Goal: Task Accomplishment & Management: Manage account settings

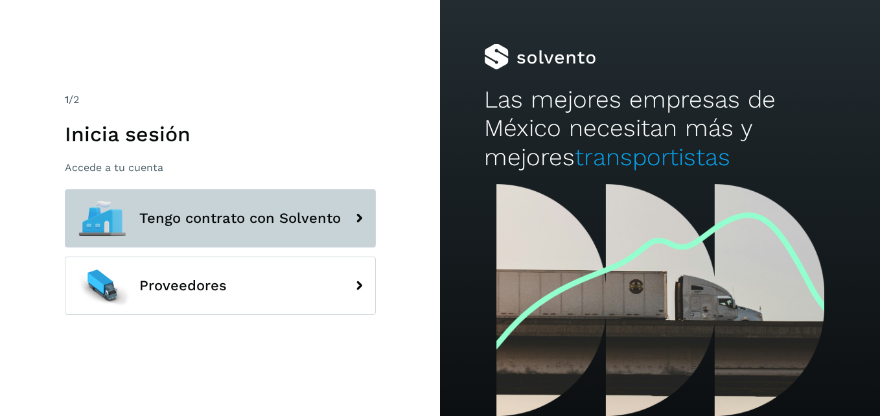
click at [282, 218] on span "Tengo contrato con Solvento" at bounding box center [240, 219] width 202 height 16
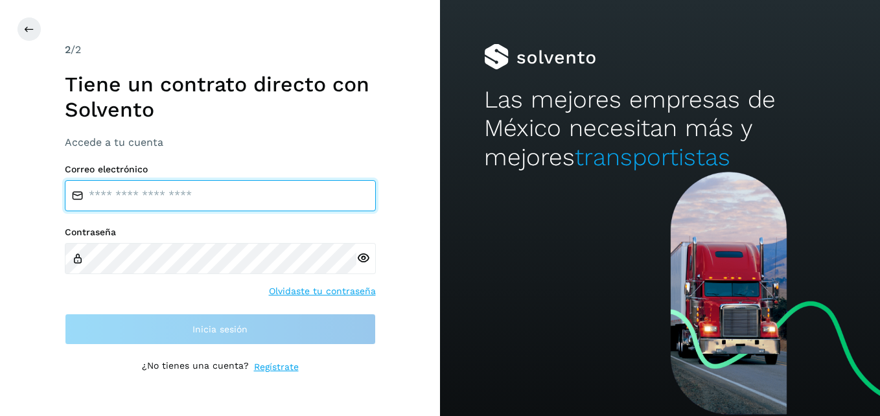
type input "**********"
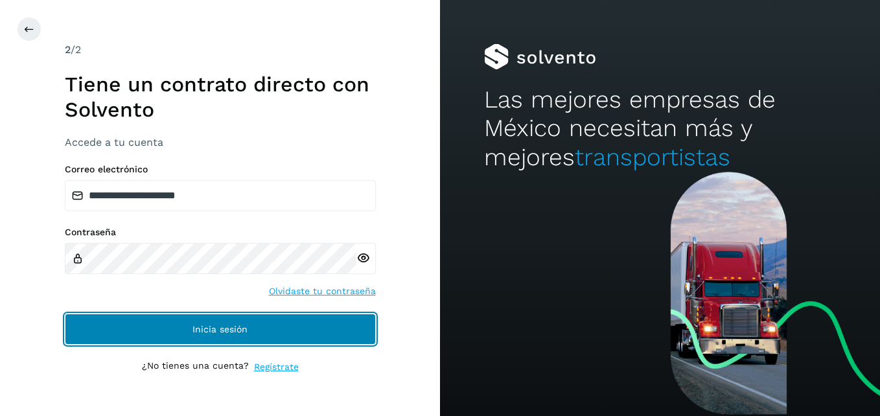
click at [174, 319] on button "Inicia sesión" at bounding box center [220, 329] width 311 height 31
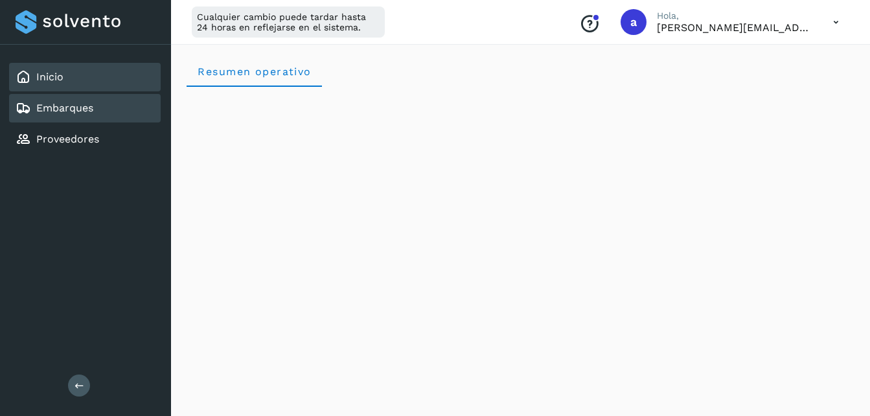
click at [84, 111] on link "Embarques" at bounding box center [64, 108] width 57 height 12
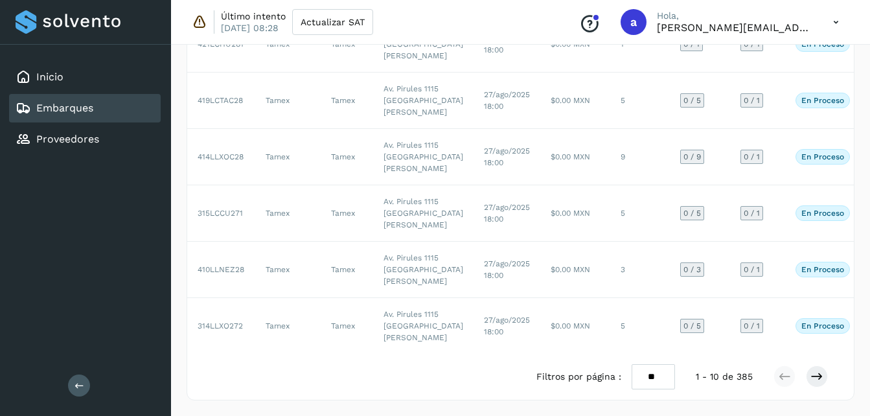
scroll to position [736, 0]
click at [814, 383] on icon at bounding box center [817, 376] width 13 height 13
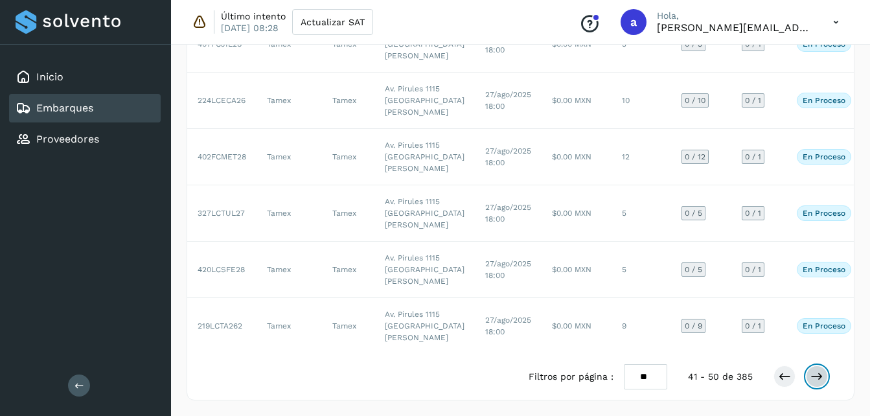
click at [814, 383] on icon at bounding box center [817, 376] width 13 height 13
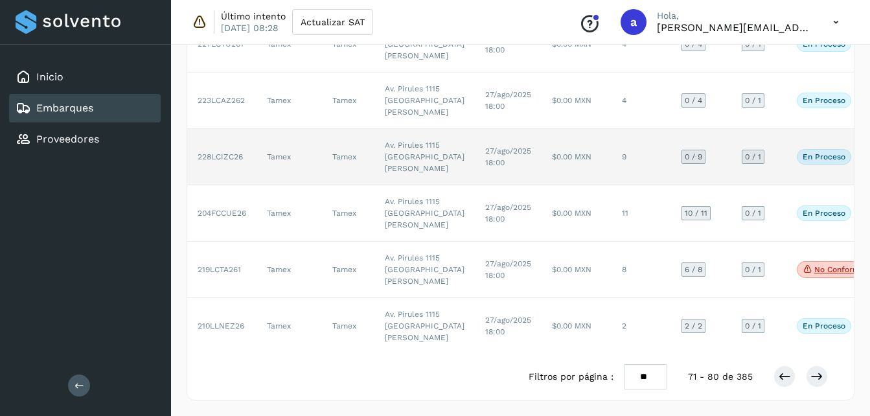
click at [271, 185] on td "Tamex" at bounding box center [289, 157] width 65 height 56
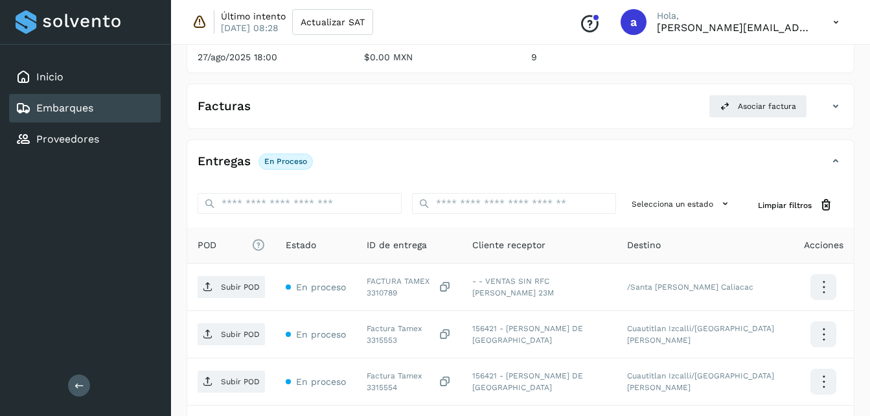
scroll to position [183, 0]
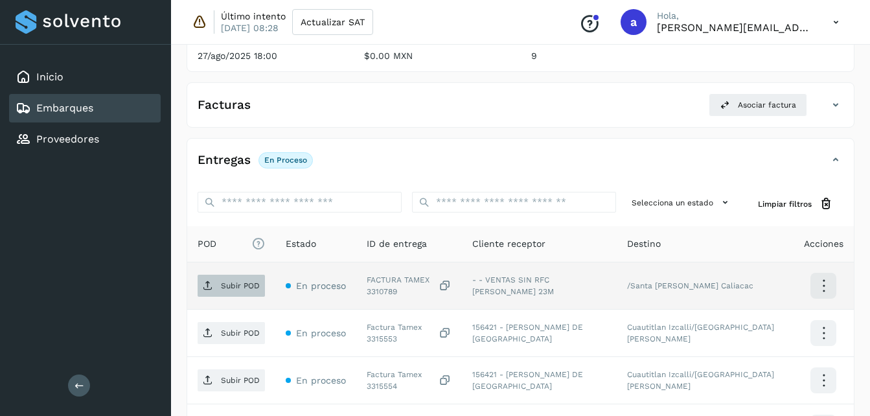
click at [224, 292] on span "Subir POD" at bounding box center [231, 285] width 67 height 21
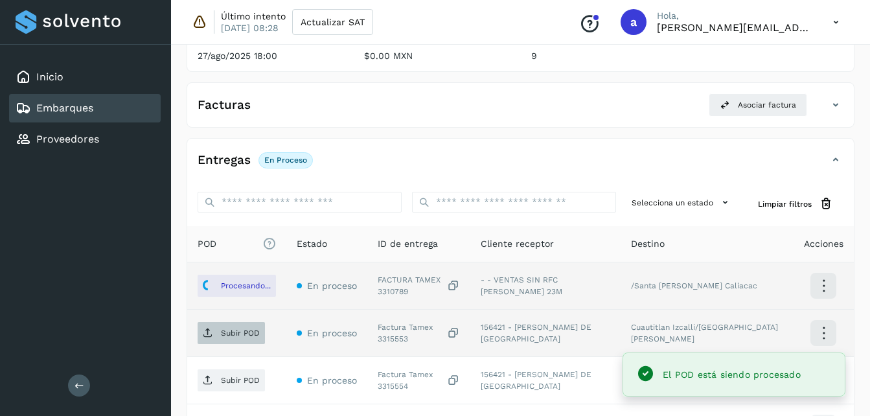
click at [227, 336] on p "Subir POD" at bounding box center [240, 333] width 39 height 9
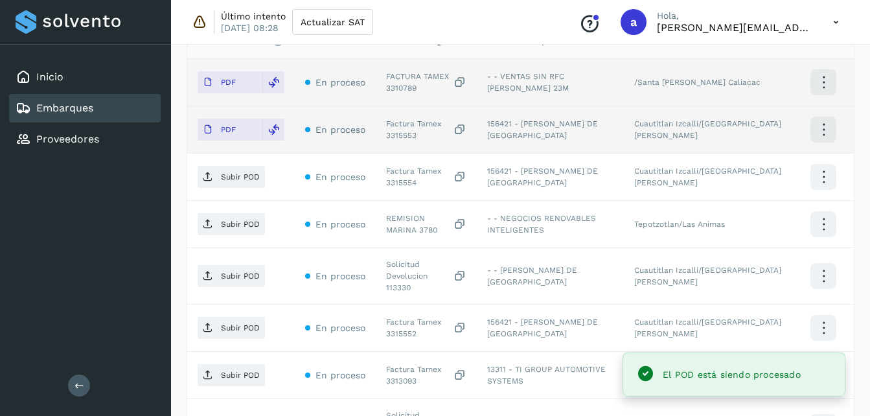
scroll to position [416, 0]
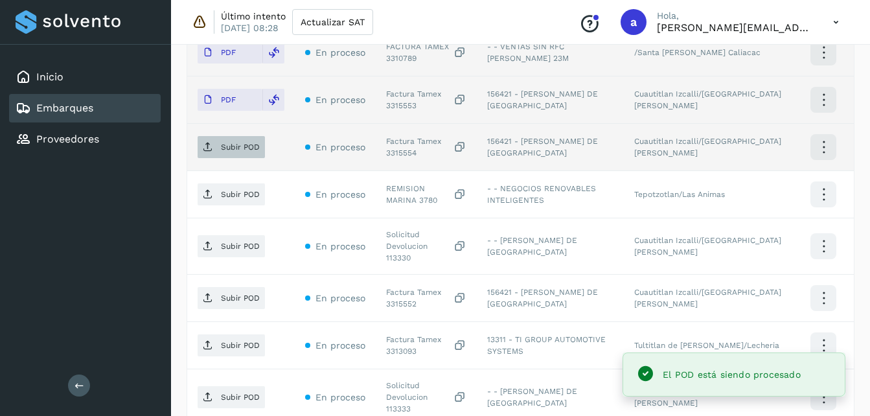
click at [226, 145] on p "Subir POD" at bounding box center [240, 147] width 39 height 9
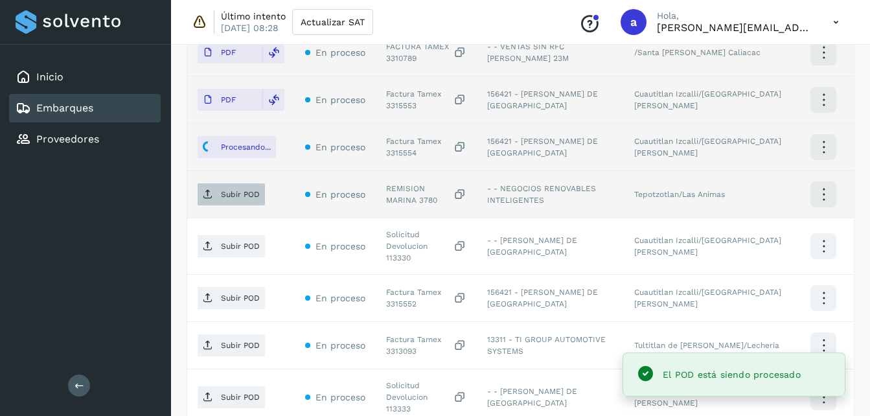
click at [227, 198] on p "Subir POD" at bounding box center [240, 194] width 39 height 9
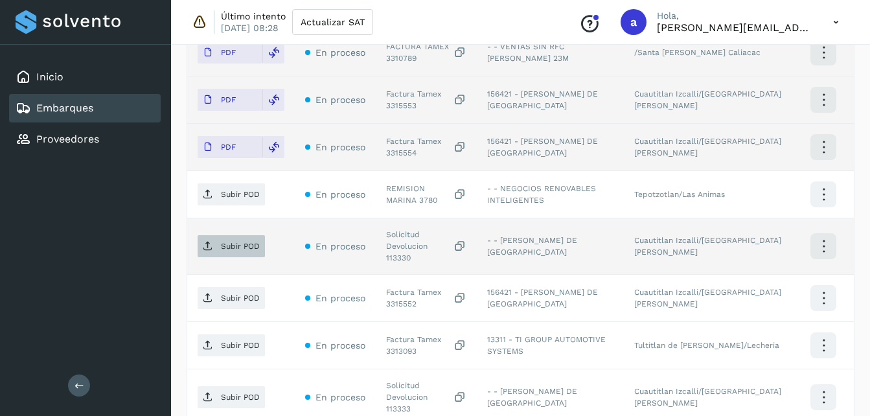
click at [229, 243] on p "Subir POD" at bounding box center [240, 246] width 39 height 9
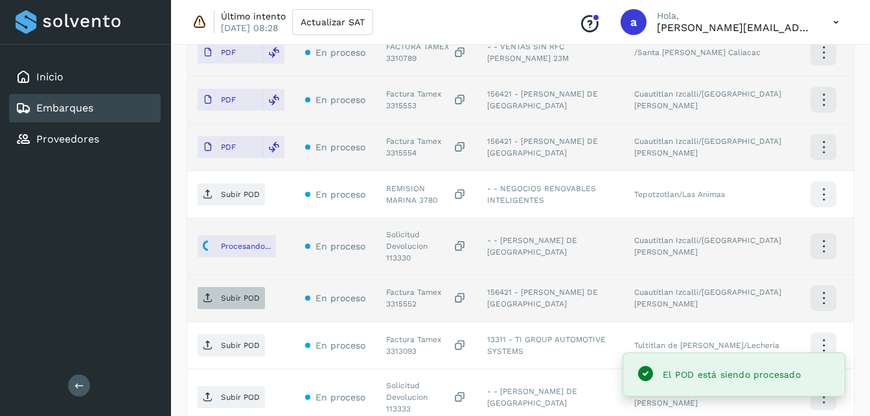
click at [222, 294] on p "Subir POD" at bounding box center [240, 298] width 39 height 9
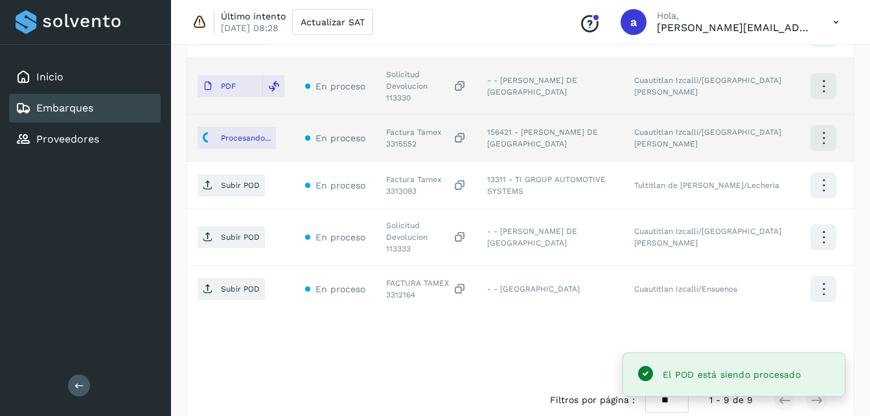
scroll to position [581, 0]
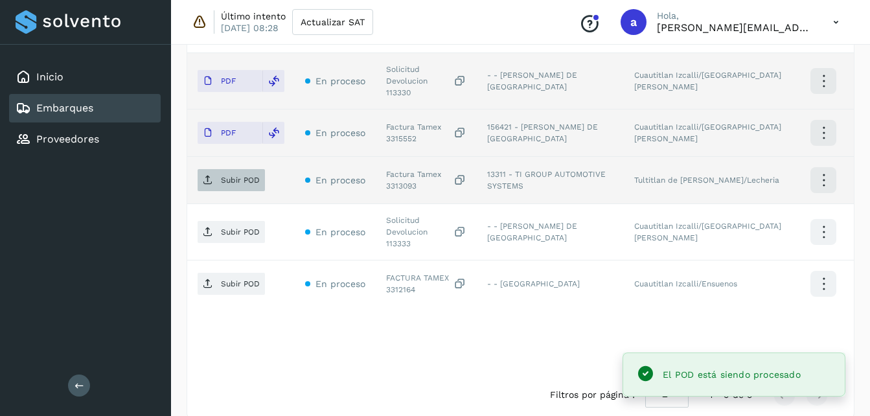
click at [229, 176] on p "Subir POD" at bounding box center [240, 180] width 39 height 9
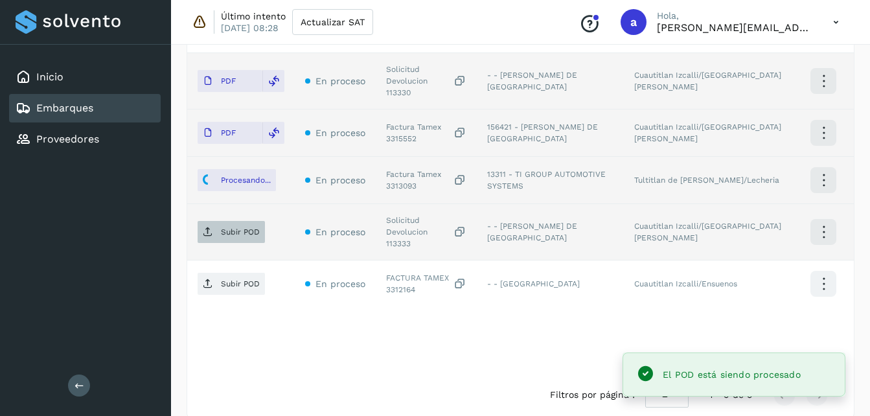
click at [231, 227] on p "Subir POD" at bounding box center [240, 231] width 39 height 9
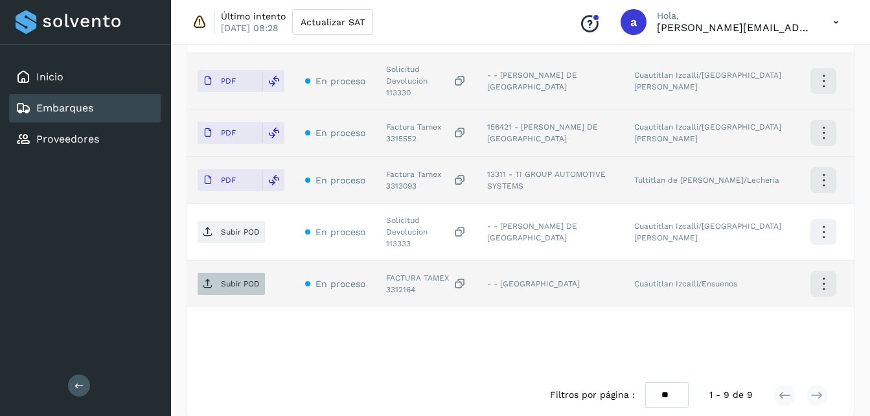
click at [226, 279] on p "Subir POD" at bounding box center [240, 283] width 39 height 9
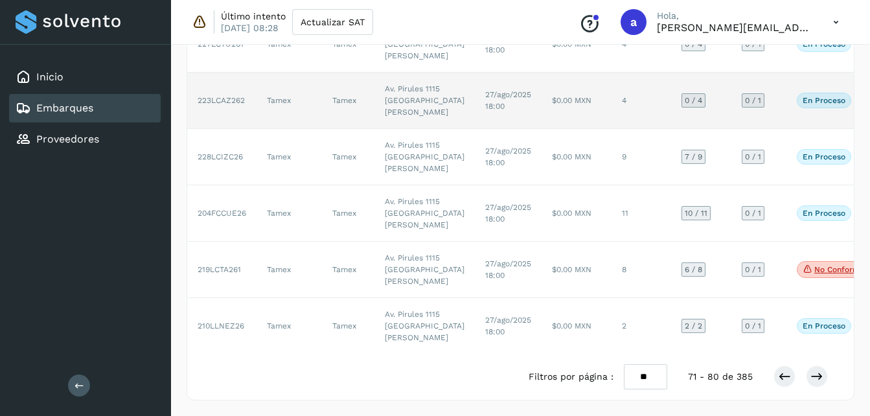
click at [483, 129] on td "27/ago/2025 18:00" at bounding box center [508, 101] width 67 height 56
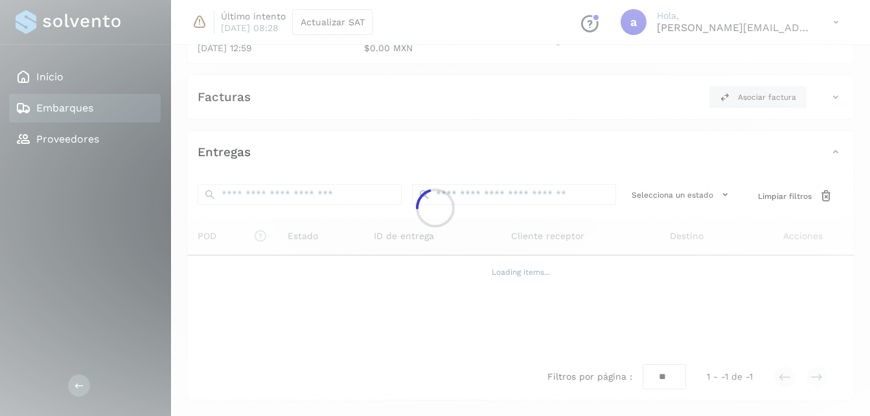
scroll to position [345, 0]
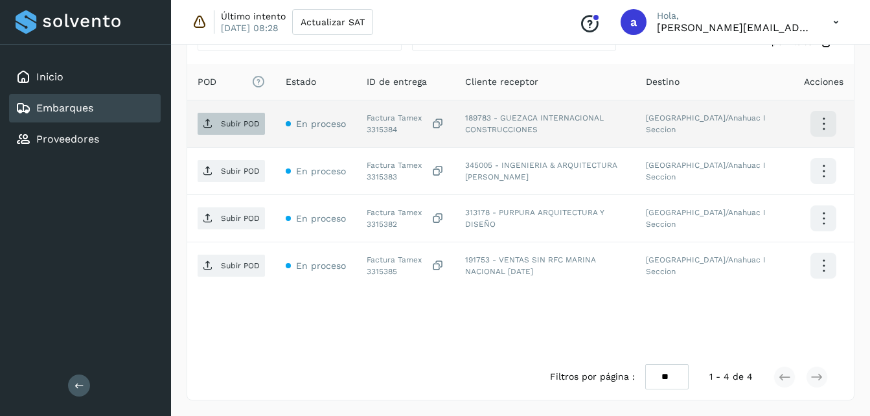
click at [235, 127] on p "Subir POD" at bounding box center [240, 123] width 39 height 9
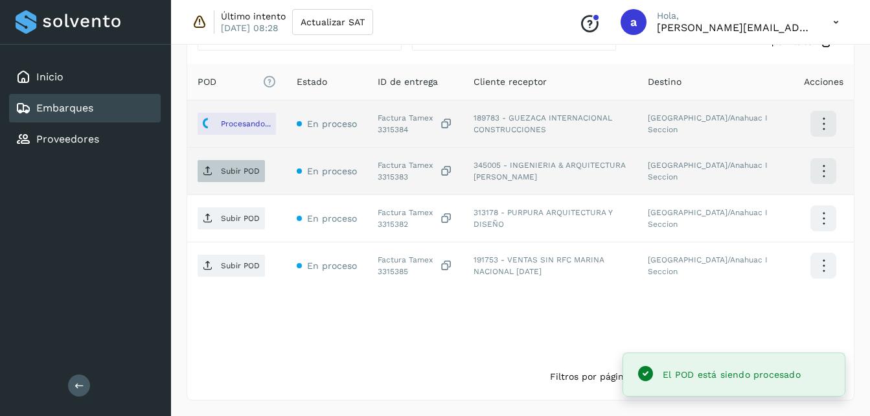
click at [237, 172] on p "Subir POD" at bounding box center [240, 171] width 39 height 9
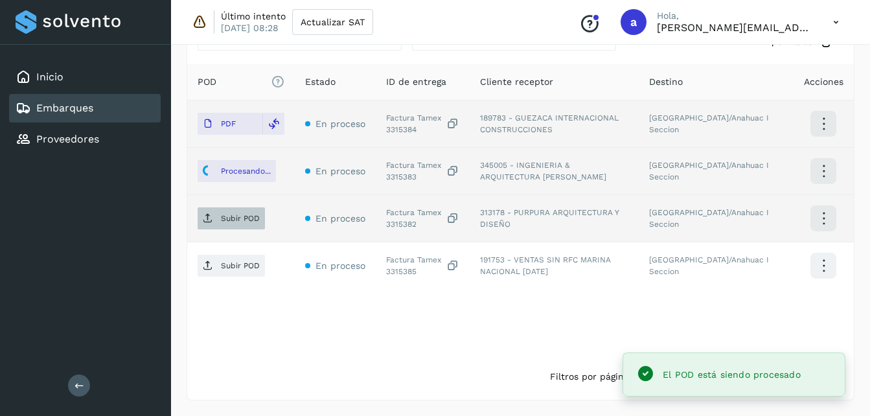
click at [235, 220] on p "Subir POD" at bounding box center [240, 218] width 39 height 9
click at [207, 267] on icon at bounding box center [208, 265] width 10 height 10
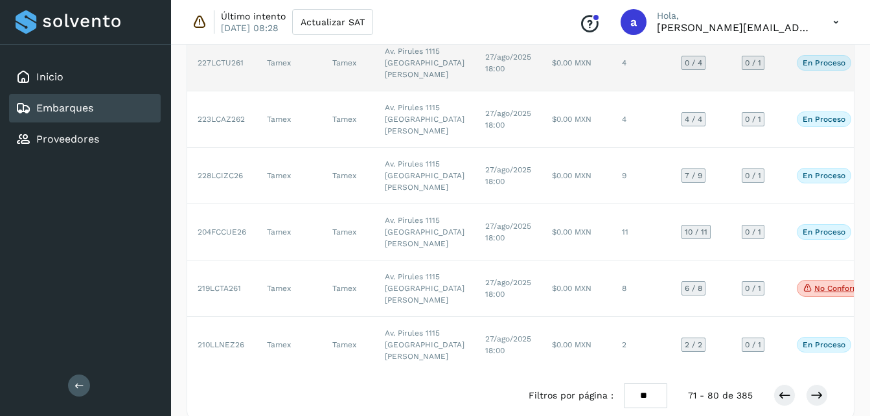
click at [410, 91] on td "Av. Pirules 1115 [GEOGRAPHIC_DATA][PERSON_NAME]" at bounding box center [425, 63] width 100 height 56
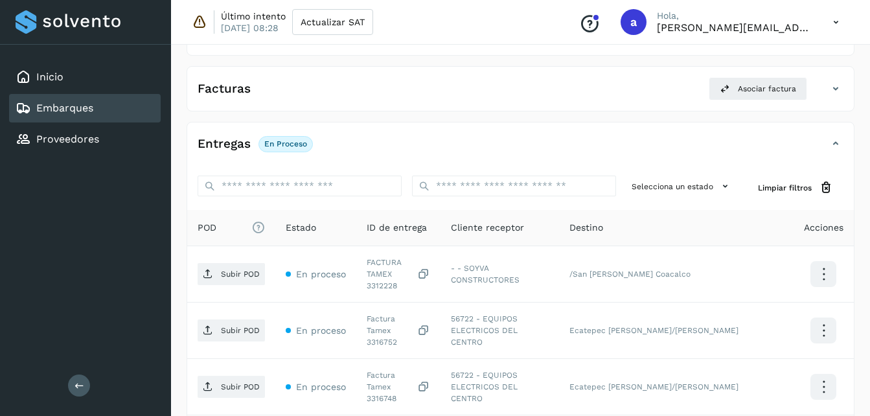
scroll to position [180, 0]
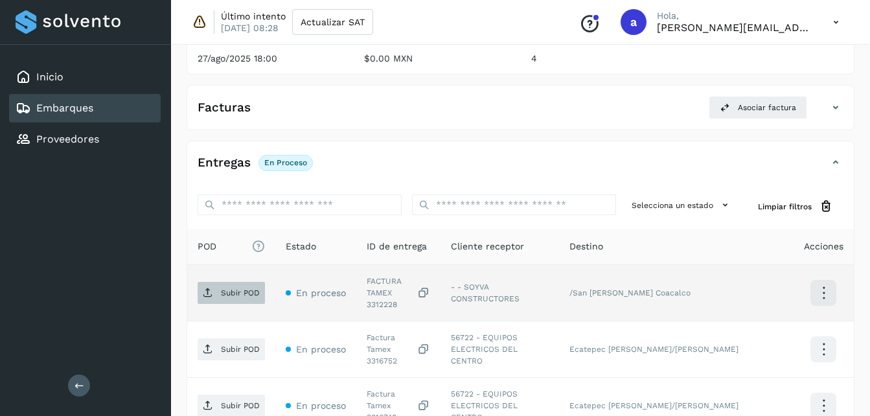
click at [237, 288] on p "Subir POD" at bounding box center [240, 292] width 39 height 9
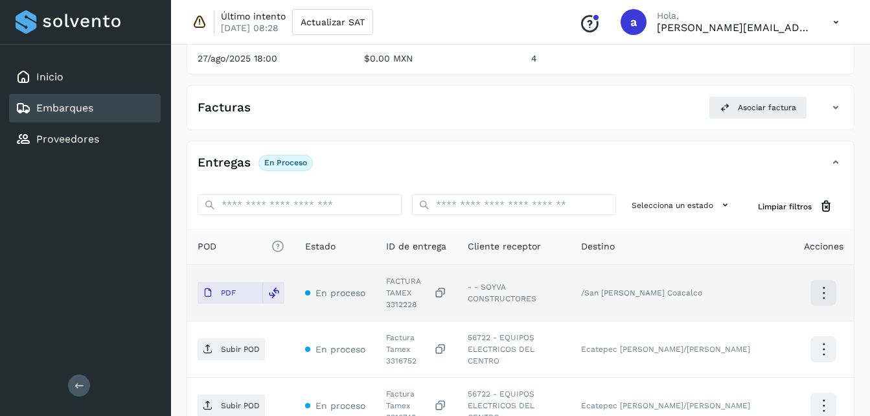
scroll to position [345, 0]
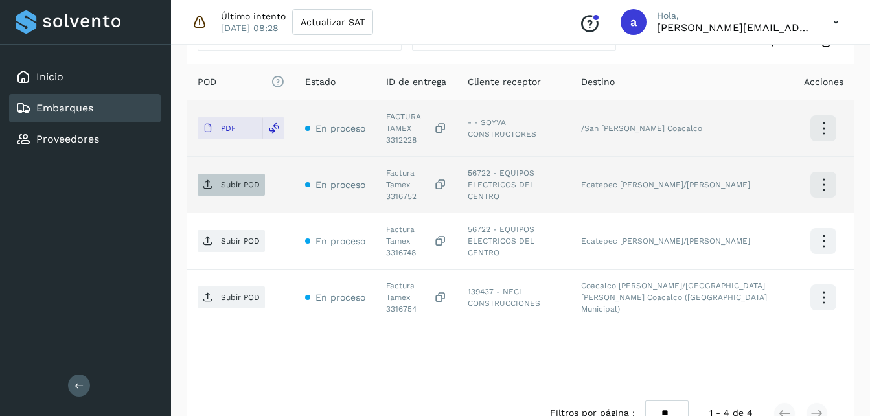
click at [243, 180] on p "Subir POD" at bounding box center [240, 184] width 39 height 9
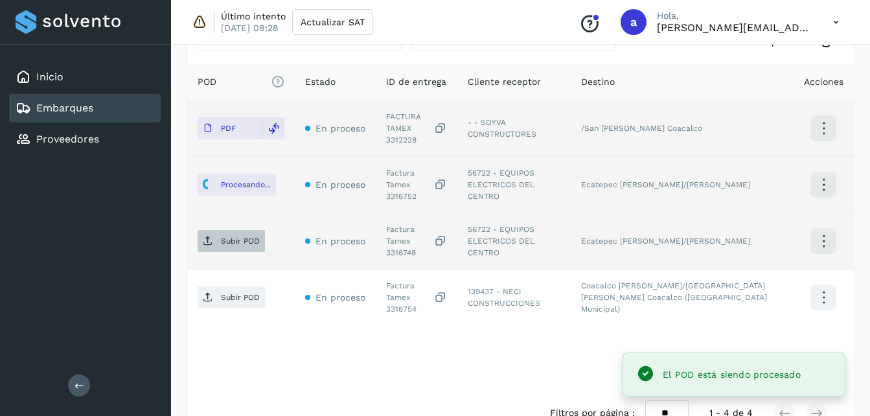
click at [237, 231] on span "Subir POD" at bounding box center [231, 241] width 67 height 21
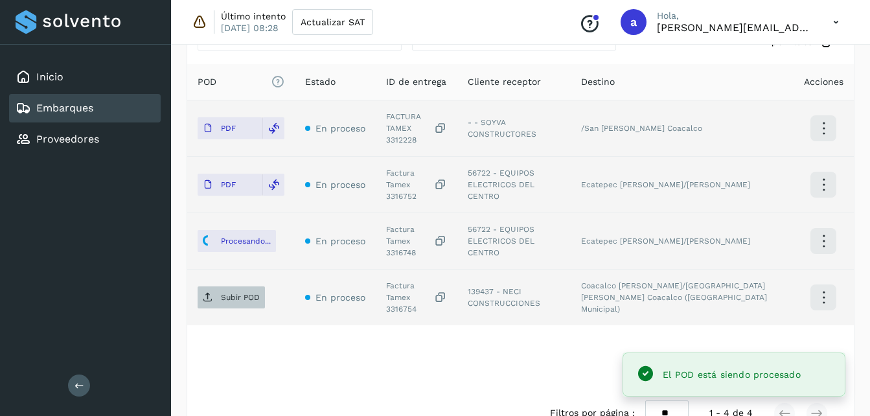
click at [233, 293] on p "Subir POD" at bounding box center [240, 297] width 39 height 9
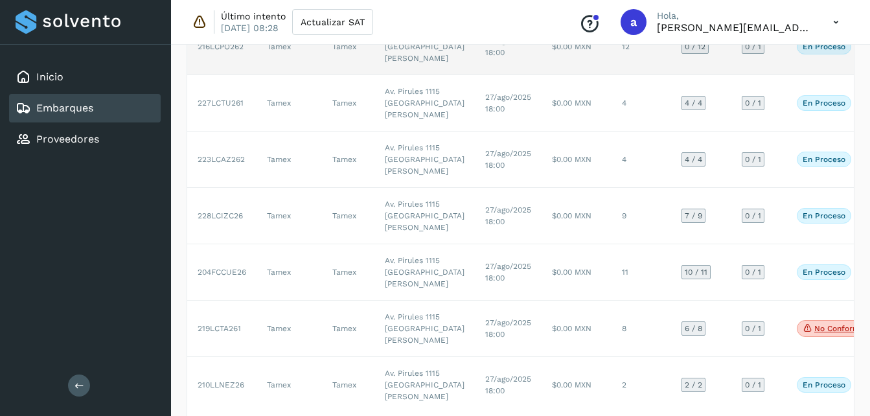
click at [400, 75] on td "Av. Pirules 1115 [GEOGRAPHIC_DATA][PERSON_NAME]" at bounding box center [425, 47] width 100 height 56
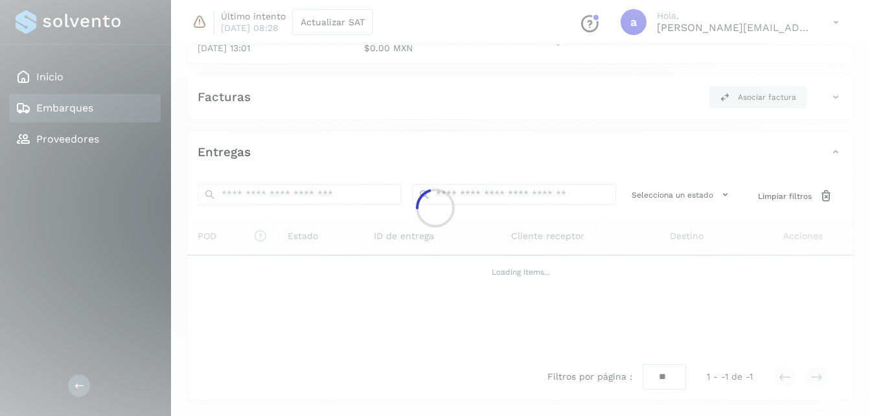
scroll to position [325, 0]
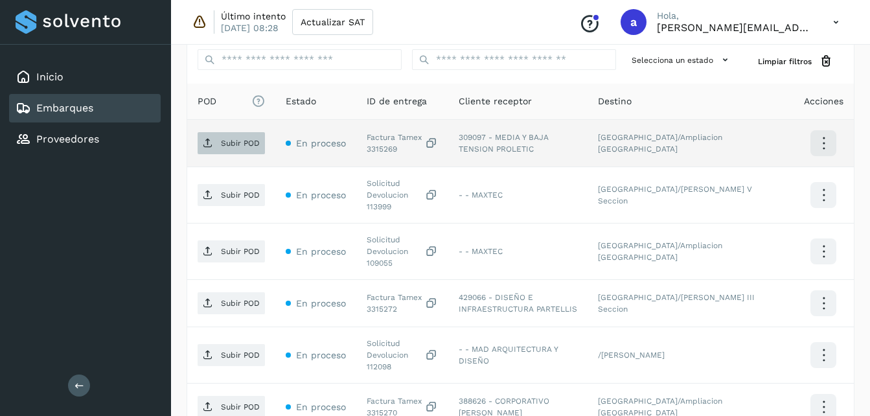
click at [233, 137] on span "Subir POD" at bounding box center [231, 143] width 67 height 21
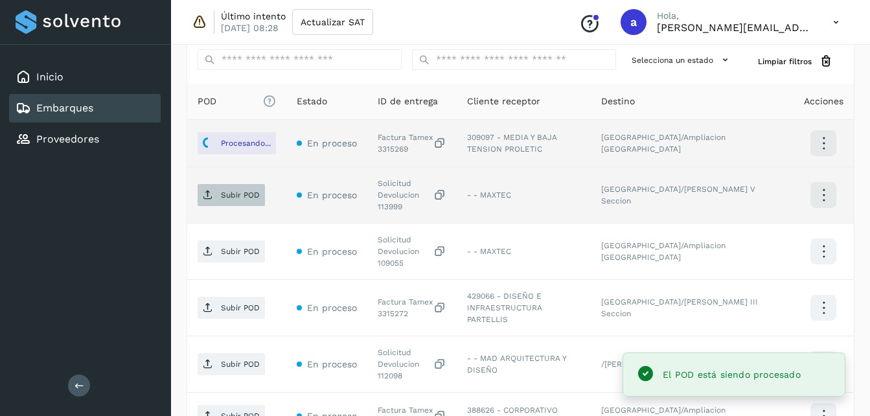
click at [241, 193] on p "Subir POD" at bounding box center [240, 195] width 39 height 9
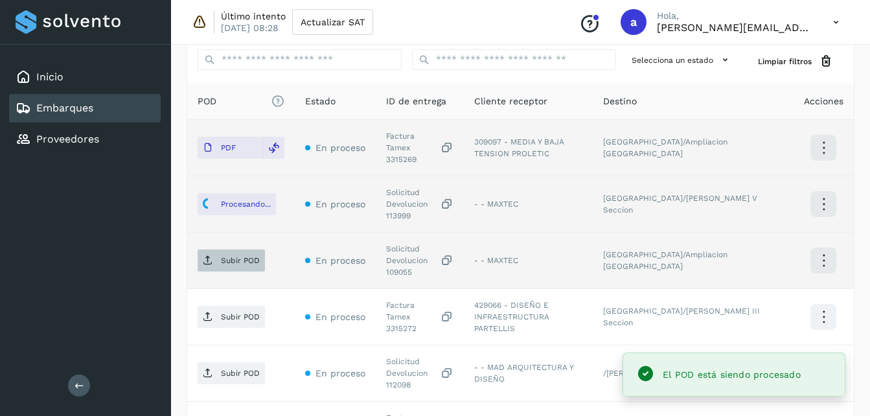
click at [240, 256] on p "Subir POD" at bounding box center [240, 260] width 39 height 9
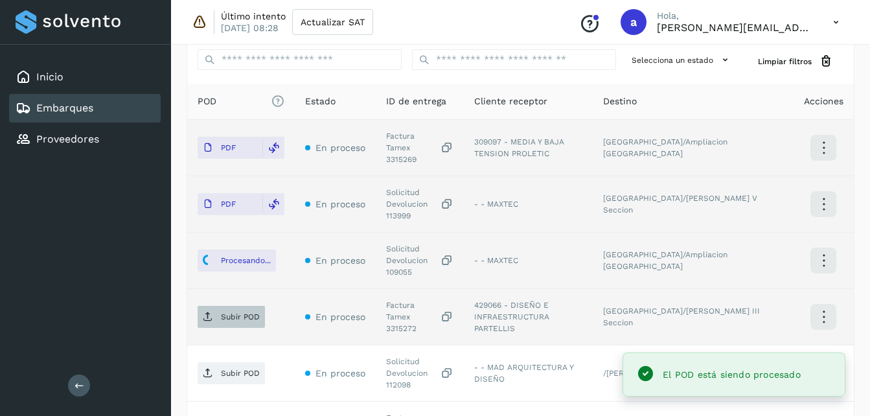
click at [233, 312] on p "Subir POD" at bounding box center [240, 316] width 39 height 9
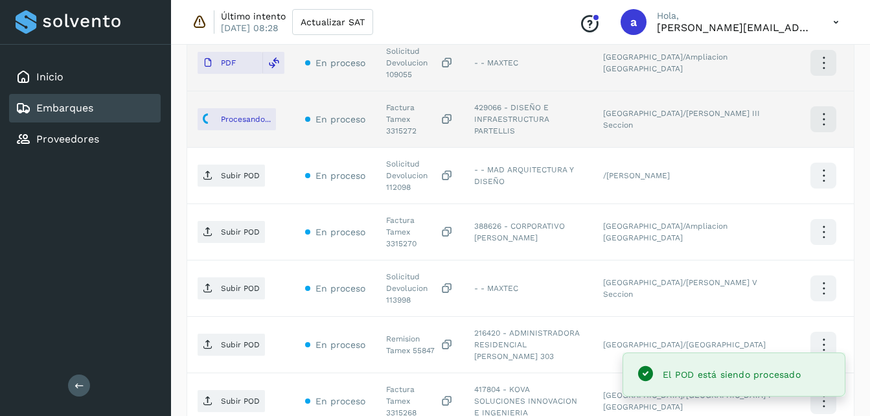
scroll to position [527, 0]
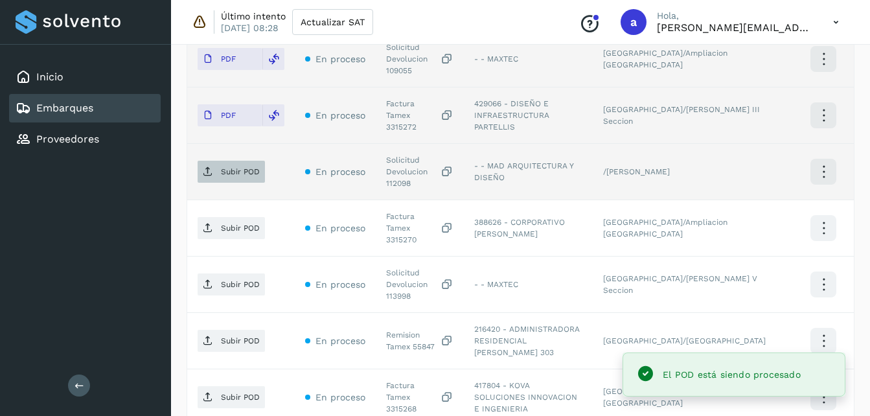
click at [216, 161] on span "Subir POD" at bounding box center [231, 171] width 67 height 21
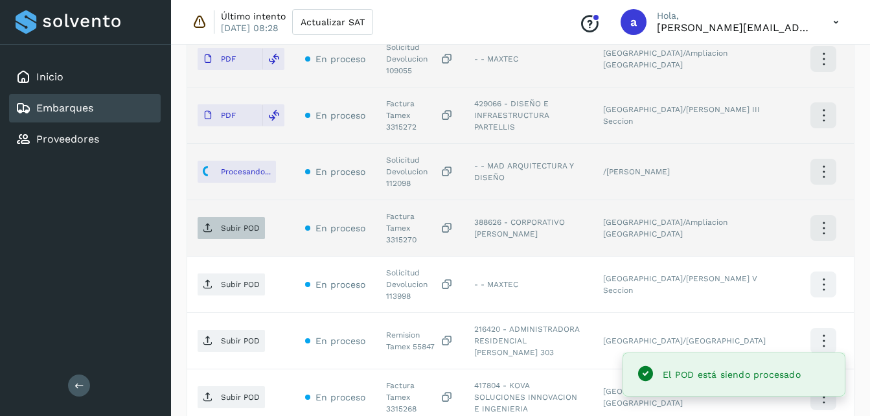
click at [235, 224] on p "Subir POD" at bounding box center [240, 228] width 39 height 9
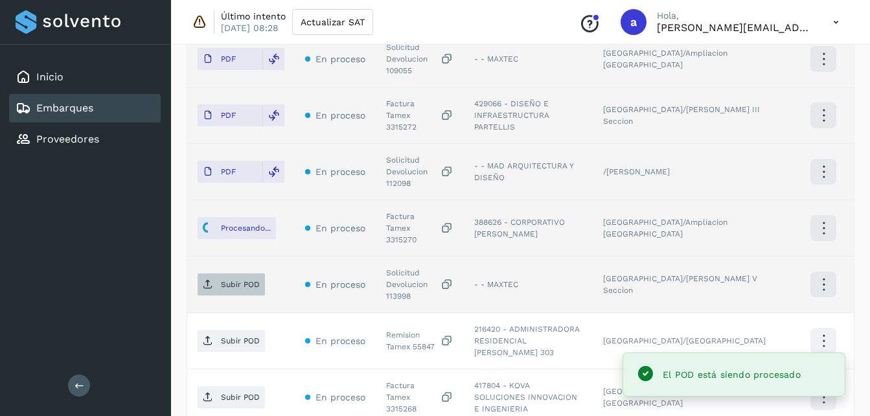
click at [230, 280] on p "Subir POD" at bounding box center [240, 284] width 39 height 9
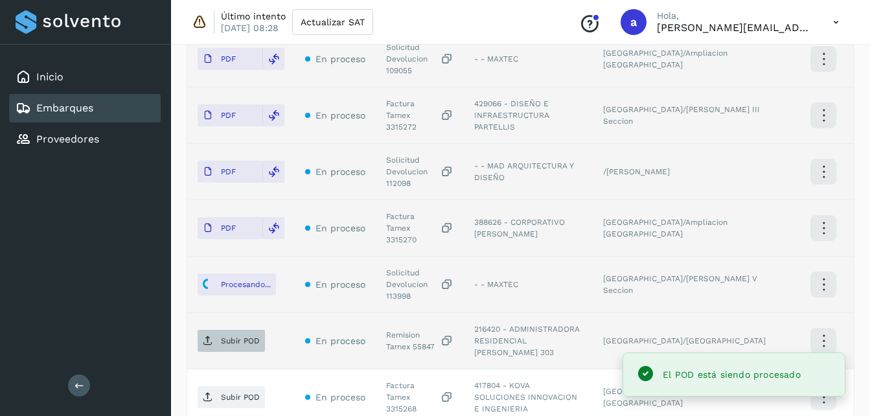
click at [229, 330] on span "Subir POD" at bounding box center [231, 340] width 67 height 21
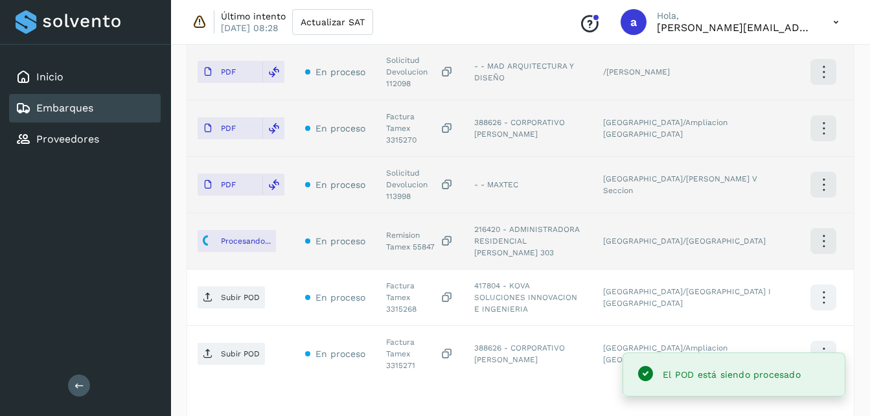
scroll to position [629, 0]
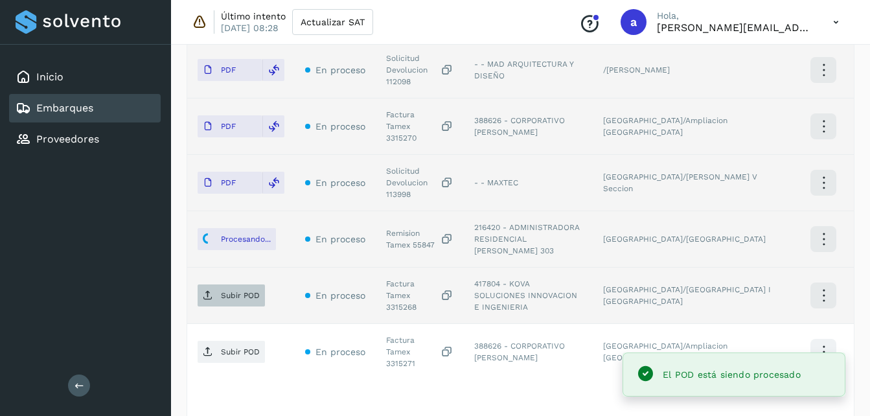
click at [236, 291] on p "Subir POD" at bounding box center [240, 295] width 39 height 9
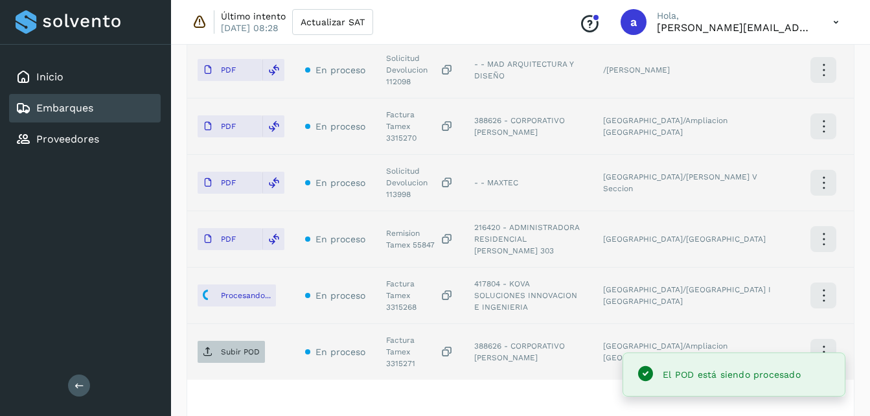
click at [222, 347] on p "Subir POD" at bounding box center [240, 351] width 39 height 9
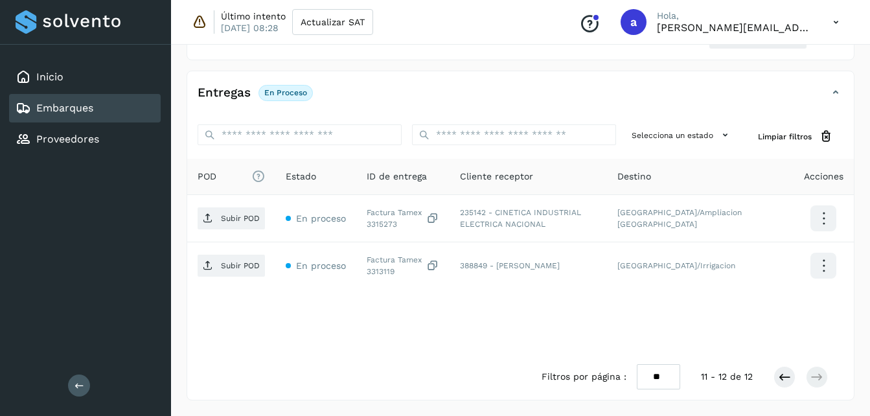
scroll to position [250, 0]
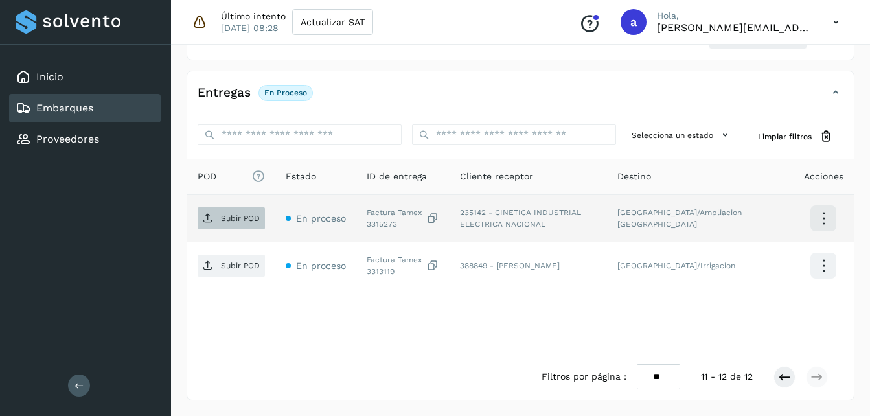
click at [227, 218] on p "Subir POD" at bounding box center [240, 218] width 39 height 9
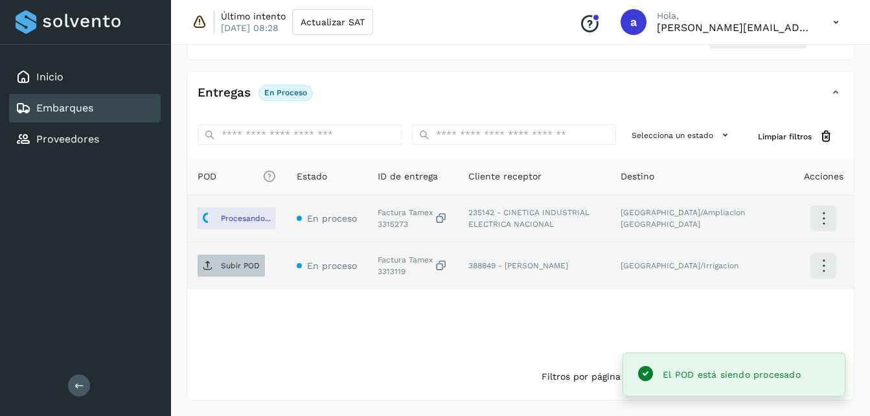
click at [219, 267] on span "Subir POD" at bounding box center [231, 265] width 67 height 21
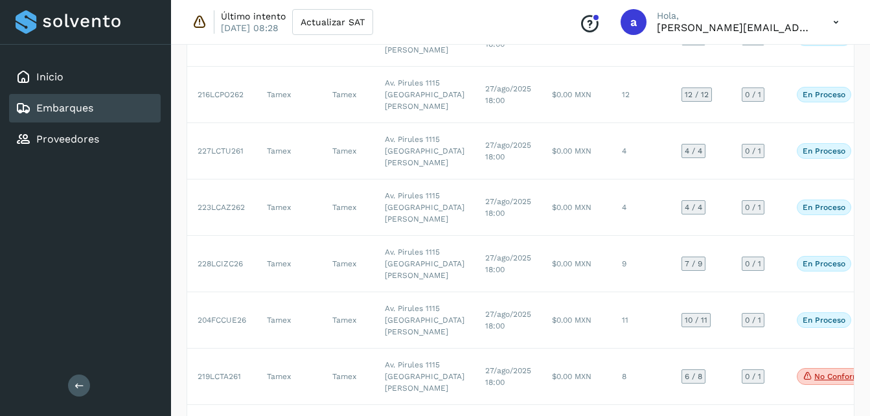
scroll to position [139, 0]
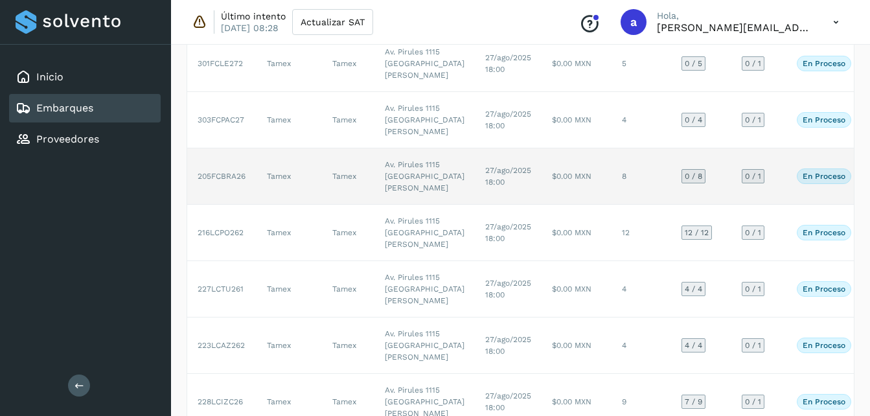
click at [475, 205] on td "27/ago/2025 18:00" at bounding box center [508, 176] width 67 height 56
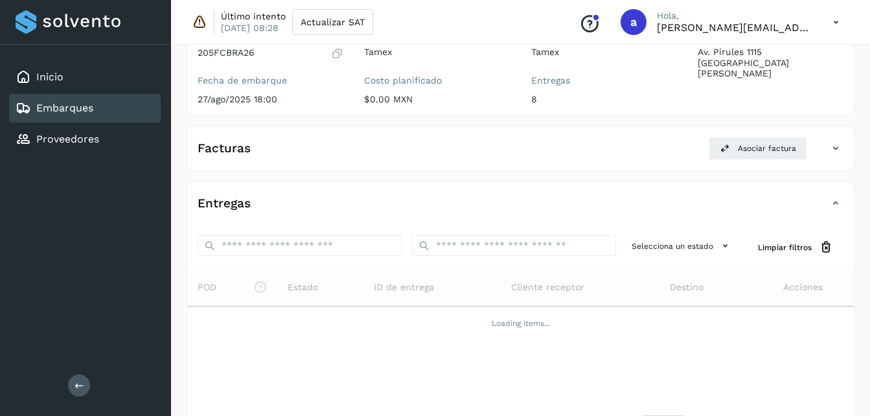
scroll to position [191, 0]
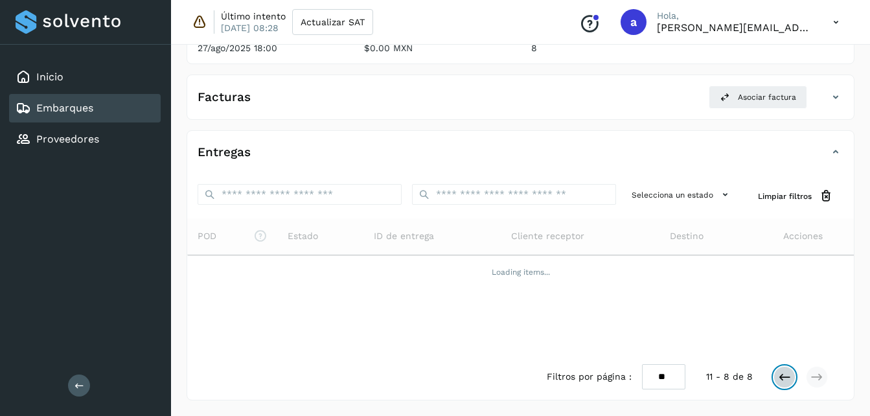
click at [789, 376] on icon at bounding box center [784, 377] width 13 height 13
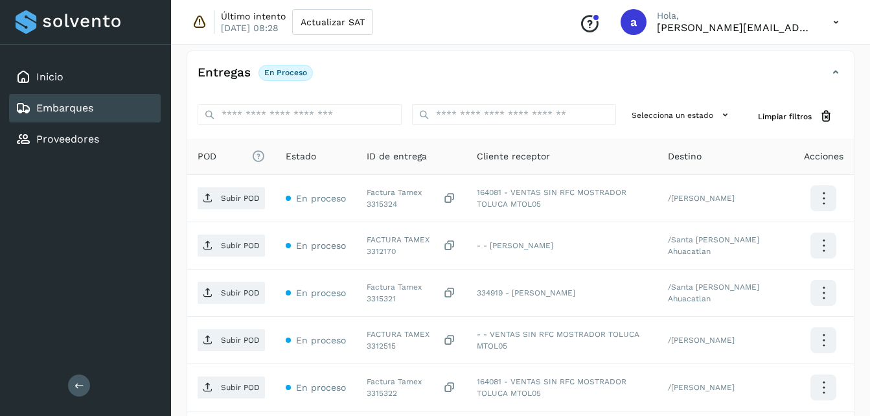
scroll to position [269, 0]
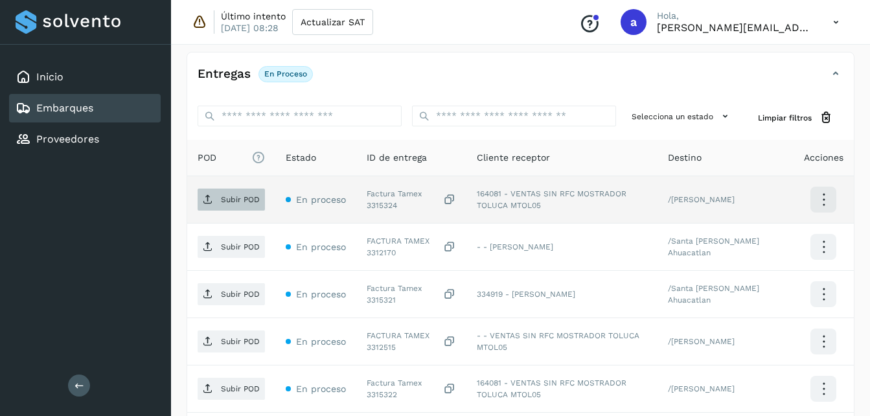
click at [213, 196] on icon at bounding box center [208, 199] width 10 height 10
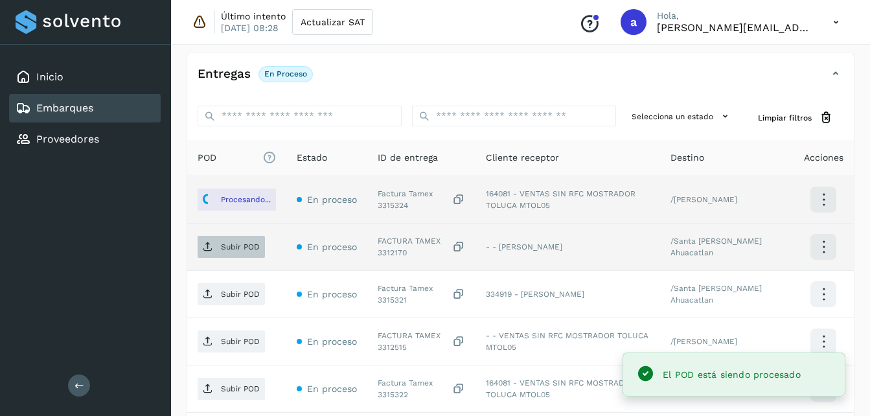
click at [229, 251] on p "Subir POD" at bounding box center [240, 246] width 39 height 9
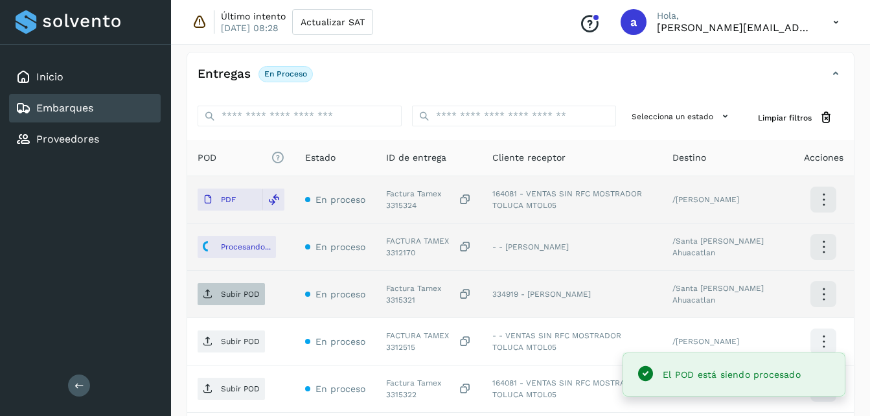
click at [244, 293] on p "Subir POD" at bounding box center [240, 294] width 39 height 9
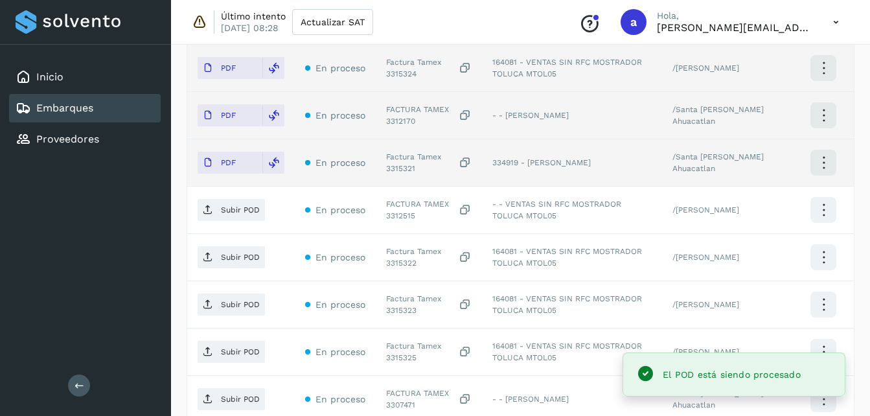
scroll to position [433, 0]
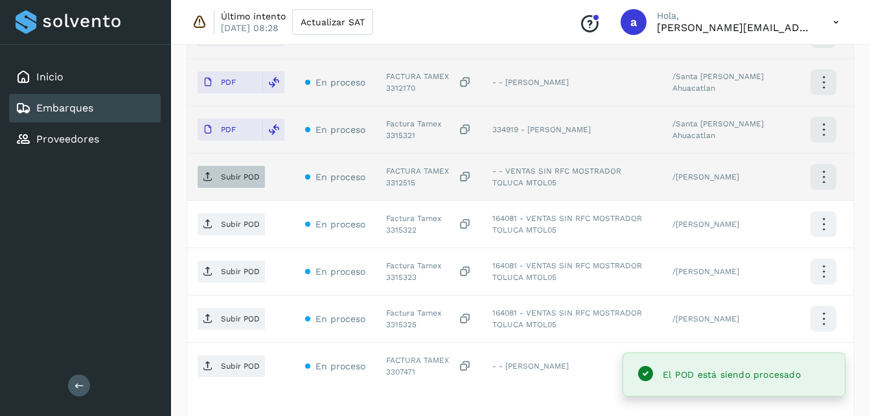
click at [242, 183] on span "Subir POD" at bounding box center [231, 177] width 67 height 21
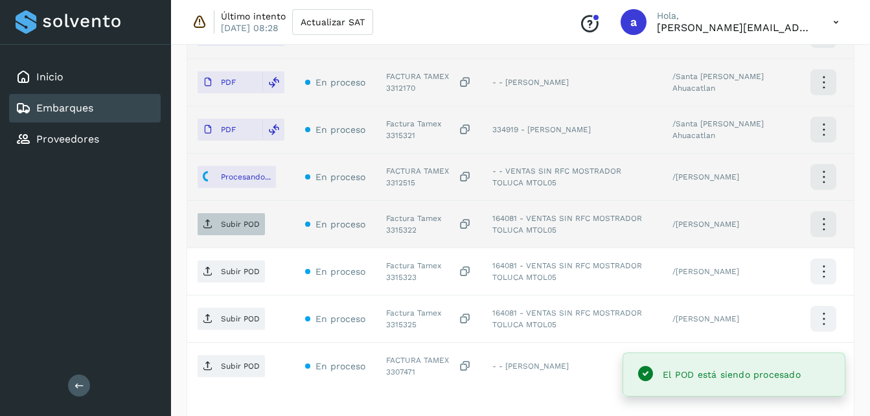
click at [231, 225] on p "Subir POD" at bounding box center [240, 224] width 39 height 9
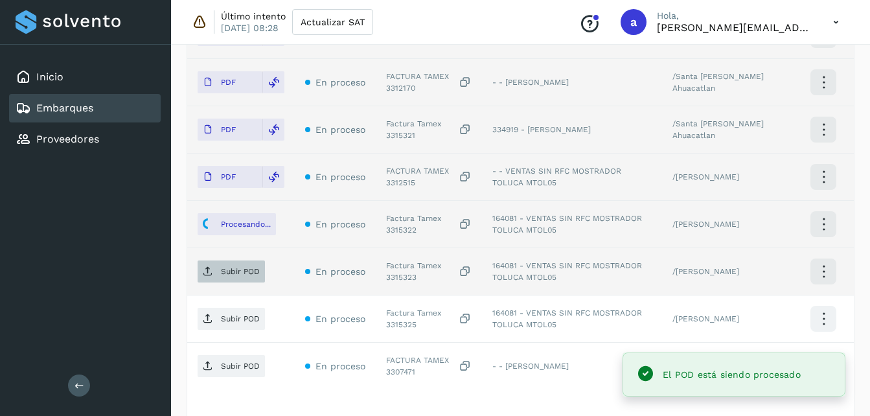
click at [224, 280] on span "Subir POD" at bounding box center [231, 271] width 67 height 21
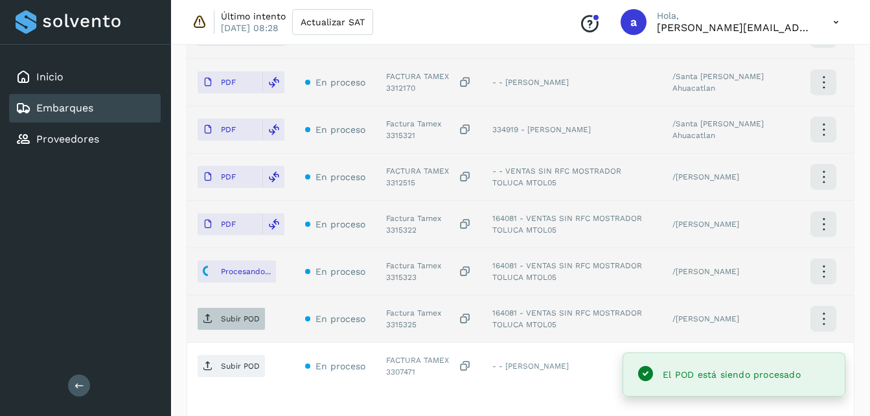
click at [207, 323] on icon at bounding box center [208, 319] width 10 height 10
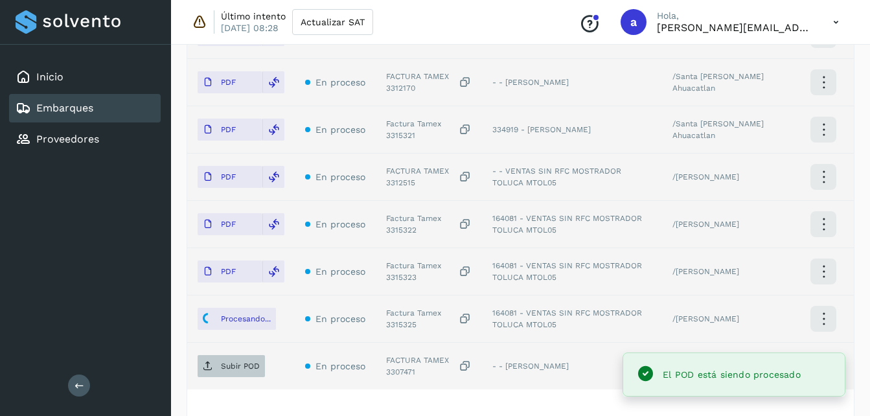
click at [206, 373] on span "Subir POD" at bounding box center [231, 366] width 67 height 21
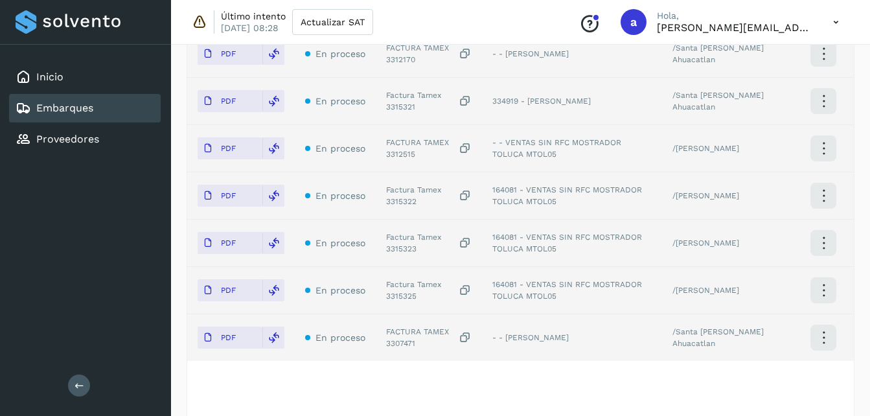
scroll to position [534, 0]
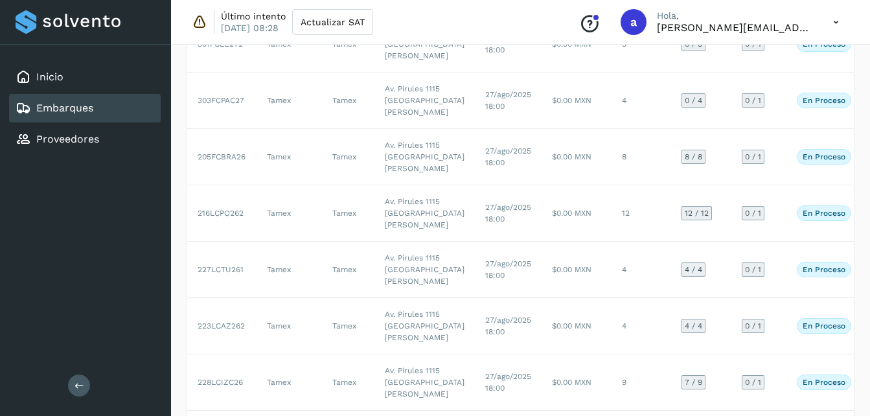
scroll to position [159, 0]
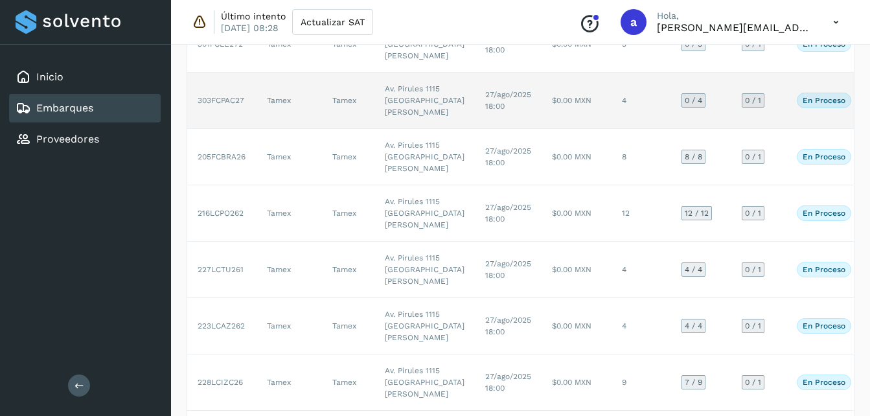
click at [485, 111] on span "27/ago/2025 18:00" at bounding box center [508, 100] width 46 height 21
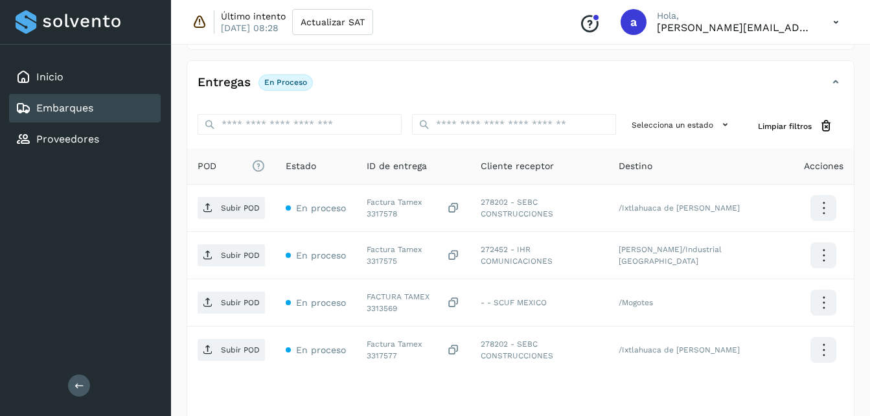
scroll to position [301, 0]
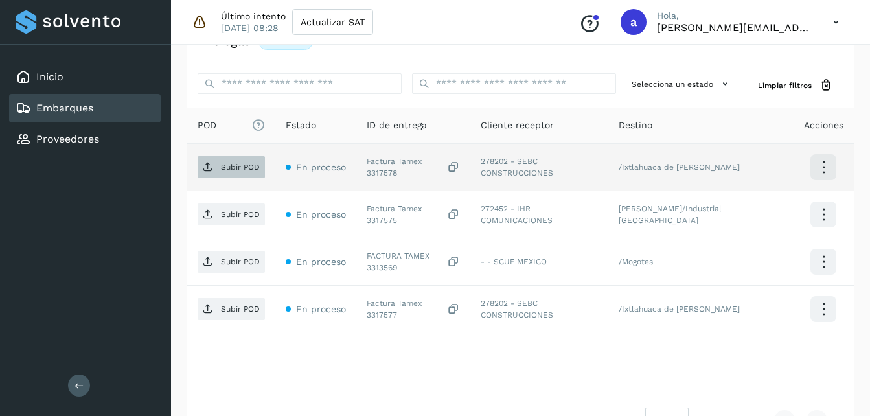
click at [224, 163] on p "Subir POD" at bounding box center [240, 167] width 39 height 9
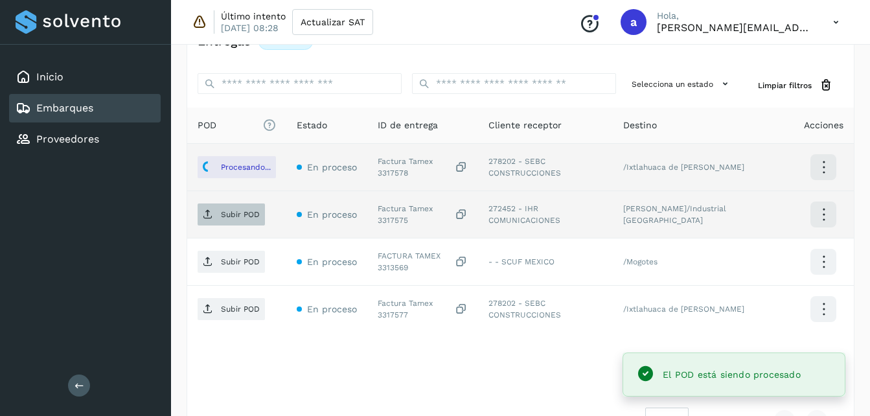
click at [243, 221] on span "Subir POD" at bounding box center [231, 214] width 67 height 21
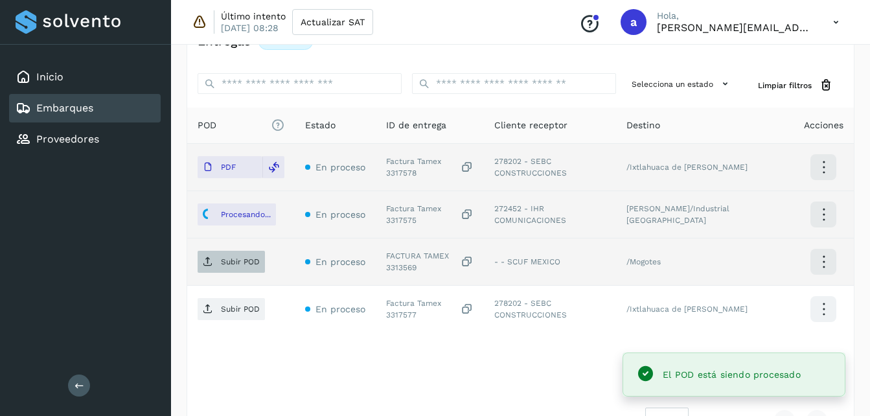
click at [227, 266] on p "Subir POD" at bounding box center [240, 261] width 39 height 9
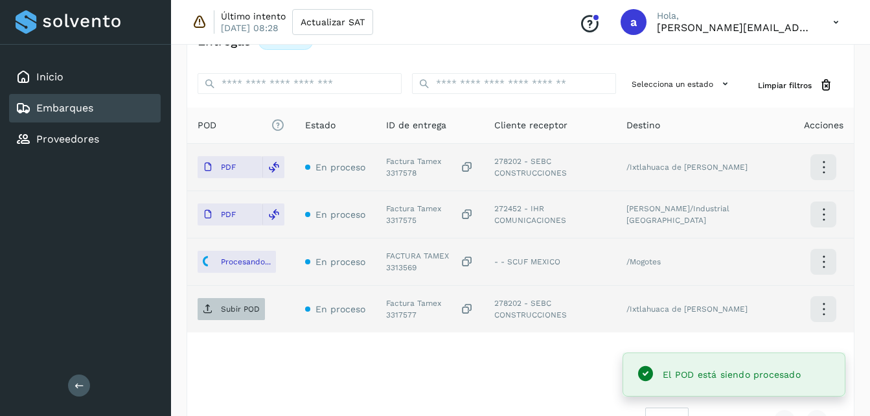
click at [253, 310] on p "Subir POD" at bounding box center [240, 309] width 39 height 9
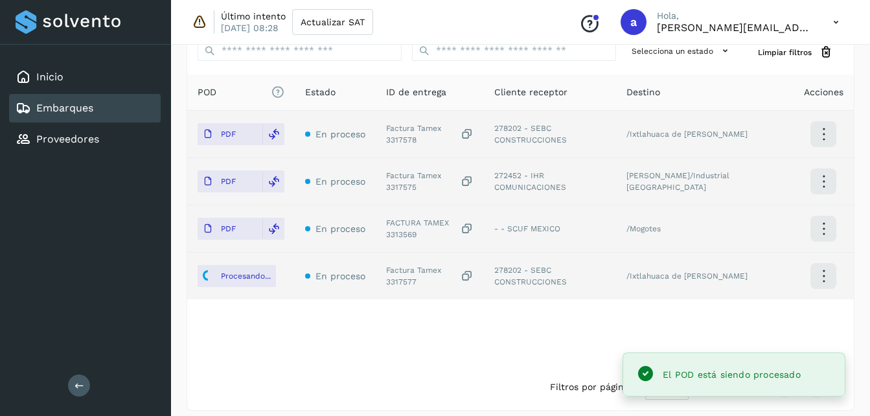
scroll to position [345, 0]
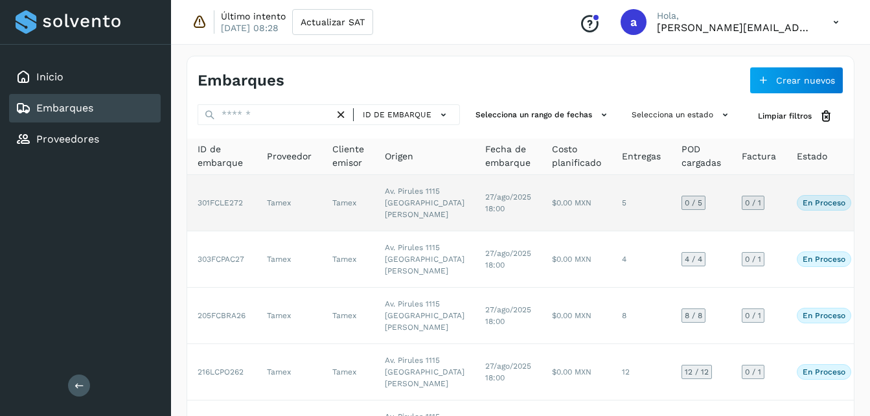
click at [323, 216] on td "Tamex" at bounding box center [348, 203] width 52 height 56
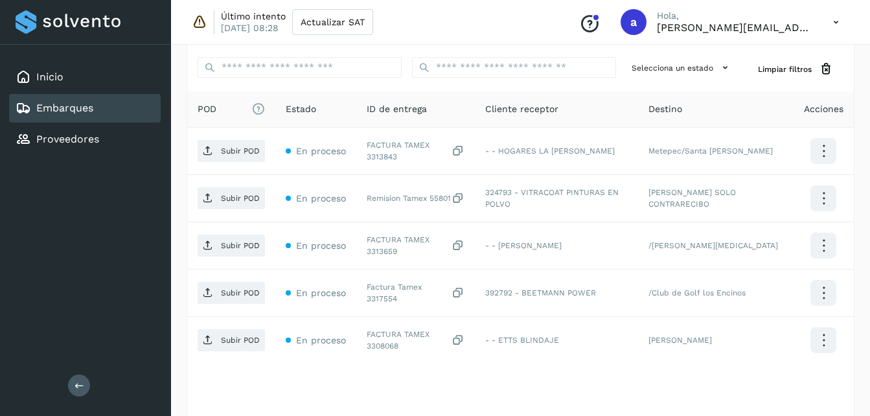
scroll to position [319, 0]
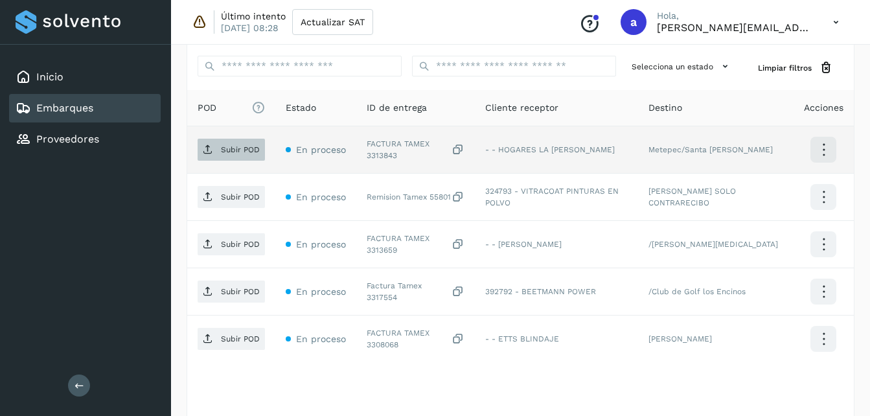
click at [227, 156] on span "Subir POD" at bounding box center [231, 149] width 67 height 21
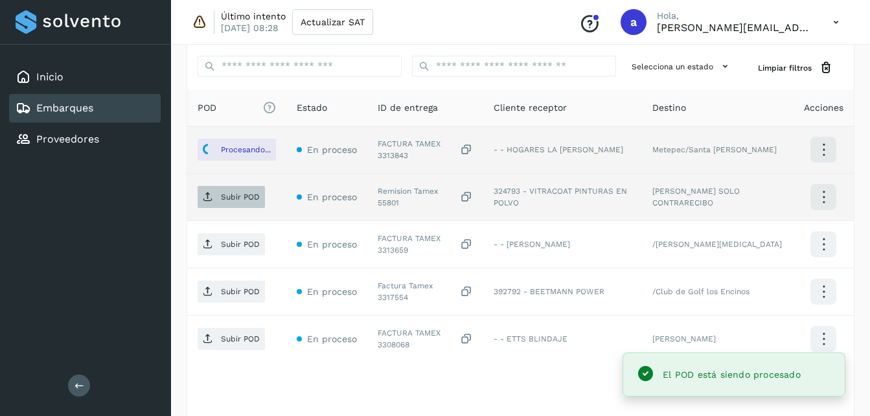
click at [224, 198] on p "Subir POD" at bounding box center [240, 196] width 39 height 9
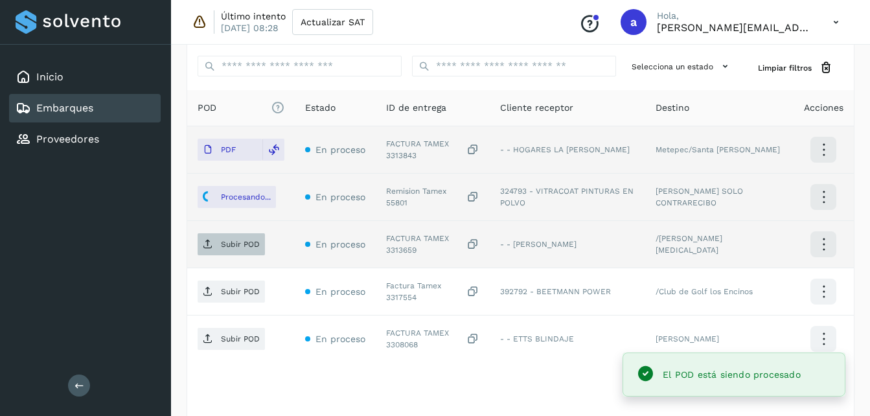
click at [224, 248] on p "Subir POD" at bounding box center [240, 244] width 39 height 9
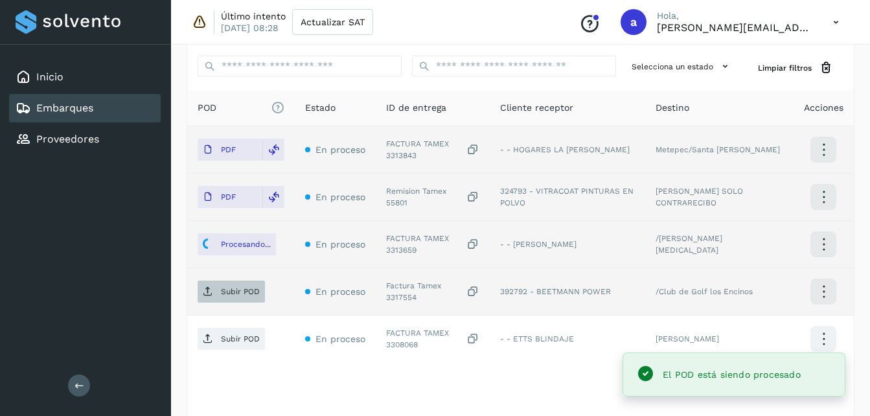
click at [246, 287] on p "Subir POD" at bounding box center [240, 291] width 39 height 9
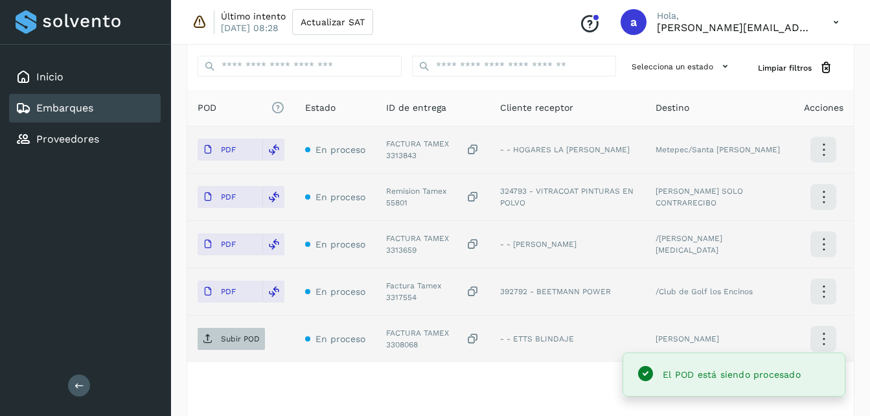
click at [242, 339] on p "Subir POD" at bounding box center [240, 338] width 39 height 9
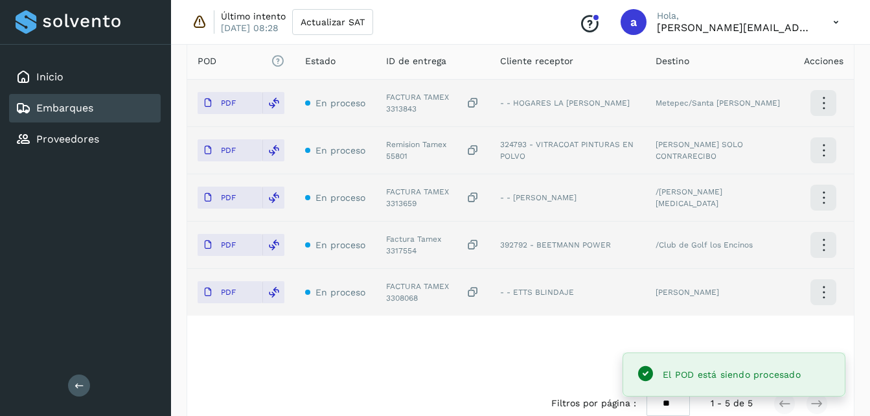
scroll to position [392, 0]
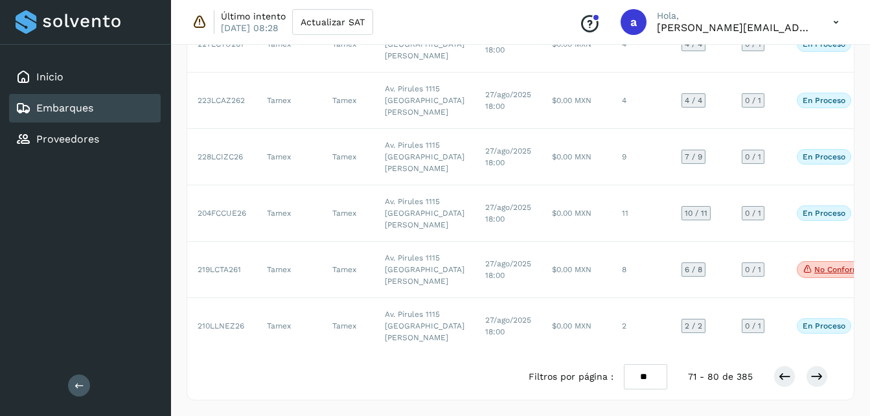
scroll to position [744, 0]
click at [785, 380] on icon at bounding box center [784, 376] width 13 height 13
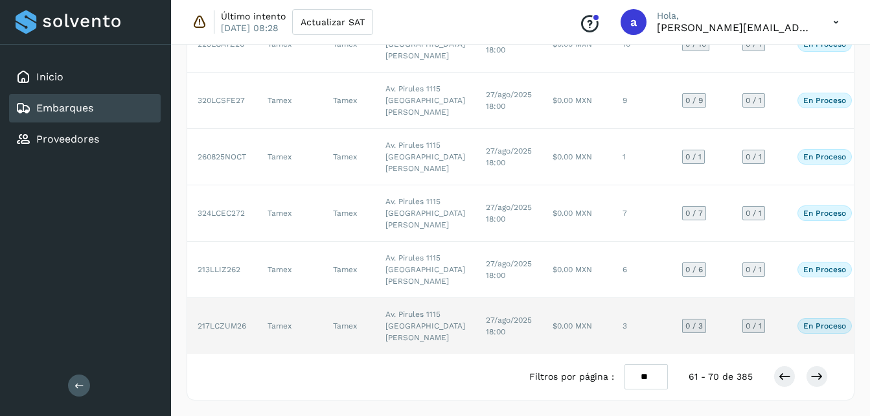
click at [486, 316] on span "27/ago/2025 18:00" at bounding box center [509, 326] width 46 height 21
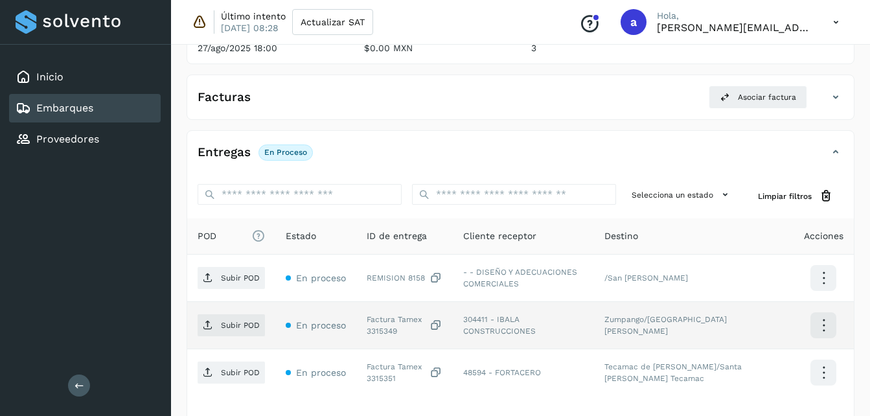
scroll to position [297, 0]
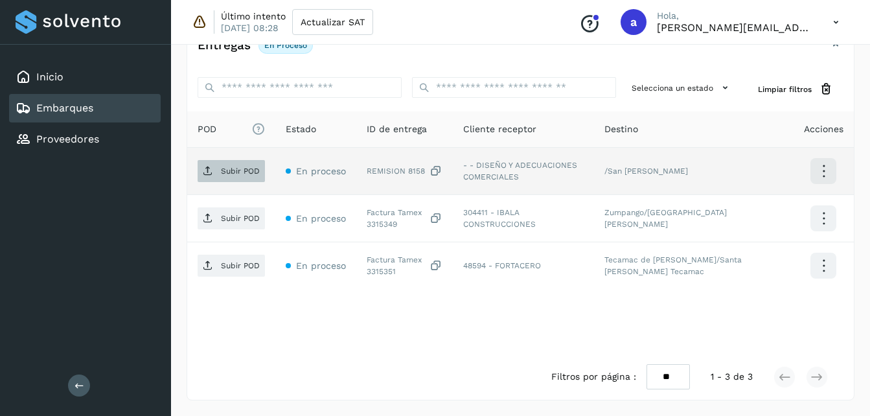
click at [205, 167] on icon at bounding box center [208, 171] width 10 height 10
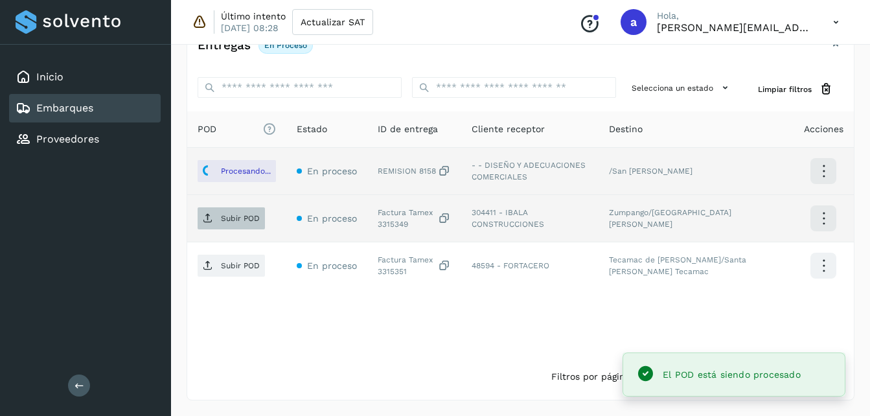
click at [241, 218] on p "Subir POD" at bounding box center [240, 218] width 39 height 9
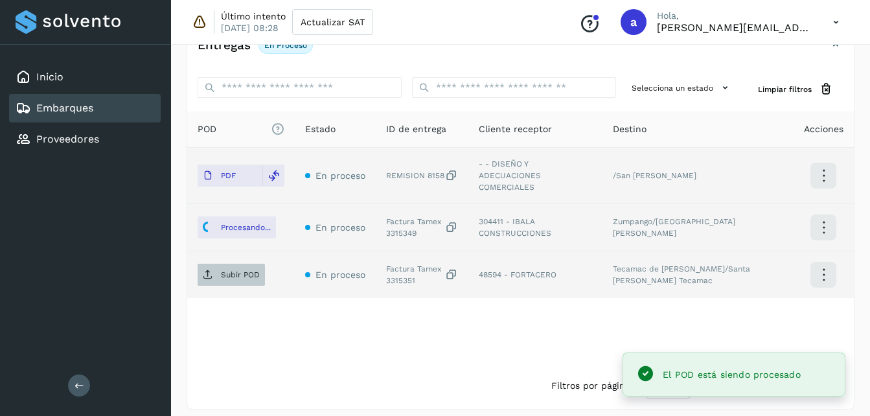
click at [213, 271] on span "Subir POD" at bounding box center [231, 274] width 67 height 21
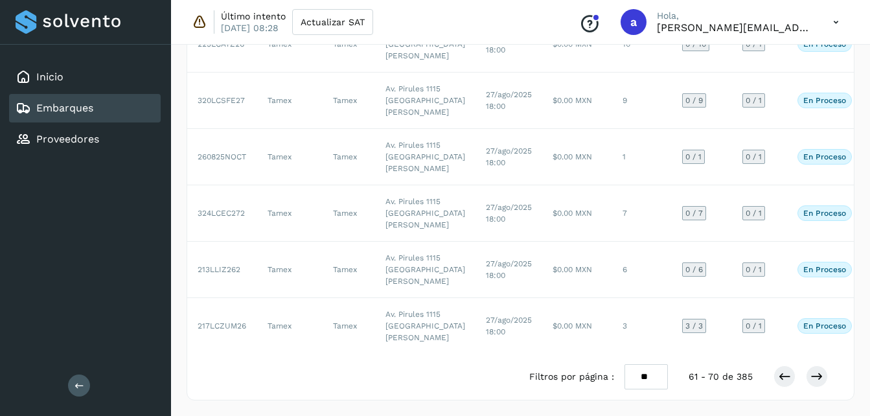
scroll to position [744, 0]
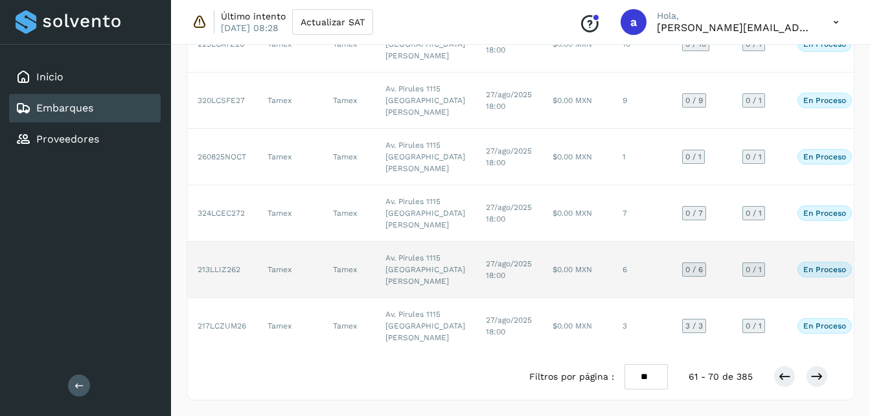
click at [548, 242] on td "$0.00 MXN" at bounding box center [577, 270] width 70 height 56
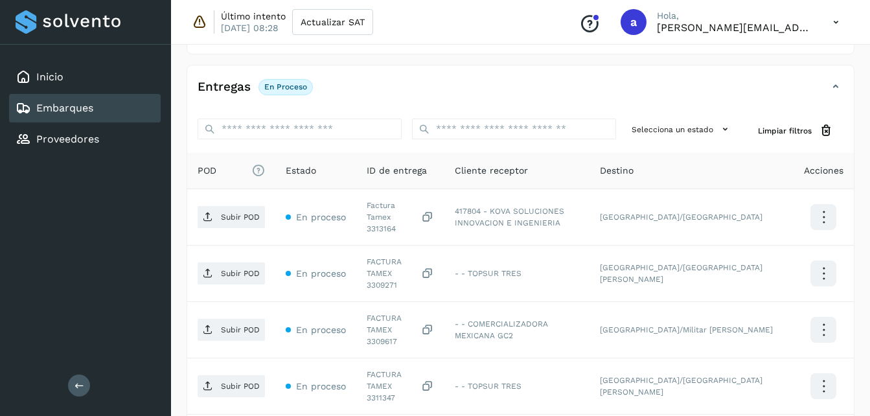
scroll to position [206, 0]
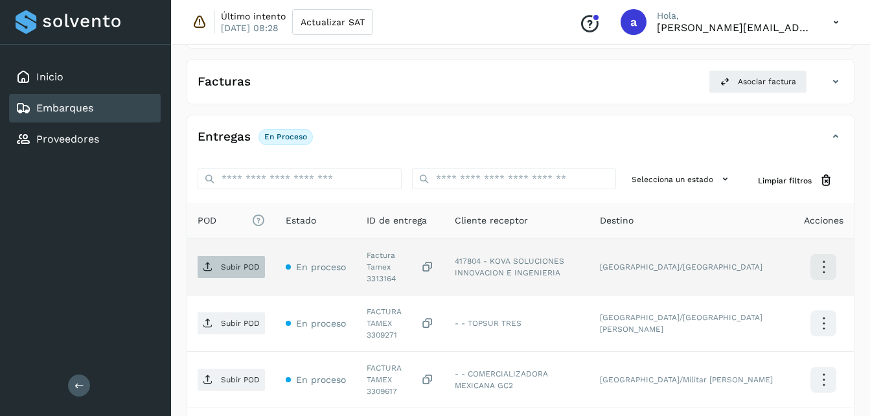
click at [219, 266] on span "Subir POD" at bounding box center [231, 267] width 67 height 21
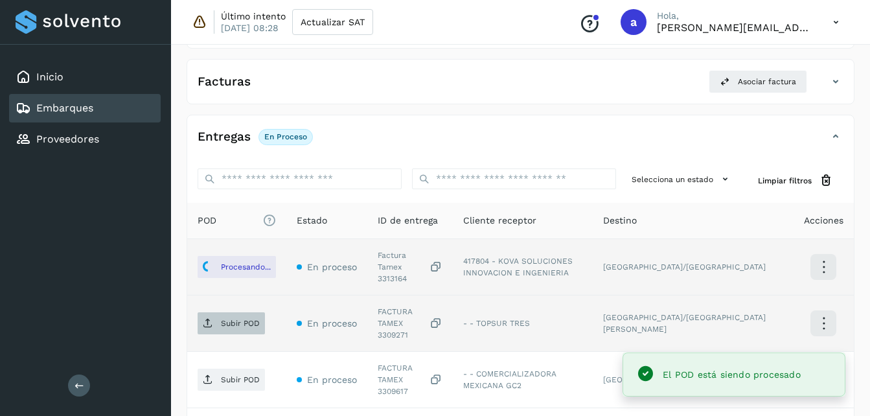
click at [218, 313] on span "Subir POD" at bounding box center [231, 323] width 67 height 21
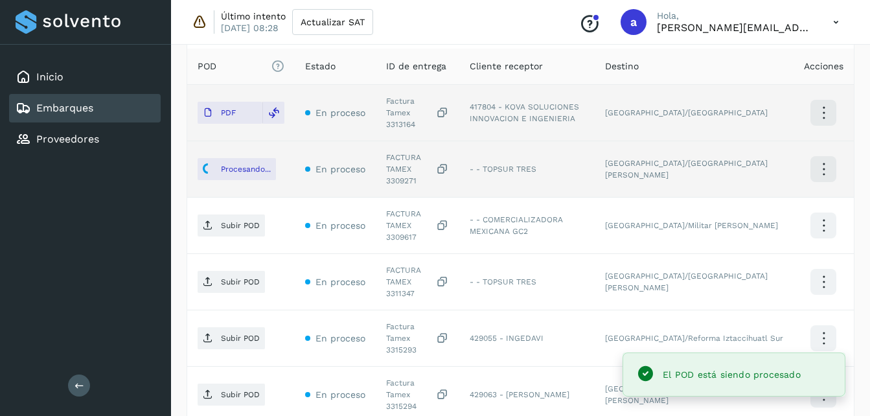
scroll to position [363, 0]
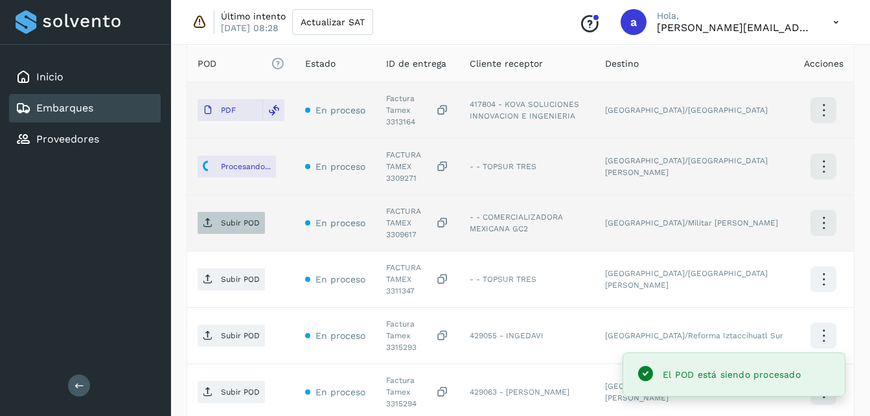
click at [203, 213] on span "Subir POD" at bounding box center [231, 223] width 67 height 21
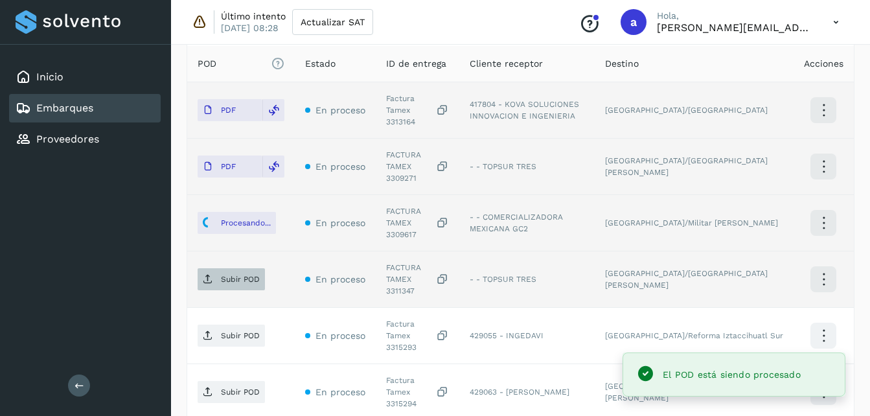
click at [240, 275] on p "Subir POD" at bounding box center [240, 279] width 39 height 9
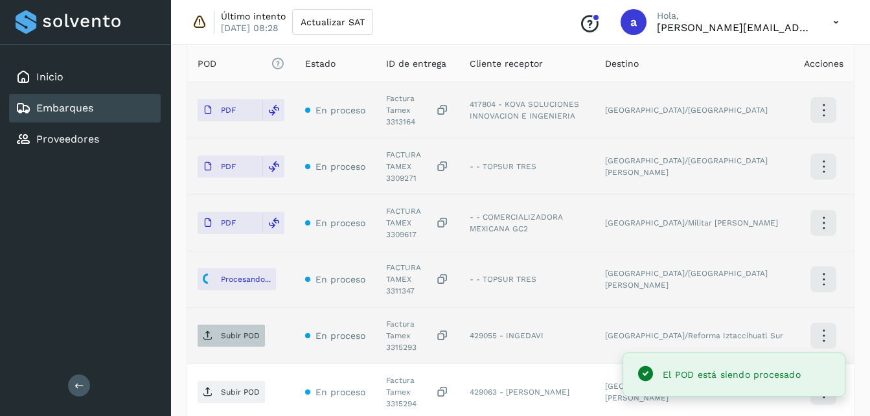
click at [216, 325] on span "Subir POD" at bounding box center [231, 335] width 67 height 21
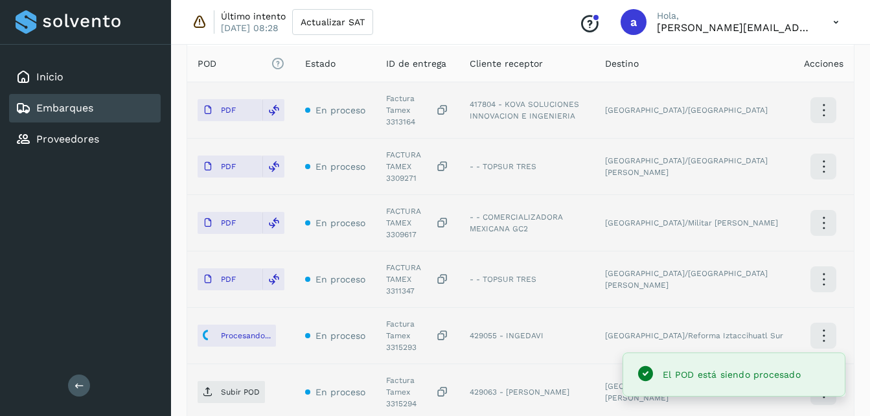
click at [231, 364] on td "Subir POD" at bounding box center [241, 392] width 108 height 56
click at [211, 382] on span "Subir POD" at bounding box center [231, 392] width 67 height 21
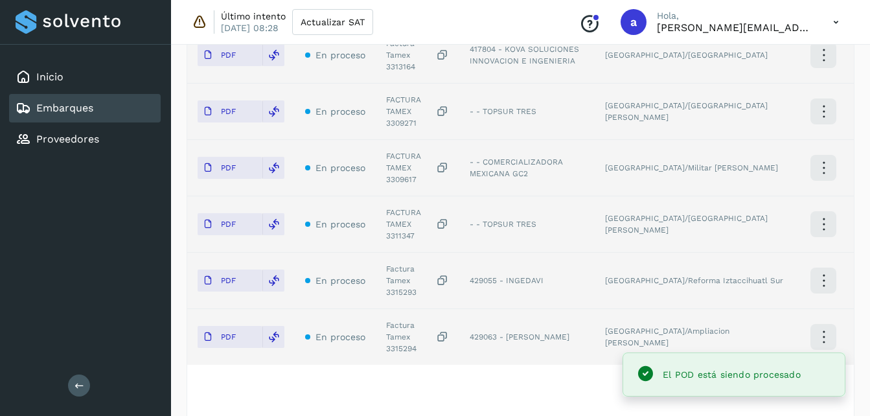
scroll to position [414, 0]
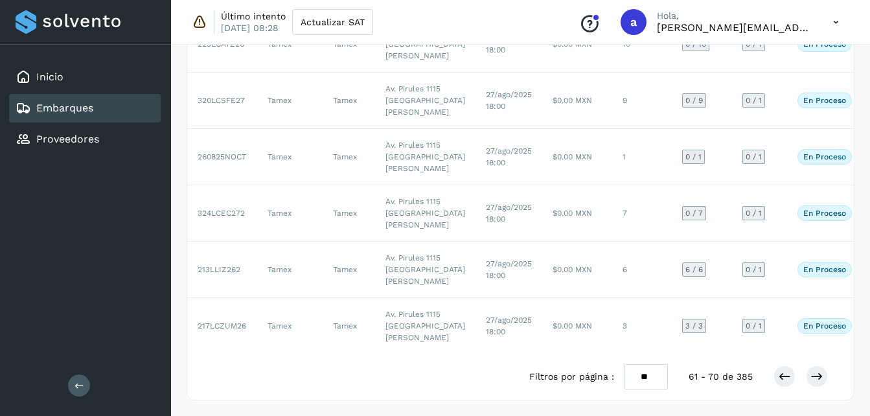
scroll to position [439, 0]
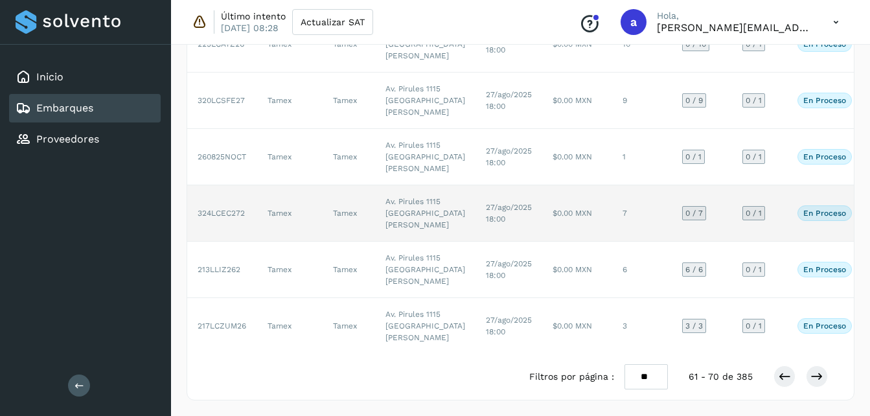
click at [483, 185] on td "27/ago/2025 18:00" at bounding box center [509, 213] width 67 height 56
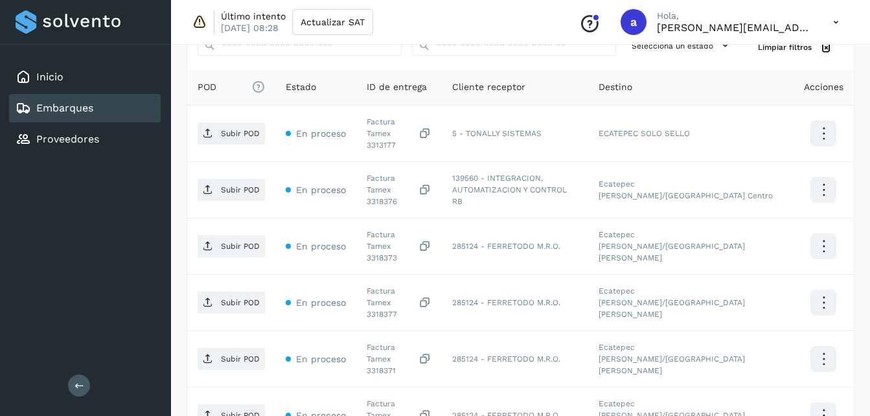
scroll to position [303, 0]
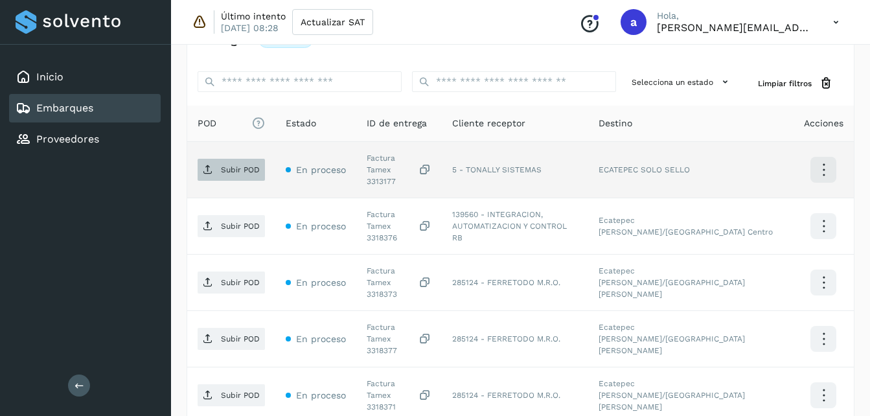
click at [229, 168] on p "Subir POD" at bounding box center [240, 169] width 39 height 9
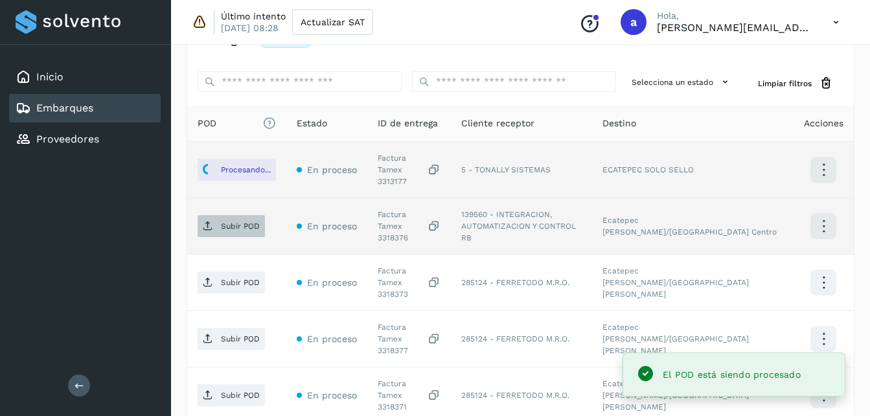
click at [209, 221] on icon at bounding box center [208, 226] width 10 height 10
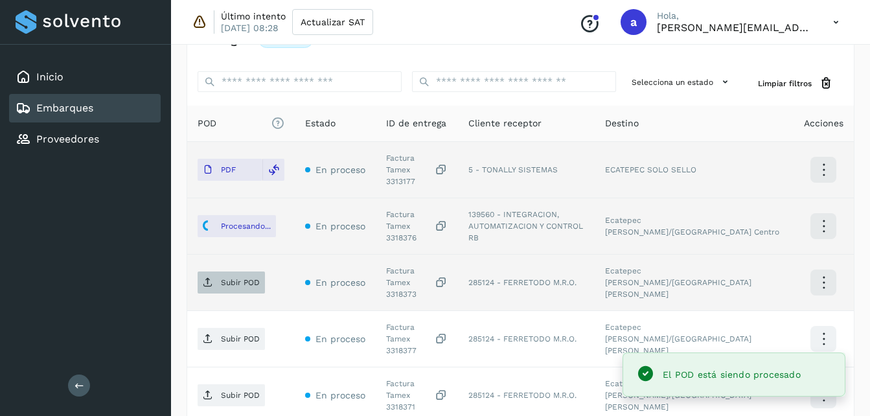
click at [237, 278] on p "Subir POD" at bounding box center [240, 282] width 39 height 9
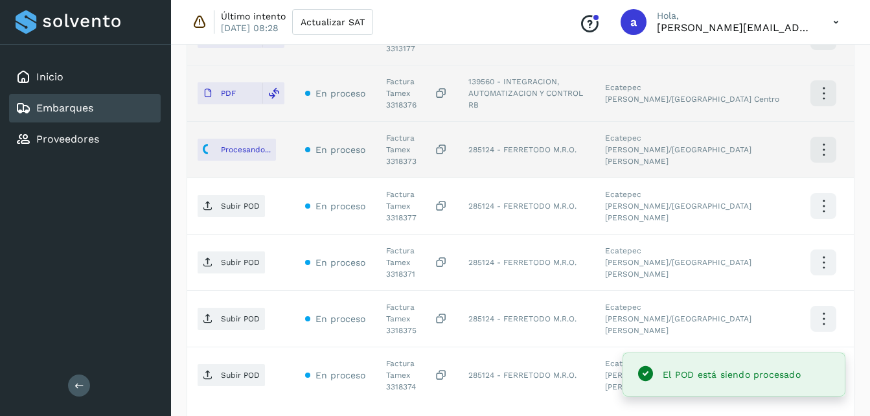
scroll to position [437, 0]
click at [227, 194] on span "Subir POD" at bounding box center [231, 204] width 67 height 21
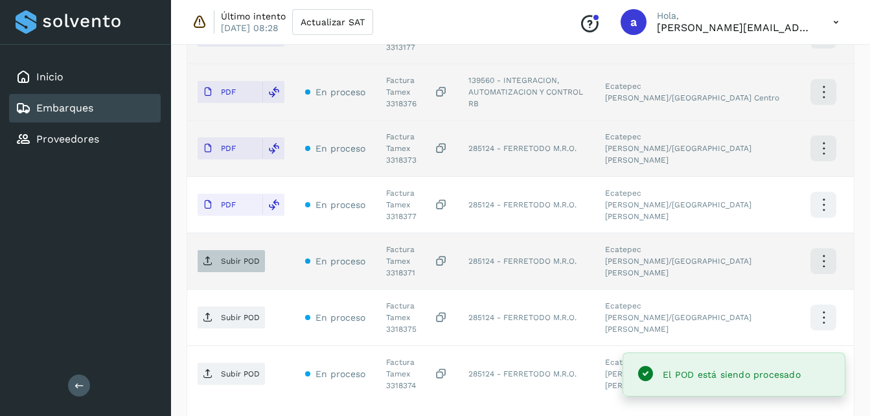
click at [235, 257] on p "Subir POD" at bounding box center [240, 261] width 39 height 9
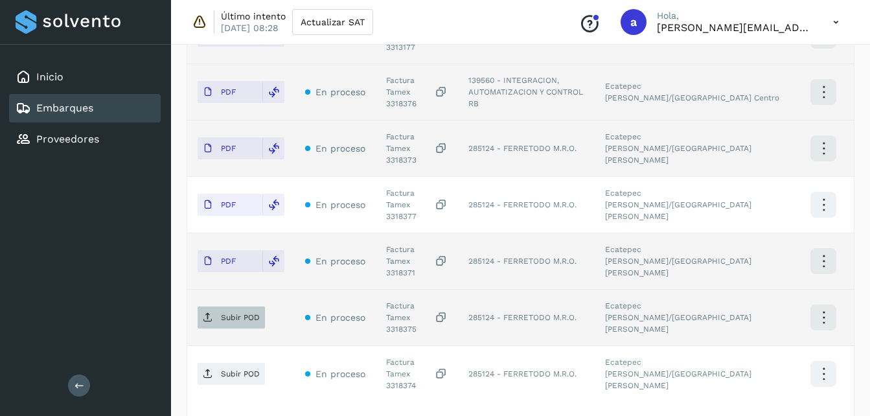
click at [221, 313] on p "Subir POD" at bounding box center [240, 317] width 39 height 9
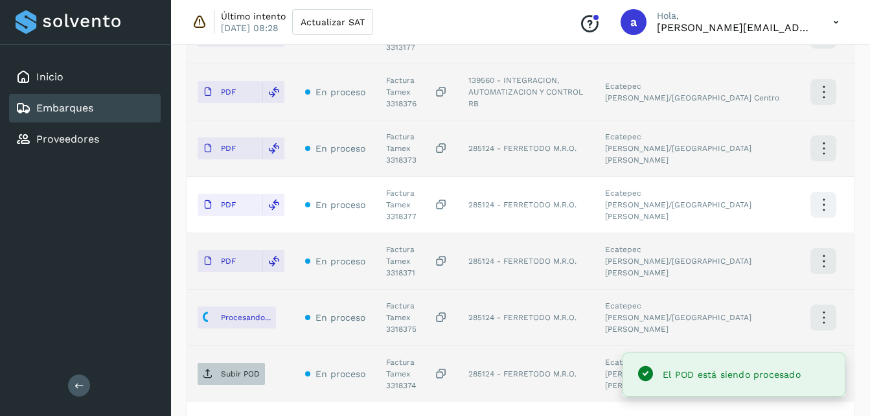
click at [231, 364] on span "Subir POD" at bounding box center [231, 374] width 67 height 21
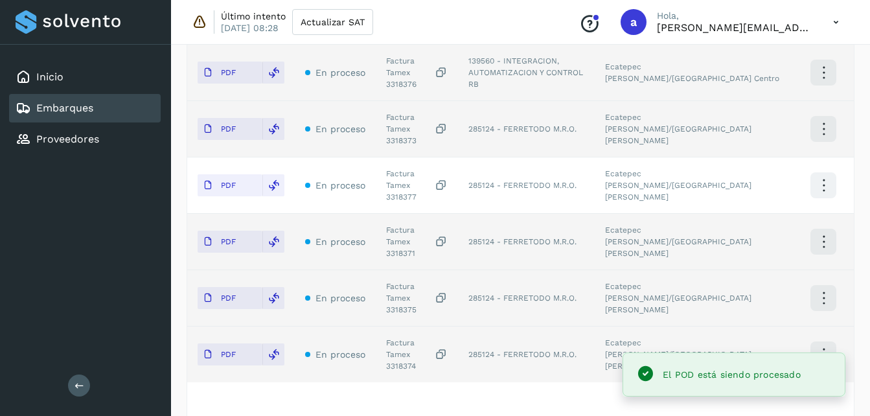
scroll to position [456, 0]
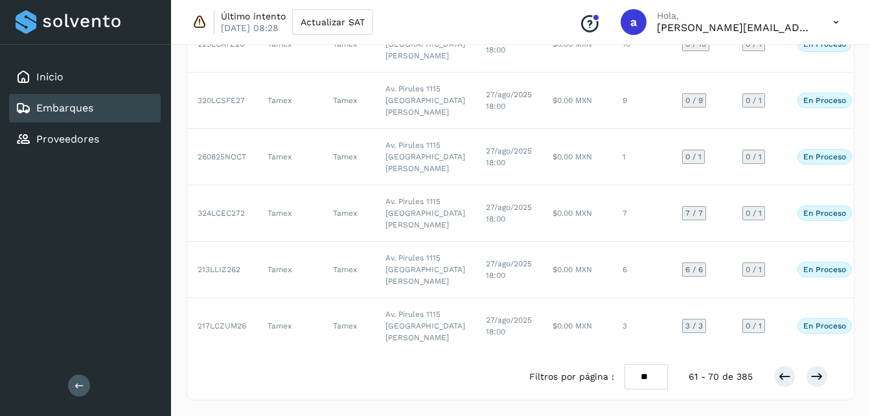
scroll to position [667, 0]
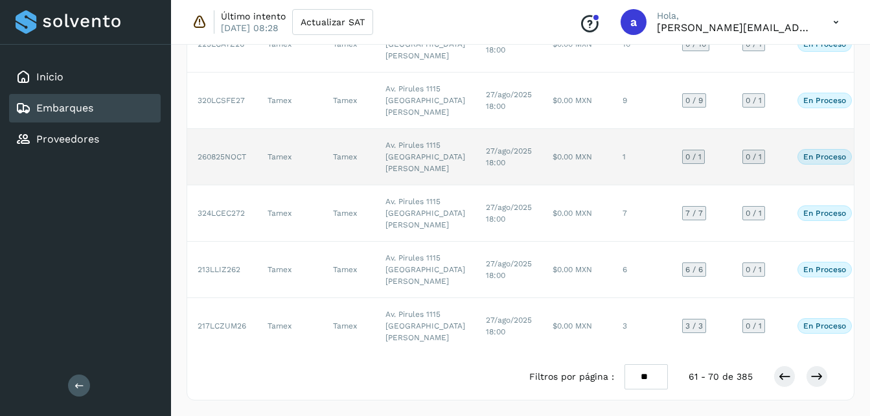
click at [476, 129] on td "27/ago/2025 18:00" at bounding box center [509, 157] width 67 height 56
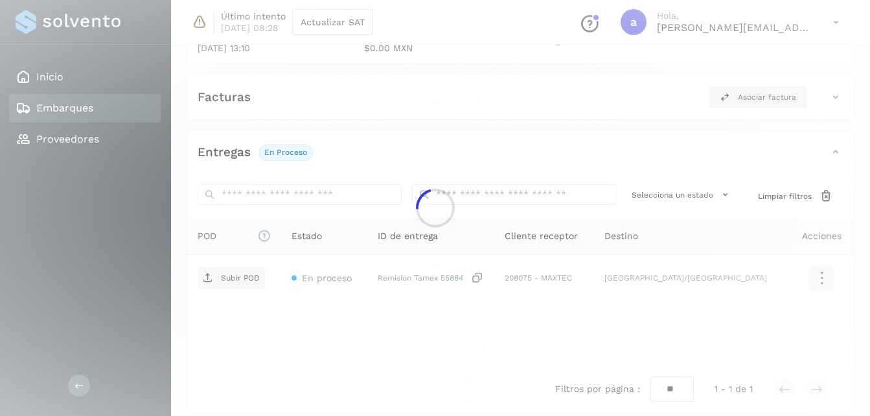
scroll to position [203, 0]
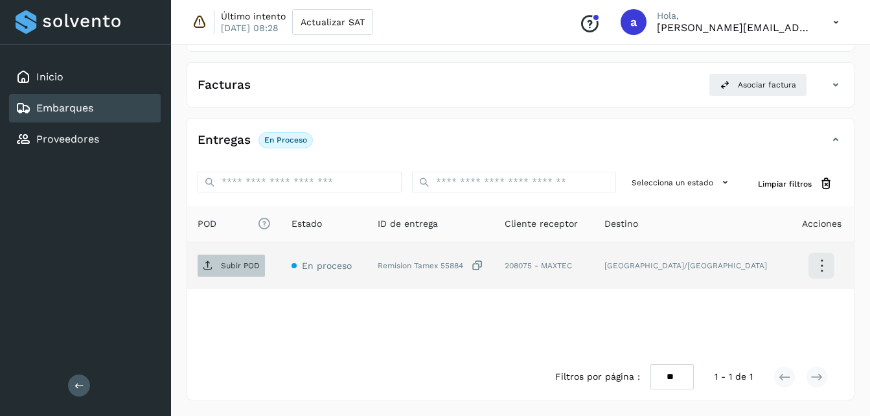
click at [239, 265] on p "Subir POD" at bounding box center [240, 265] width 39 height 9
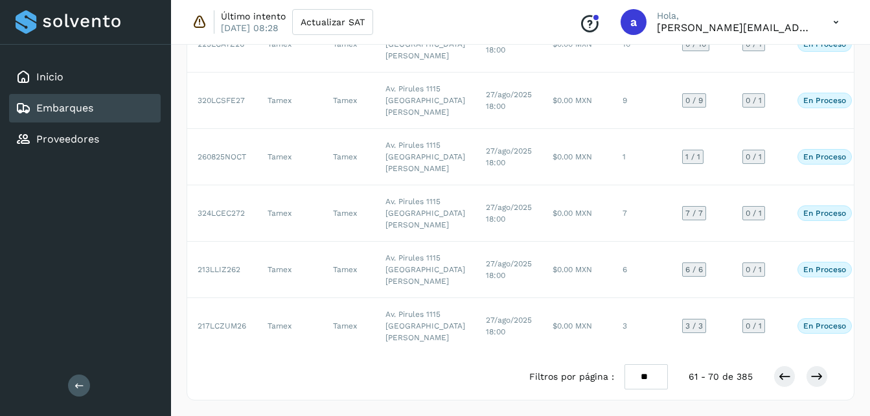
scroll to position [443, 0]
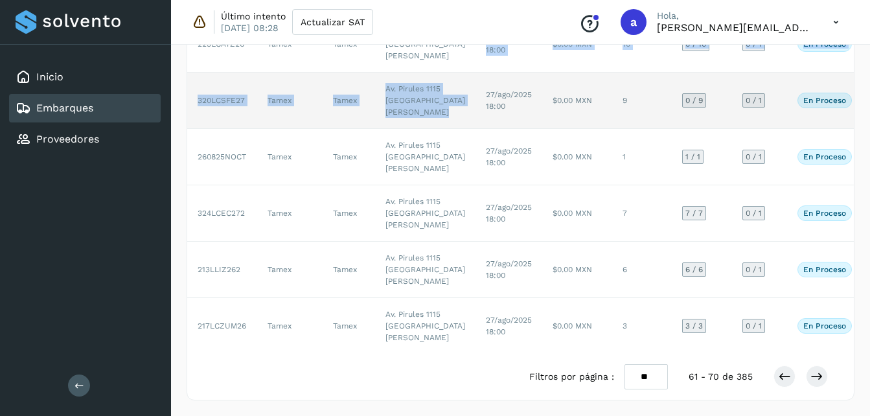
drag, startPoint x: 432, startPoint y: 188, endPoint x: 433, endPoint y: 222, distance: 33.7
click at [433, 222] on tbody "[STREET_ADDRESS] Pirules 1115 San [PERSON_NAME] Obispo [DATE] 18:00 $0.00 MXN 2…" at bounding box center [564, 72] width 754 height 563
click at [476, 129] on td "27/ago/2025 18:00" at bounding box center [509, 101] width 67 height 56
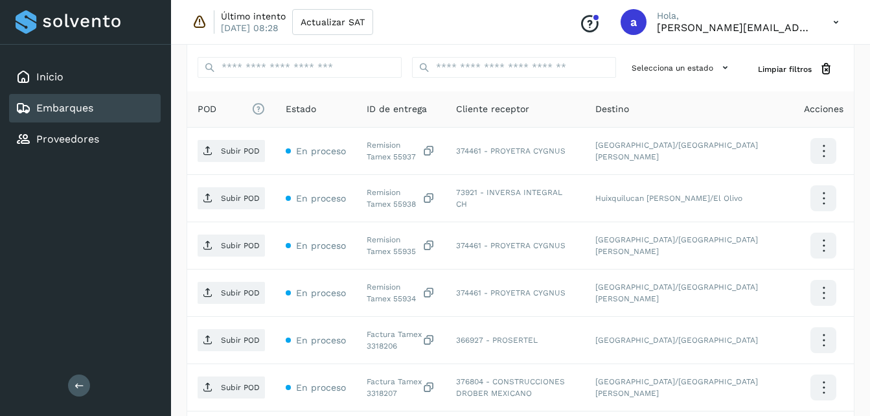
scroll to position [303, 0]
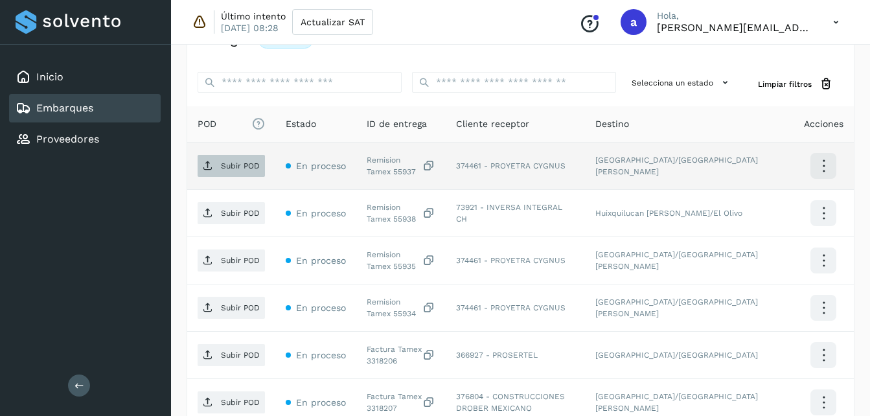
click at [237, 163] on p "Subir POD" at bounding box center [240, 165] width 39 height 9
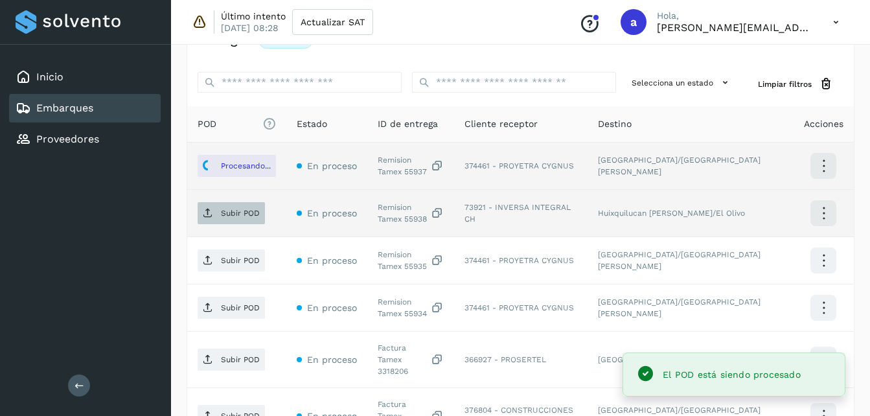
click at [233, 207] on span "Subir POD" at bounding box center [231, 213] width 67 height 21
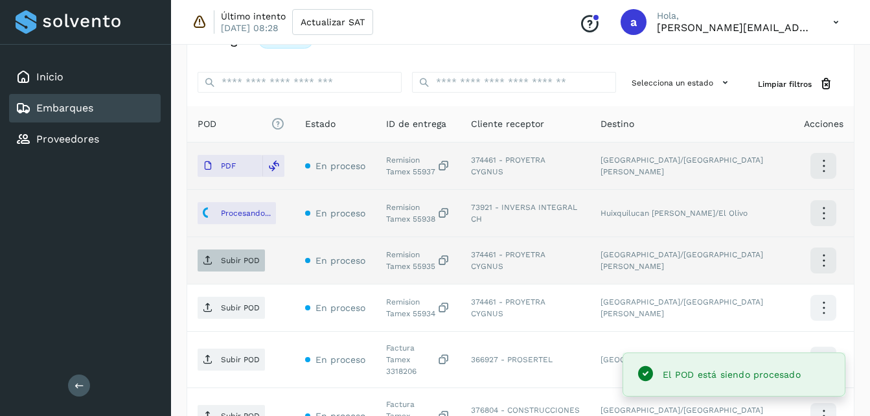
click at [244, 260] on p "Subir POD" at bounding box center [240, 260] width 39 height 9
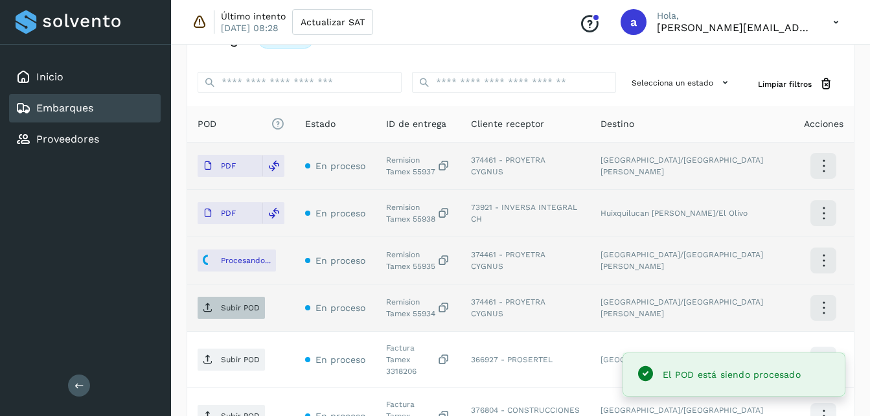
click at [233, 302] on span "Subir POD" at bounding box center [231, 307] width 67 height 21
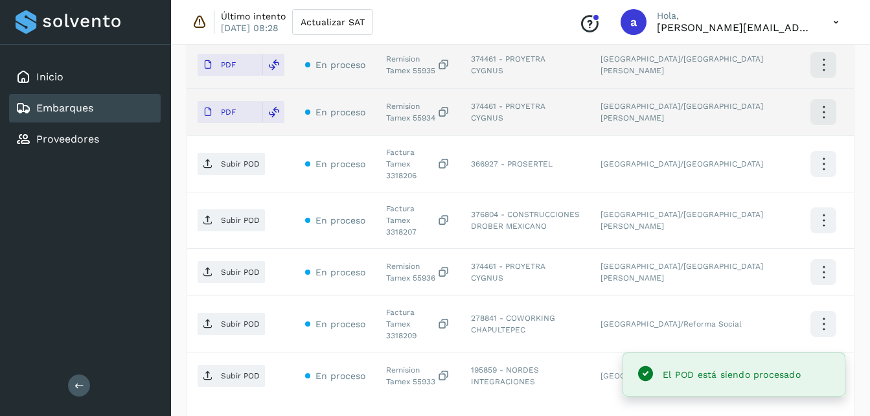
scroll to position [500, 0]
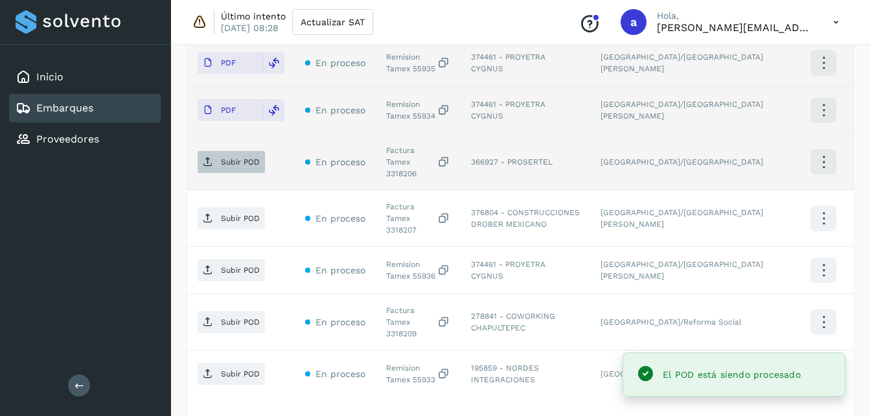
click at [249, 152] on span "Subir POD" at bounding box center [231, 162] width 67 height 21
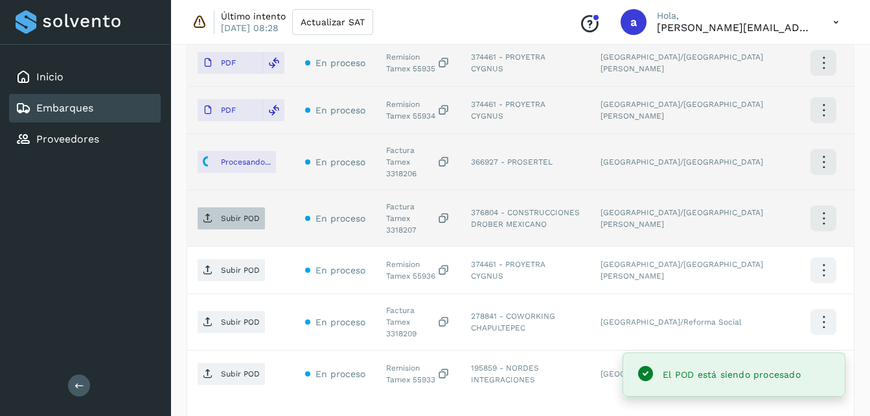
click at [207, 213] on icon at bounding box center [208, 218] width 10 height 10
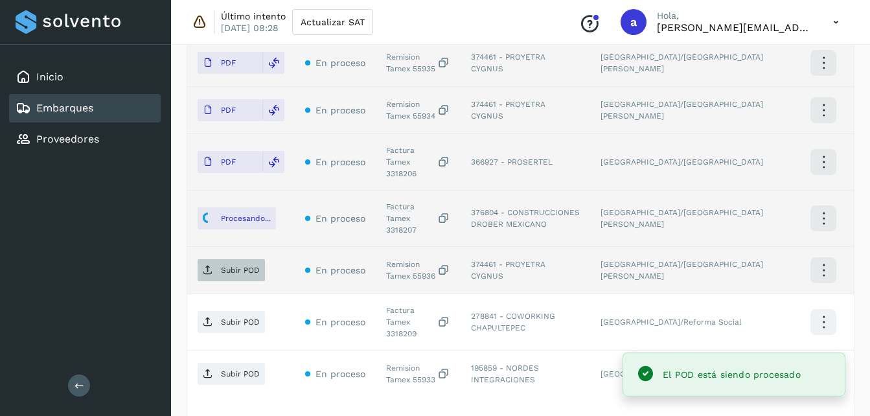
click at [204, 265] on icon at bounding box center [208, 270] width 10 height 10
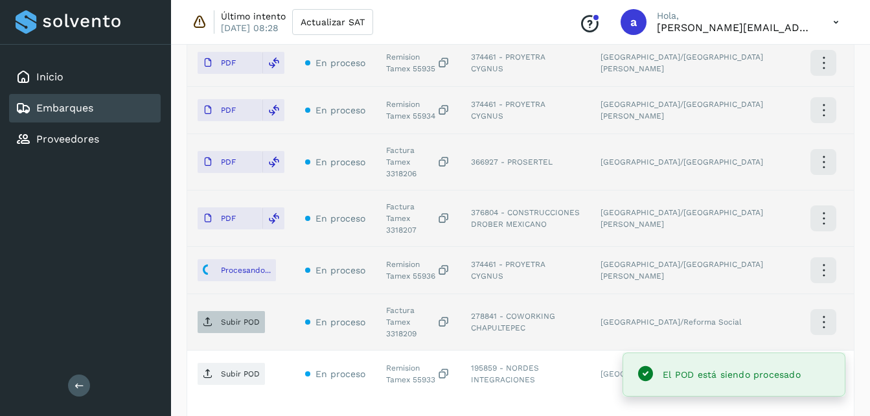
click at [238, 318] on p "Subir POD" at bounding box center [240, 322] width 39 height 9
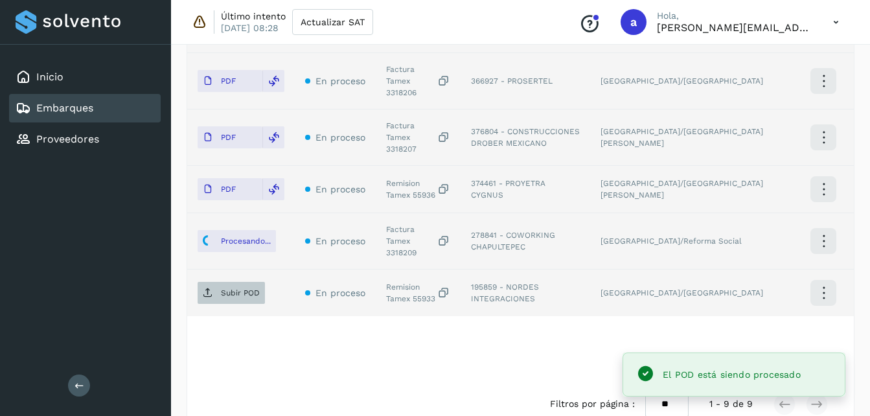
click at [250, 288] on p "Subir POD" at bounding box center [240, 292] width 39 height 9
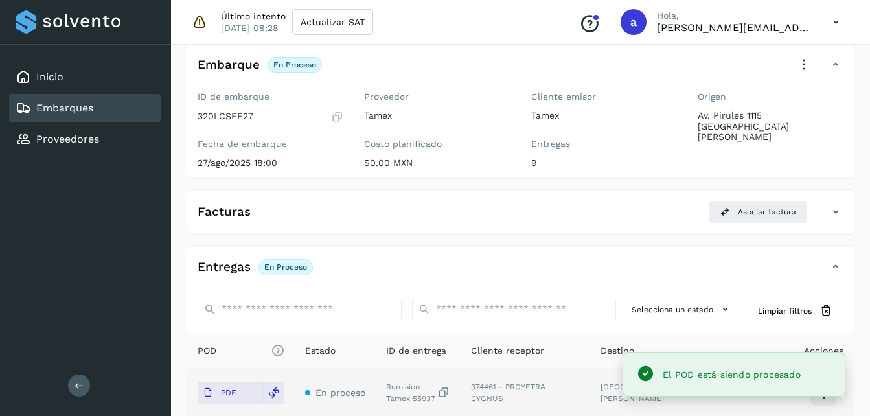
scroll to position [41, 0]
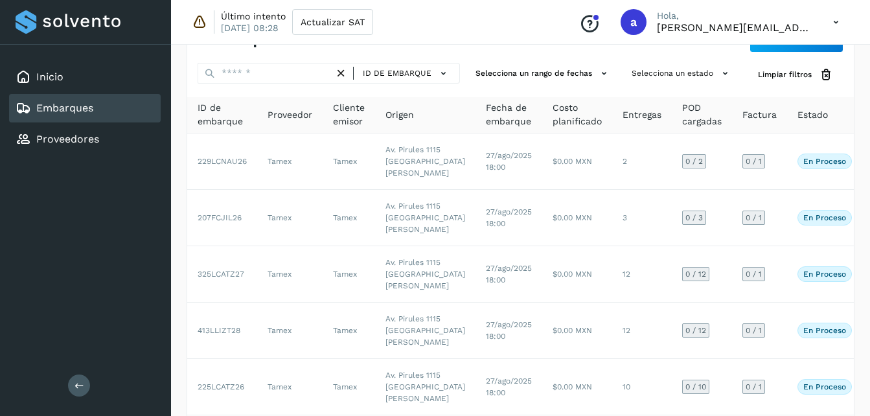
scroll to position [443, 0]
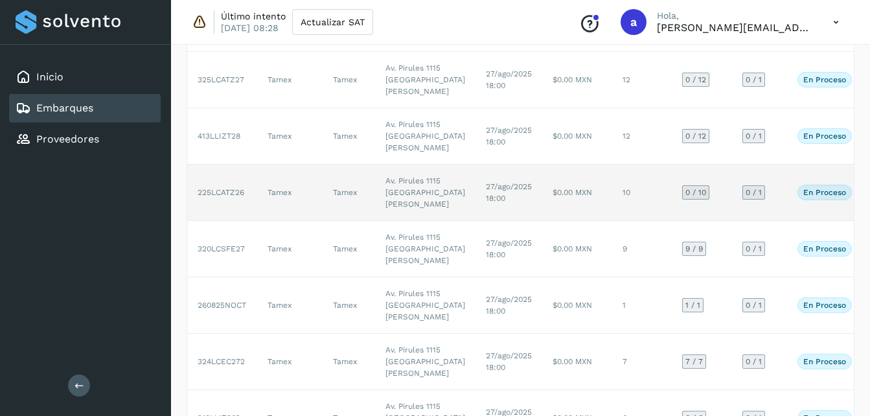
click at [393, 221] on td "Av. Pirules 1115 [GEOGRAPHIC_DATA][PERSON_NAME]" at bounding box center [425, 193] width 100 height 56
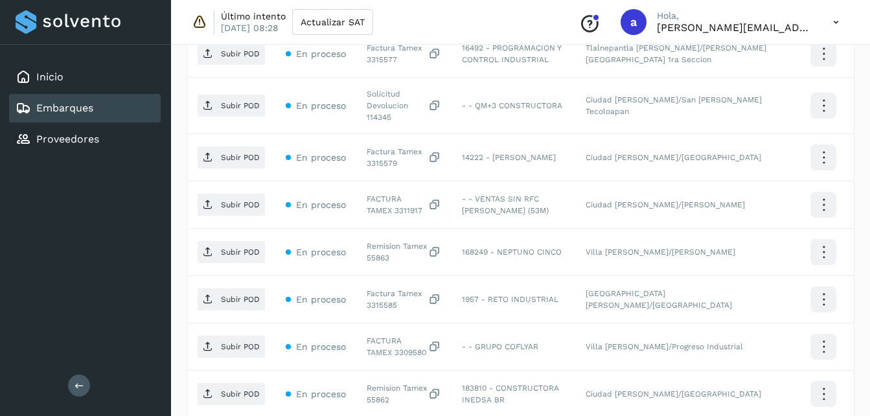
scroll to position [299, 0]
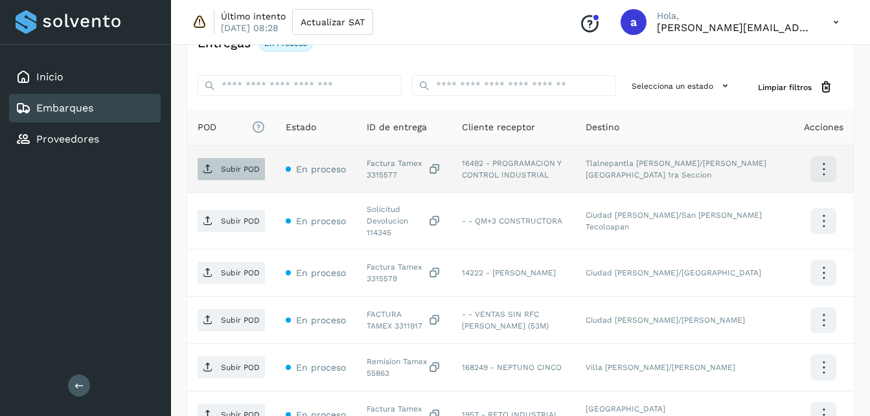
click at [225, 159] on span "Subir POD" at bounding box center [231, 169] width 67 height 21
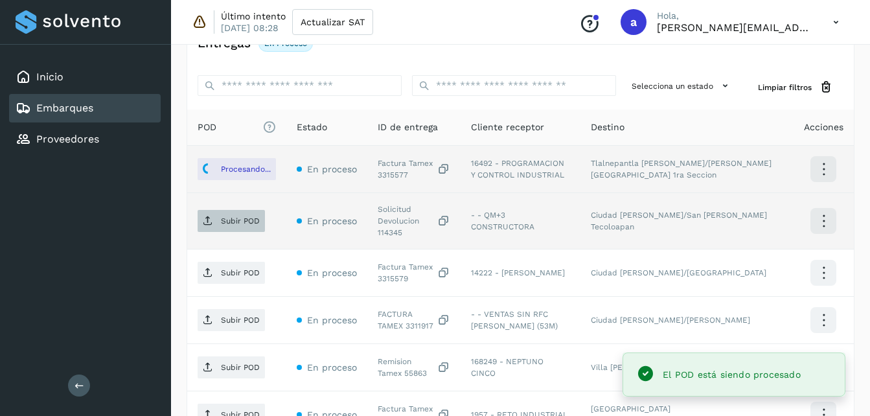
click at [203, 216] on icon at bounding box center [208, 221] width 10 height 10
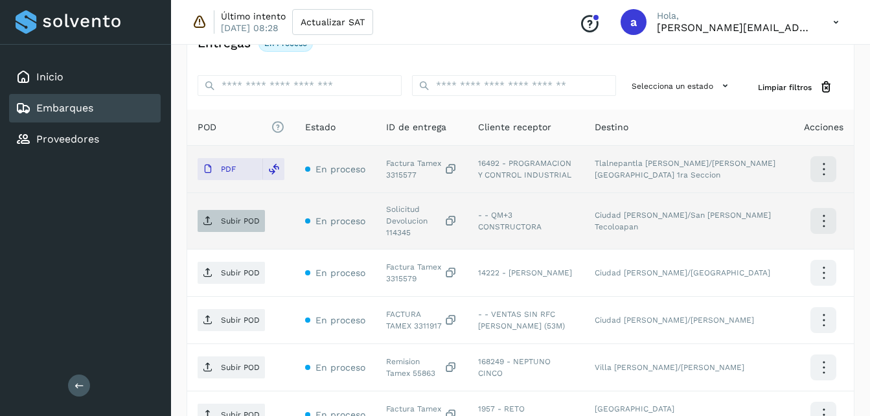
click at [257, 224] on span "Subir POD" at bounding box center [231, 221] width 67 height 21
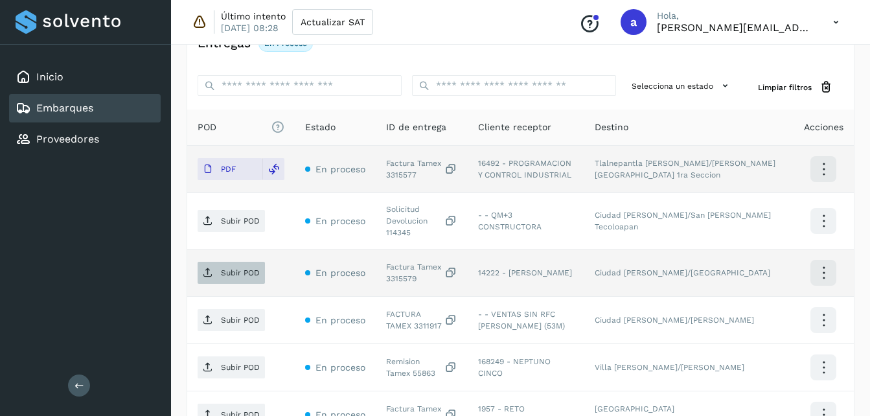
click at [240, 268] on p "Subir POD" at bounding box center [240, 272] width 39 height 9
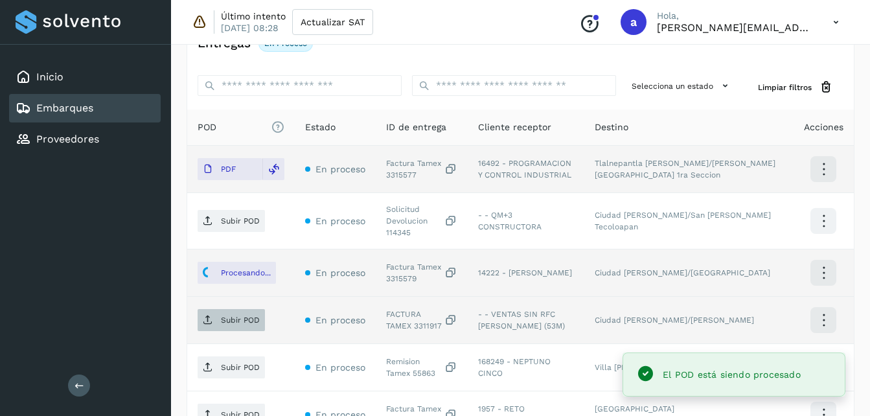
click at [238, 316] on p "Subir POD" at bounding box center [240, 320] width 39 height 9
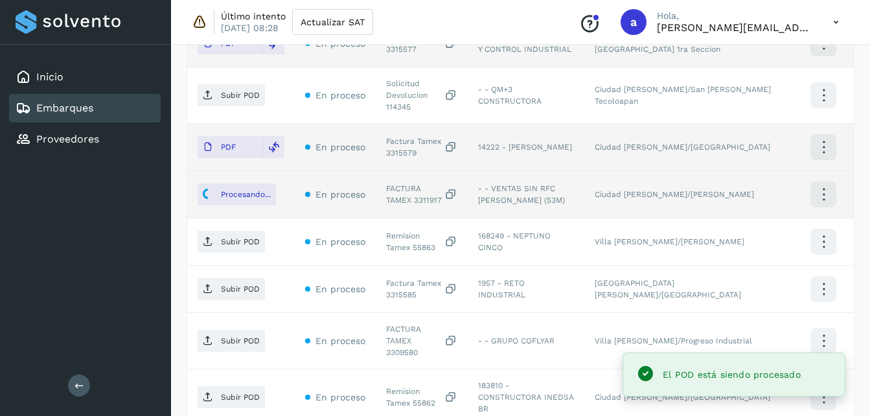
scroll to position [448, 0]
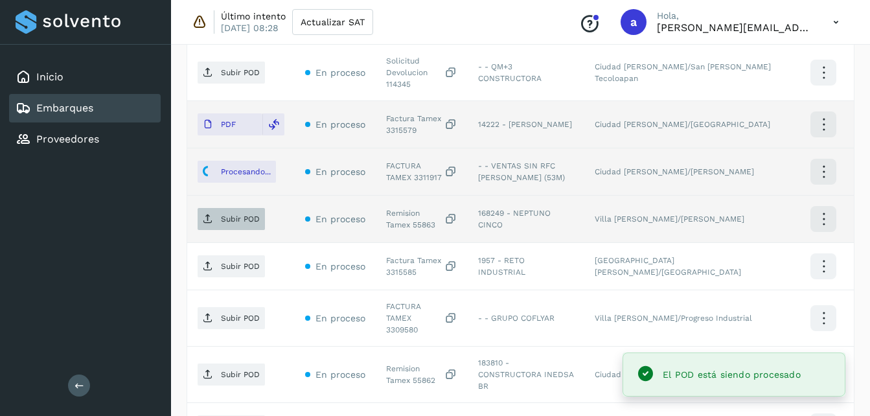
click at [216, 210] on main "Inicio Embarques Proveedores Salir Último intento [DATE] 08:28 Actualizar SAT C…" at bounding box center [435, 92] width 870 height 1081
click at [216, 209] on span "Subir POD" at bounding box center [231, 219] width 67 height 21
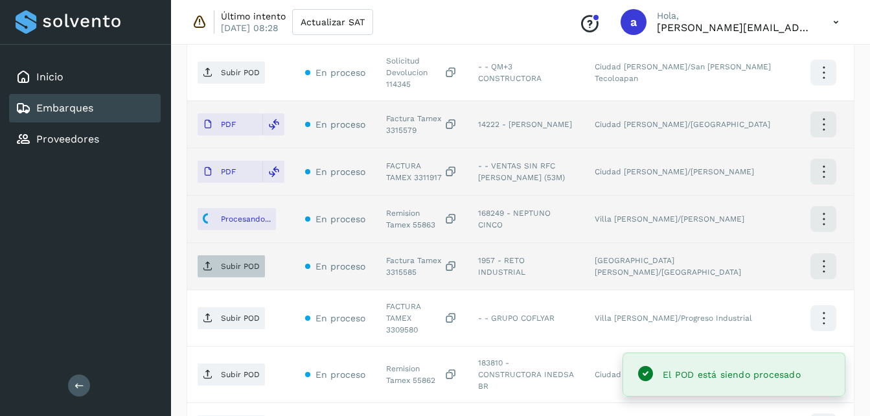
click at [216, 260] on span "Subir POD" at bounding box center [231, 266] width 67 height 21
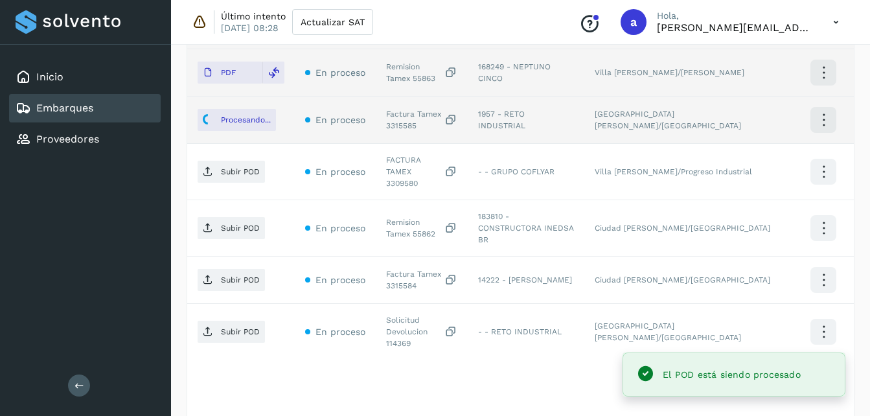
scroll to position [629, 0]
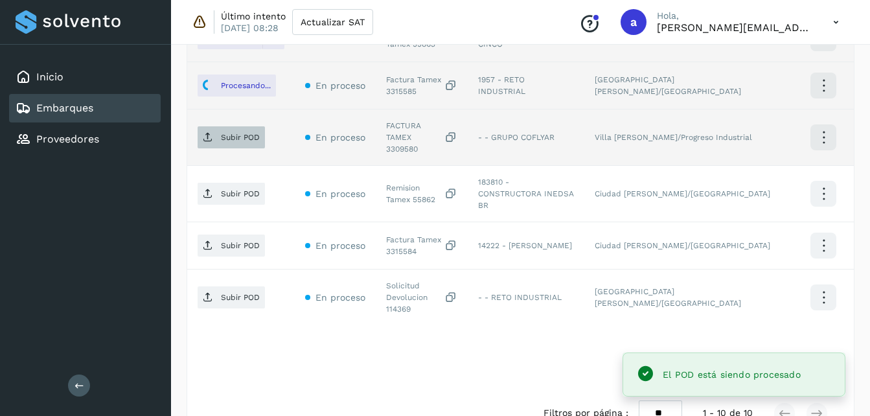
click at [245, 133] on p "Subir POD" at bounding box center [240, 137] width 39 height 9
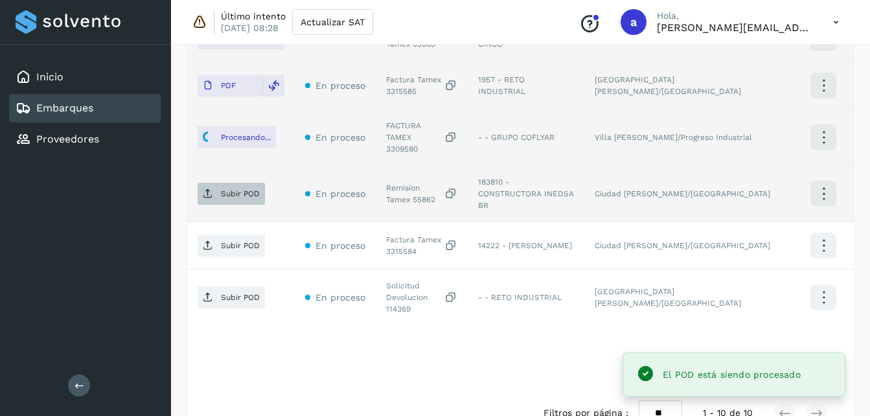
click at [238, 183] on span "Subir POD" at bounding box center [231, 193] width 67 height 21
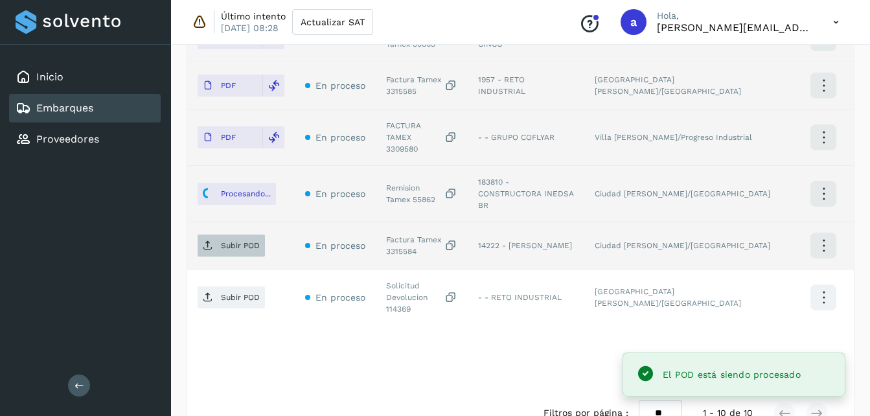
click at [231, 235] on span "Subir POD" at bounding box center [231, 245] width 67 height 21
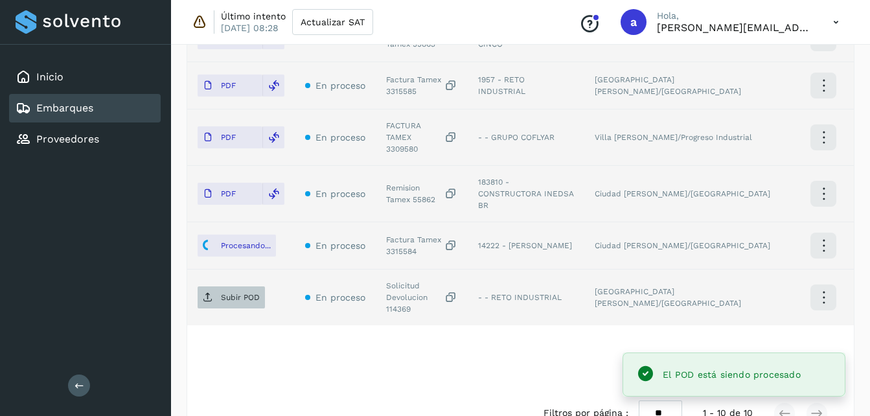
click at [210, 287] on span "Subir POD" at bounding box center [231, 297] width 67 height 21
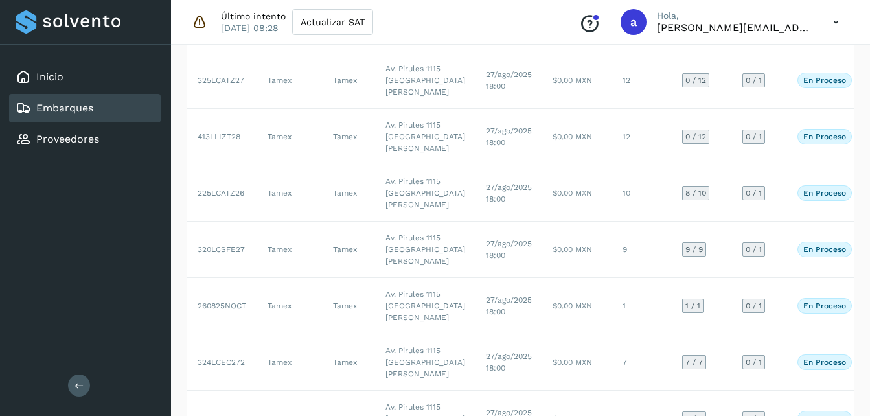
scroll to position [239, 0]
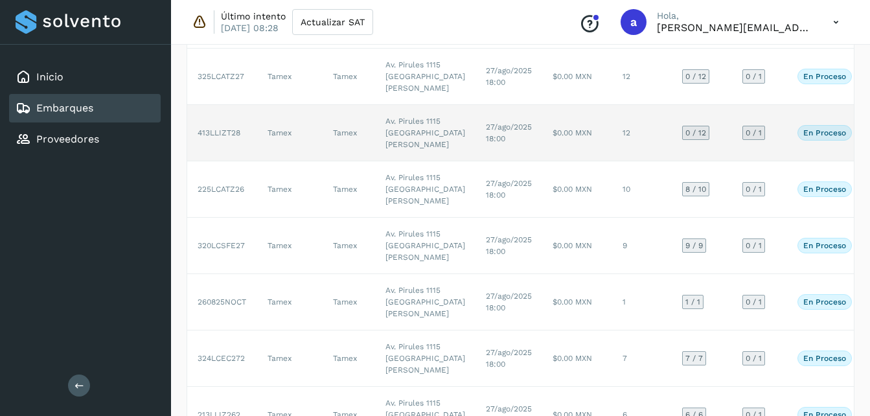
click at [476, 161] on td "27/ago/2025 18:00" at bounding box center [509, 133] width 67 height 56
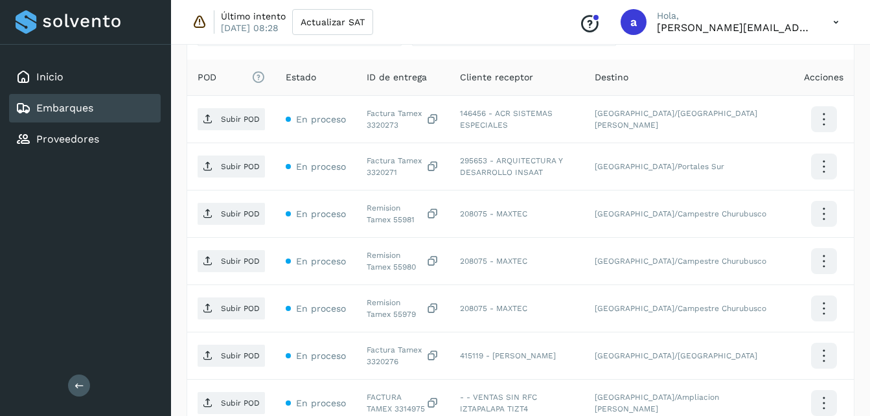
scroll to position [351, 0]
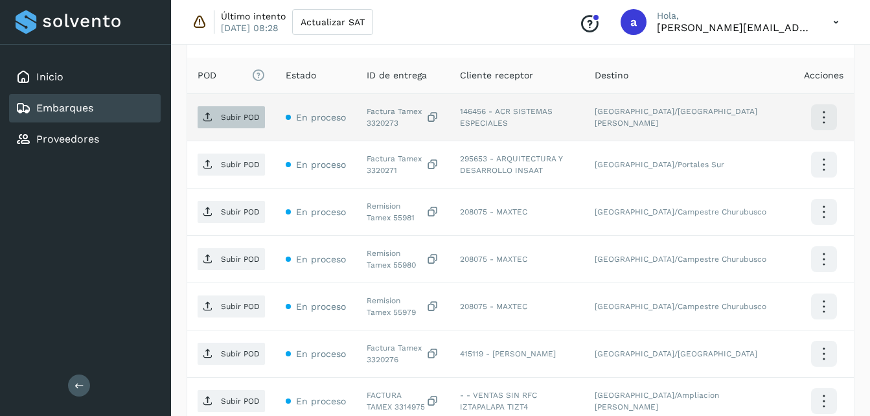
click at [224, 119] on p "Subir POD" at bounding box center [240, 117] width 39 height 9
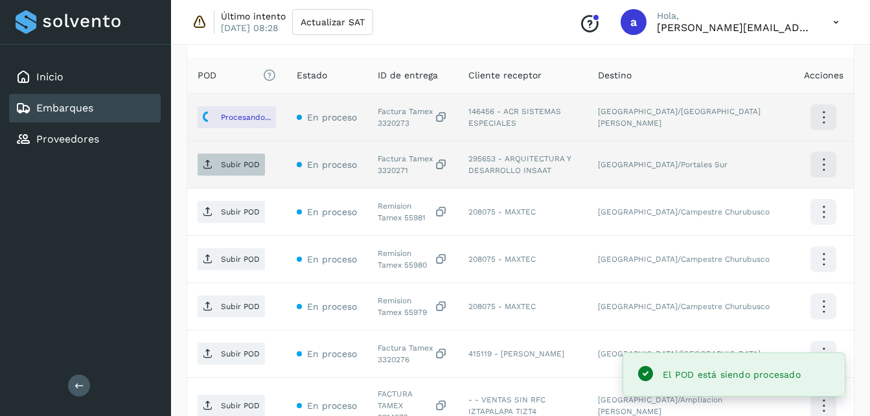
click at [222, 160] on p "Subir POD" at bounding box center [240, 164] width 39 height 9
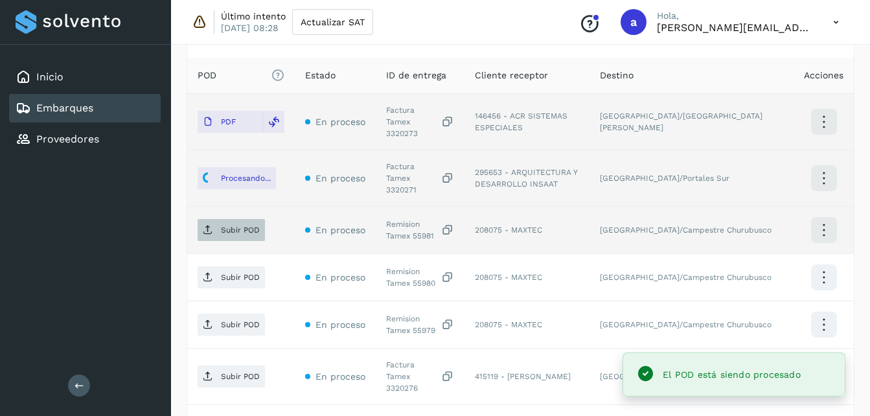
click at [216, 220] on span "Subir POD" at bounding box center [231, 230] width 67 height 21
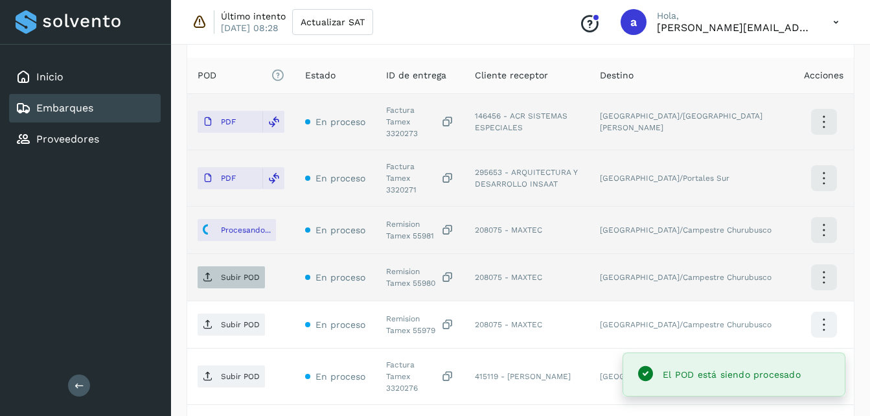
click at [206, 267] on span "Subir POD" at bounding box center [231, 277] width 67 height 21
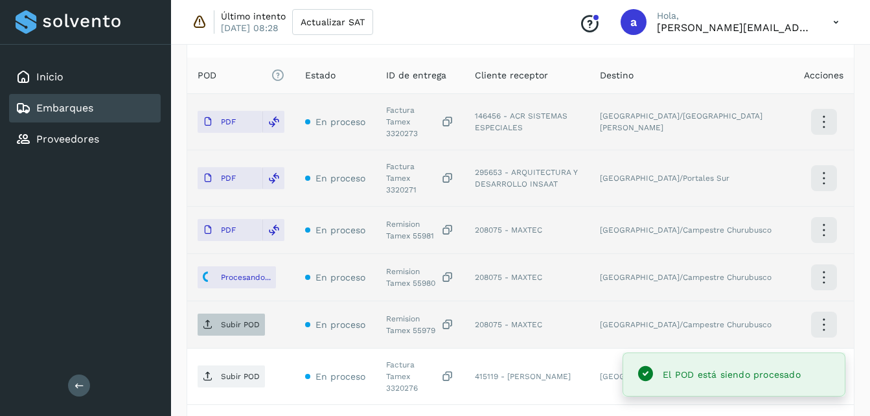
click at [221, 314] on span "Subir POD" at bounding box center [231, 324] width 67 height 21
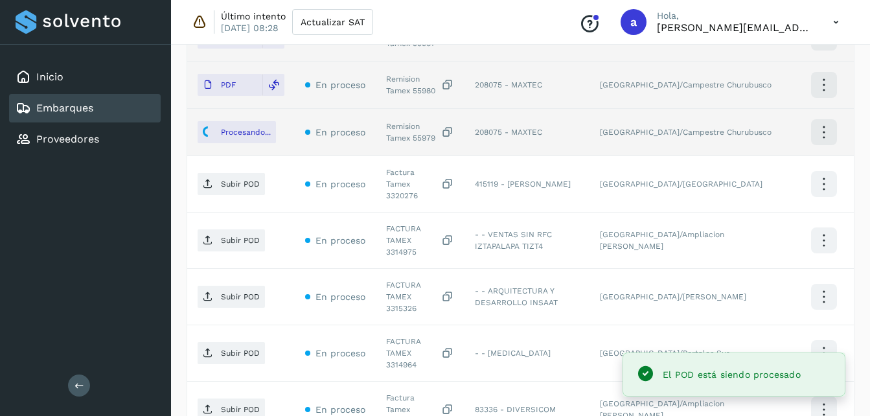
scroll to position [548, 0]
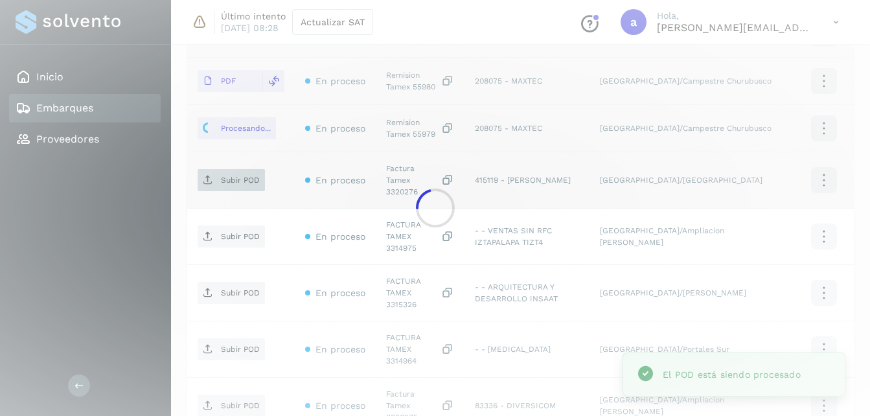
click at [246, 176] on p "Subir POD" at bounding box center [240, 180] width 39 height 9
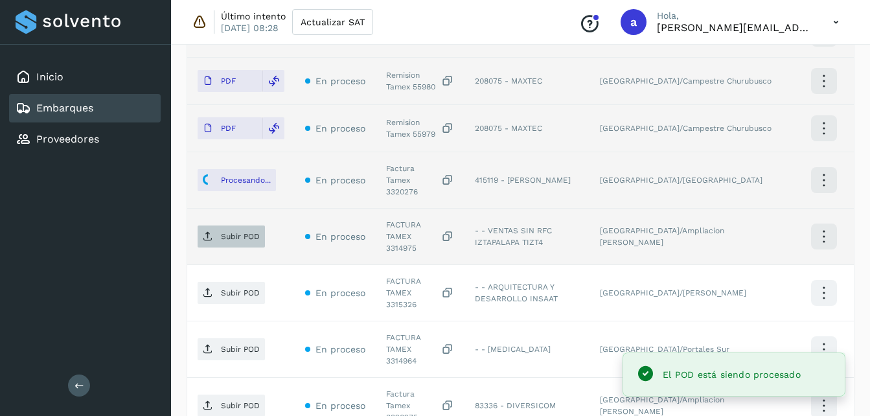
click at [241, 232] on p "Subir POD" at bounding box center [240, 236] width 39 height 9
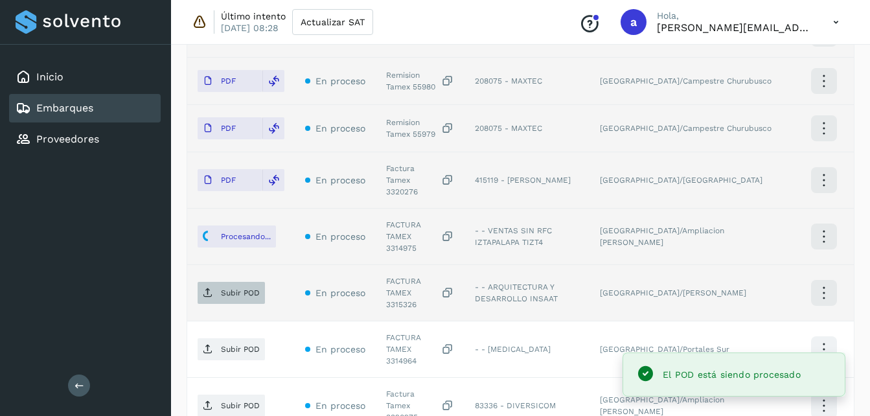
click at [221, 288] on p "Subir POD" at bounding box center [240, 292] width 39 height 9
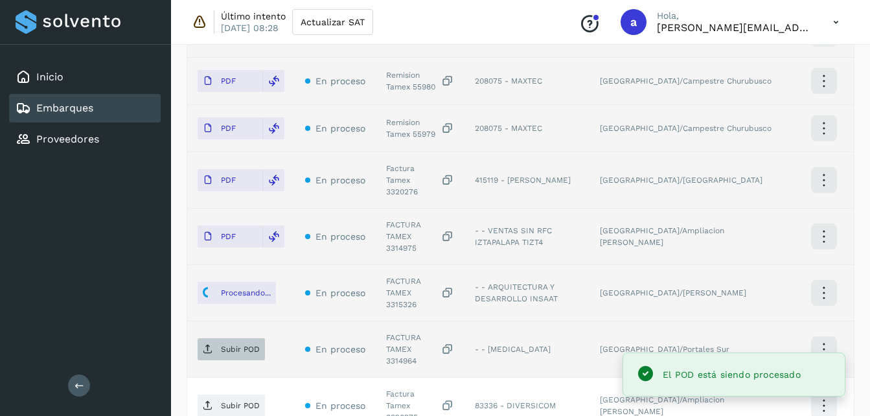
click at [206, 338] on button "Subir POD" at bounding box center [231, 349] width 67 height 22
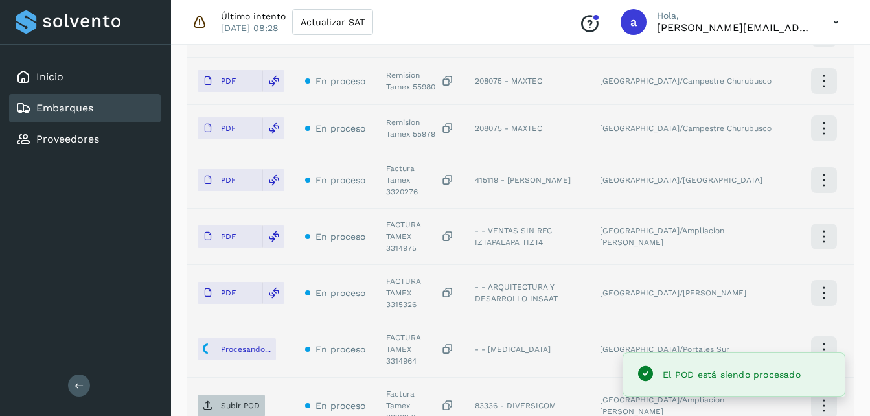
click at [229, 401] on p "Subir POD" at bounding box center [240, 405] width 39 height 9
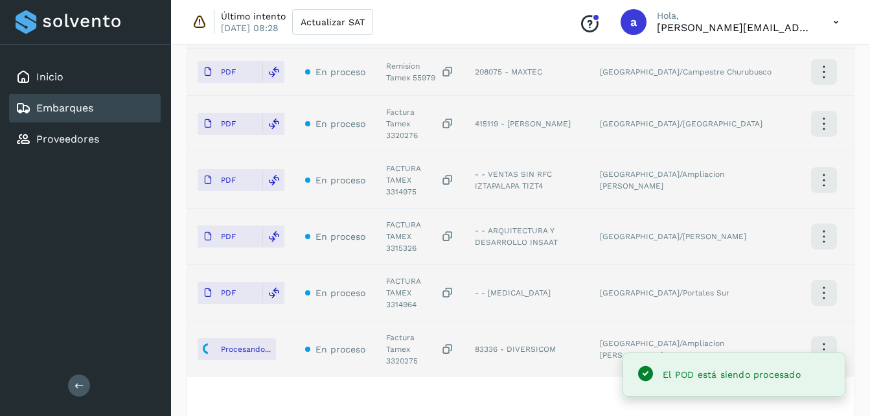
scroll to position [609, 0]
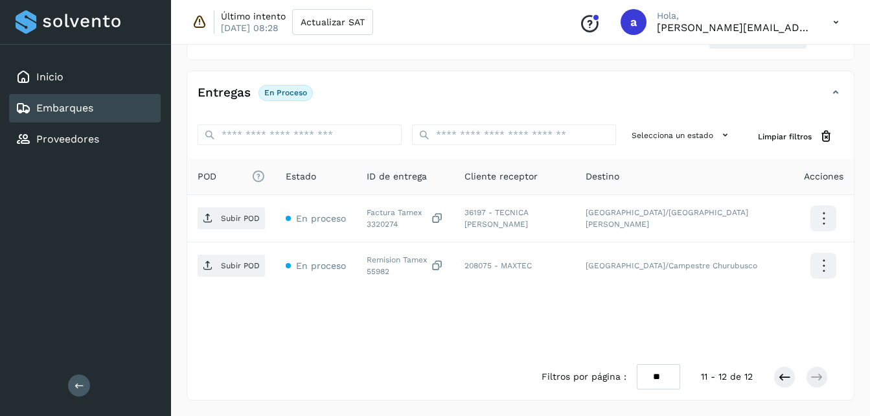
scroll to position [250, 0]
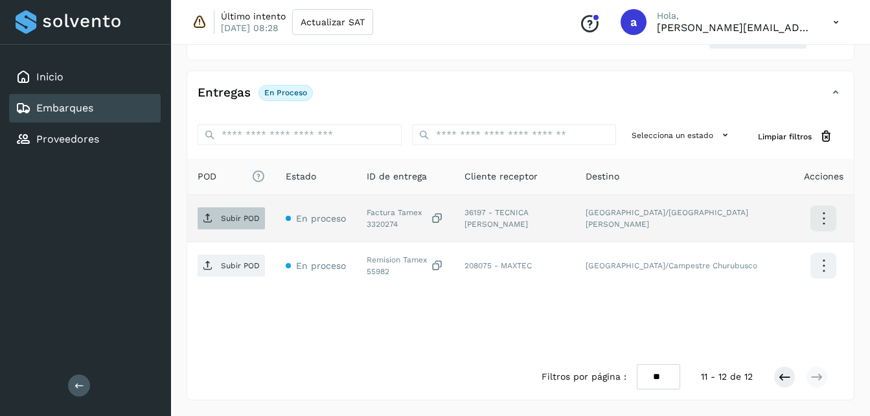
click at [225, 215] on p "Subir POD" at bounding box center [240, 218] width 39 height 9
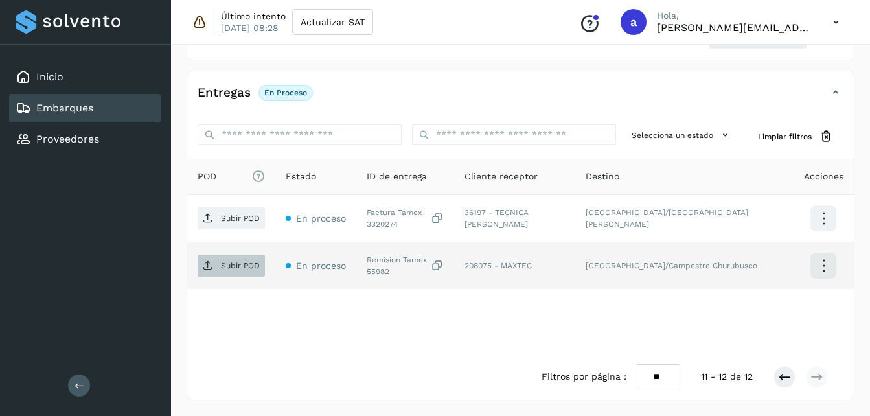
click at [241, 263] on p "Subir POD" at bounding box center [240, 265] width 39 height 9
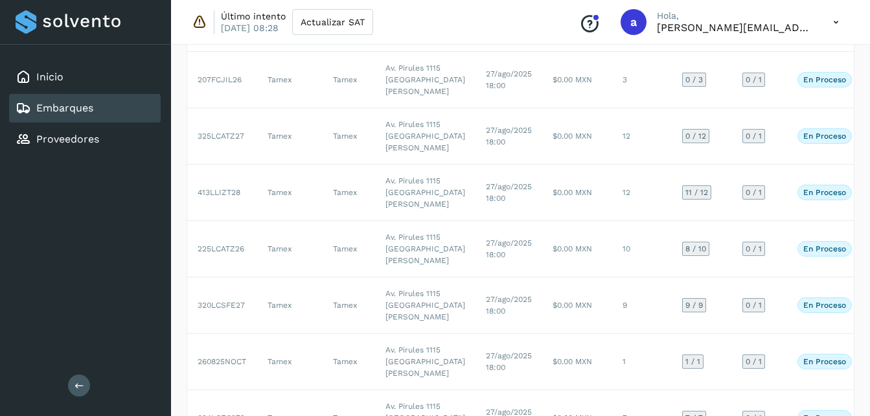
scroll to position [178, 0]
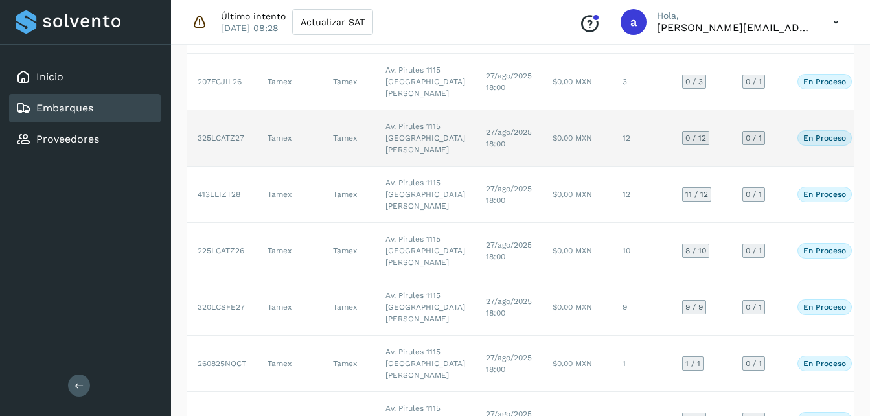
click at [542, 167] on td "$0.00 MXN" at bounding box center [577, 138] width 70 height 56
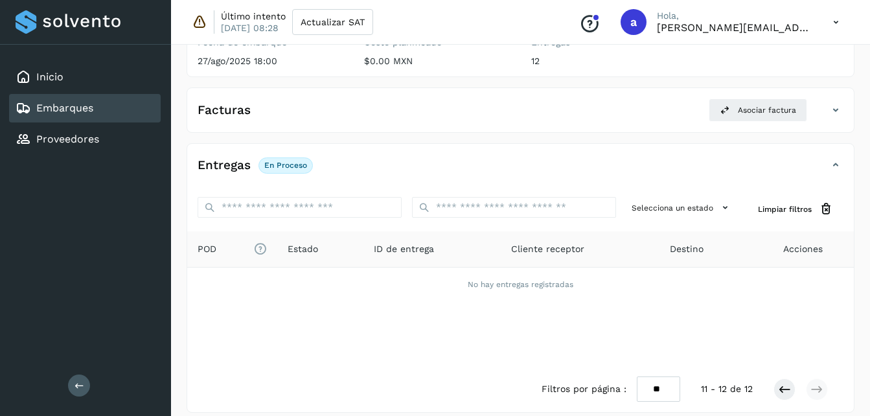
scroll to position [190, 0]
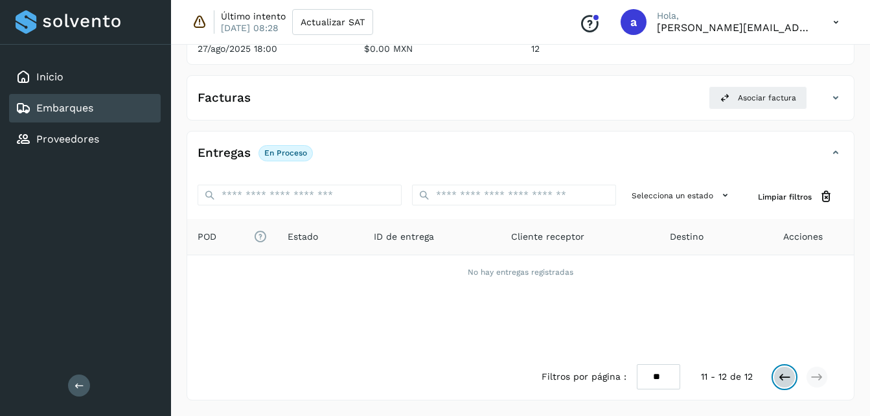
click at [787, 384] on button at bounding box center [785, 377] width 22 height 22
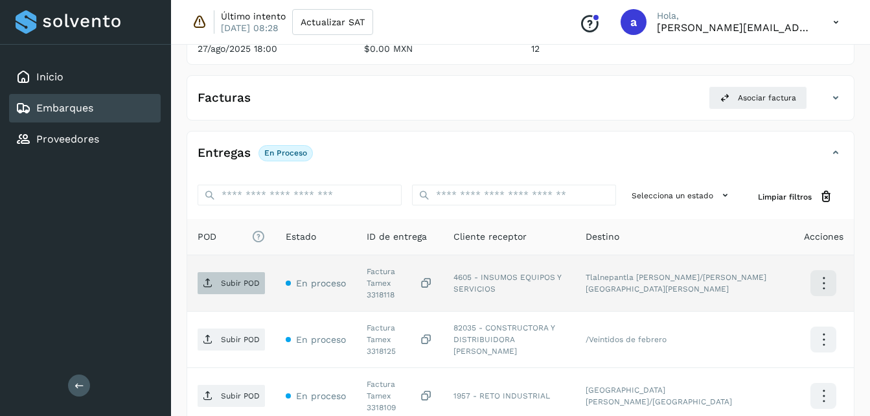
click at [224, 273] on span "Subir POD" at bounding box center [231, 283] width 67 height 21
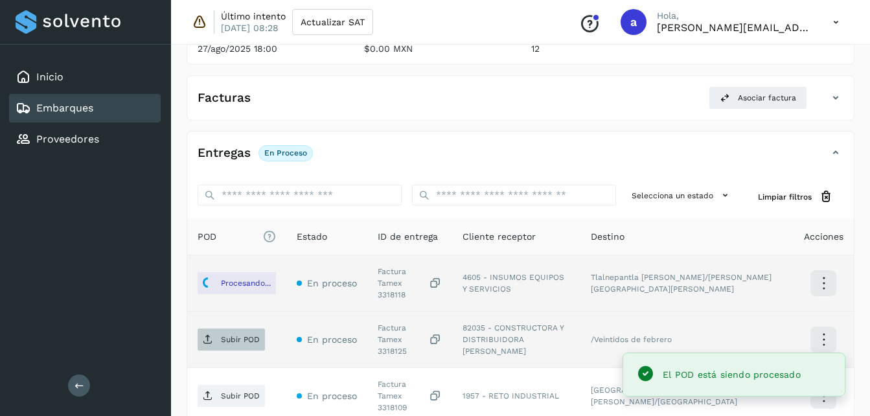
click at [231, 335] on p "Subir POD" at bounding box center [240, 339] width 39 height 9
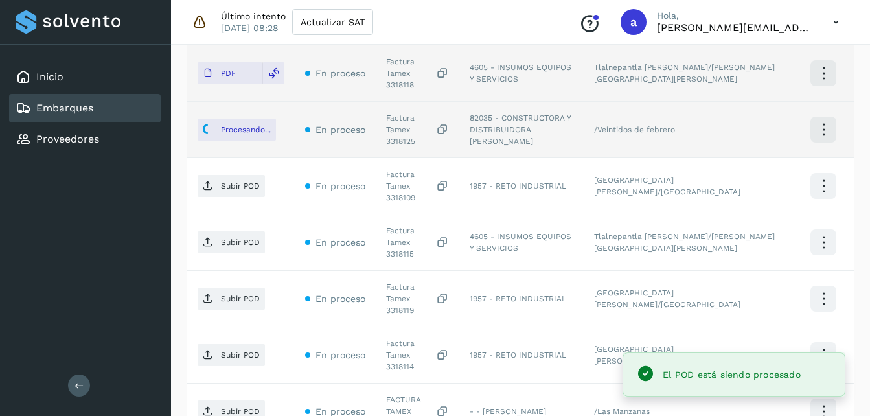
scroll to position [422, 0]
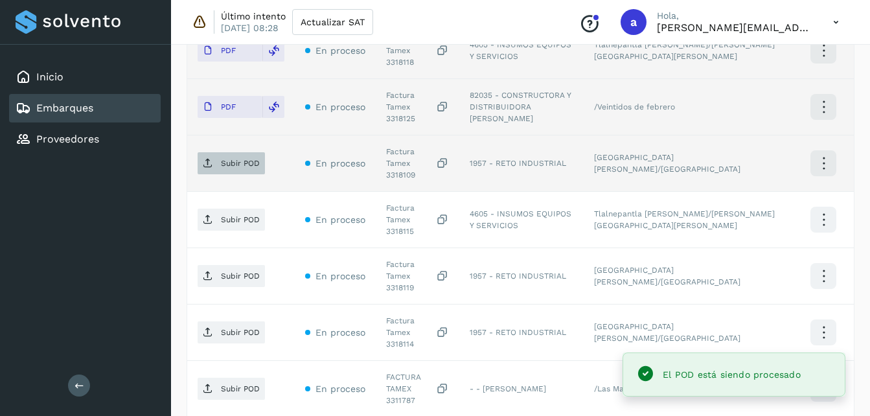
click at [235, 159] on p "Subir POD" at bounding box center [240, 163] width 39 height 9
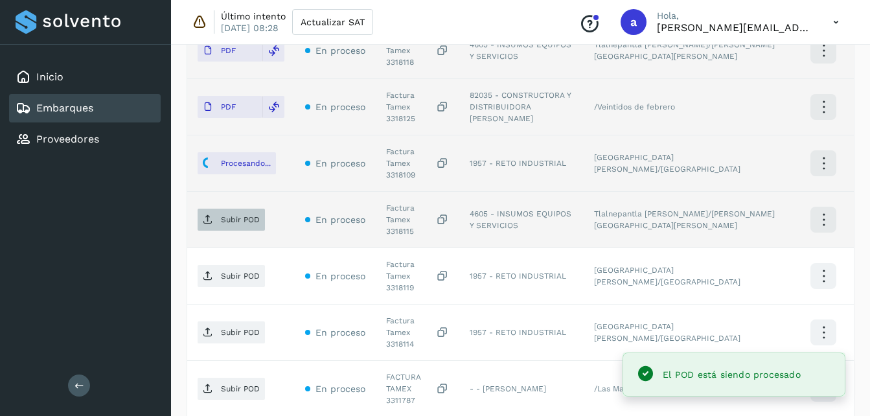
click at [241, 209] on span "Subir POD" at bounding box center [231, 219] width 67 height 21
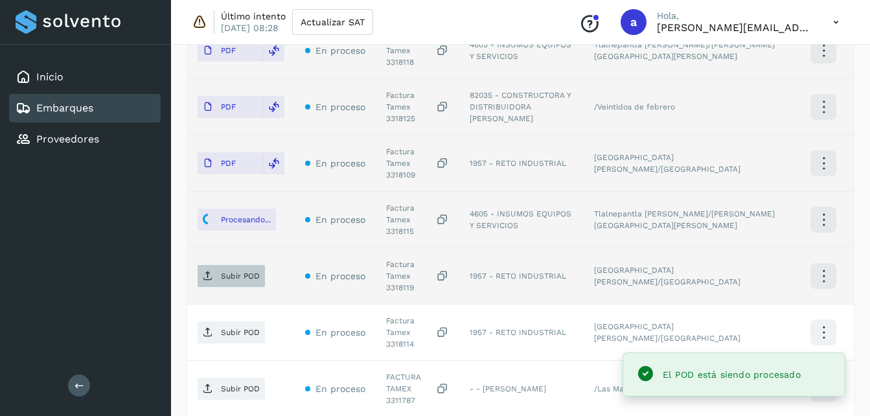
click at [235, 271] on p "Subir POD" at bounding box center [240, 275] width 39 height 9
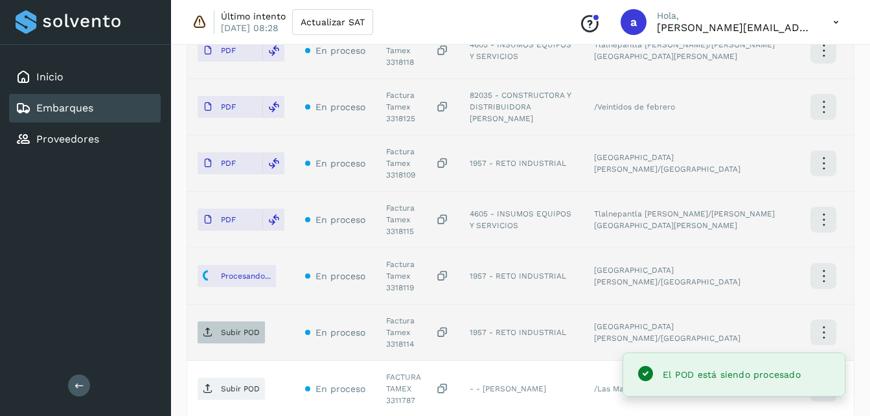
click at [210, 327] on icon at bounding box center [208, 332] width 10 height 10
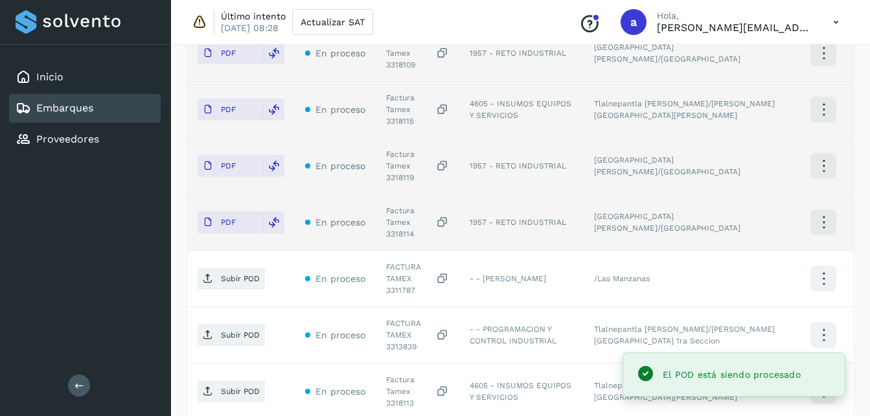
scroll to position [535, 0]
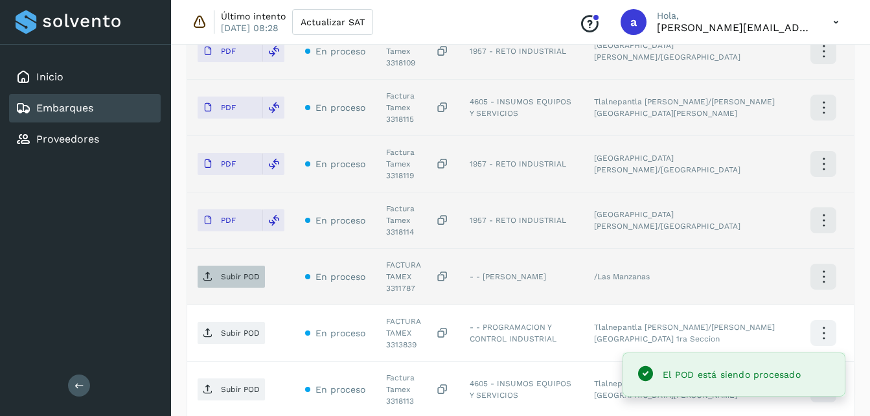
click at [238, 266] on button "Subir POD" at bounding box center [231, 277] width 67 height 22
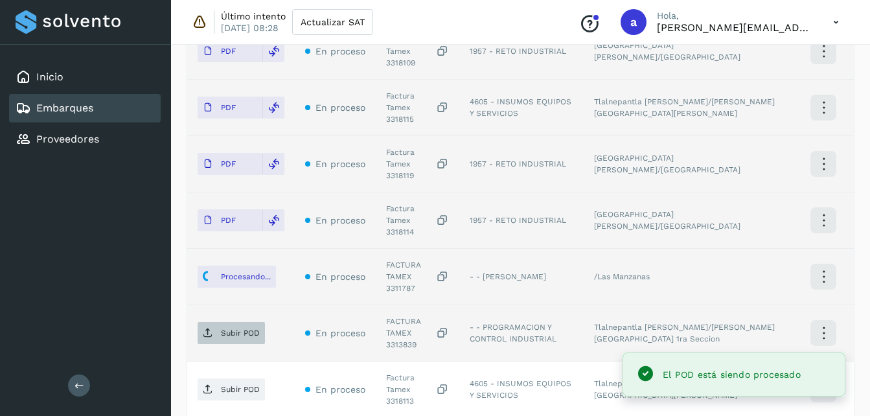
click at [228, 329] on p "Subir POD" at bounding box center [240, 333] width 39 height 9
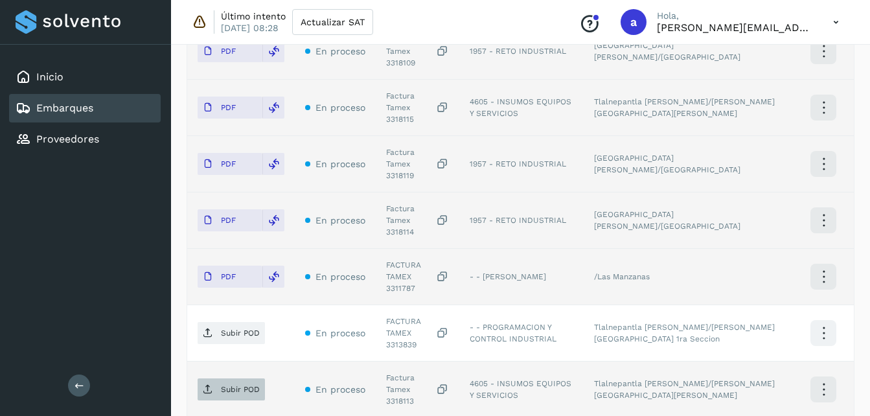
click at [207, 384] on icon at bounding box center [208, 389] width 10 height 10
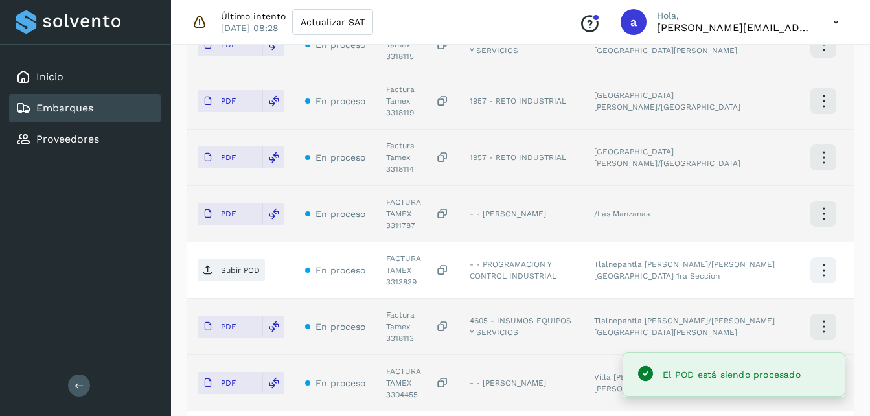
scroll to position [629, 0]
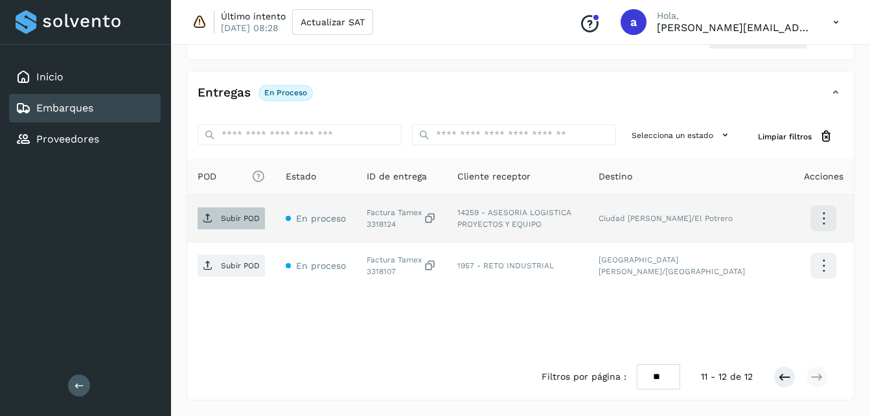
click at [231, 211] on span "Subir POD" at bounding box center [231, 218] width 67 height 21
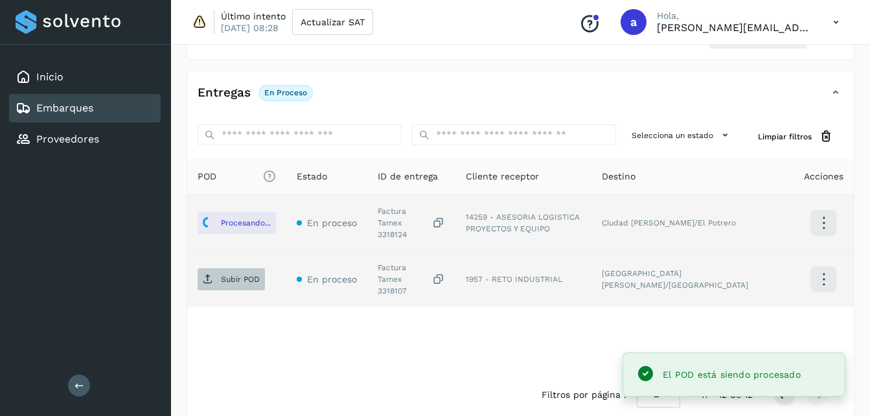
click at [229, 275] on p "Subir POD" at bounding box center [240, 279] width 39 height 9
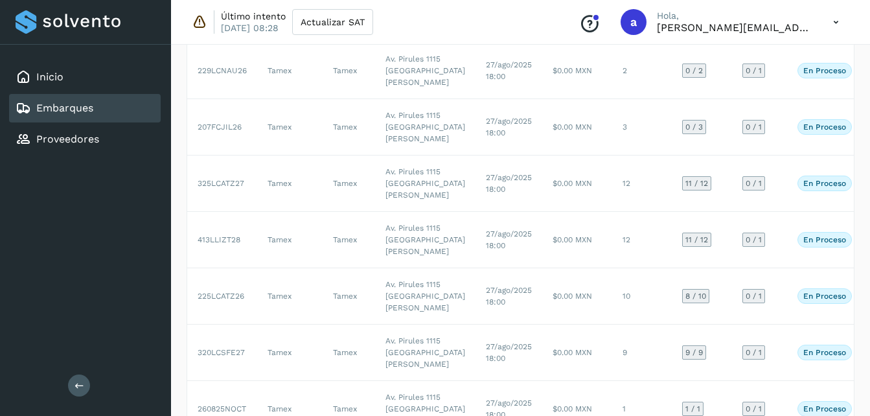
scroll to position [134, 0]
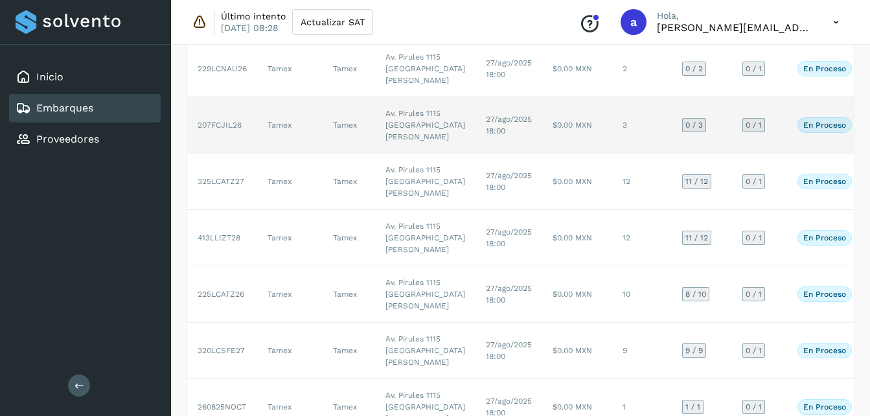
click at [476, 154] on td "27/ago/2025 18:00" at bounding box center [509, 125] width 67 height 56
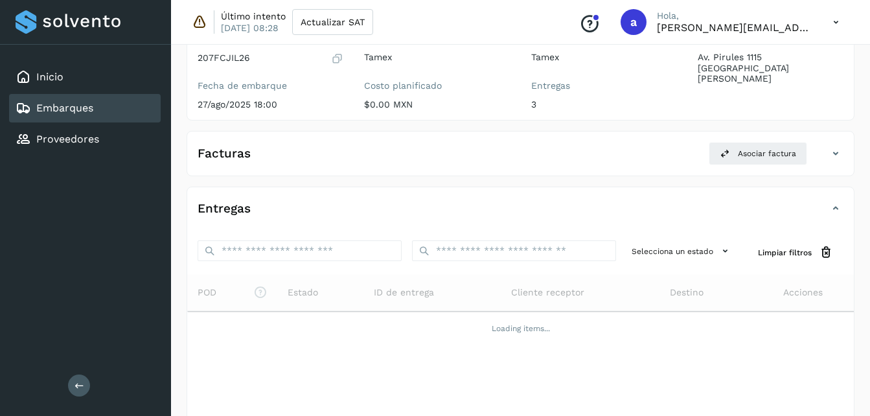
scroll to position [191, 0]
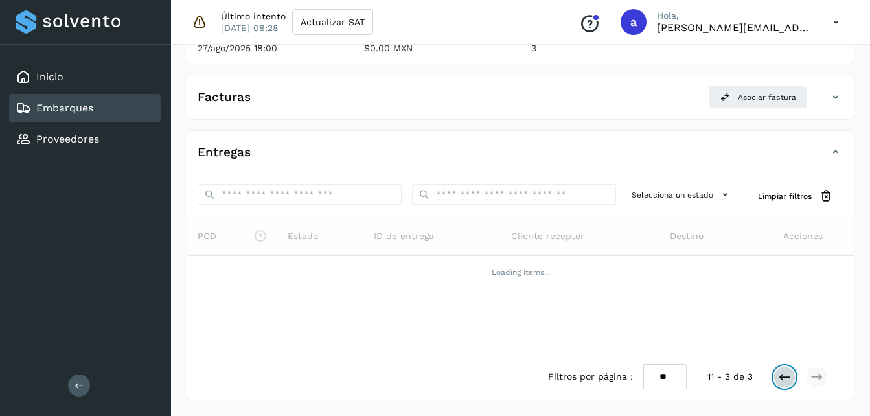
click at [787, 382] on icon at bounding box center [784, 377] width 13 height 13
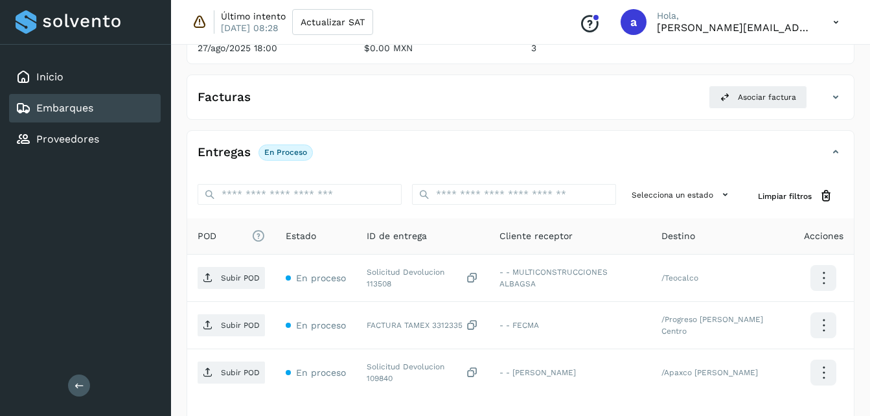
scroll to position [297, 0]
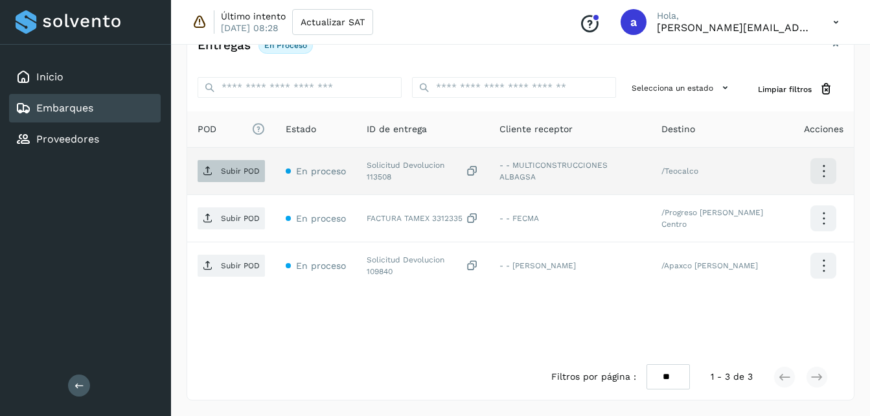
click at [224, 172] on p "Subir POD" at bounding box center [240, 171] width 39 height 9
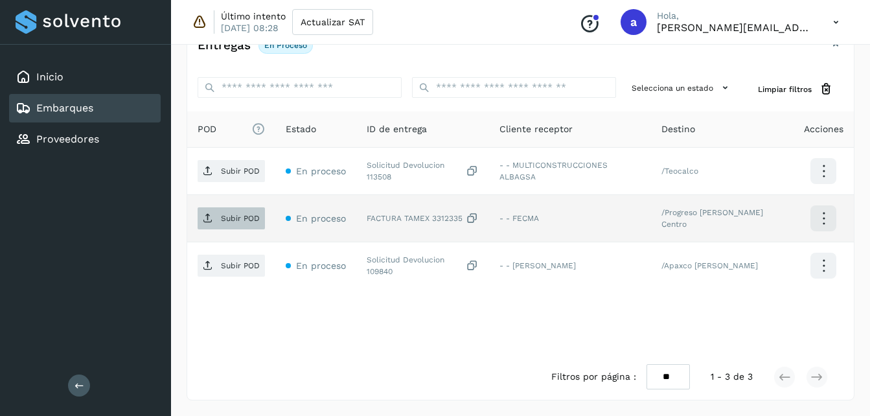
click at [222, 220] on p "Subir POD" at bounding box center [240, 218] width 39 height 9
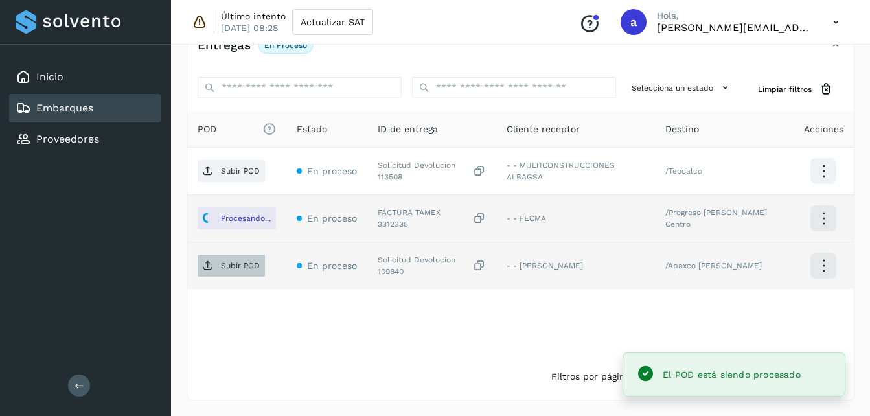
click at [221, 267] on p "Subir POD" at bounding box center [240, 265] width 39 height 9
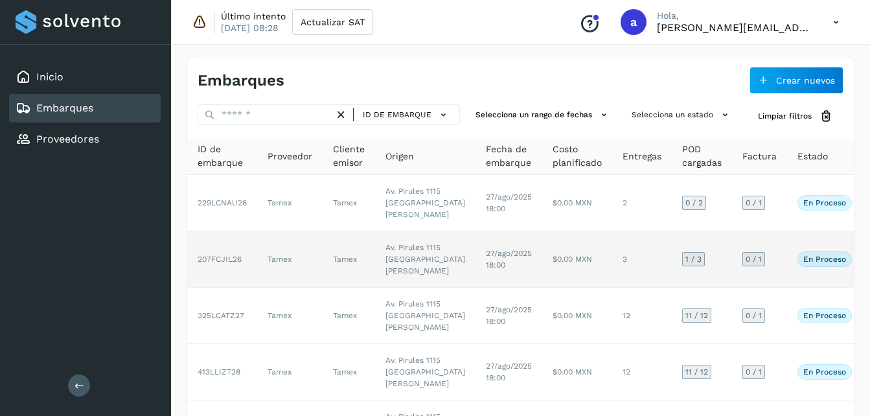
click at [476, 288] on td "27/ago/2025 18:00" at bounding box center [509, 259] width 67 height 56
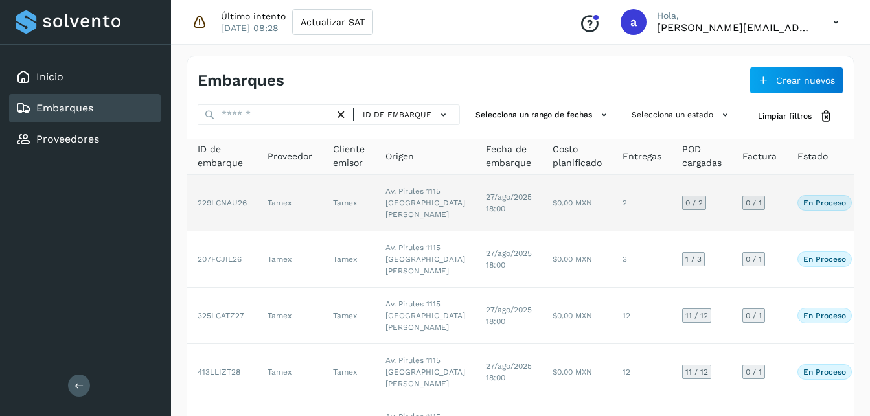
click at [386, 206] on td "Av. Pirules 1115 [GEOGRAPHIC_DATA][PERSON_NAME]" at bounding box center [425, 203] width 100 height 56
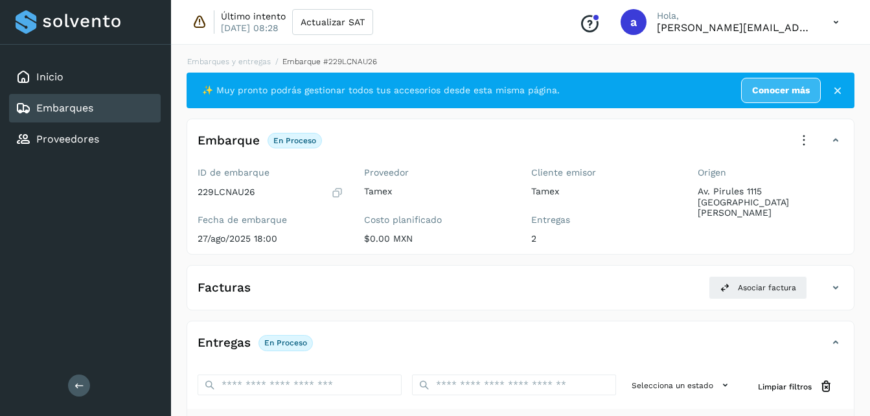
scroll to position [193, 0]
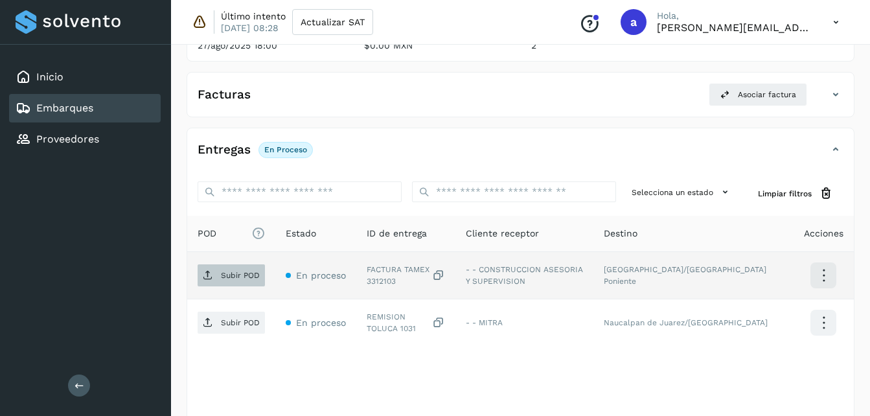
click at [234, 282] on span "Subir POD" at bounding box center [231, 275] width 67 height 21
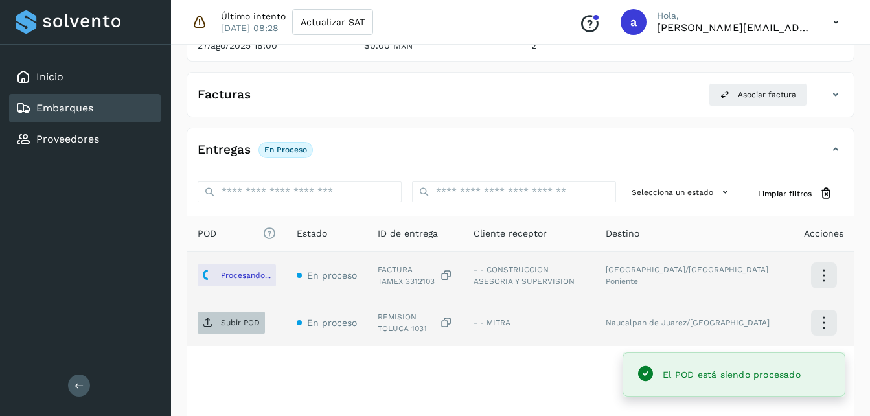
click at [238, 327] on p "Subir POD" at bounding box center [240, 322] width 39 height 9
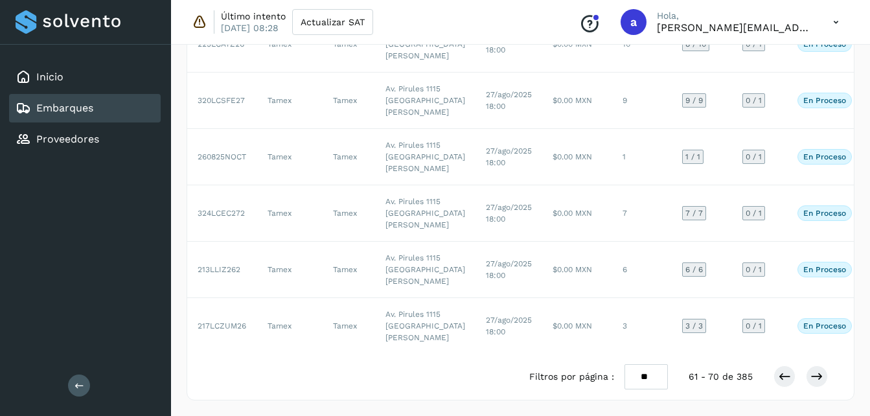
scroll to position [744, 0]
click at [784, 377] on icon at bounding box center [784, 376] width 13 height 13
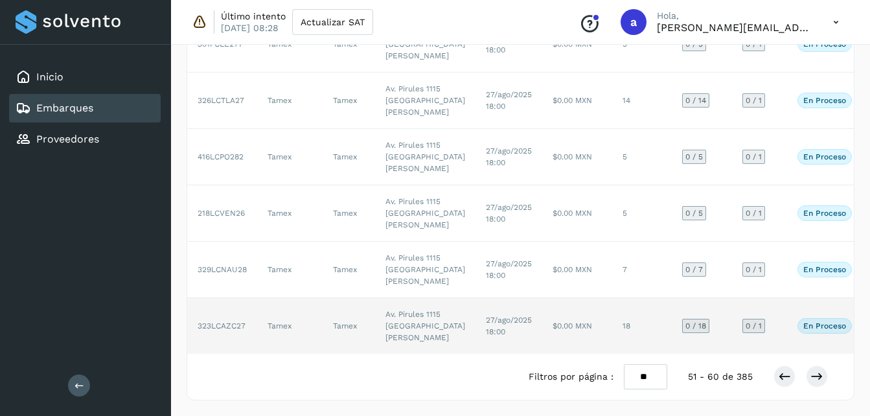
click at [542, 313] on td "$0.00 MXN" at bounding box center [577, 326] width 70 height 56
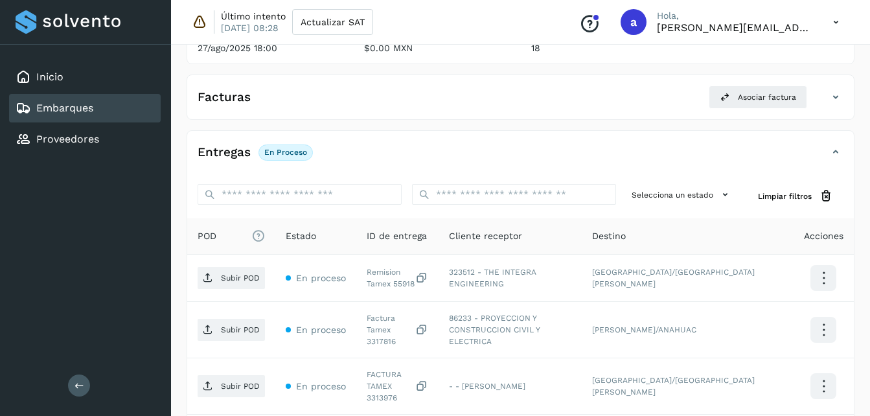
scroll to position [629, 0]
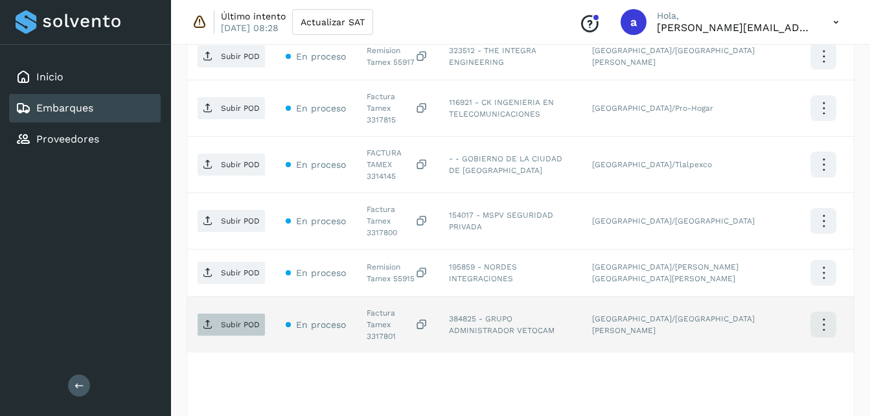
click at [223, 320] on p "Subir POD" at bounding box center [240, 324] width 39 height 9
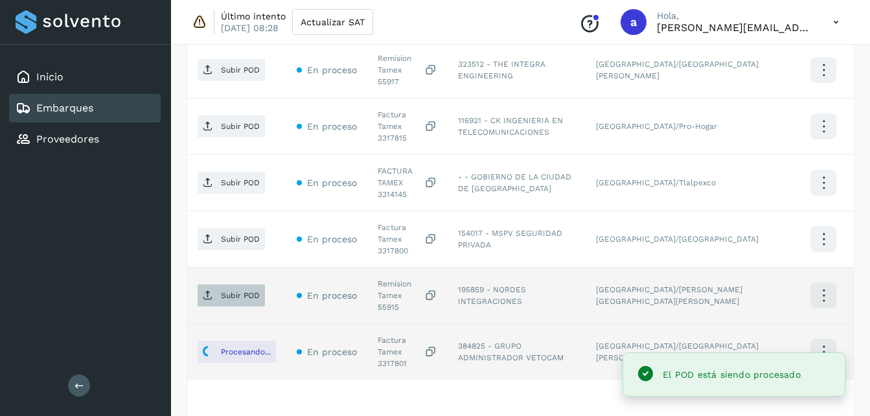
click at [251, 291] on p "Subir POD" at bounding box center [240, 295] width 39 height 9
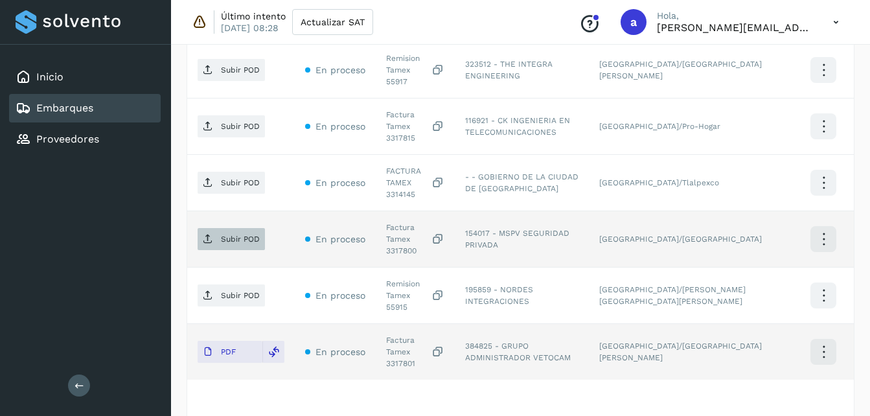
click at [217, 229] on span "Subir POD" at bounding box center [231, 239] width 67 height 21
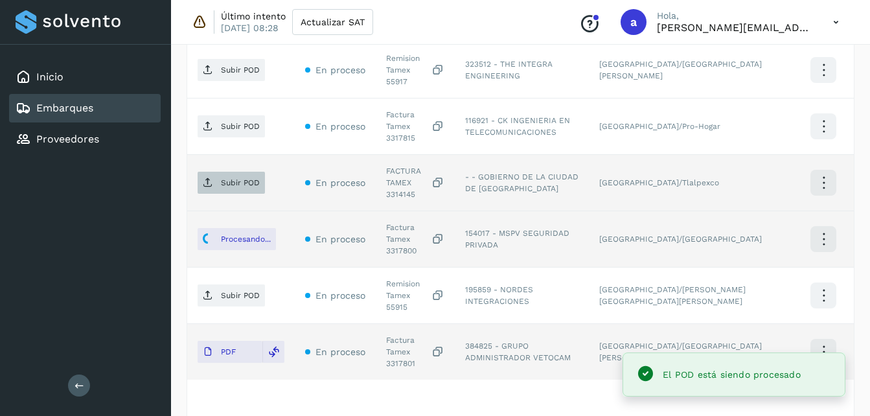
click at [248, 172] on span "Subir POD" at bounding box center [231, 182] width 67 height 21
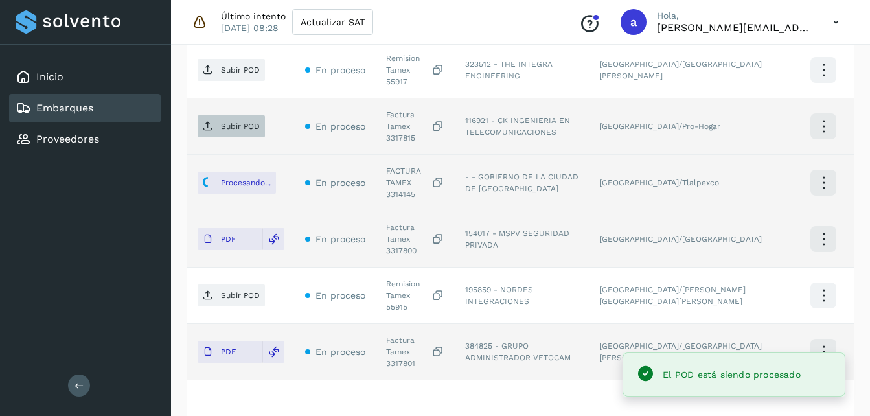
click at [232, 116] on span "Subir POD" at bounding box center [231, 126] width 67 height 21
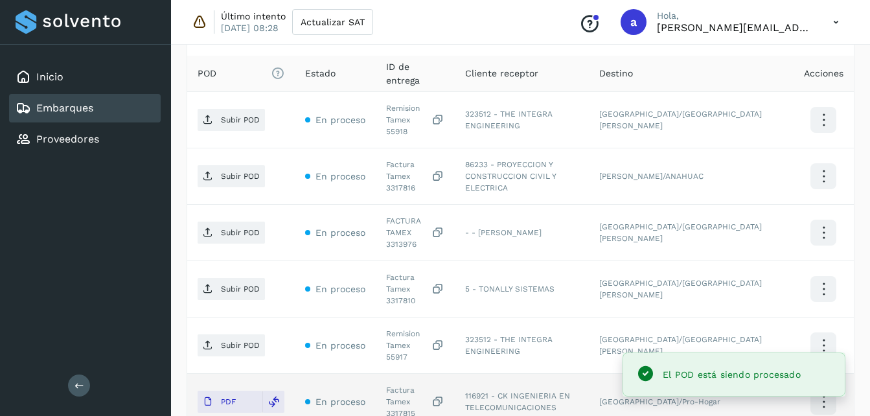
scroll to position [351, 0]
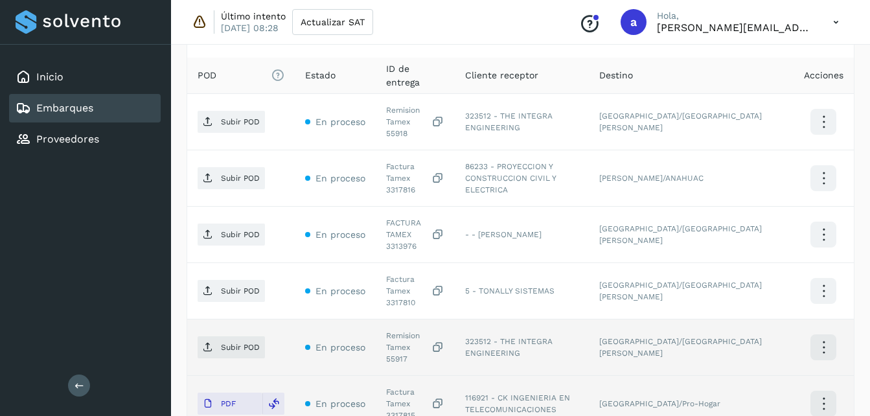
click at [219, 319] on td "Subir POD" at bounding box center [241, 347] width 108 height 56
click at [224, 343] on p "Subir POD" at bounding box center [240, 347] width 39 height 9
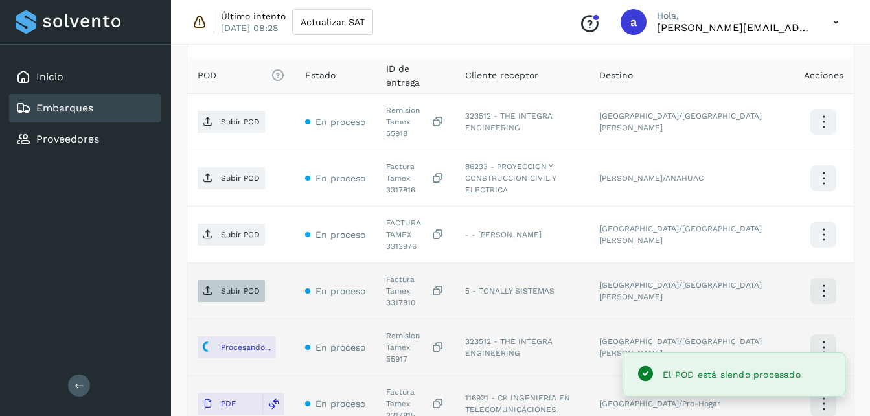
click at [218, 281] on span "Subir POD" at bounding box center [231, 291] width 67 height 21
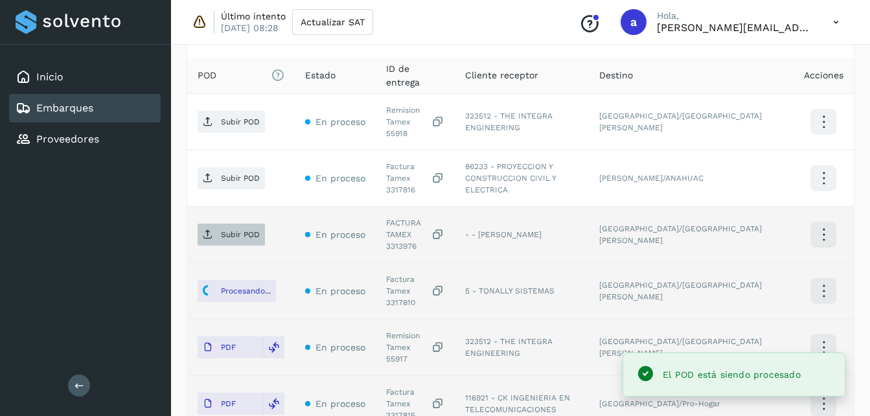
click at [216, 224] on span "Subir POD" at bounding box center [231, 234] width 67 height 21
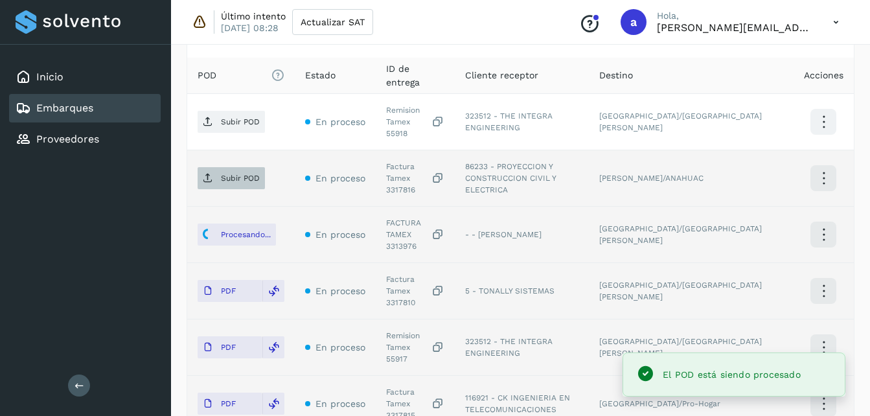
click at [232, 174] on p "Subir POD" at bounding box center [240, 178] width 39 height 9
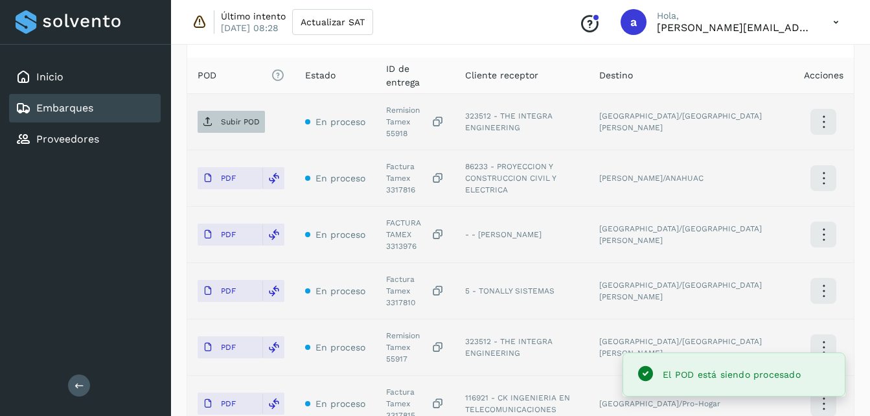
click at [229, 123] on span "Subir POD" at bounding box center [231, 121] width 67 height 21
drag, startPoint x: 876, startPoint y: 160, endPoint x: 869, endPoint y: 369, distance: 209.4
drag, startPoint x: 869, startPoint y: 369, endPoint x: 517, endPoint y: 278, distance: 363.5
click at [517, 278] on td "5 - TONALLY SISTEMAS" at bounding box center [522, 291] width 135 height 56
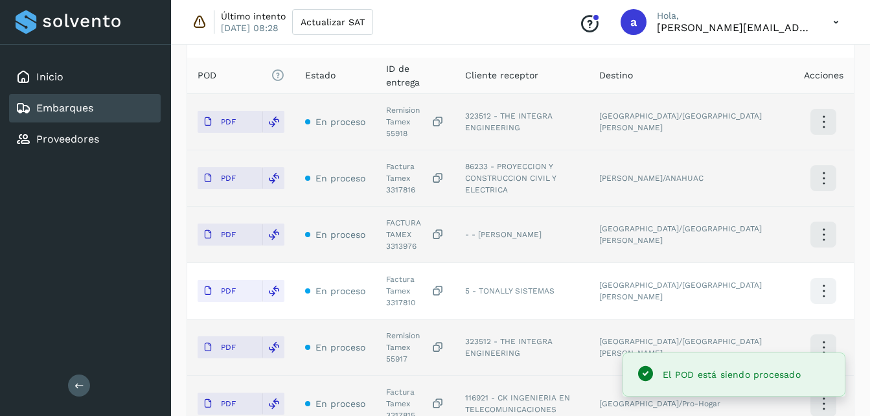
scroll to position [629, 0]
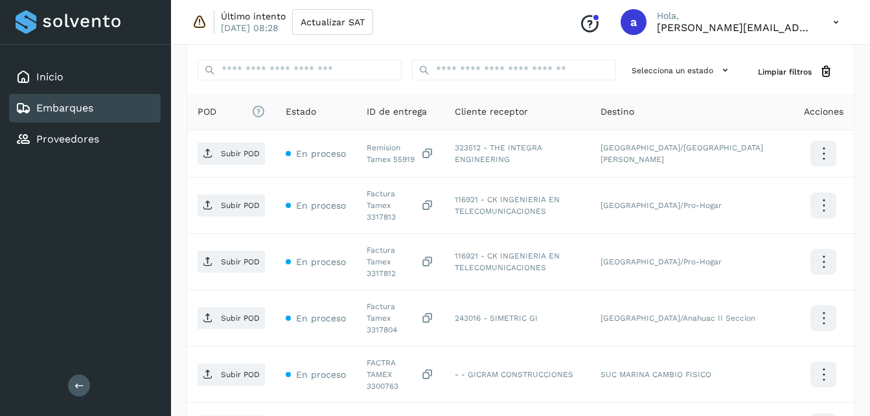
scroll to position [310, 0]
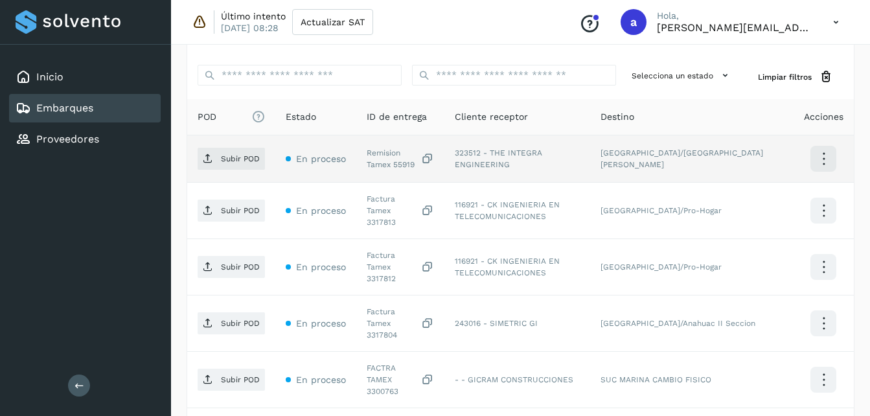
click at [231, 137] on td "Subir POD" at bounding box center [231, 158] width 88 height 47
click at [229, 153] on span "Subir POD" at bounding box center [231, 158] width 67 height 21
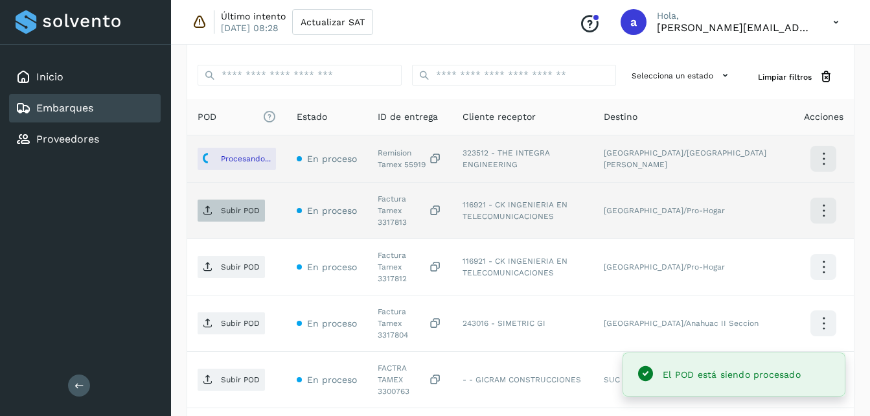
click at [215, 205] on span "Subir POD" at bounding box center [231, 210] width 67 height 21
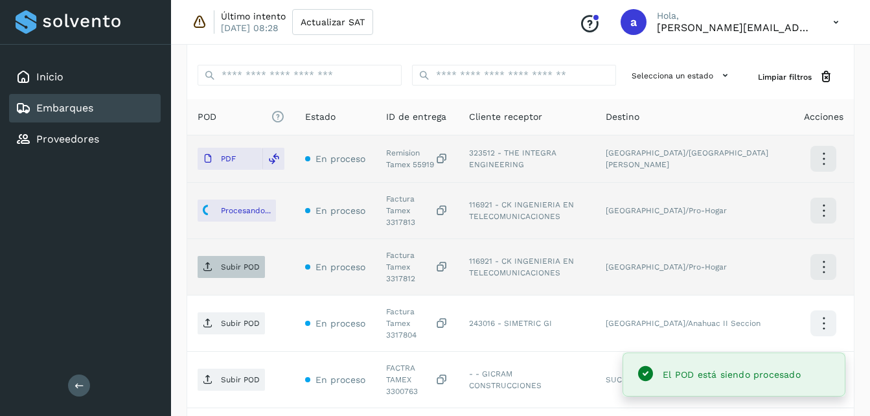
click at [231, 262] on p "Subir POD" at bounding box center [240, 266] width 39 height 9
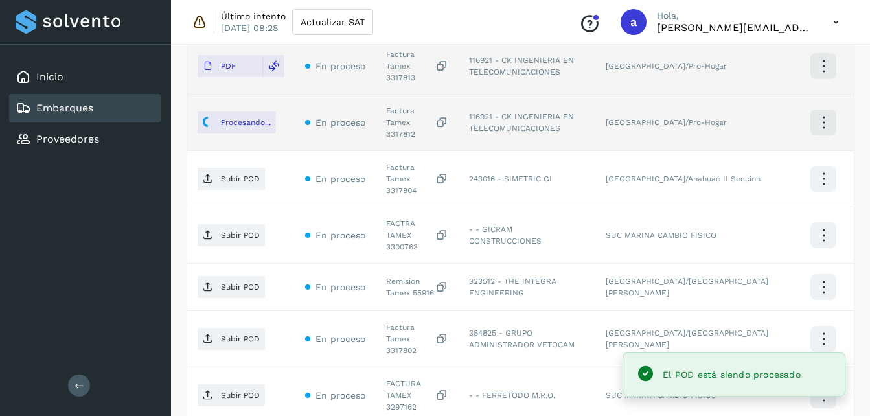
scroll to position [462, 0]
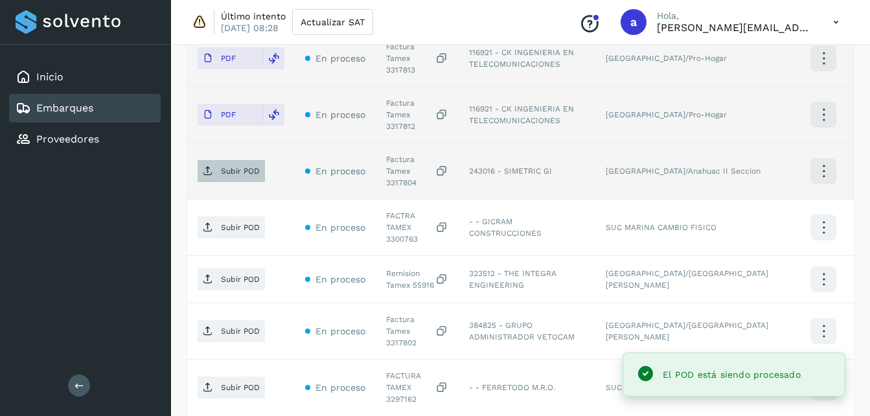
click at [240, 167] on p "Subir POD" at bounding box center [240, 171] width 39 height 9
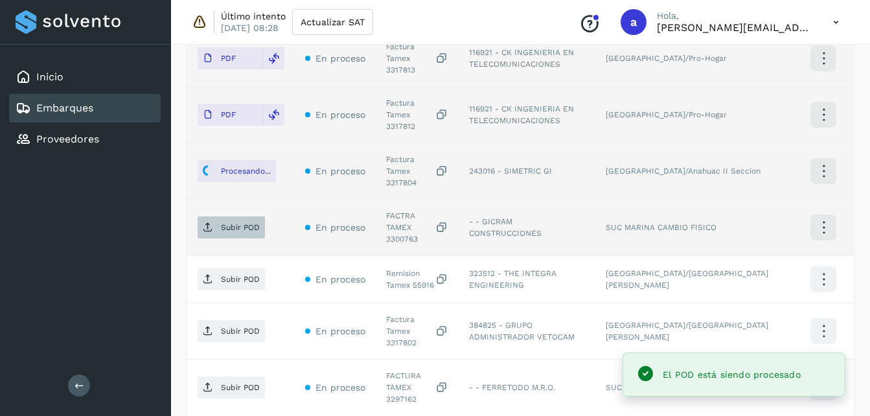
click at [221, 223] on p "Subir POD" at bounding box center [240, 227] width 39 height 9
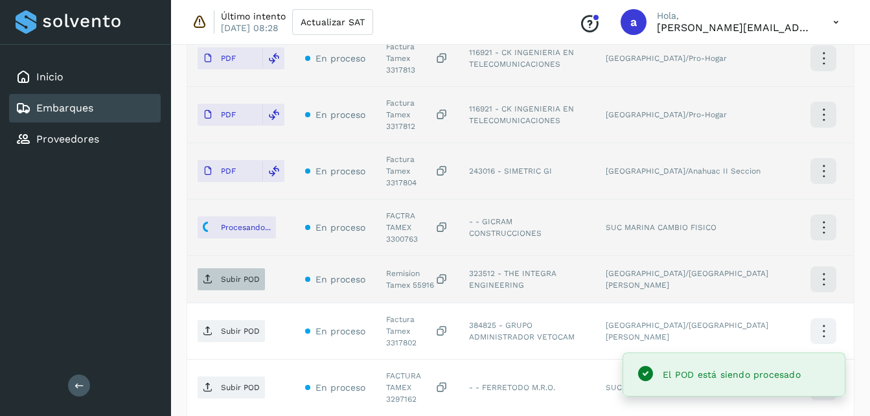
click at [202, 269] on span "Subir POD" at bounding box center [231, 279] width 67 height 21
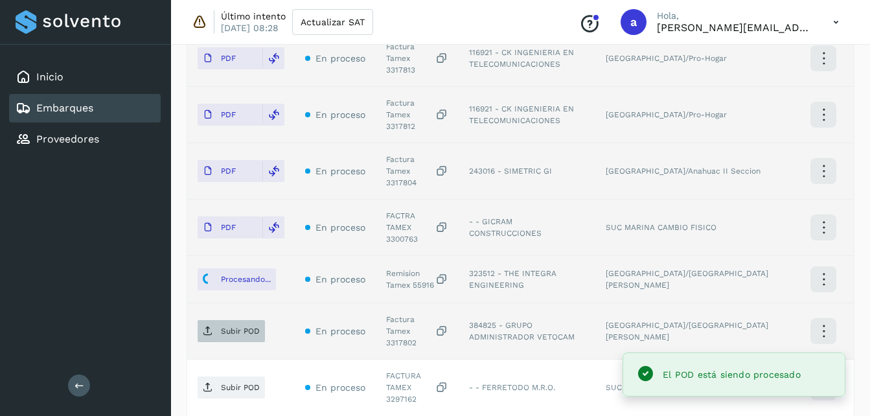
click at [214, 321] on span "Subir POD" at bounding box center [231, 331] width 67 height 21
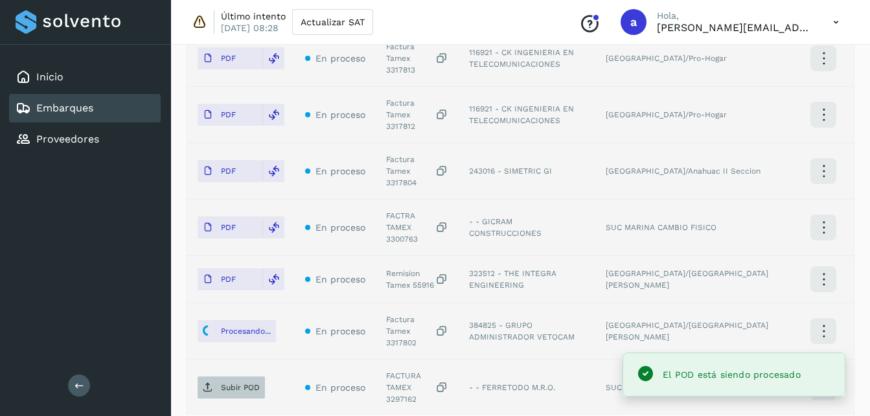
click at [249, 383] on p "Subir POD" at bounding box center [240, 387] width 39 height 9
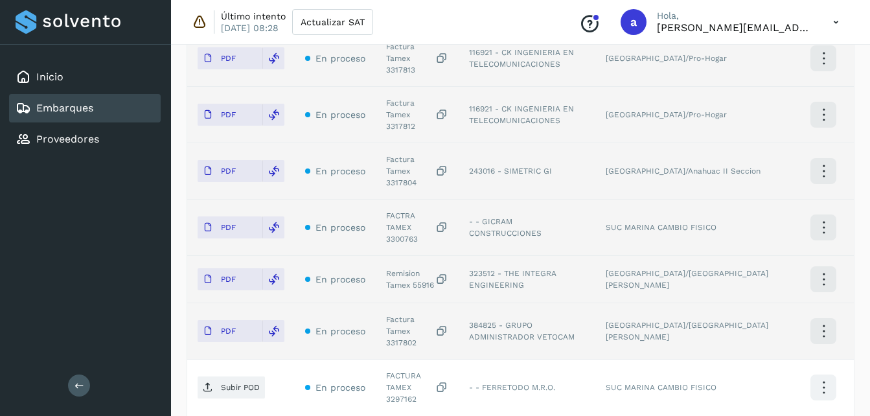
scroll to position [534, 0]
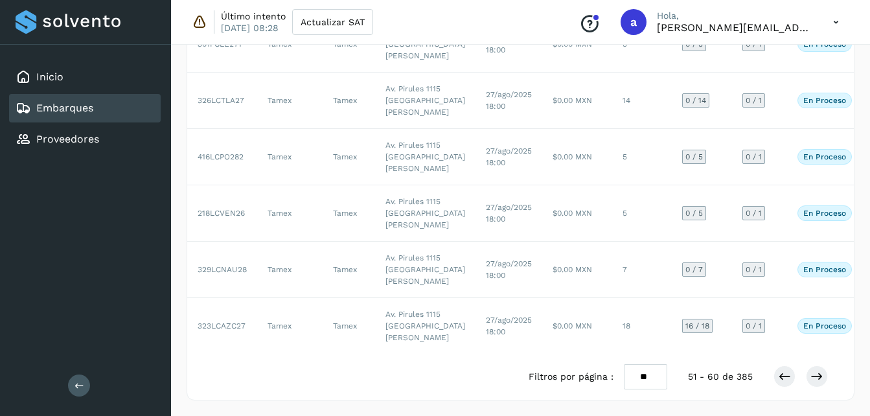
scroll to position [744, 0]
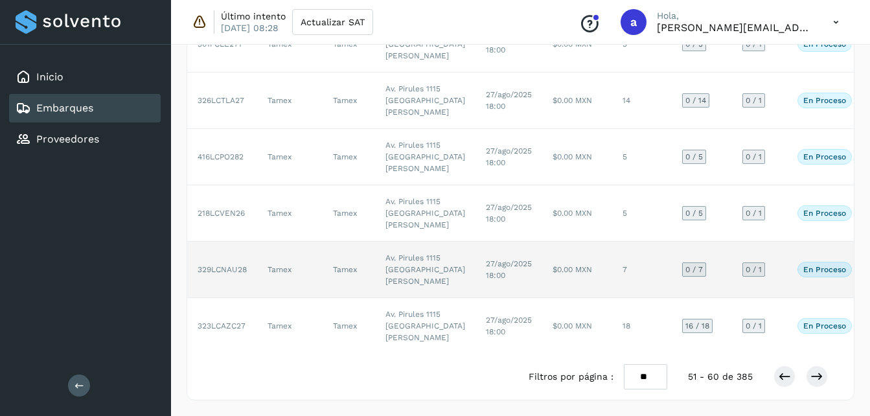
click at [490, 242] on td "27/ago/2025 18:00" at bounding box center [509, 270] width 67 height 56
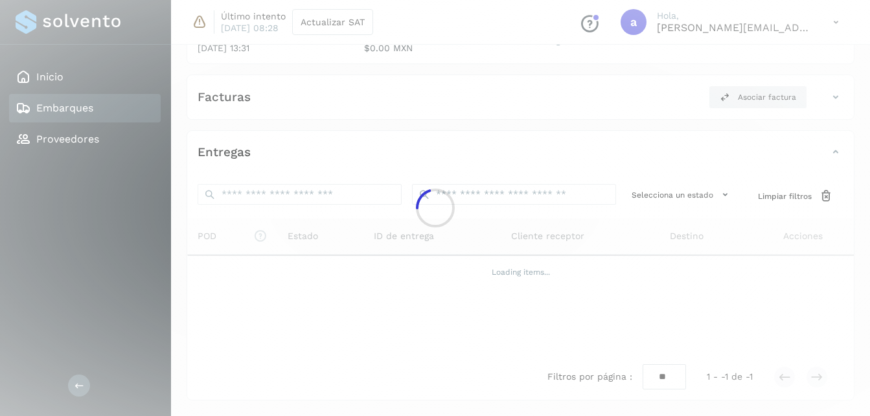
scroll to position [487, 0]
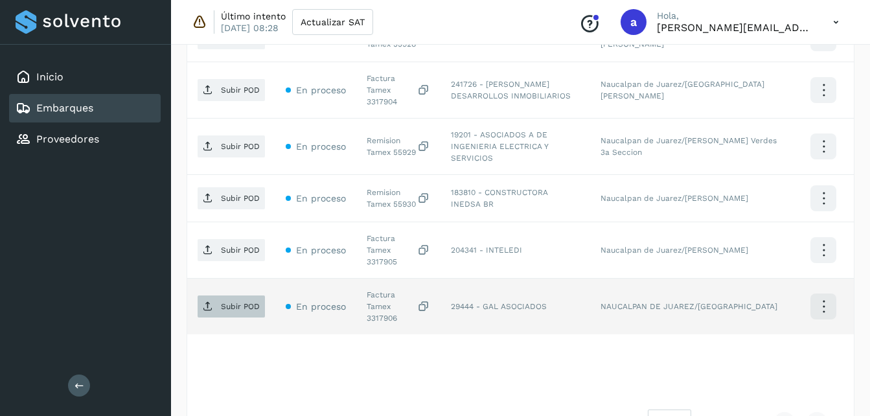
click at [252, 296] on span "Subir POD" at bounding box center [231, 306] width 67 height 21
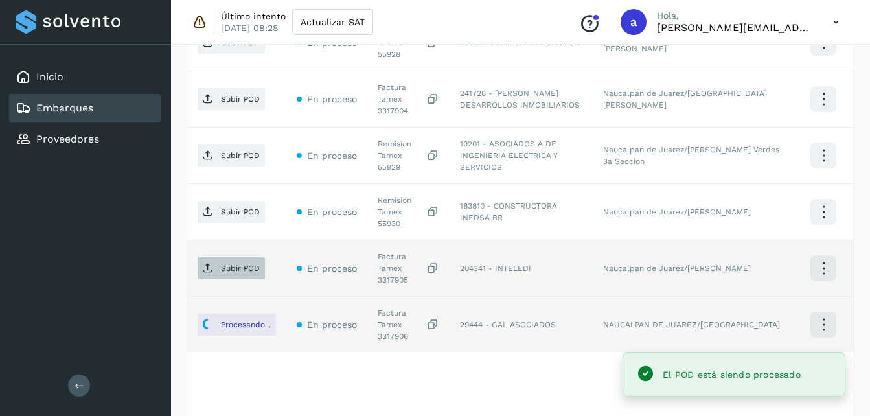
click at [228, 264] on p "Subir POD" at bounding box center [240, 268] width 39 height 9
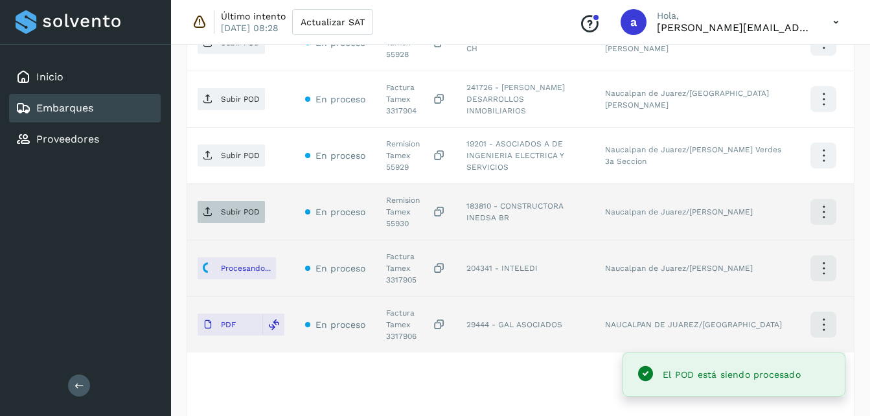
click at [213, 202] on span "Subir POD" at bounding box center [231, 212] width 67 height 21
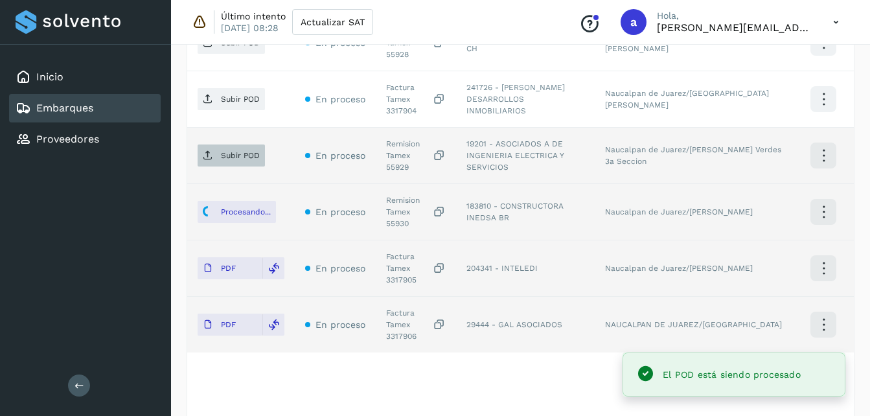
click at [232, 145] on span "Subir POD" at bounding box center [231, 155] width 67 height 21
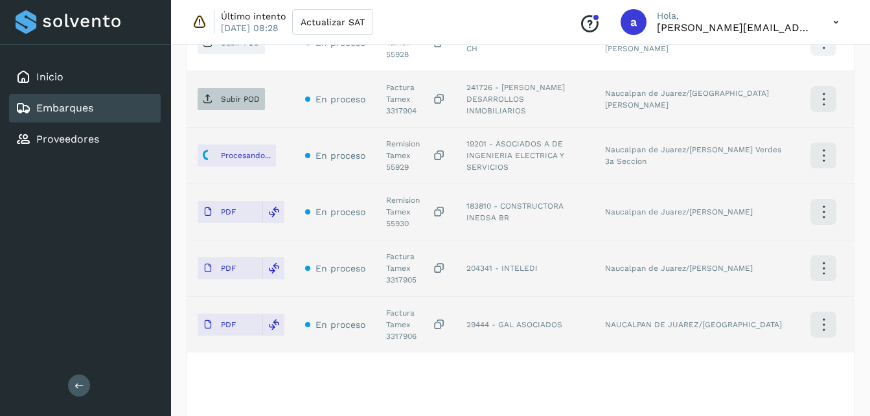
click at [227, 95] on p "Subir POD" at bounding box center [240, 99] width 39 height 9
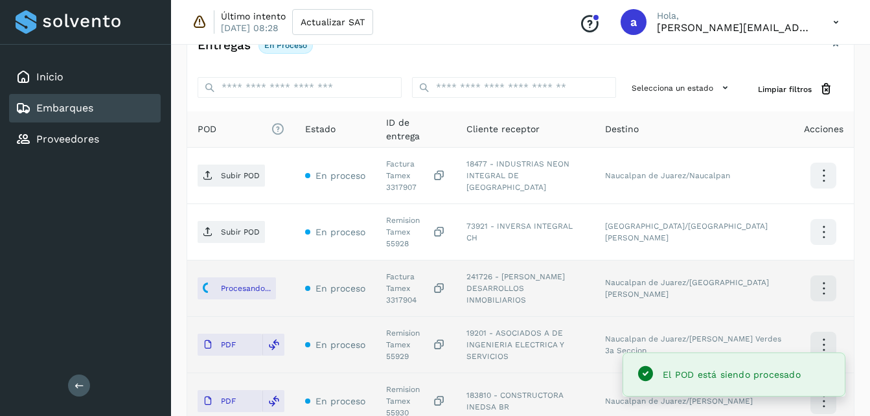
scroll to position [277, 0]
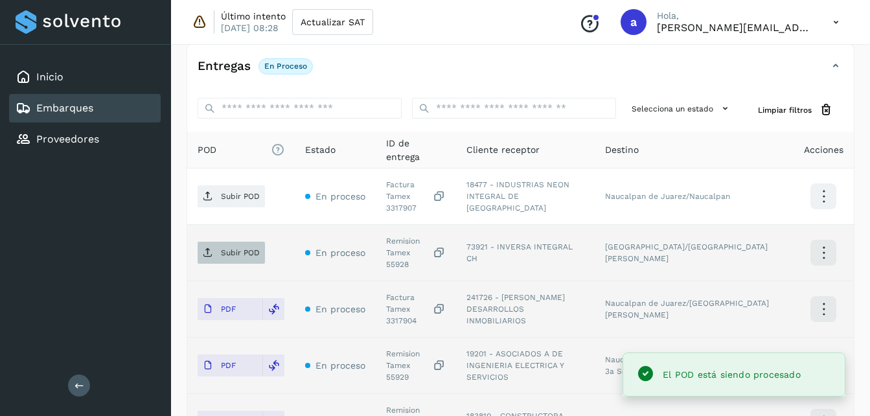
click at [218, 244] on span "Subir POD" at bounding box center [231, 252] width 67 height 21
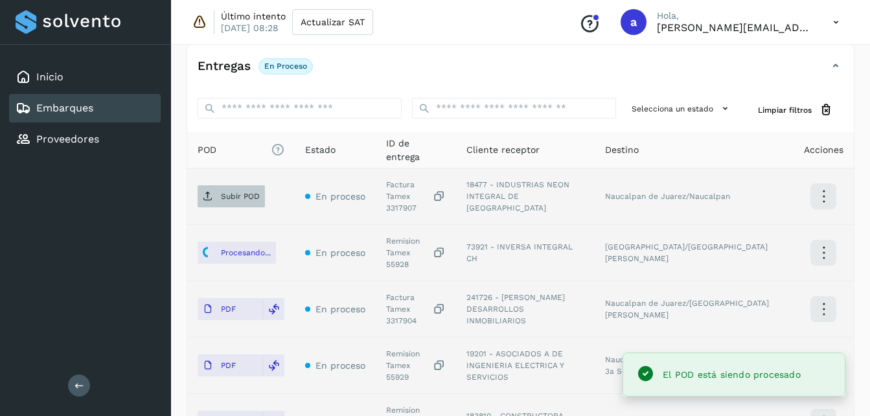
click at [224, 198] on span "Subir POD" at bounding box center [231, 196] width 67 height 21
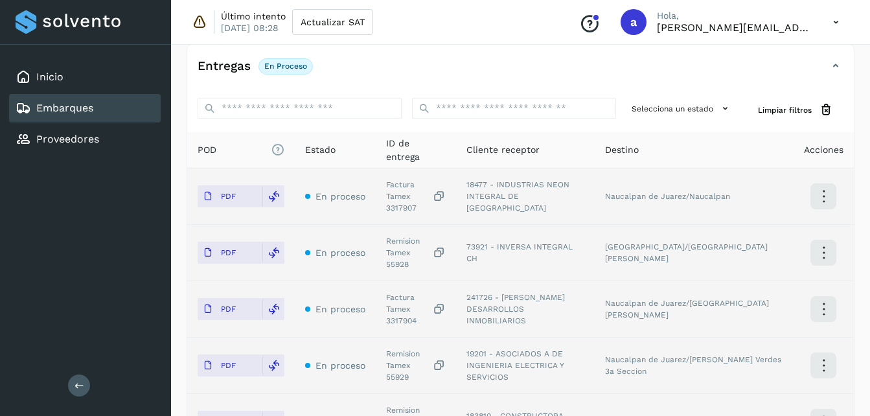
scroll to position [487, 0]
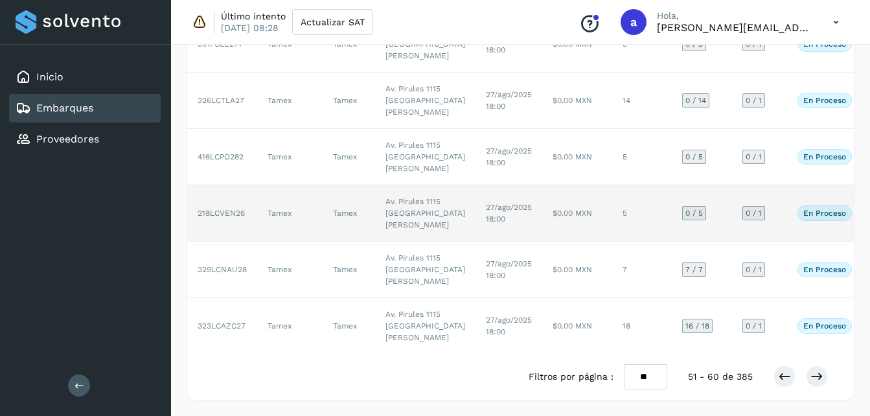
click at [542, 185] on td "$0.00 MXN" at bounding box center [577, 213] width 70 height 56
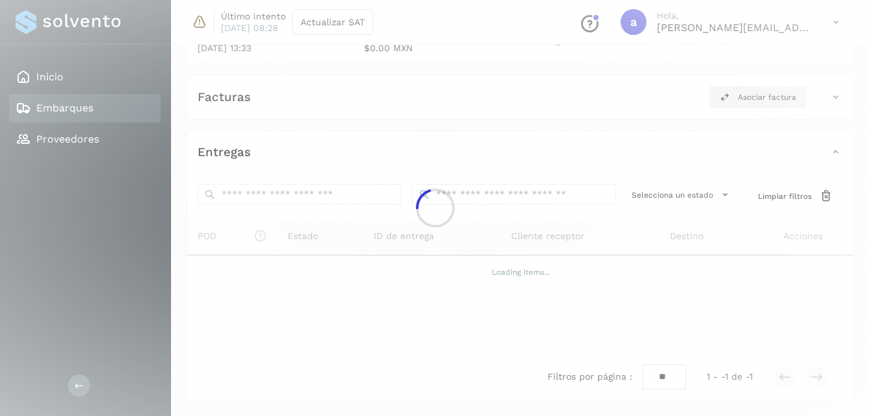
scroll to position [392, 0]
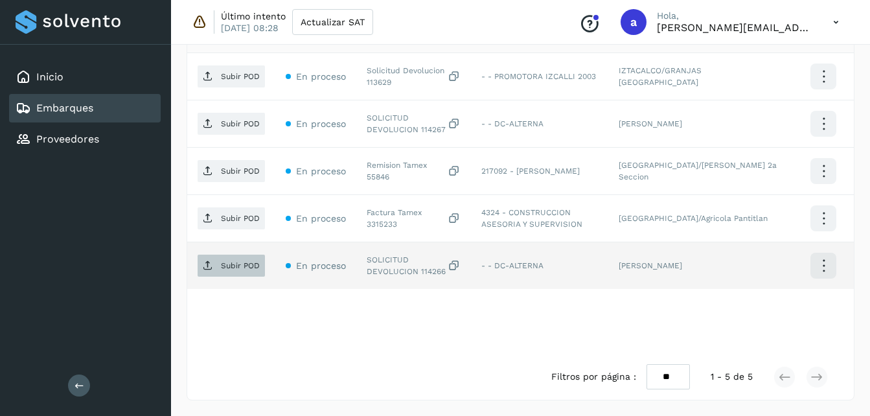
click at [225, 259] on span "Subir POD" at bounding box center [231, 265] width 67 height 21
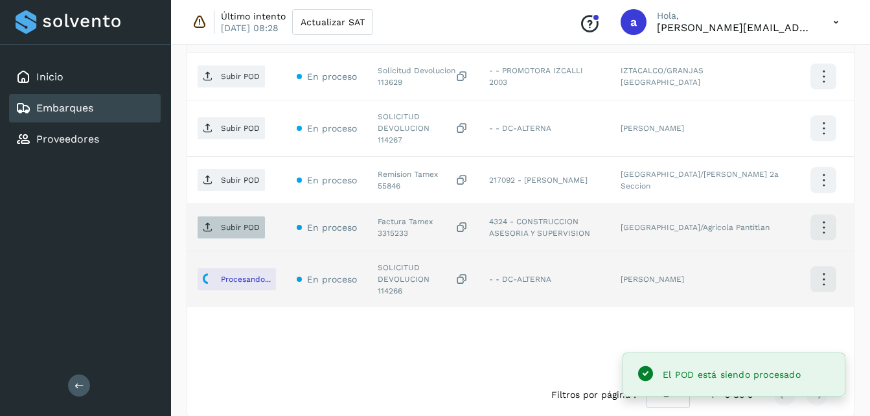
click at [241, 223] on p "Subir POD" at bounding box center [240, 227] width 39 height 9
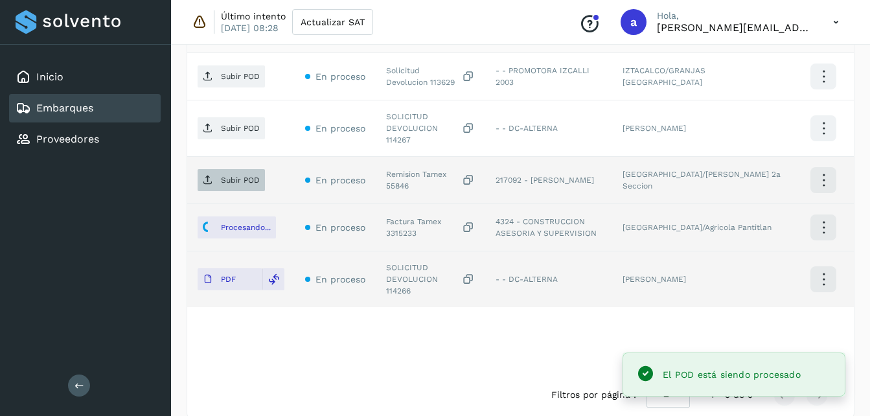
click at [233, 176] on p "Subir POD" at bounding box center [240, 180] width 39 height 9
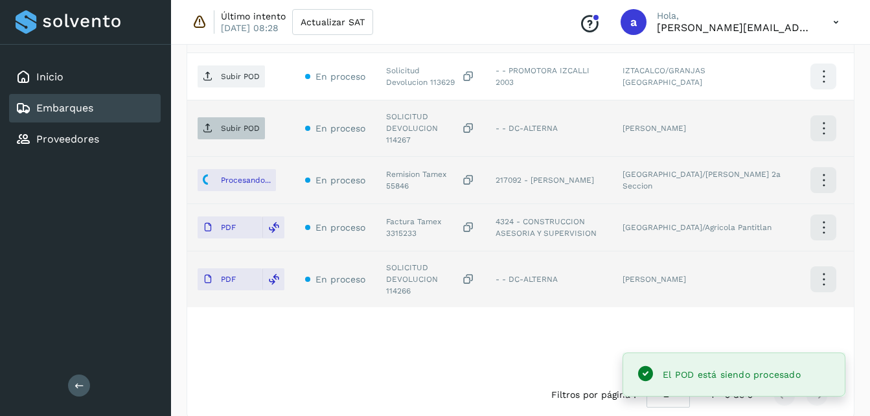
click at [232, 124] on p "Subir POD" at bounding box center [240, 128] width 39 height 9
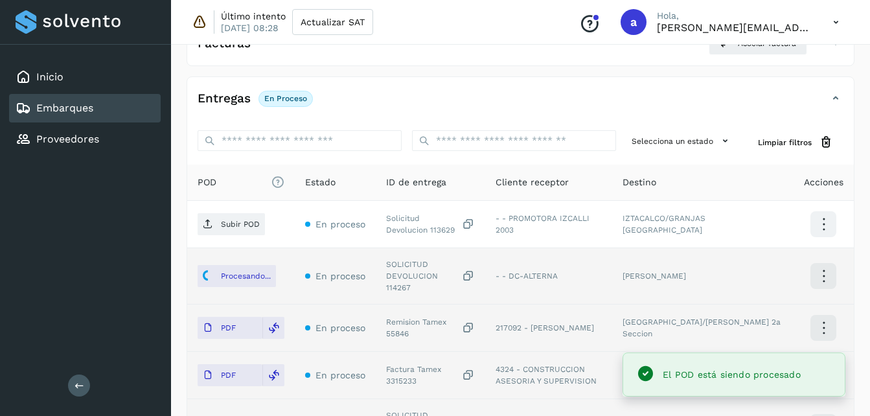
scroll to position [241, 0]
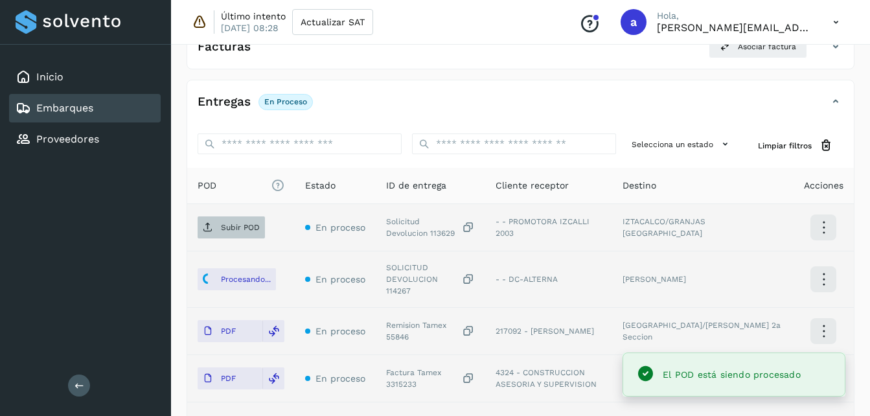
click at [230, 227] on p "Subir POD" at bounding box center [240, 227] width 39 height 9
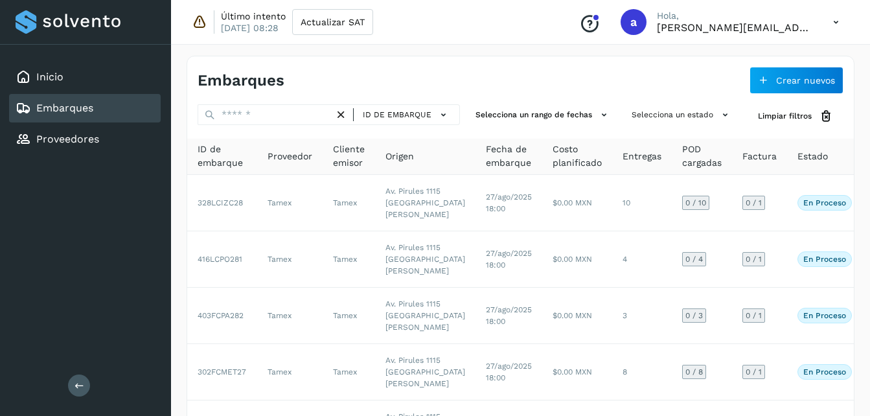
drag, startPoint x: 879, startPoint y: 71, endPoint x: 868, endPoint y: 50, distance: 24.1
click at [868, 50] on div "Embarques Crear nuevos ID de embarque Selecciona un rango de fechas Selecciona …" at bounding box center [520, 420] width 699 height 760
drag, startPoint x: 877, startPoint y: 166, endPoint x: 865, endPoint y: 50, distance: 116.6
click at [865, 50] on div "Embarques Crear nuevos ID de embarque Selecciona un rango de fechas Selecciona …" at bounding box center [520, 420] width 699 height 760
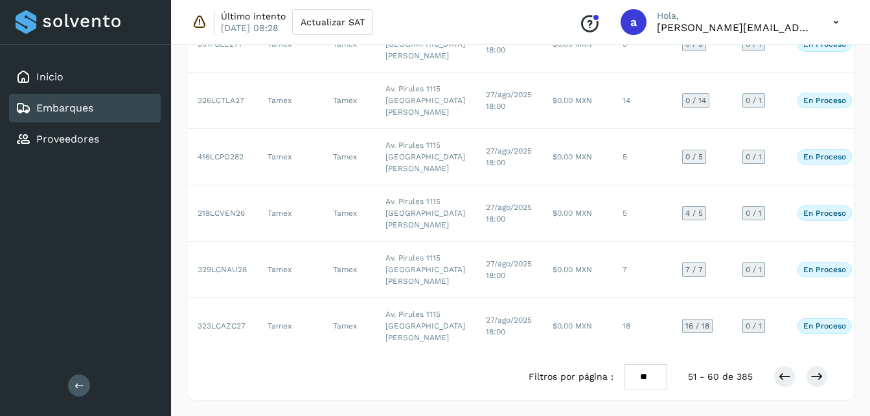
scroll to position [426, 0]
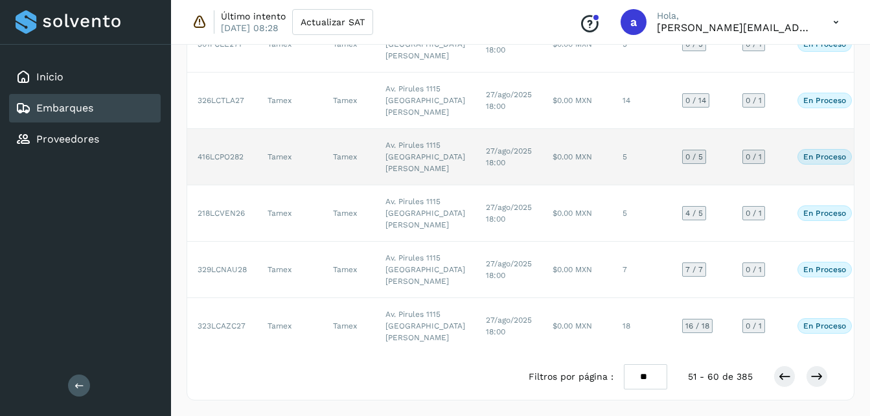
click at [542, 150] on td "$0.00 MXN" at bounding box center [577, 157] width 70 height 56
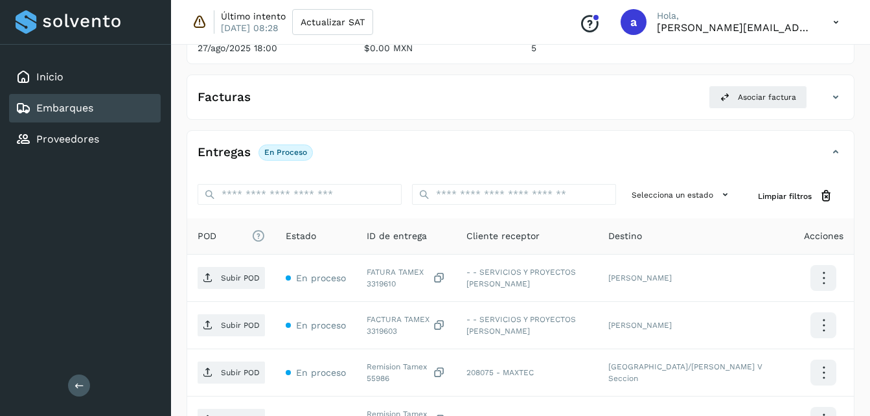
scroll to position [392, 0]
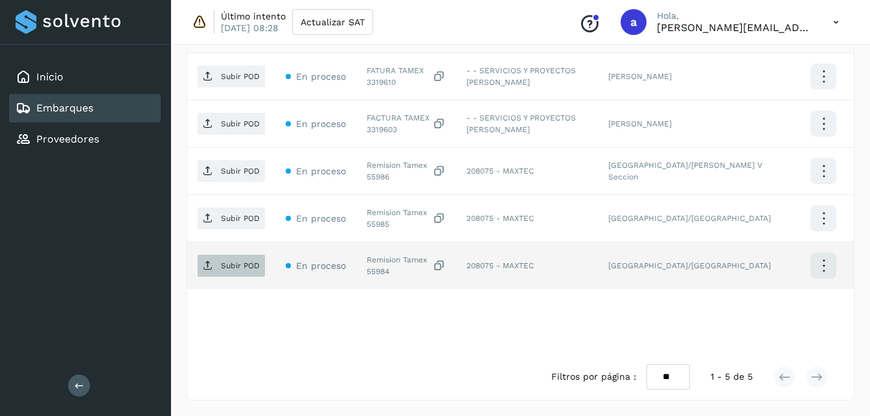
click at [222, 266] on p "Subir POD" at bounding box center [240, 265] width 39 height 9
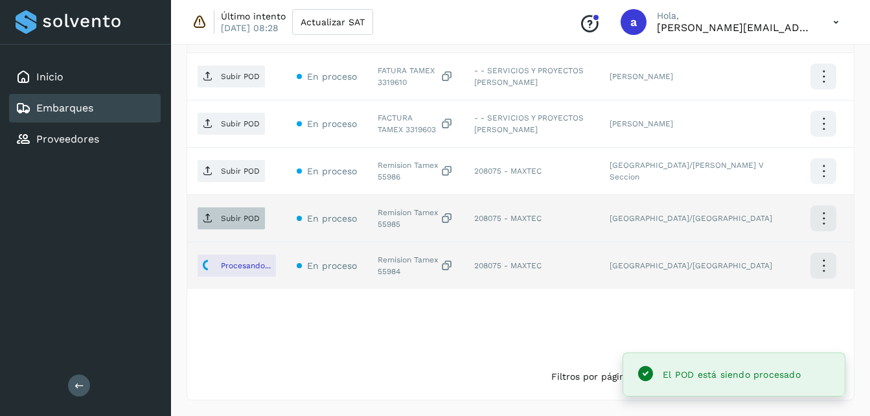
click at [214, 218] on span "Subir POD" at bounding box center [231, 218] width 67 height 21
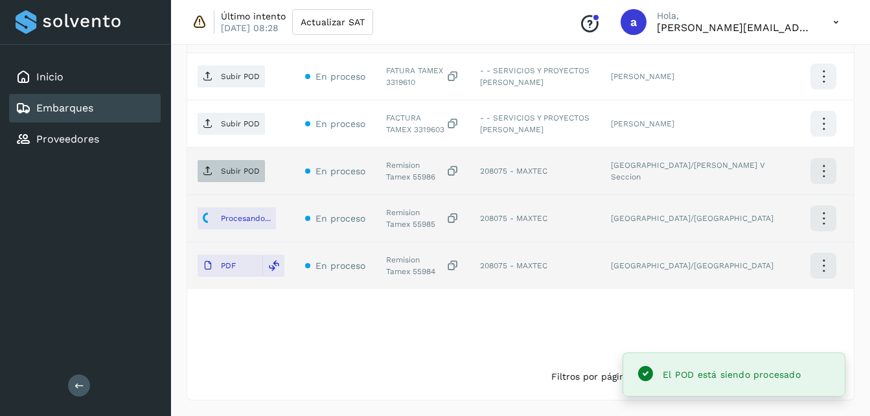
click at [231, 169] on p "Subir POD" at bounding box center [240, 171] width 39 height 9
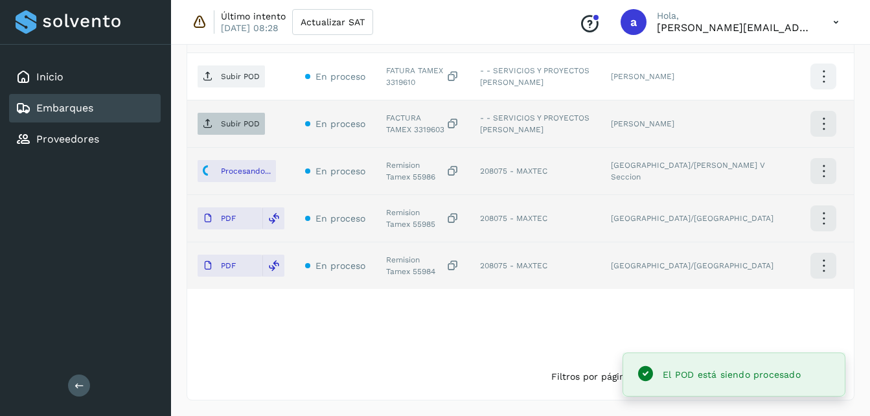
click at [236, 122] on p "Subir POD" at bounding box center [240, 123] width 39 height 9
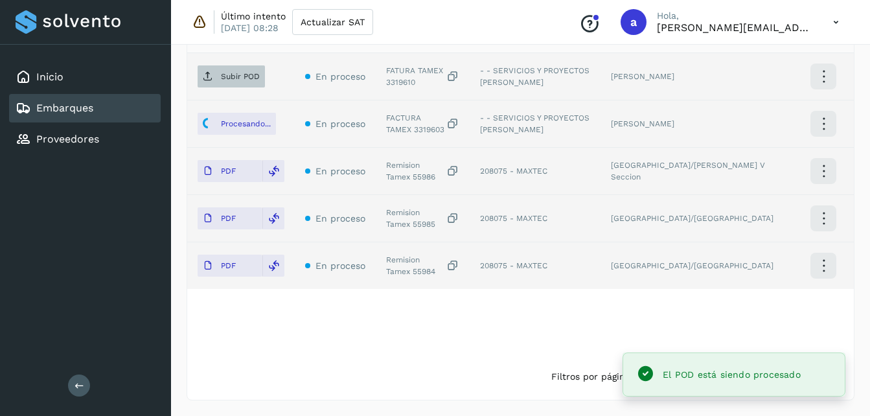
click at [250, 79] on p "Subir POD" at bounding box center [240, 76] width 39 height 9
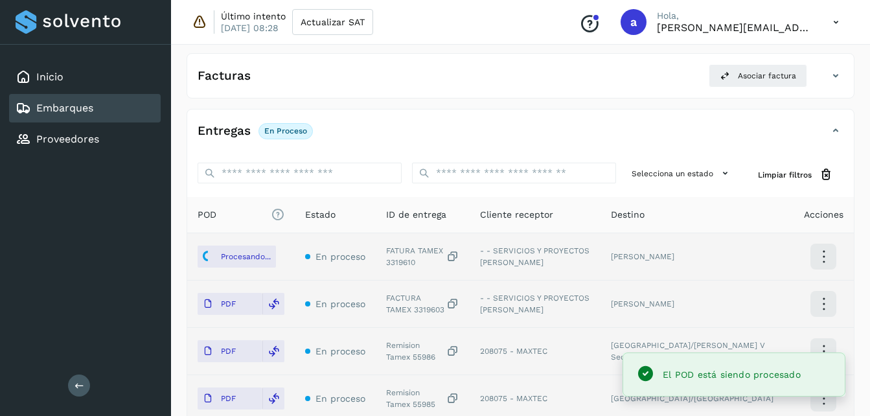
scroll to position [213, 0]
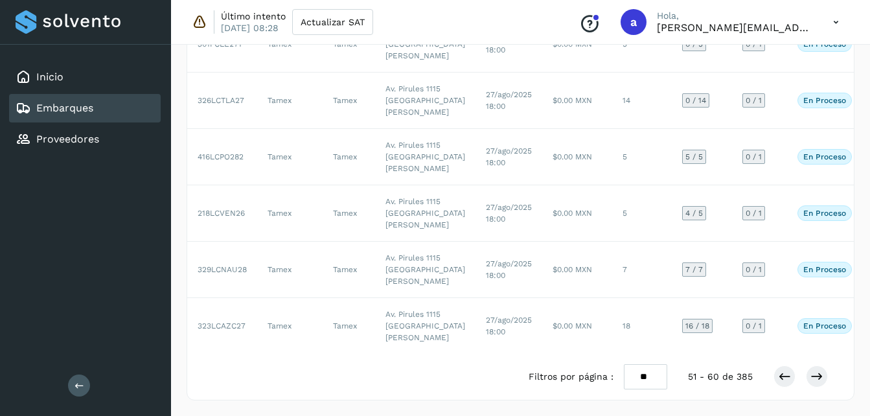
scroll to position [472, 0]
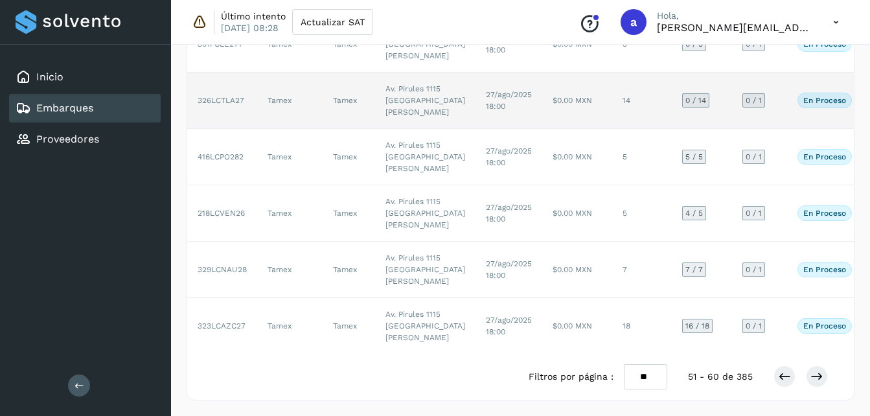
click at [542, 129] on td "$0.00 MXN" at bounding box center [577, 101] width 70 height 56
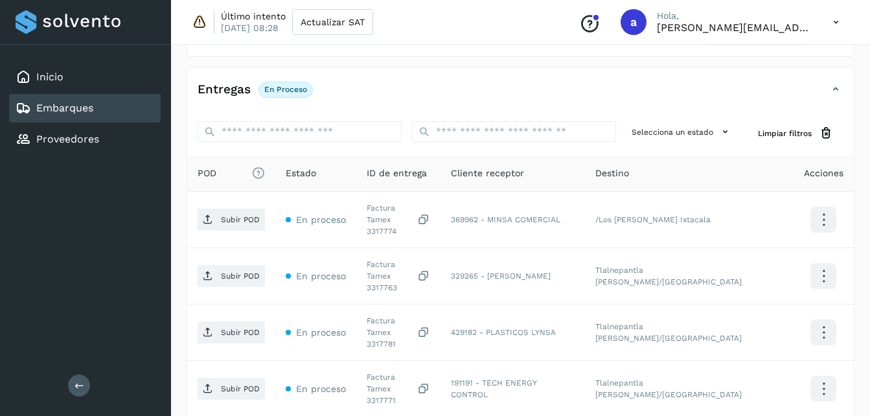
scroll to position [240, 0]
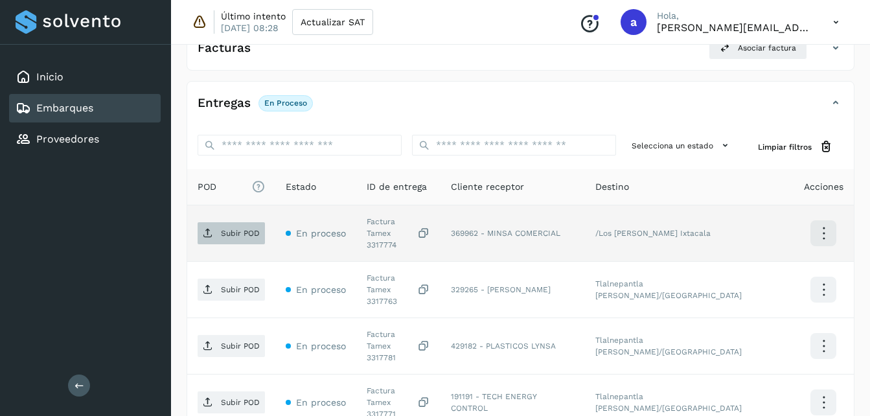
click at [225, 229] on p "Subir POD" at bounding box center [240, 233] width 39 height 9
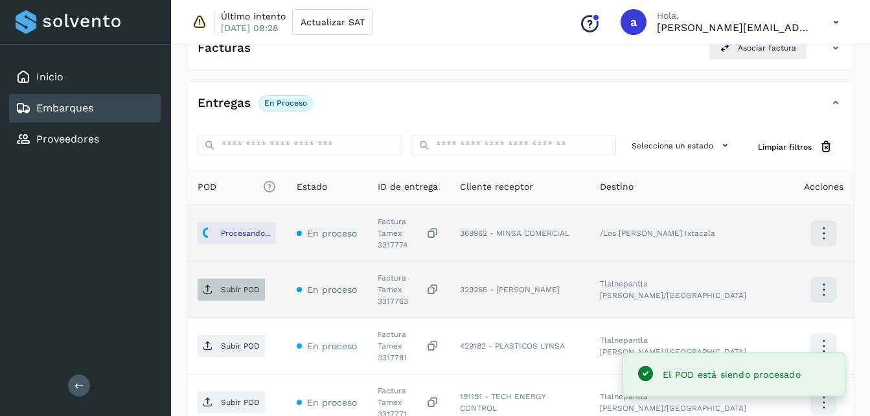
click at [237, 285] on p "Subir POD" at bounding box center [240, 289] width 39 height 9
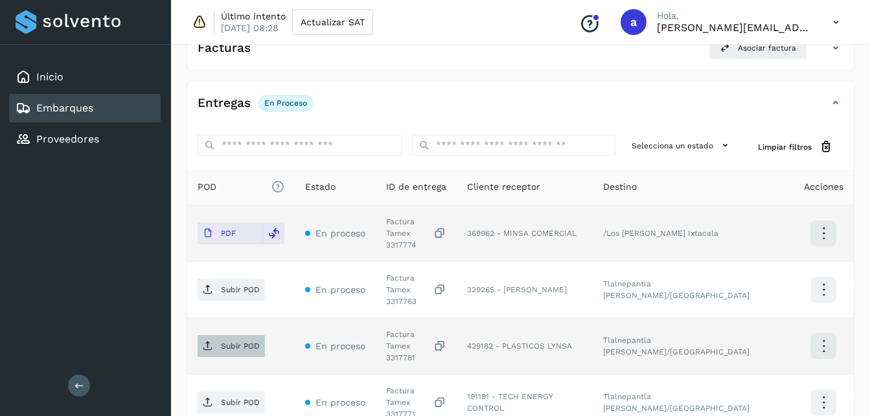
click at [226, 348] on p "Subir POD" at bounding box center [240, 345] width 39 height 9
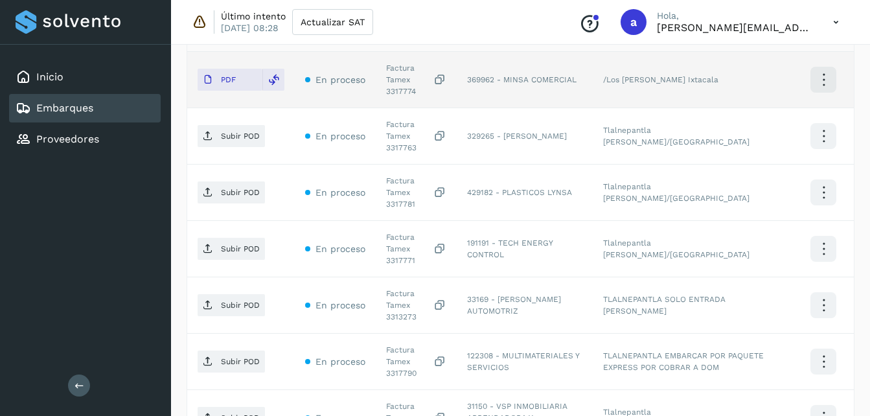
scroll to position [410, 0]
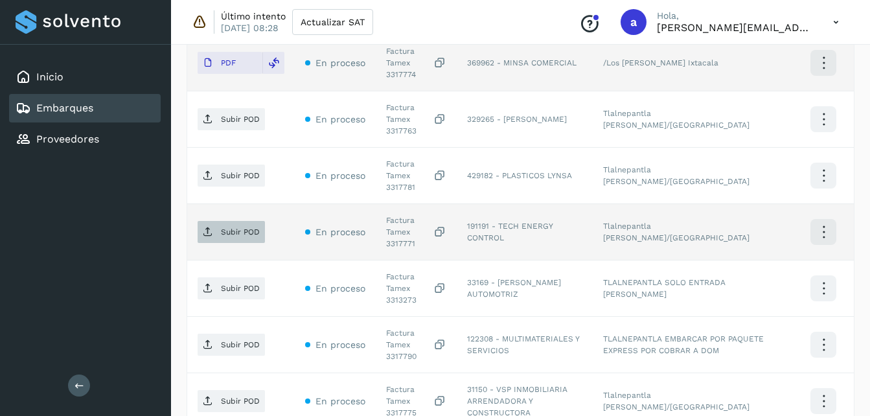
click at [222, 236] on p "Subir POD" at bounding box center [240, 231] width 39 height 9
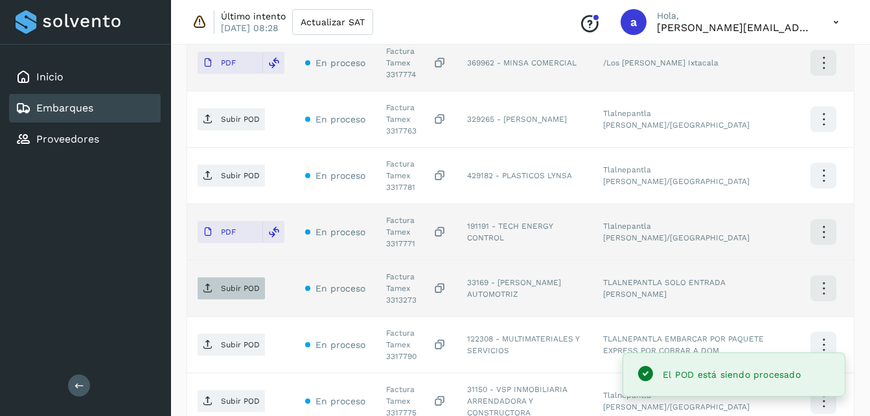
click at [229, 288] on p "Subir POD" at bounding box center [240, 288] width 39 height 9
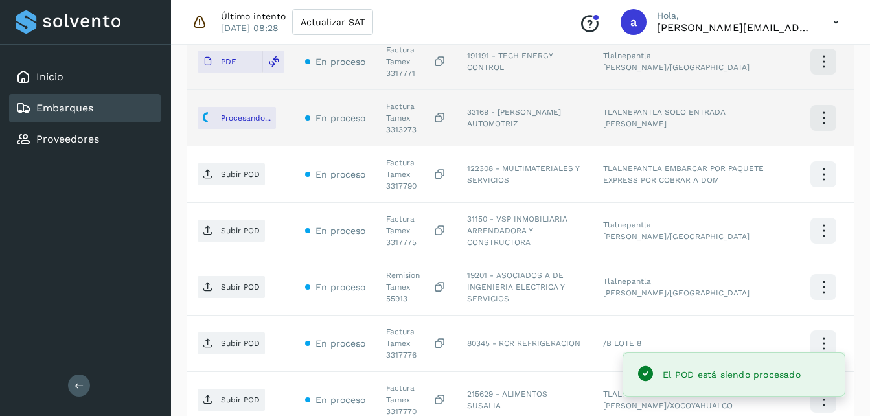
scroll to position [579, 0]
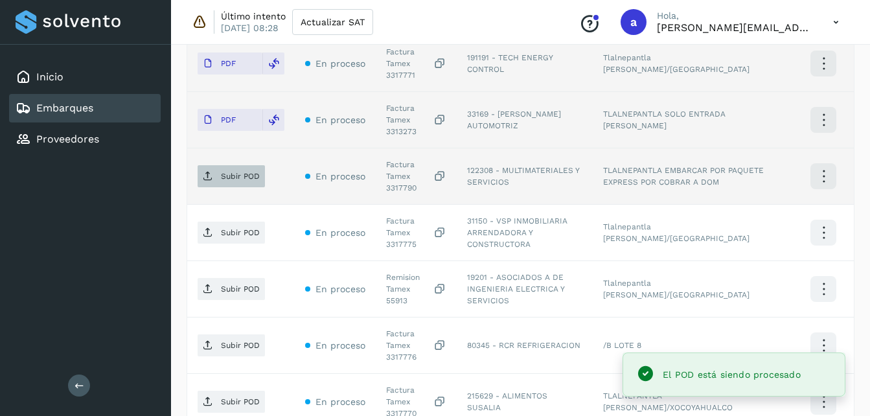
click at [221, 177] on p "Subir POD" at bounding box center [240, 176] width 39 height 9
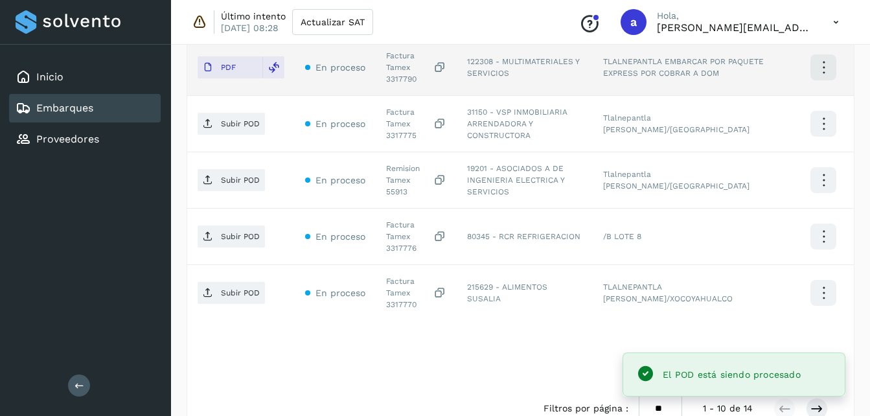
click at [226, 128] on p "Subir POD" at bounding box center [240, 123] width 39 height 9
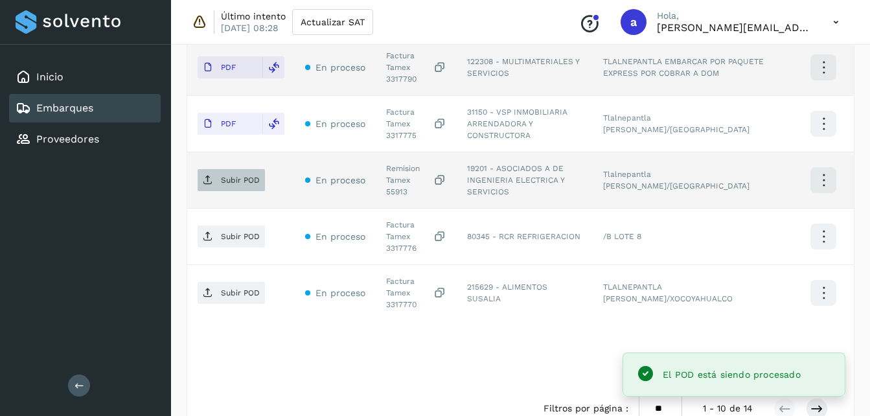
click at [213, 183] on icon at bounding box center [208, 180] width 10 height 10
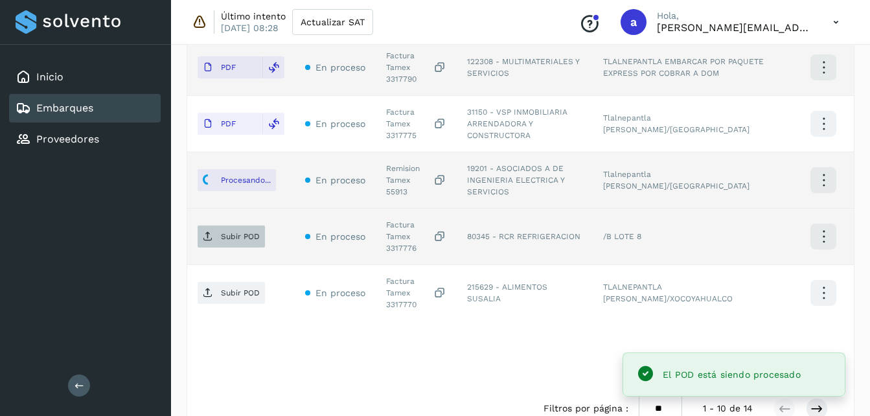
click at [227, 238] on p "Subir POD" at bounding box center [240, 236] width 39 height 9
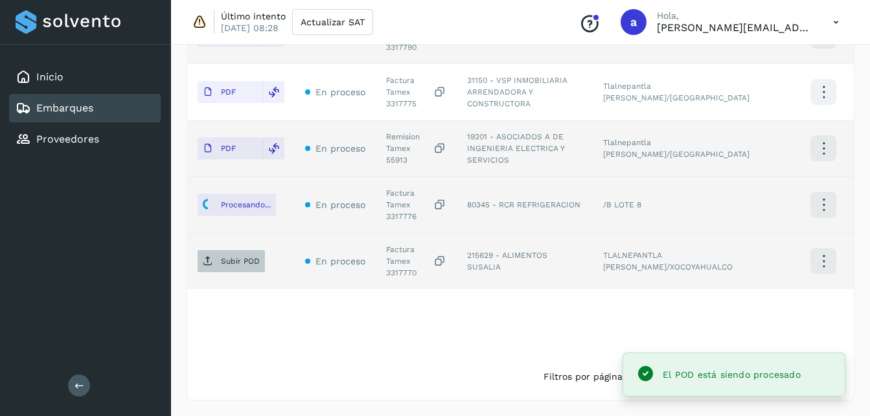
click at [217, 253] on span "Subir POD" at bounding box center [231, 261] width 67 height 21
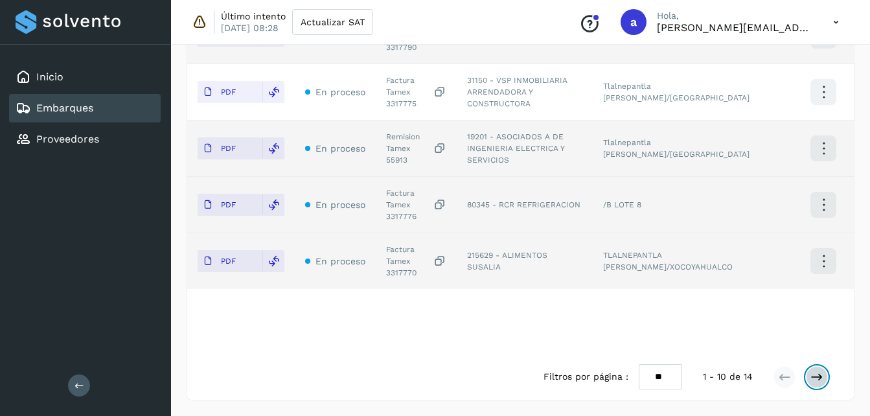
click at [821, 376] on icon at bounding box center [817, 377] width 13 height 13
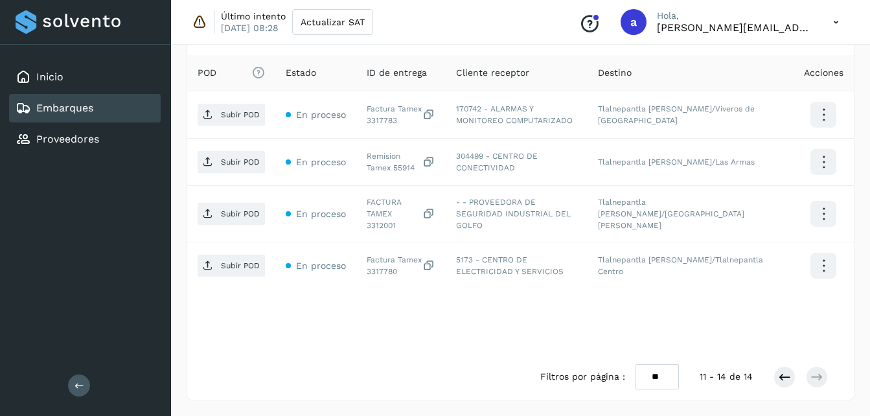
scroll to position [345, 0]
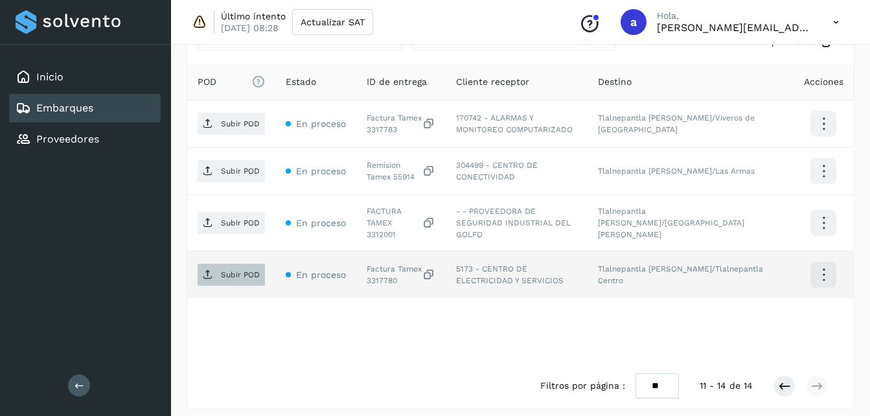
click at [233, 270] on p "Subir POD" at bounding box center [240, 274] width 39 height 9
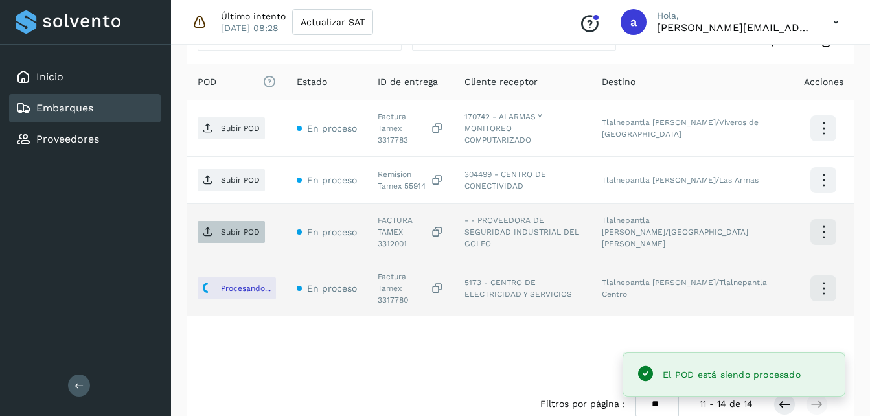
click at [248, 227] on p "Subir POD" at bounding box center [240, 231] width 39 height 9
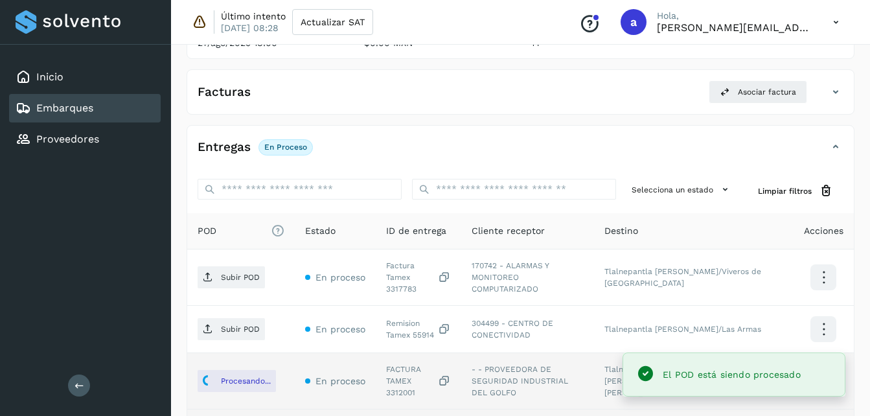
scroll to position [194, 0]
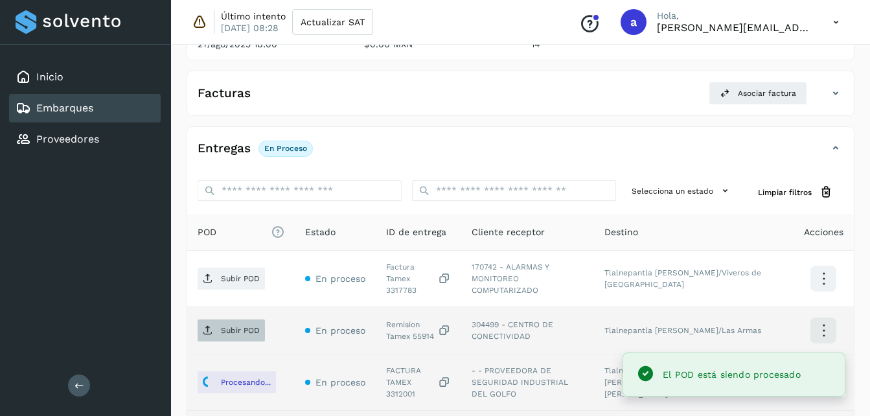
click at [233, 326] on p "Subir POD" at bounding box center [240, 330] width 39 height 9
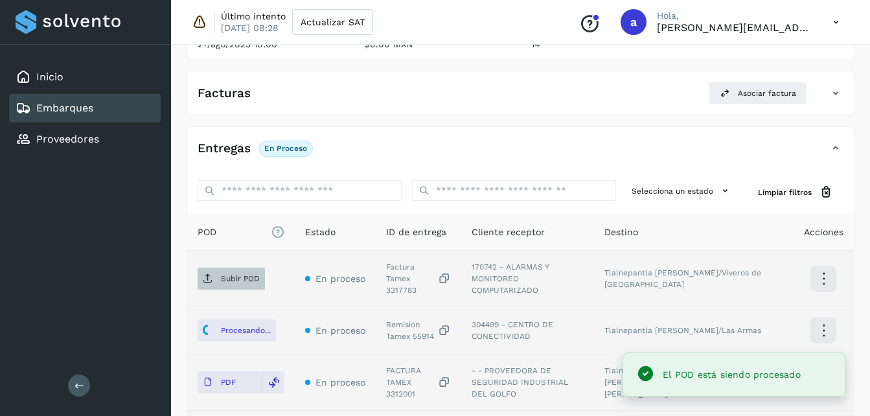
click at [243, 274] on p "Subir POD" at bounding box center [240, 278] width 39 height 9
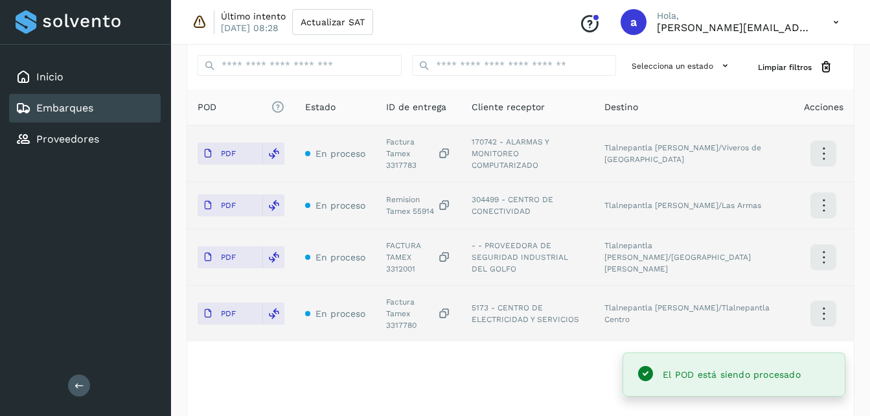
scroll to position [322, 0]
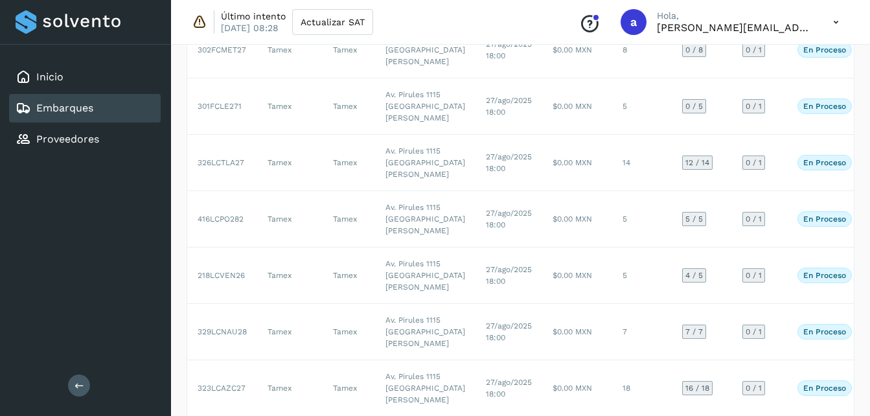
scroll to position [345, 0]
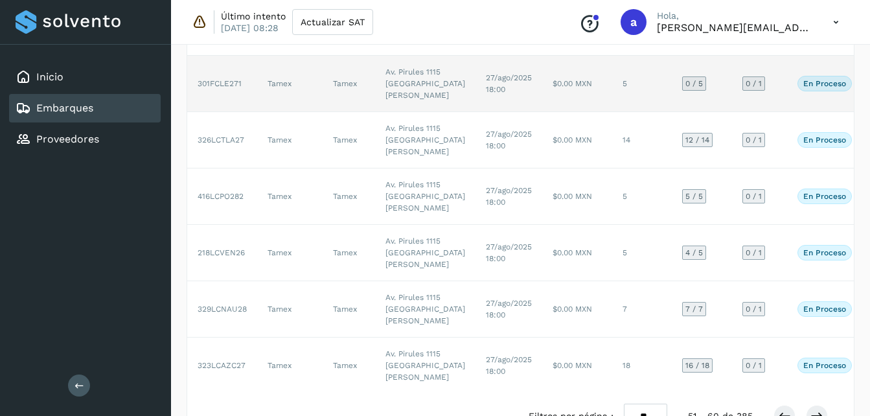
click at [542, 112] on td "$0.00 MXN" at bounding box center [577, 84] width 70 height 56
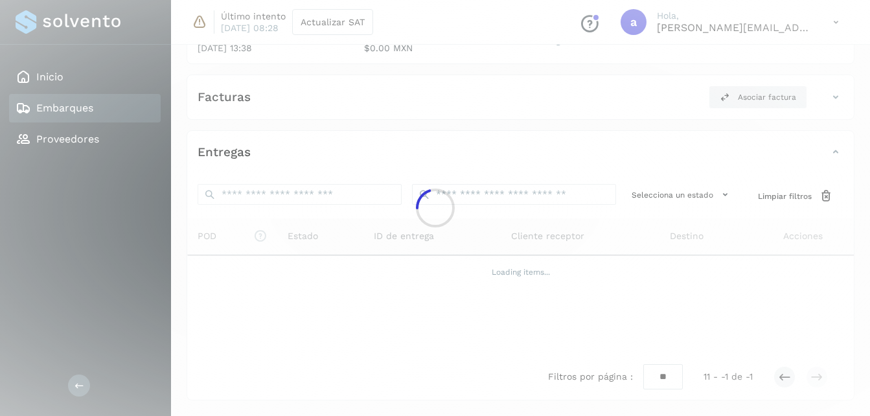
scroll to position [191, 0]
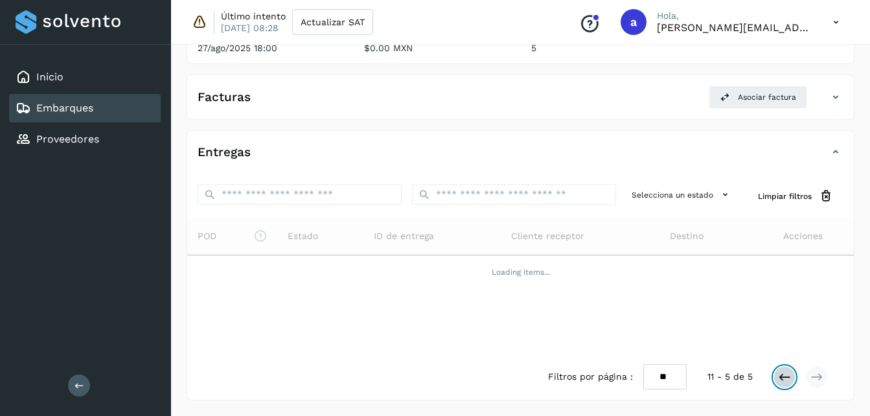
click at [784, 369] on button at bounding box center [785, 377] width 22 height 22
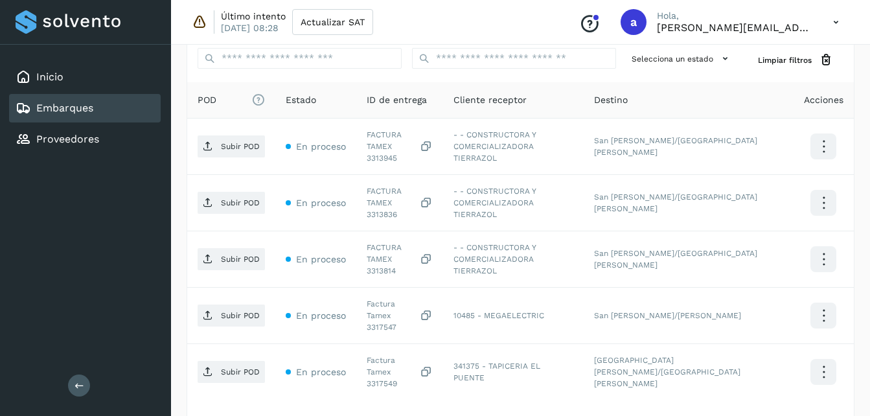
scroll to position [336, 0]
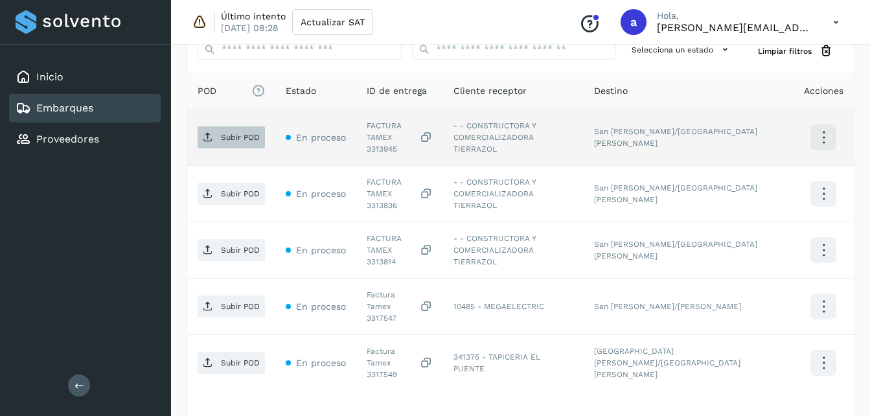
click at [227, 133] on p "Subir POD" at bounding box center [240, 137] width 39 height 9
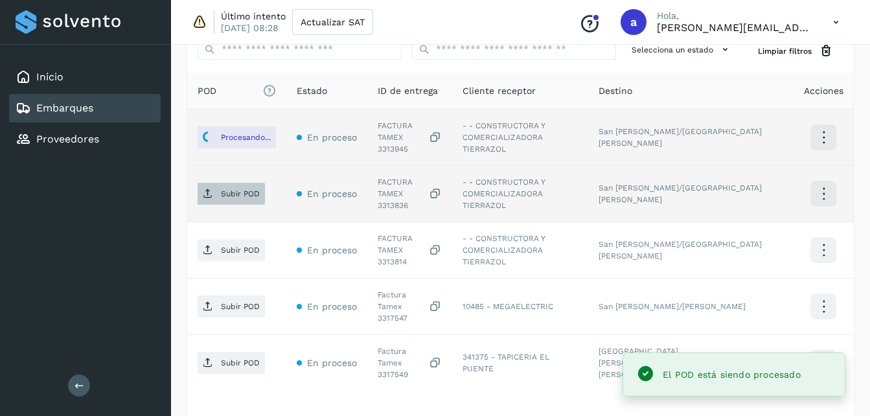
click at [222, 189] on p "Subir POD" at bounding box center [240, 193] width 39 height 9
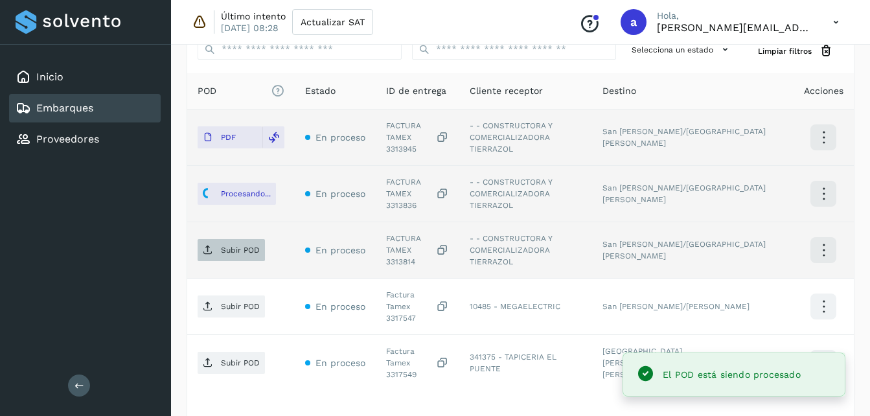
click at [218, 240] on span "Subir POD" at bounding box center [231, 250] width 67 height 21
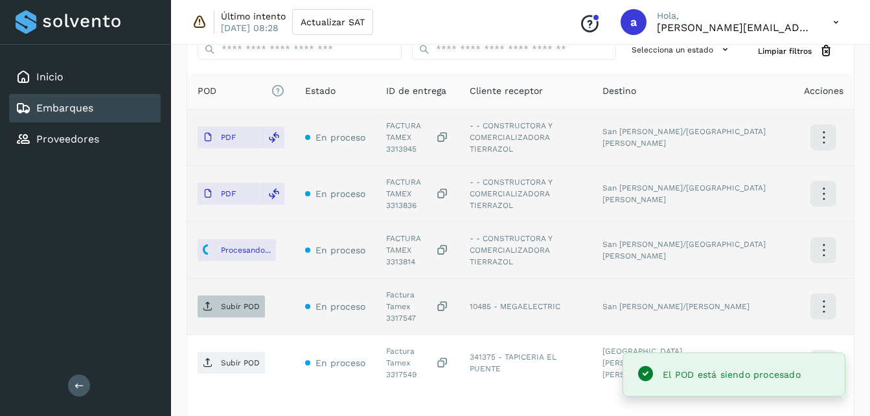
click at [218, 296] on span "Subir POD" at bounding box center [231, 306] width 67 height 21
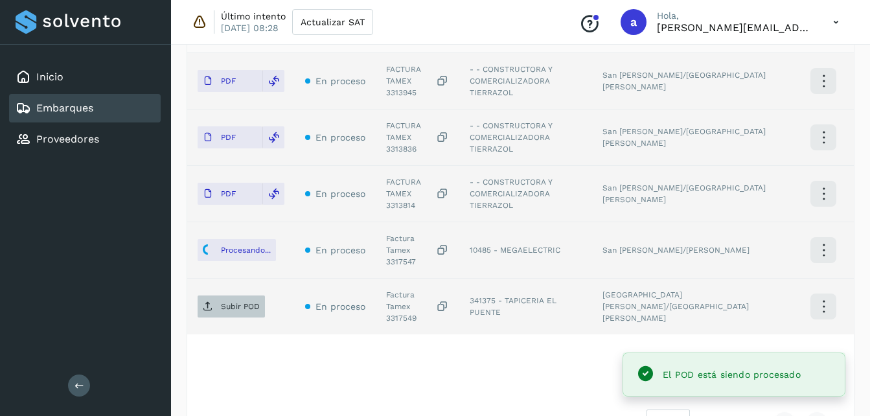
click at [223, 302] on p "Subir POD" at bounding box center [240, 306] width 39 height 9
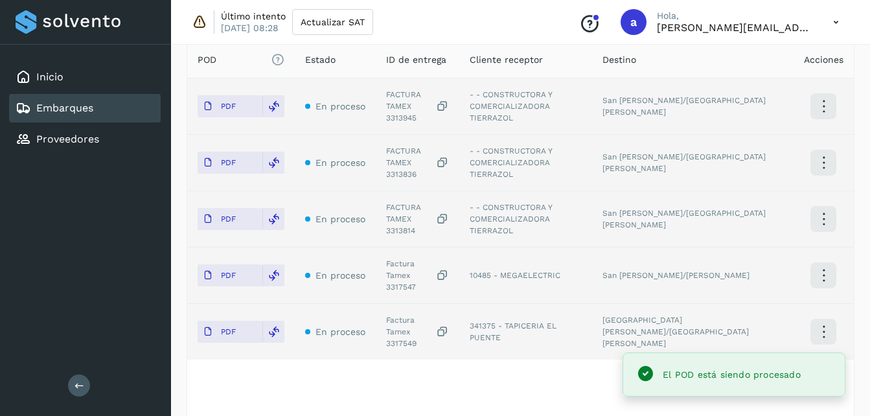
scroll to position [371, 0]
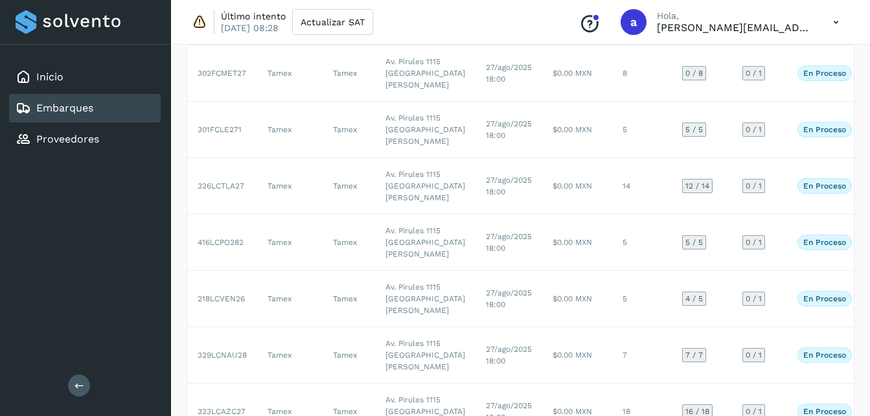
scroll to position [248, 0]
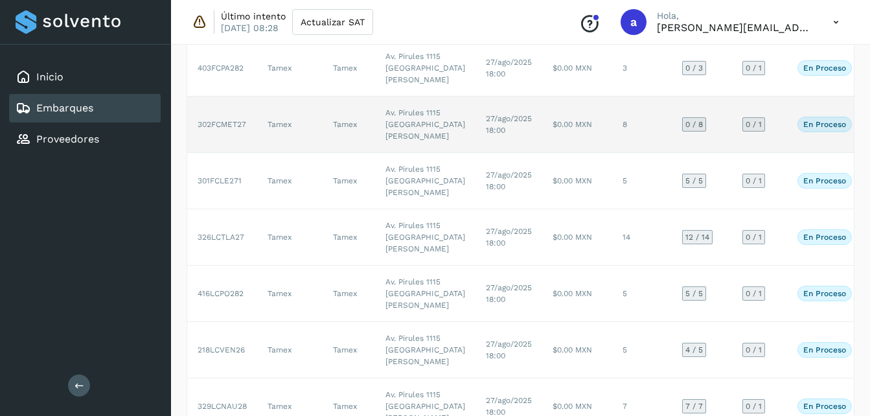
click at [325, 153] on td "Tamex" at bounding box center [349, 125] width 52 height 56
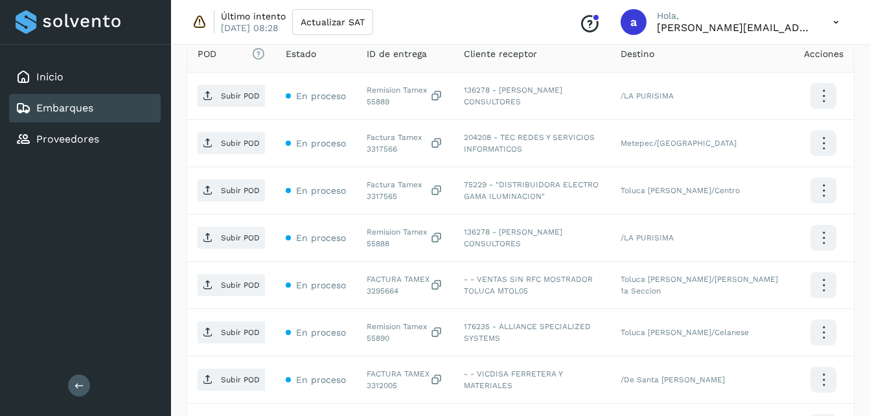
scroll to position [360, 0]
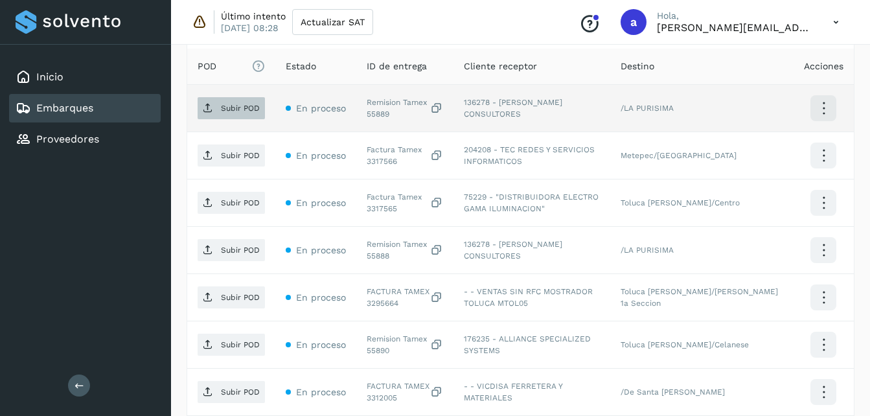
click at [219, 110] on span "Subir POD" at bounding box center [231, 108] width 67 height 21
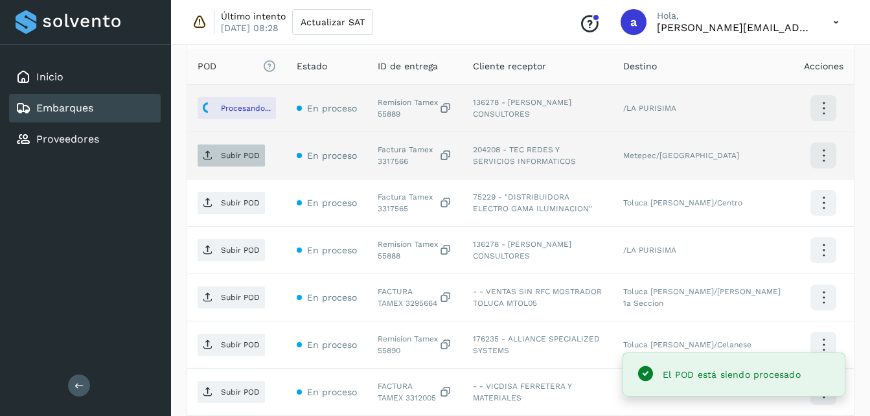
click at [238, 157] on p "Subir POD" at bounding box center [240, 155] width 39 height 9
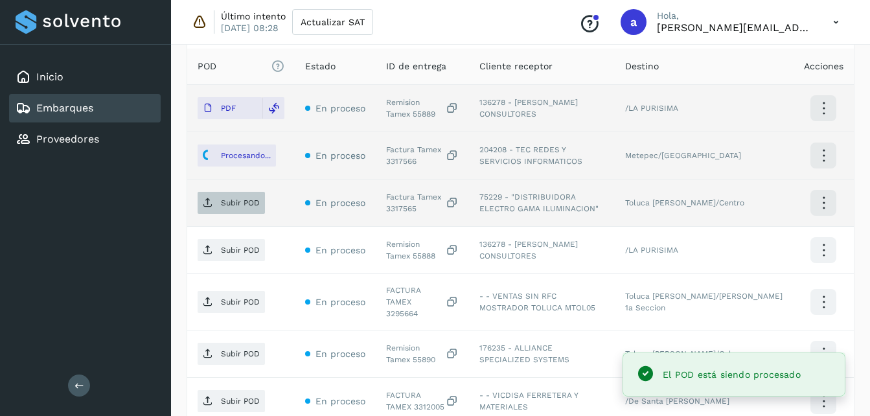
click at [249, 201] on p "Subir POD" at bounding box center [240, 202] width 39 height 9
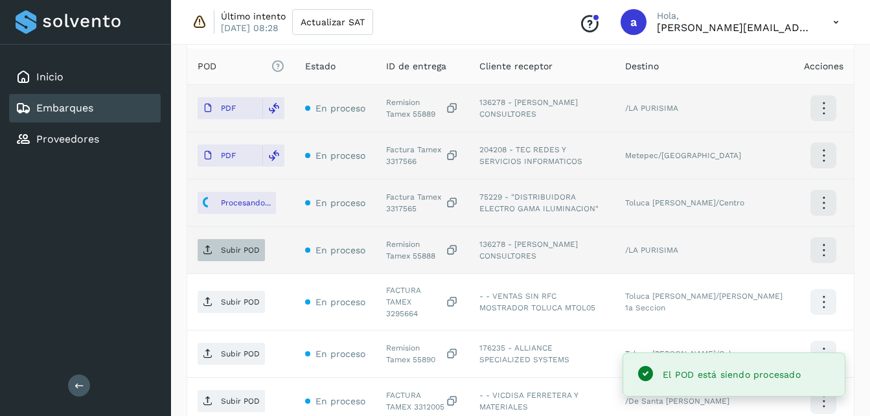
click at [213, 247] on icon at bounding box center [208, 250] width 10 height 10
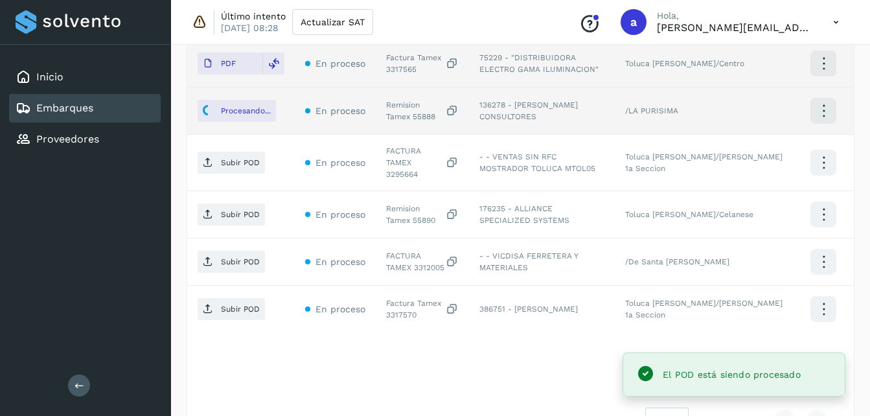
scroll to position [501, 0]
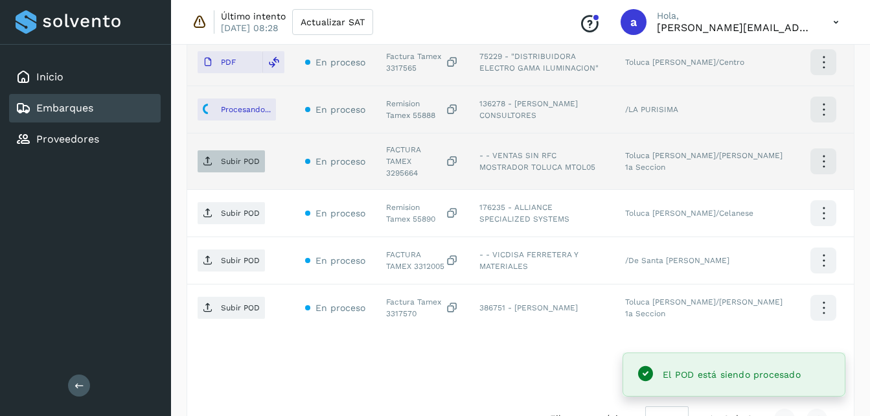
click at [216, 157] on span "Subir POD" at bounding box center [231, 161] width 67 height 21
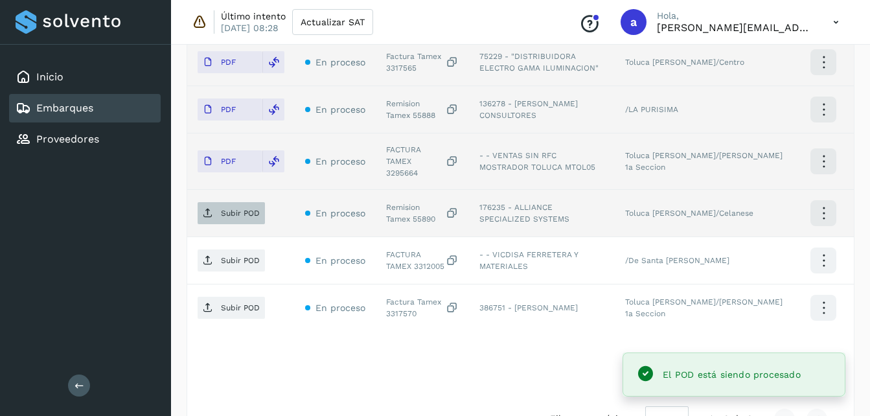
click at [216, 203] on span "Subir POD" at bounding box center [231, 213] width 67 height 21
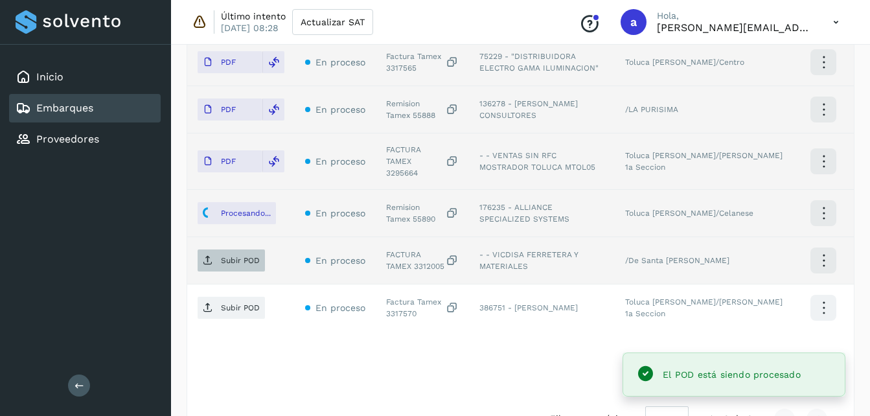
click at [203, 255] on icon at bounding box center [208, 260] width 10 height 10
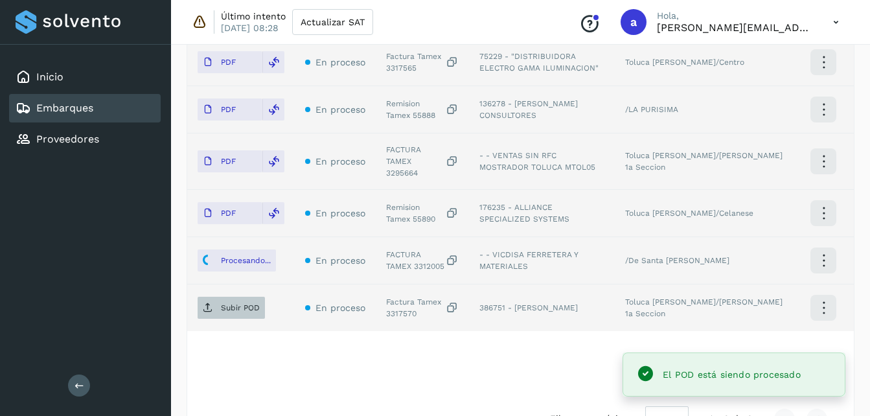
click at [199, 305] on span "Subir POD" at bounding box center [231, 307] width 67 height 21
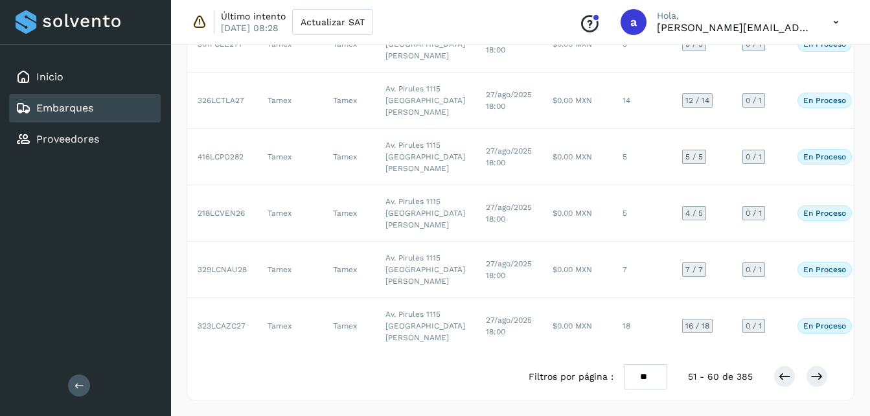
scroll to position [248, 0]
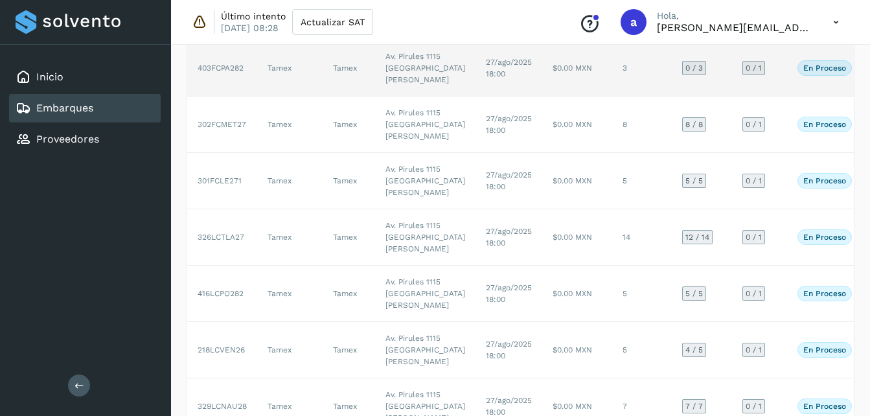
click at [483, 97] on td "27/ago/2025 18:00" at bounding box center [509, 68] width 67 height 56
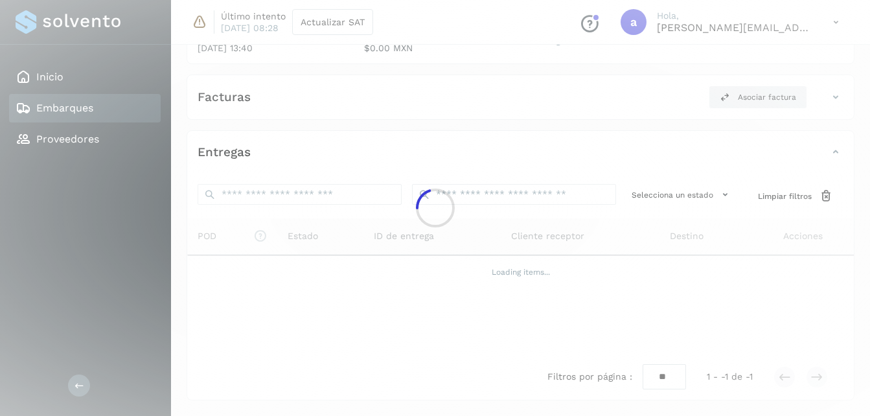
scroll to position [248, 0]
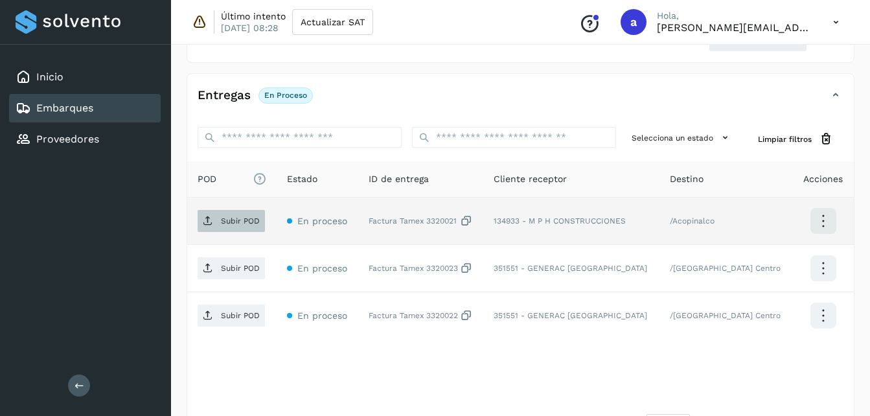
click at [233, 220] on p "Subir POD" at bounding box center [240, 220] width 39 height 9
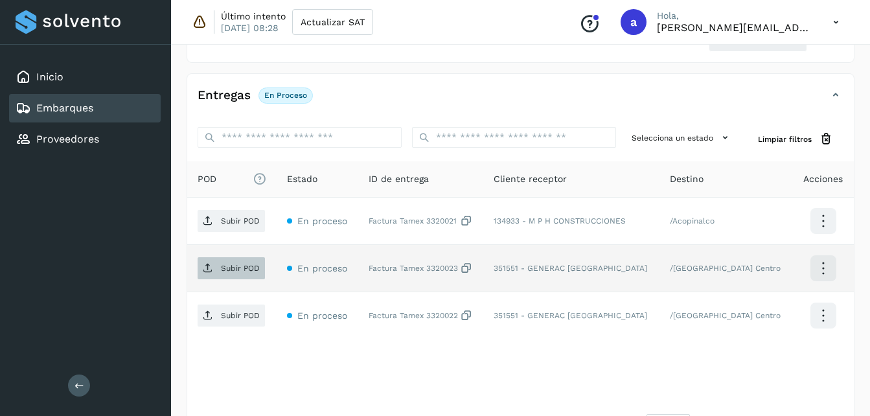
click at [227, 272] on p "Subir POD" at bounding box center [240, 268] width 39 height 9
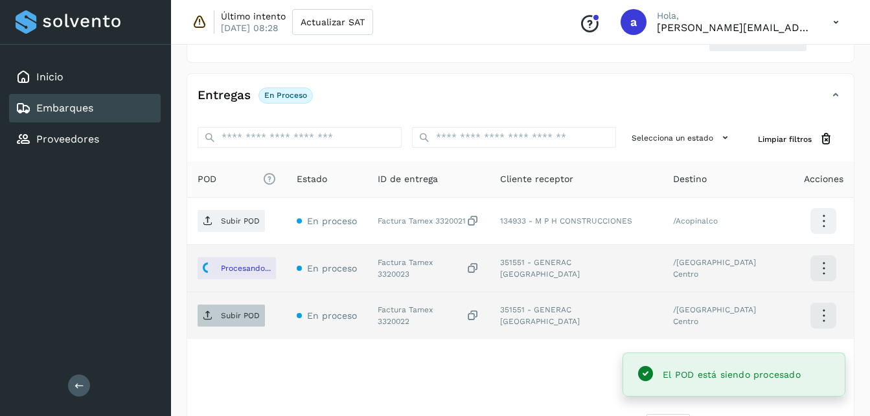
click at [218, 322] on span "Subir POD" at bounding box center [231, 315] width 67 height 21
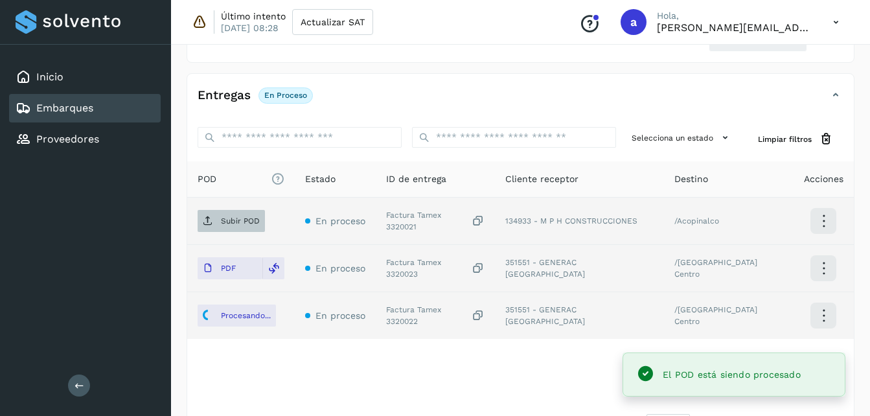
click at [244, 222] on p "Subir POD" at bounding box center [240, 220] width 39 height 9
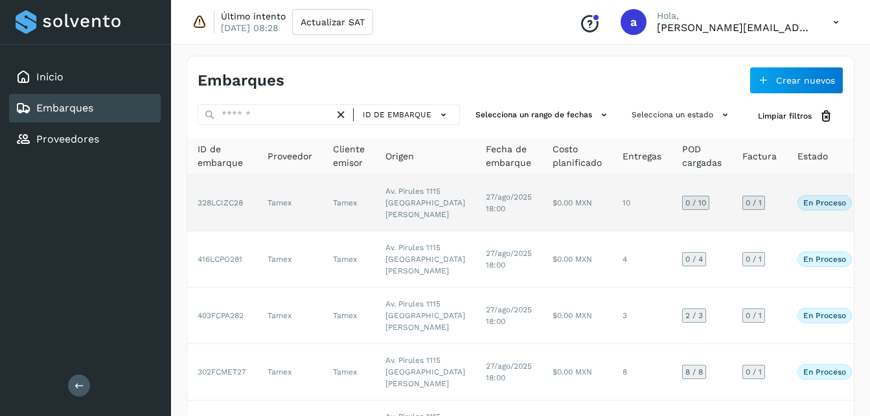
drag, startPoint x: 879, startPoint y: 81, endPoint x: 475, endPoint y: 258, distance: 441.3
click at [476, 231] on td "27/ago/2025 18:00" at bounding box center [509, 203] width 67 height 56
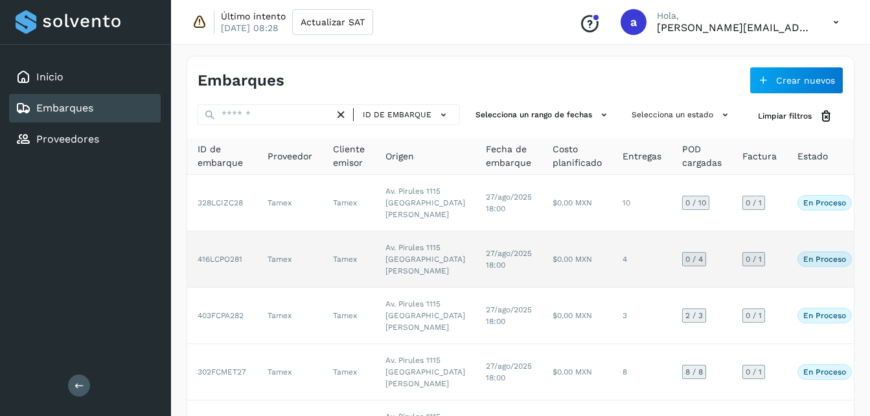
click at [363, 288] on td "Tamex" at bounding box center [349, 259] width 52 height 56
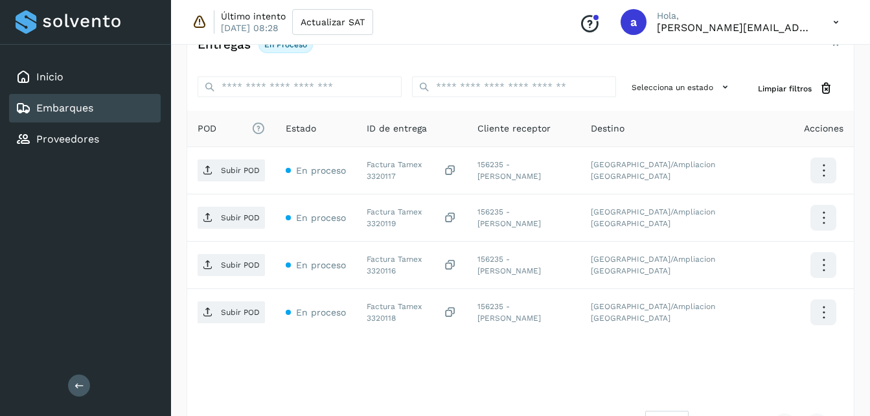
scroll to position [305, 0]
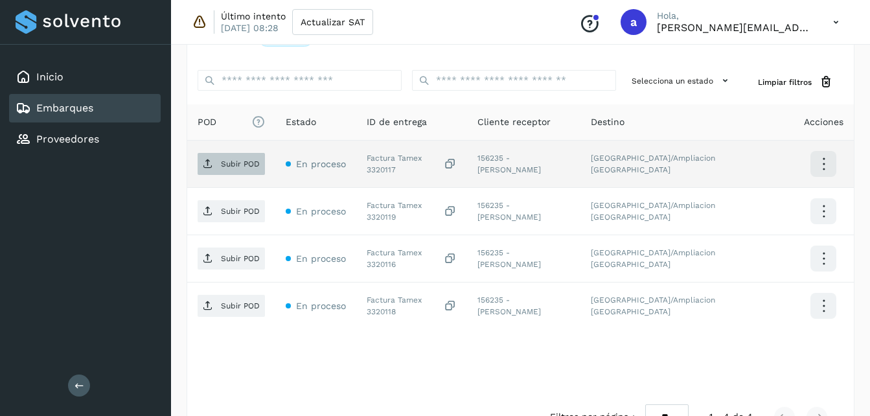
click at [227, 167] on p "Subir POD" at bounding box center [240, 163] width 39 height 9
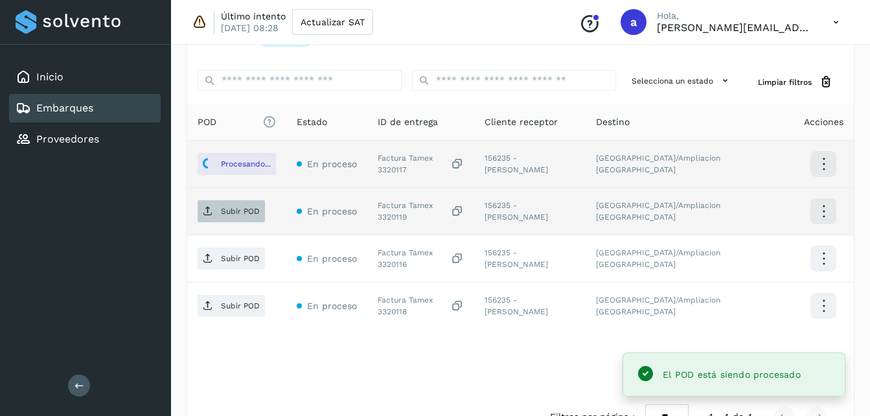
click at [226, 212] on p "Subir POD" at bounding box center [240, 211] width 39 height 9
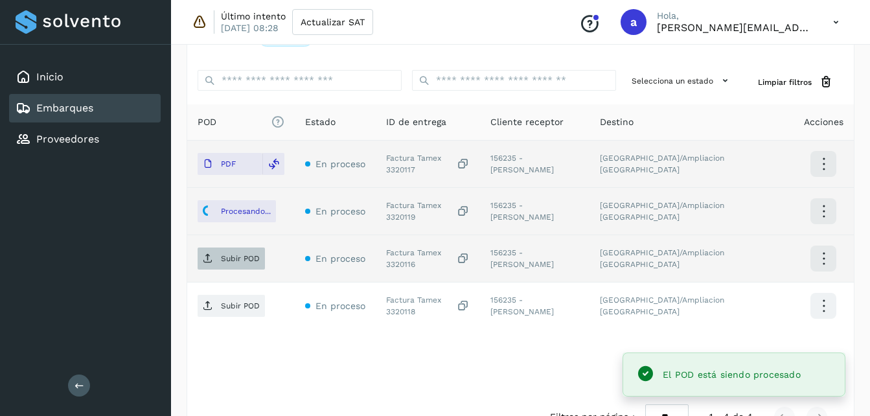
click at [229, 265] on span "Subir POD" at bounding box center [231, 258] width 67 height 21
click at [227, 309] on p "Subir POD" at bounding box center [240, 305] width 39 height 9
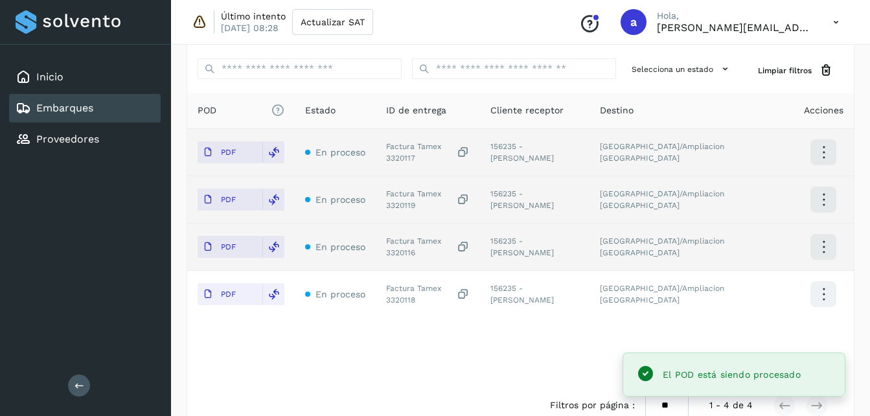
scroll to position [312, 0]
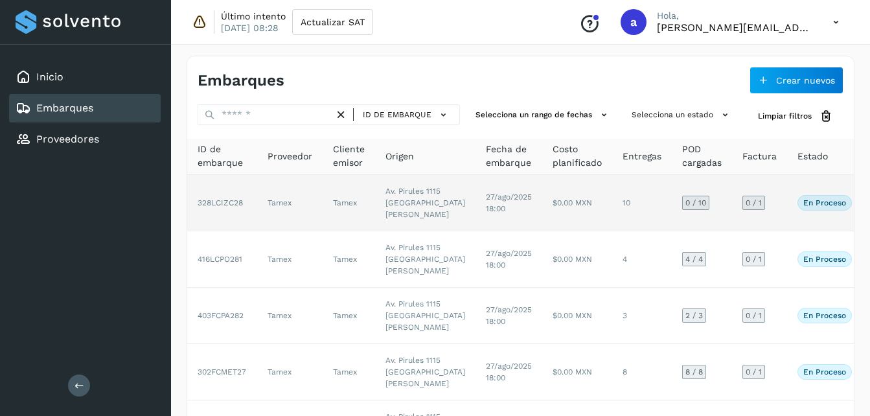
click at [542, 209] on td "$0.00 MXN" at bounding box center [577, 203] width 70 height 56
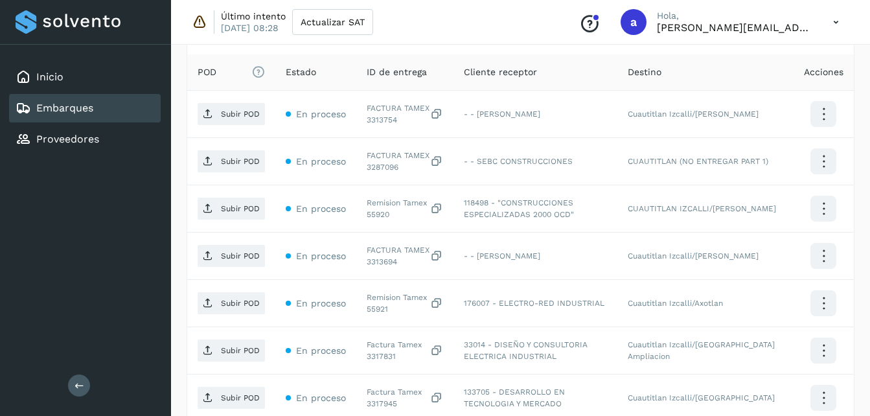
scroll to position [356, 0]
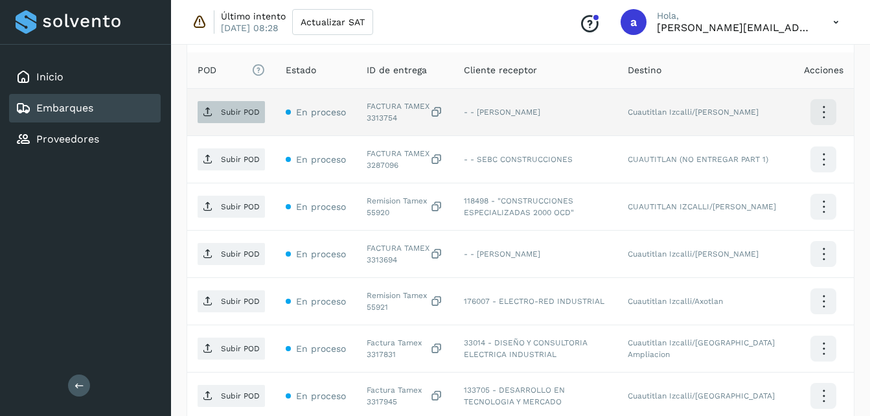
click at [231, 117] on p "Subir POD" at bounding box center [240, 112] width 39 height 9
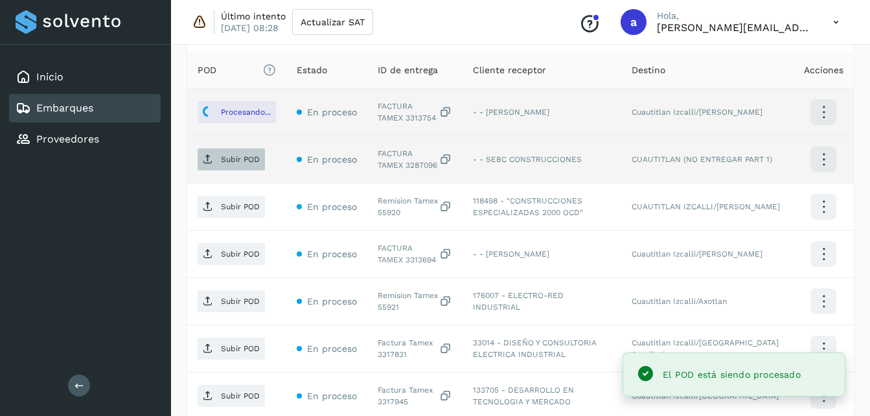
click at [229, 161] on p "Subir POD" at bounding box center [240, 159] width 39 height 9
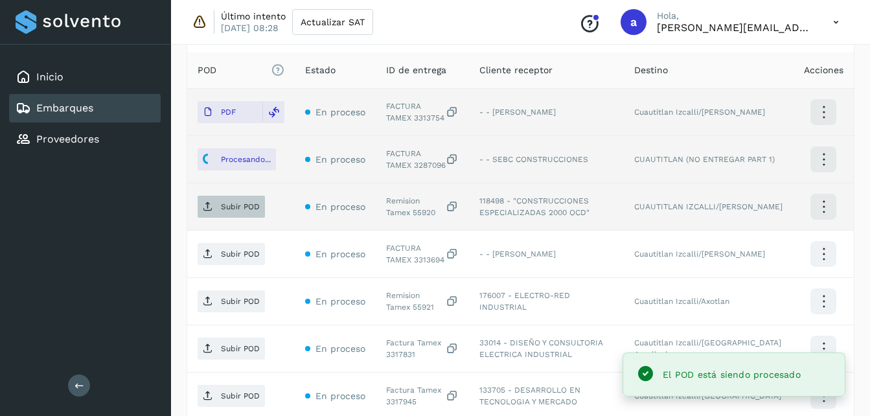
click at [223, 200] on span "Subir POD" at bounding box center [231, 206] width 67 height 21
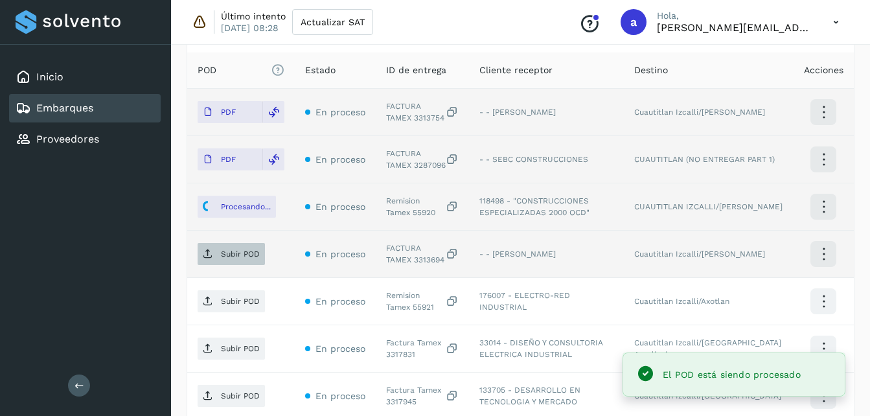
click at [214, 249] on span "Subir POD" at bounding box center [231, 254] width 67 height 21
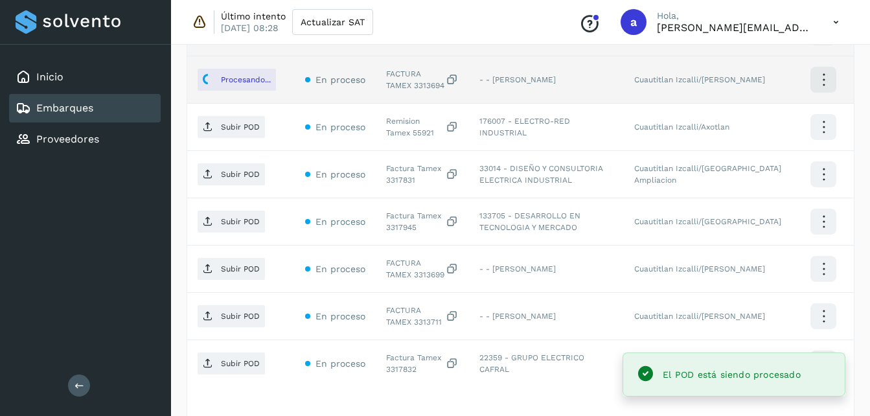
scroll to position [537, 0]
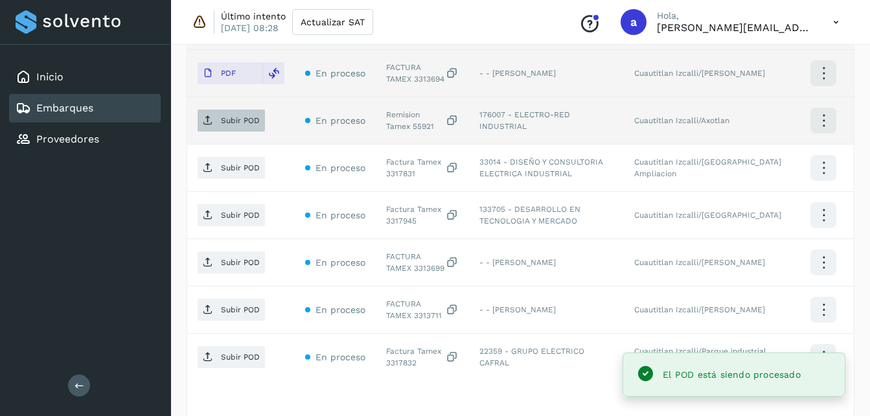
click at [216, 115] on span "Subir POD" at bounding box center [231, 120] width 67 height 21
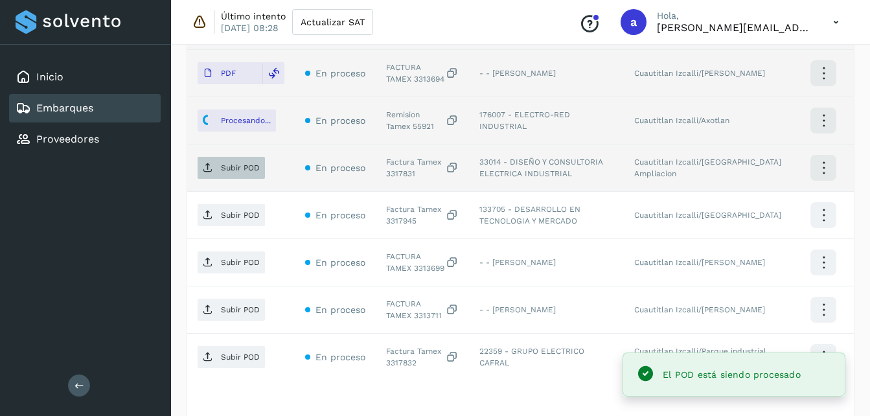
click at [218, 163] on span "Subir POD" at bounding box center [231, 167] width 67 height 21
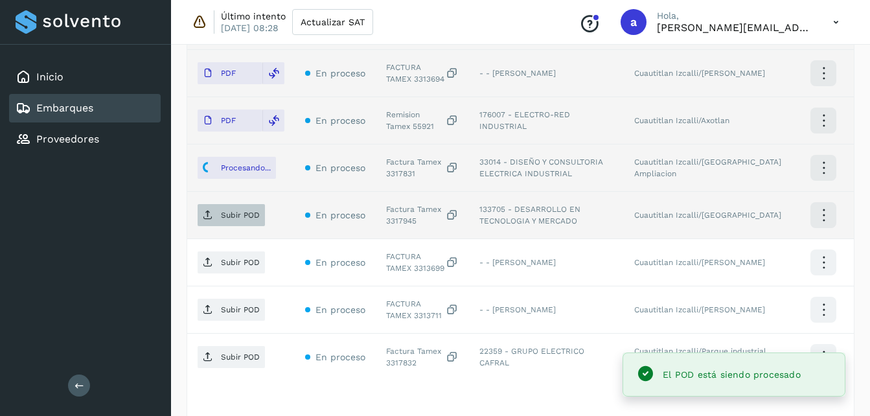
click at [213, 215] on icon at bounding box center [208, 215] width 10 height 10
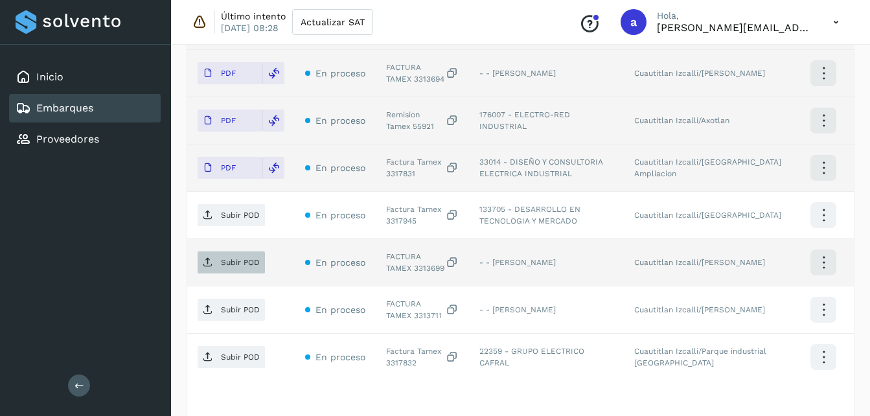
click at [220, 253] on span "Subir POD" at bounding box center [231, 262] width 67 height 21
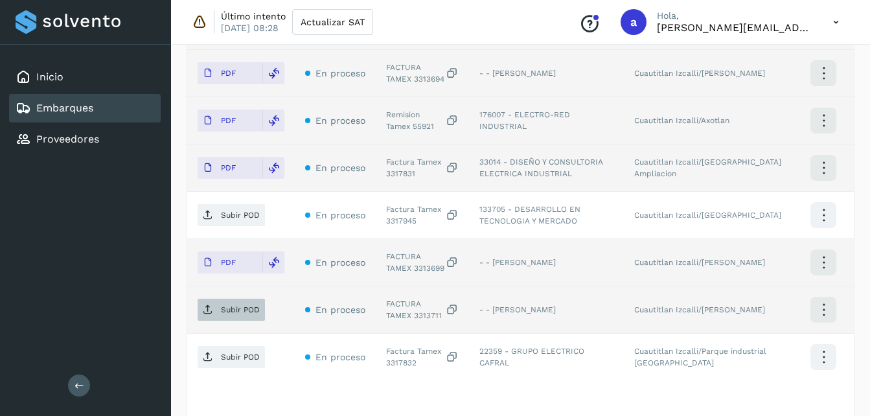
click at [244, 308] on p "Subir POD" at bounding box center [240, 309] width 39 height 9
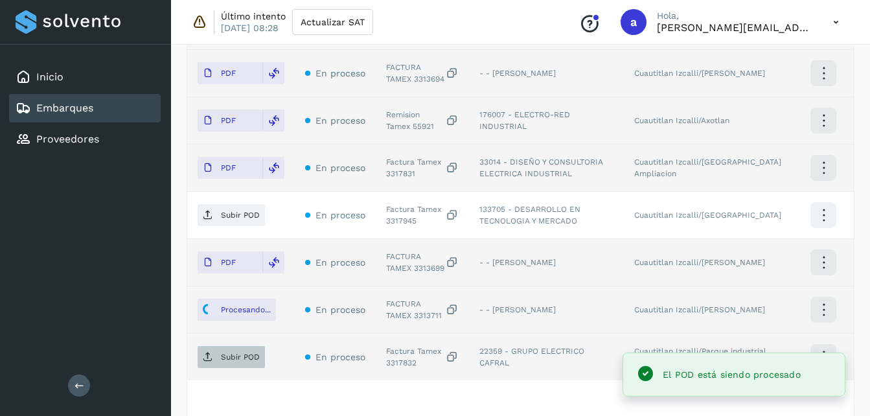
click at [242, 362] on span "Subir POD" at bounding box center [231, 357] width 67 height 21
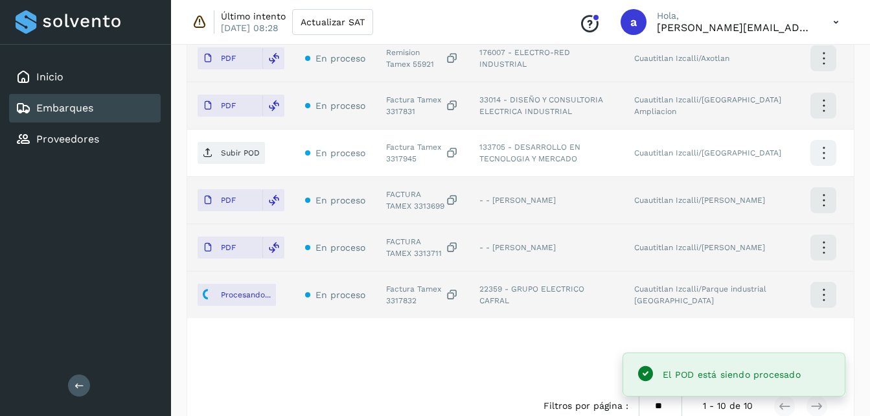
scroll to position [601, 0]
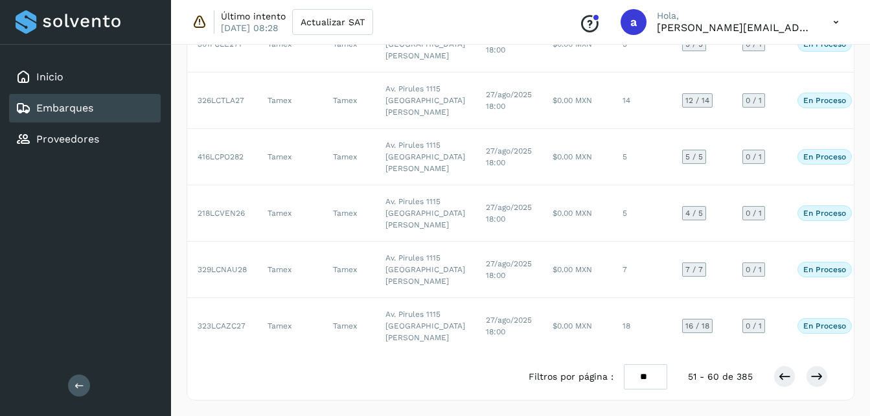
scroll to position [744, 0]
click at [780, 379] on icon at bounding box center [784, 376] width 13 height 13
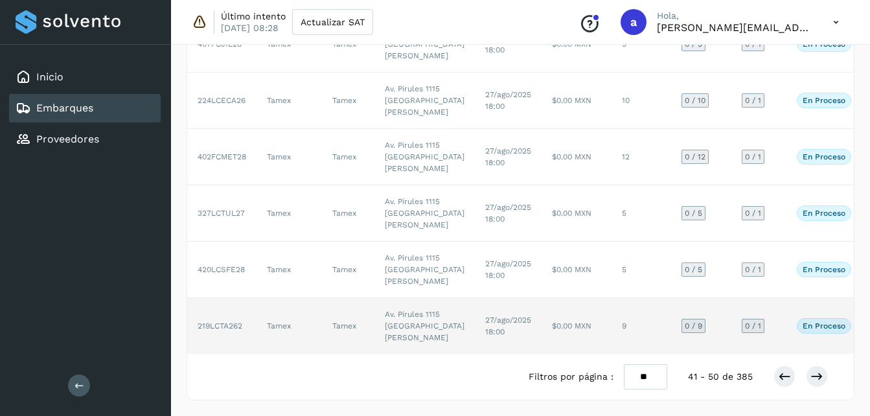
click at [348, 304] on td "Tamex" at bounding box center [348, 326] width 52 height 56
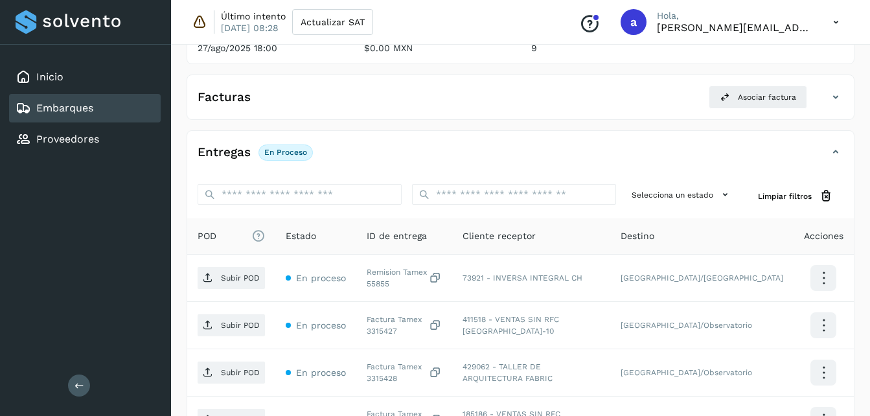
scroll to position [581, 0]
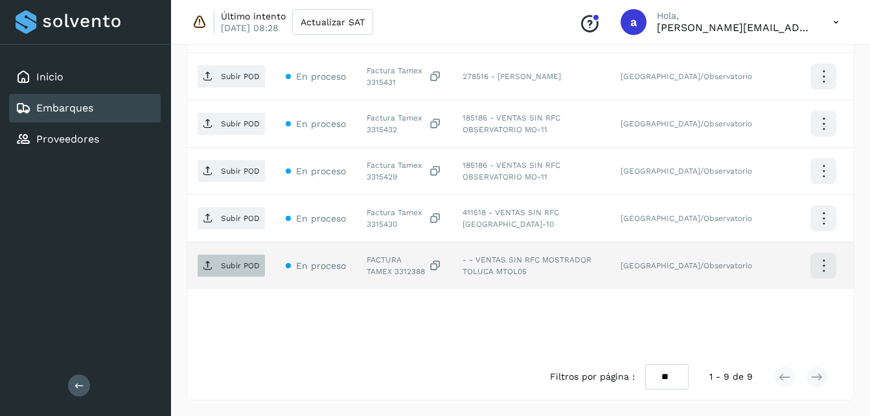
click at [216, 266] on span "Subir POD" at bounding box center [231, 265] width 67 height 21
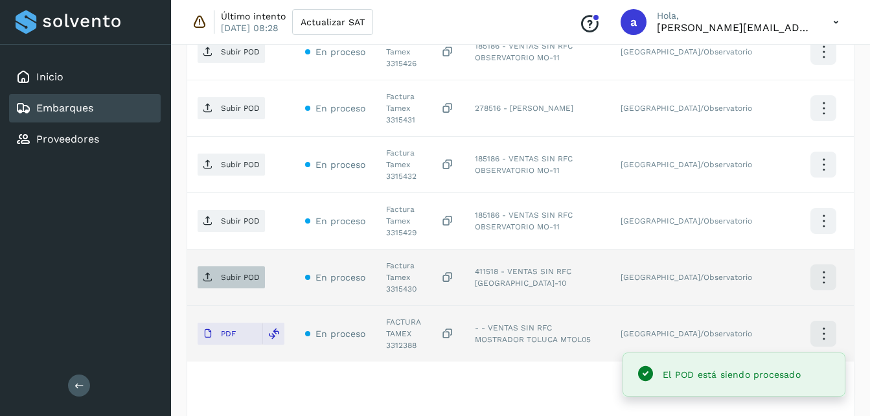
click at [232, 273] on p "Subir POD" at bounding box center [240, 277] width 39 height 9
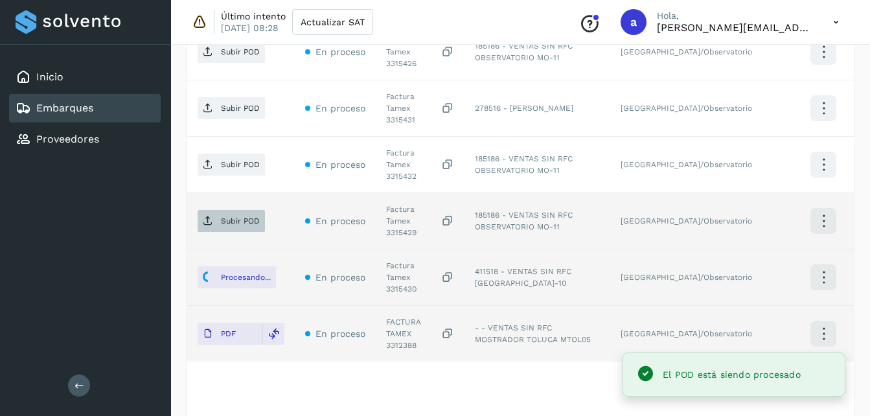
click at [242, 216] on p "Subir POD" at bounding box center [240, 220] width 39 height 9
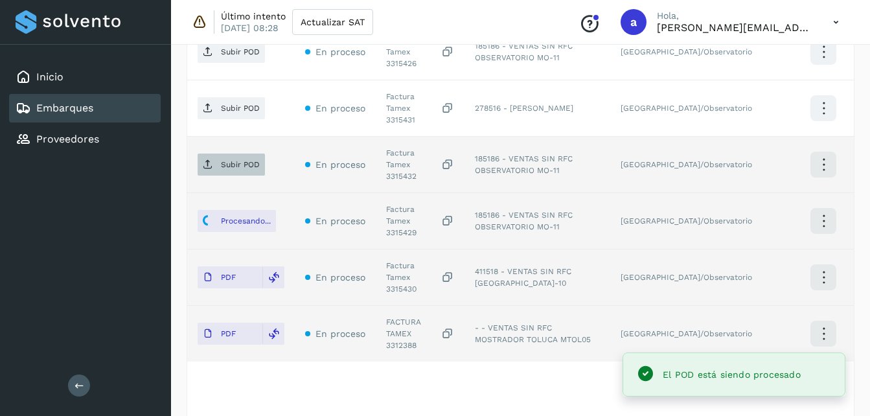
click at [246, 160] on p "Subir POD" at bounding box center [240, 164] width 39 height 9
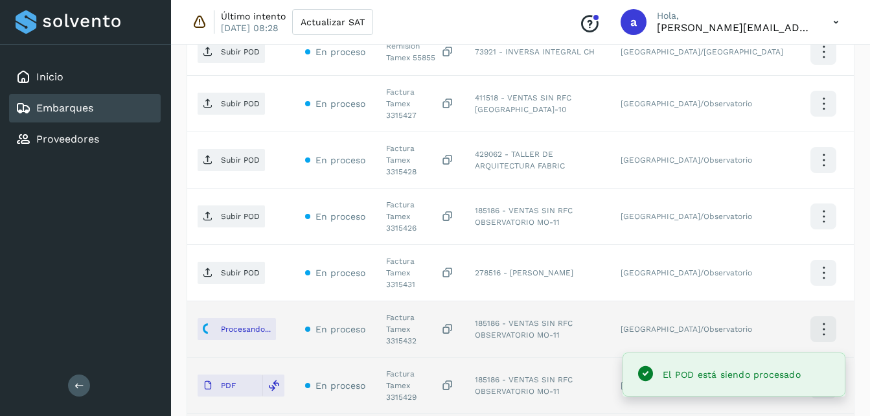
scroll to position [411, 0]
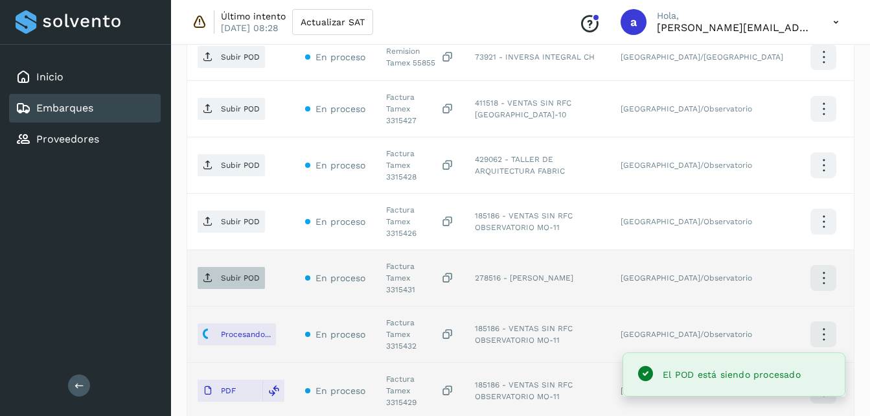
click at [221, 273] on p "Subir POD" at bounding box center [240, 277] width 39 height 9
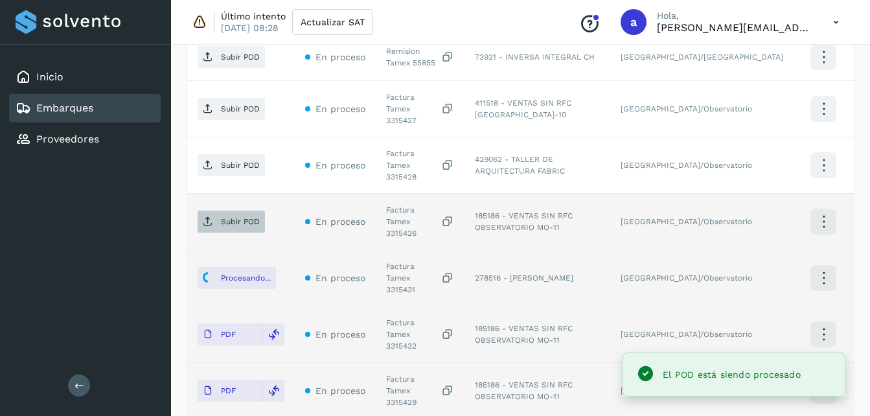
click at [227, 193] on main "Inicio Embarques Proveedores Salir Último intento [DATE] 08:28 Actualizar SAT C…" at bounding box center [435, 124] width 870 height 1070
click at [249, 217] on p "Subir POD" at bounding box center [240, 221] width 39 height 9
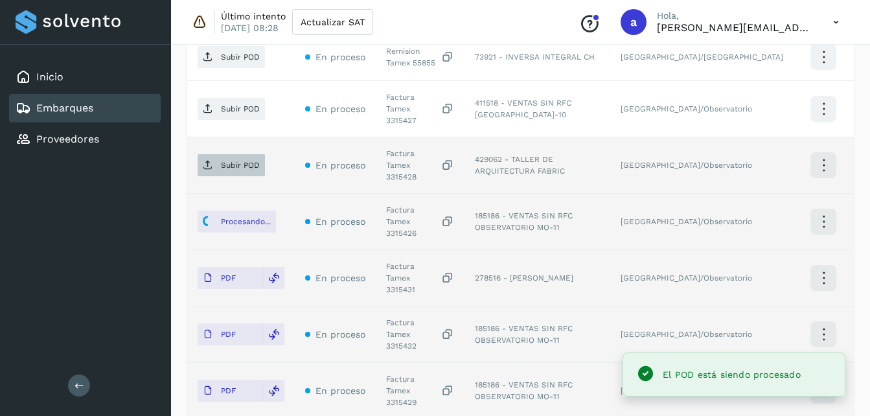
click at [216, 155] on span "Subir POD" at bounding box center [231, 165] width 67 height 21
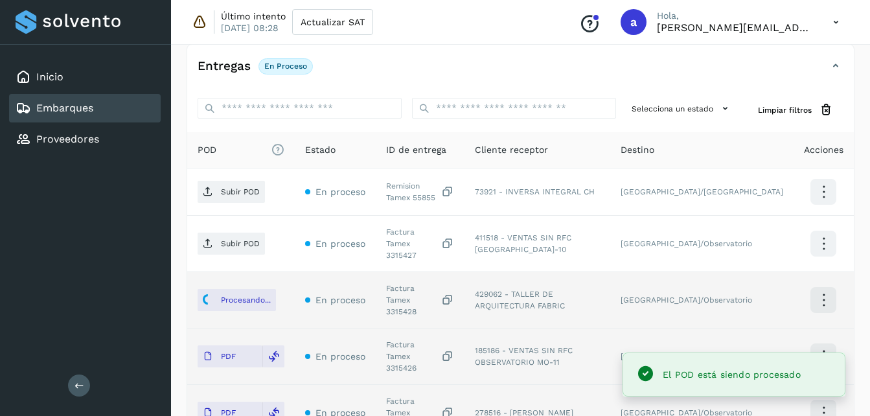
scroll to position [271, 0]
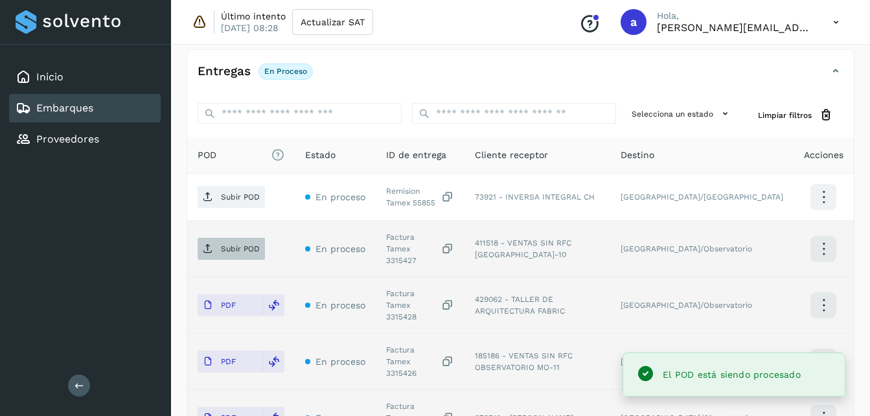
click at [210, 245] on icon at bounding box center [208, 249] width 10 height 10
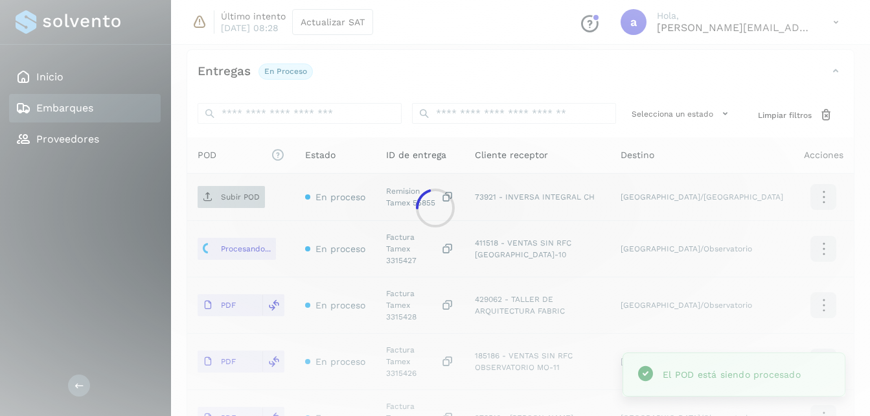
click at [230, 203] on div at bounding box center [435, 208] width 870 height 416
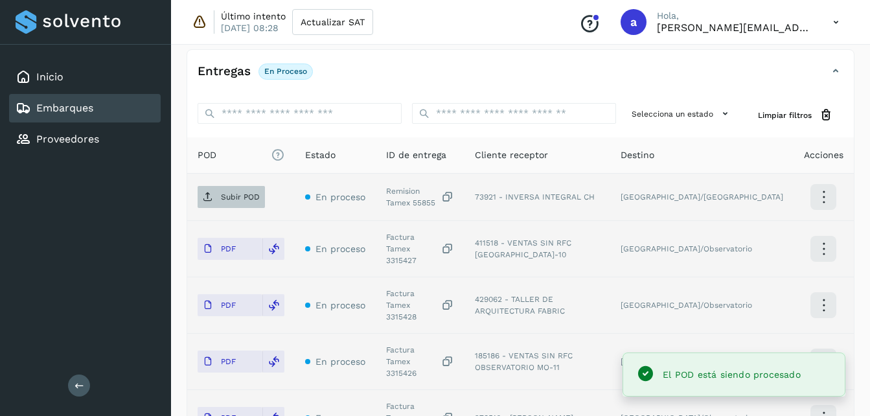
click at [209, 197] on icon at bounding box center [208, 197] width 10 height 10
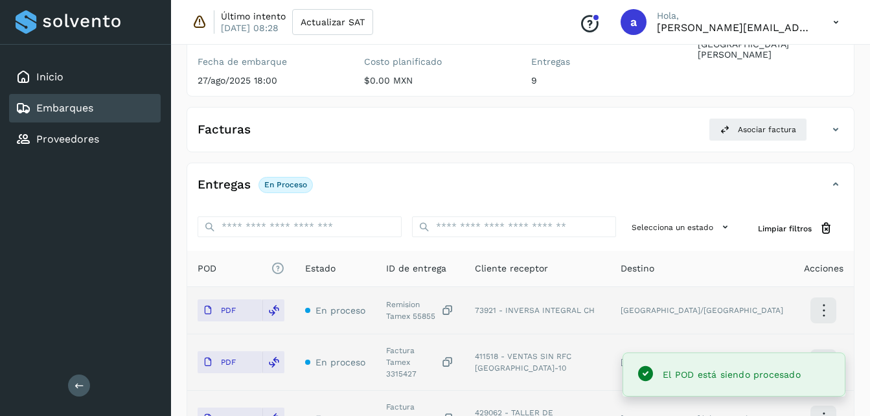
scroll to position [152, 0]
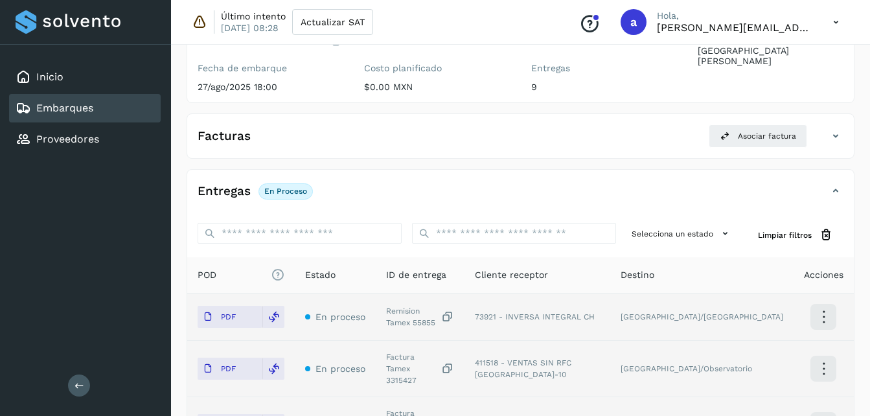
scroll to position [744, 0]
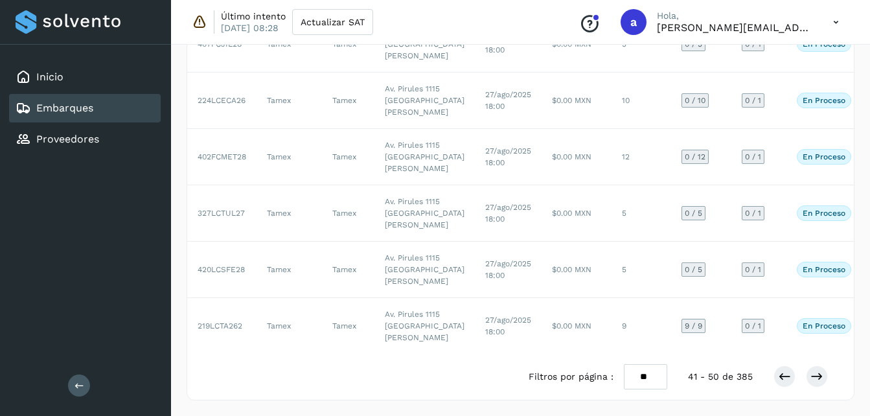
drag, startPoint x: 870, startPoint y: 305, endPoint x: 877, endPoint y: 263, distance: 42.2
click at [870, 263] on html "Inicio Embarques Proveedores Salir Último intento [DATE] 08:28 Actualizar SAT C…" at bounding box center [435, 16] width 870 height 800
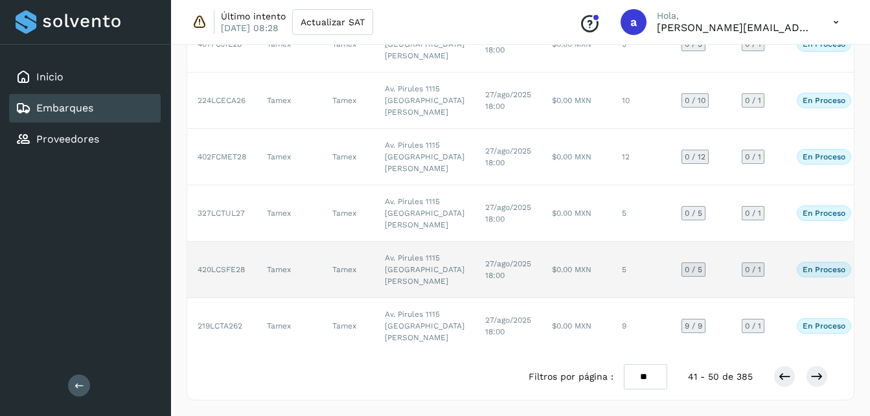
click at [369, 280] on td "Tamex" at bounding box center [348, 270] width 52 height 56
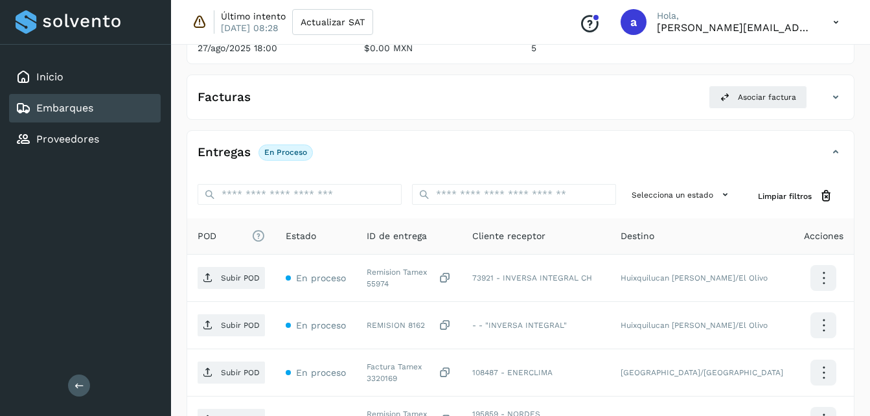
scroll to position [392, 0]
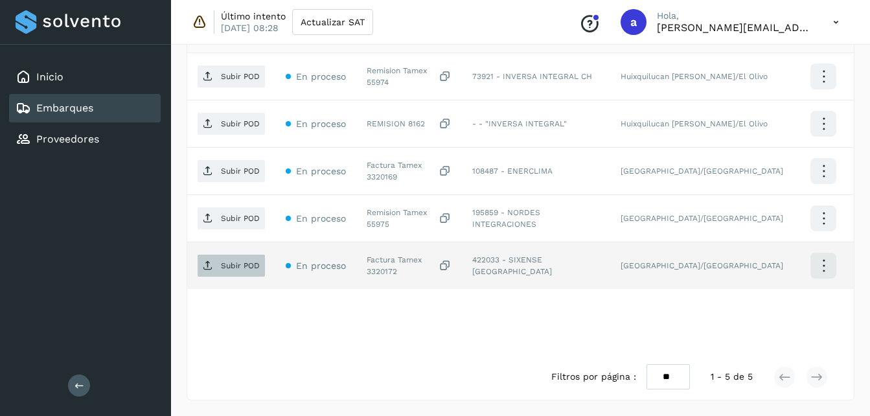
click at [219, 268] on span "Subir POD" at bounding box center [231, 265] width 67 height 21
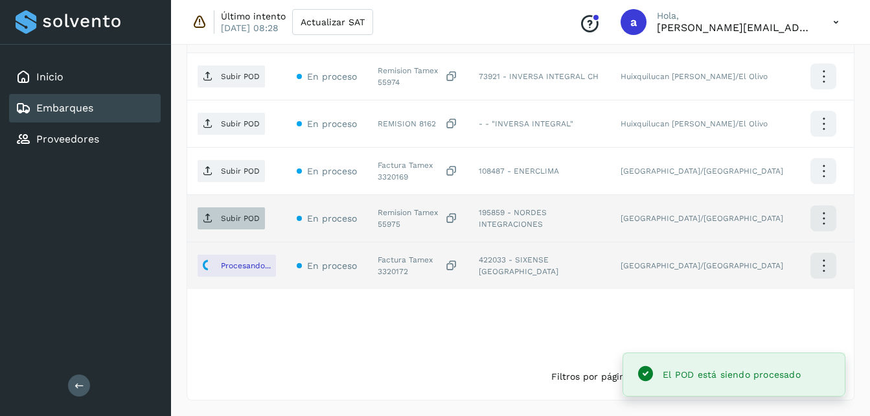
click at [238, 222] on p "Subir POD" at bounding box center [240, 218] width 39 height 9
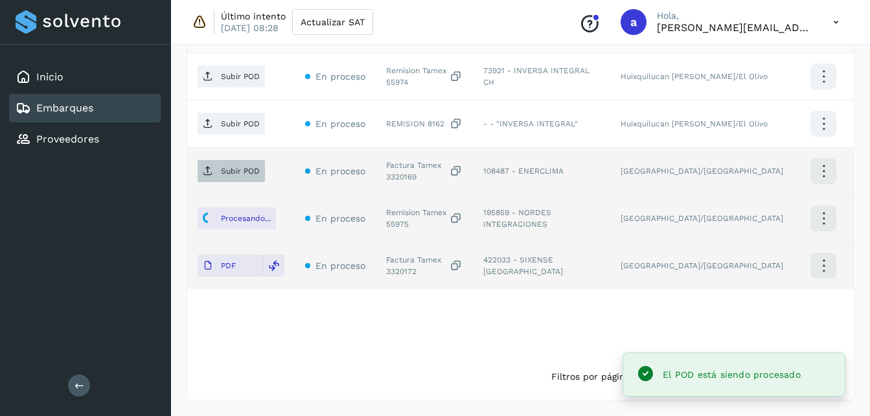
click at [216, 171] on span "Subir POD" at bounding box center [231, 171] width 67 height 21
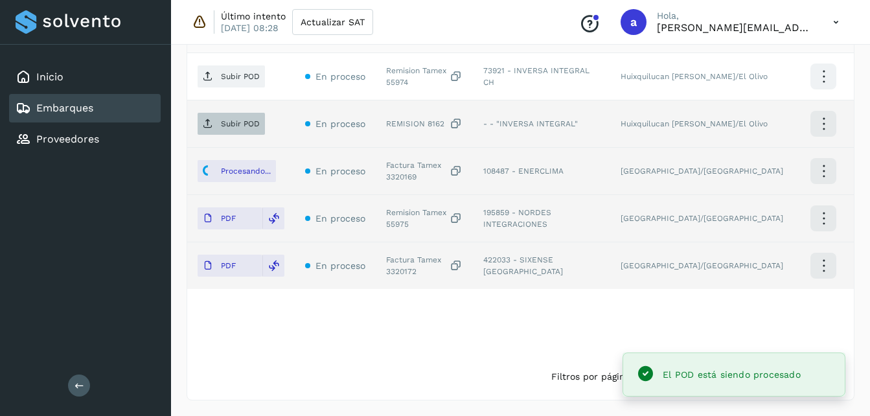
click at [228, 124] on p "Subir POD" at bounding box center [240, 123] width 39 height 9
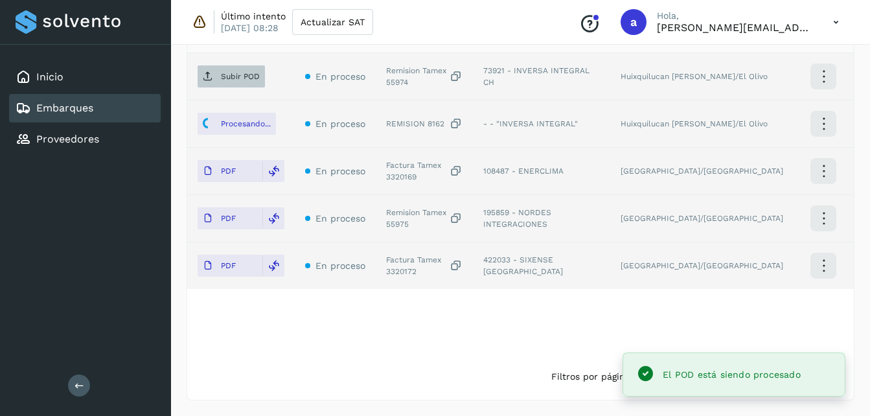
click at [216, 82] on span "Subir POD" at bounding box center [231, 76] width 67 height 21
drag, startPoint x: 872, startPoint y: 238, endPoint x: 526, endPoint y: 282, distance: 348.2
click at [526, 282] on td "422033 - SIXENSE [GEOGRAPHIC_DATA]" at bounding box center [541, 265] width 137 height 47
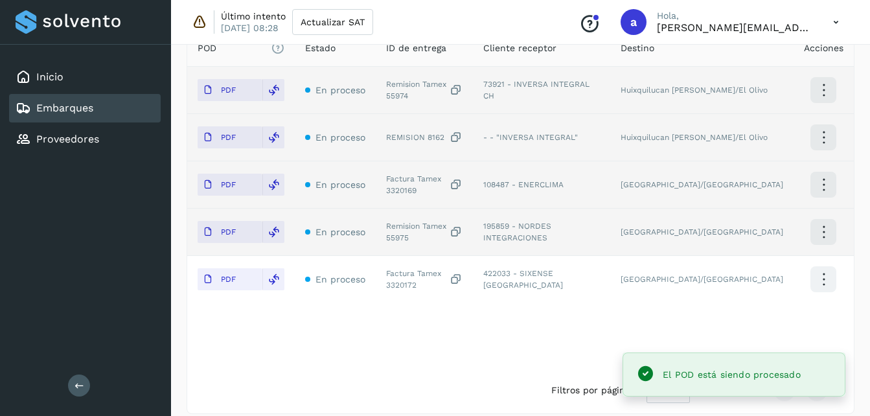
scroll to position [368, 0]
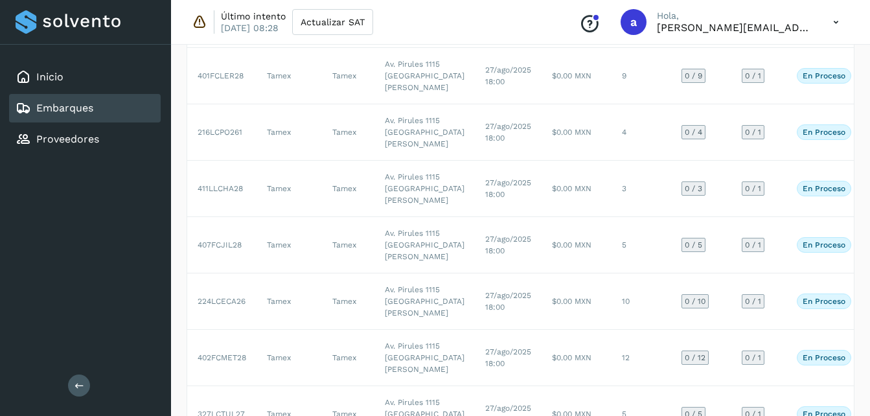
scroll to position [179, 0]
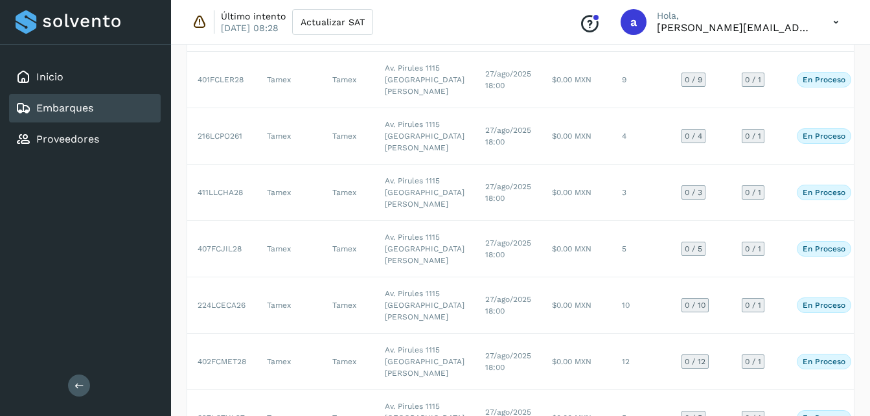
drag, startPoint x: 879, startPoint y: 163, endPoint x: 857, endPoint y: 64, distance: 100.9
click at [857, 64] on div "Embarques Crear nuevos ID de embarque Selecciona un rango de fechas Selecciona …" at bounding box center [520, 241] width 699 height 760
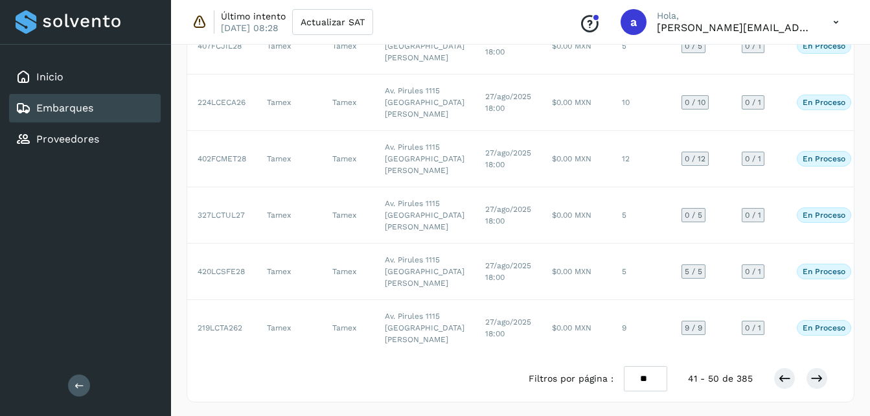
scroll to position [384, 0]
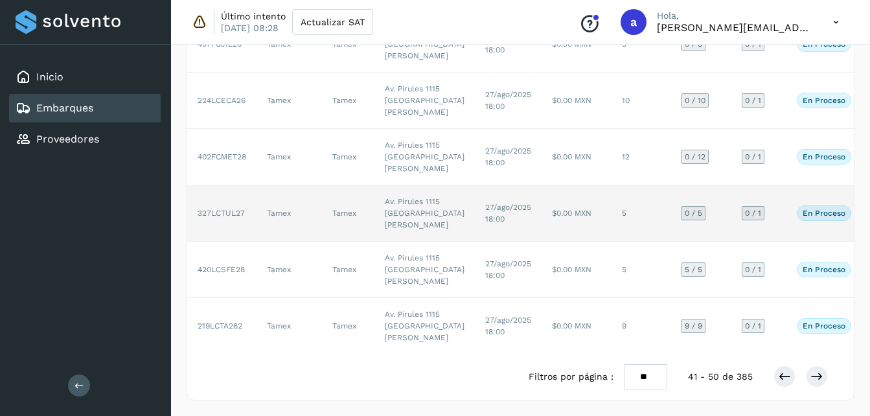
click at [542, 185] on td "$0.00 MXN" at bounding box center [577, 213] width 70 height 56
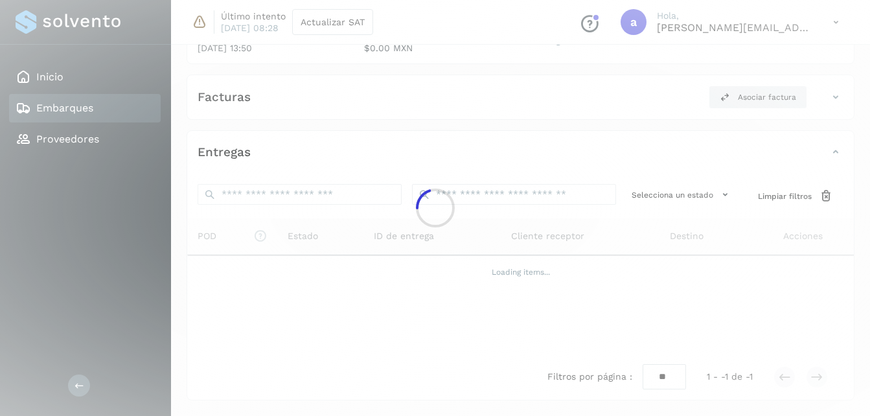
scroll to position [392, 0]
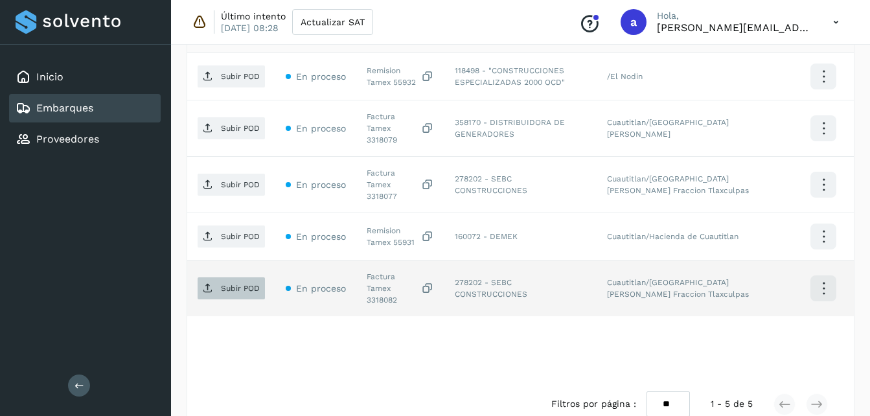
click at [221, 284] on p "Subir POD" at bounding box center [240, 288] width 39 height 9
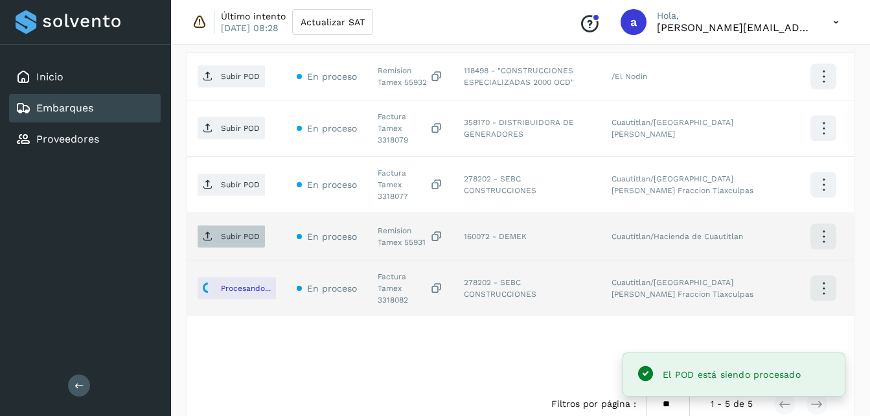
click at [218, 226] on span "Subir POD" at bounding box center [231, 236] width 67 height 21
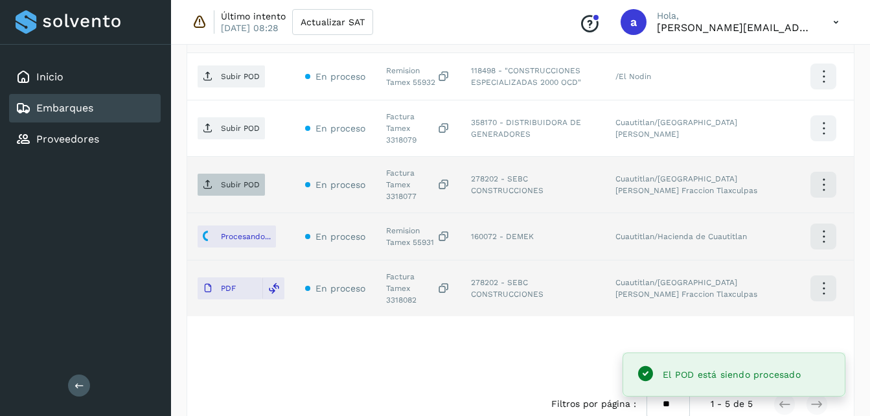
click at [224, 180] on p "Subir POD" at bounding box center [240, 184] width 39 height 9
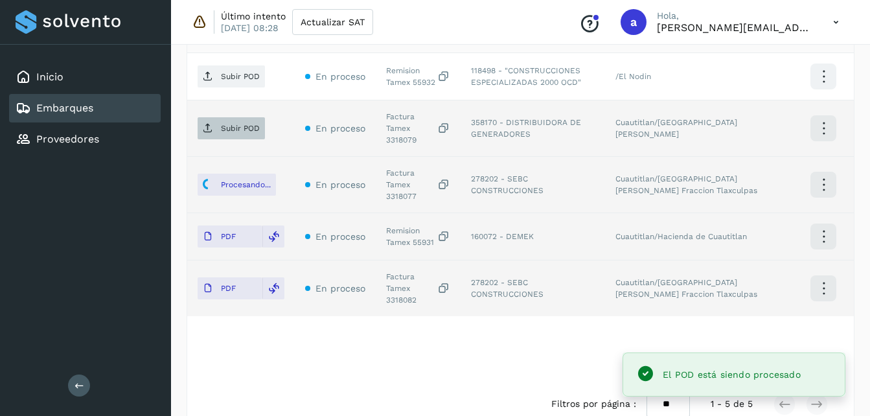
click at [238, 124] on p "Subir POD" at bounding box center [240, 128] width 39 height 9
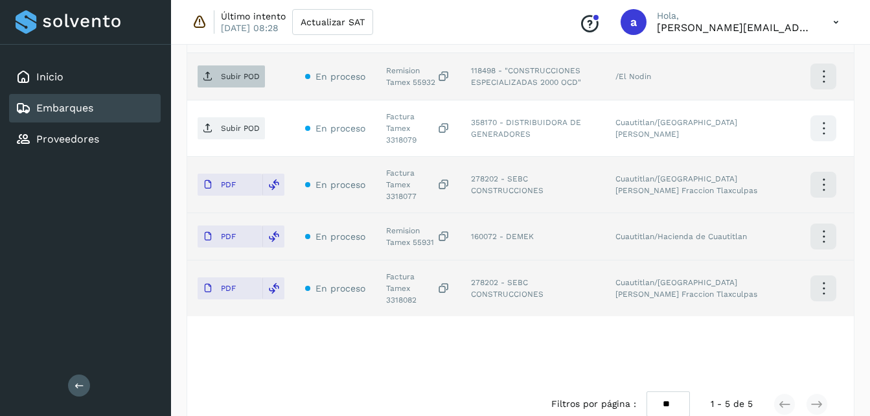
click at [244, 77] on p "Subir POD" at bounding box center [240, 76] width 39 height 9
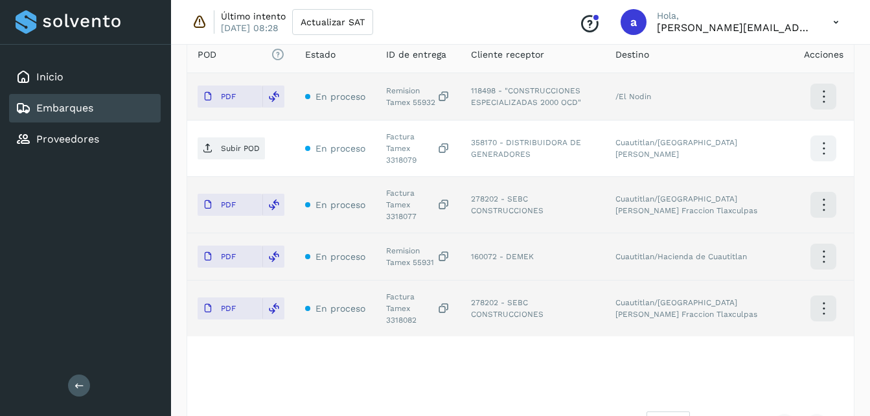
scroll to position [377, 0]
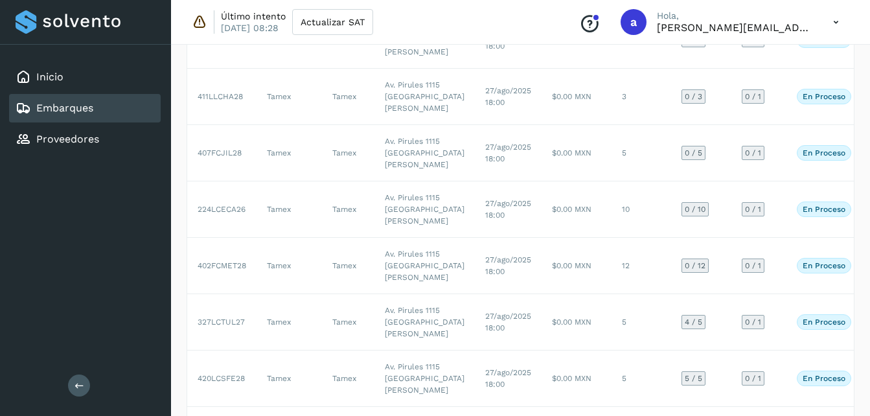
scroll to position [277, 0]
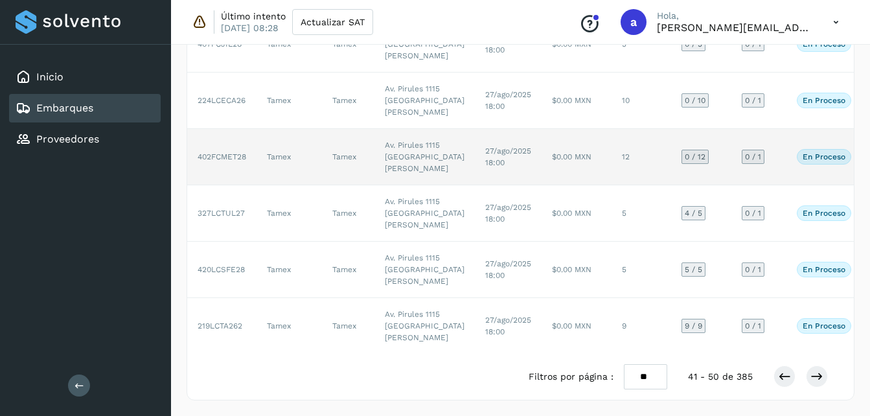
click at [475, 185] on td "27/ago/2025 18:00" at bounding box center [508, 157] width 67 height 56
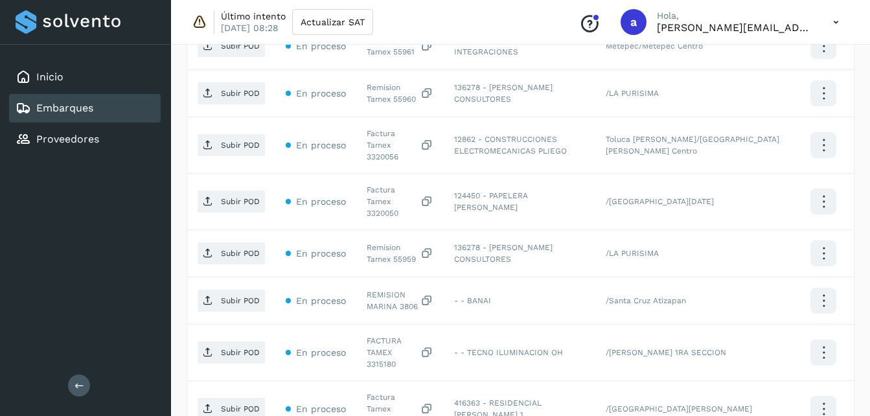
scroll to position [629, 0]
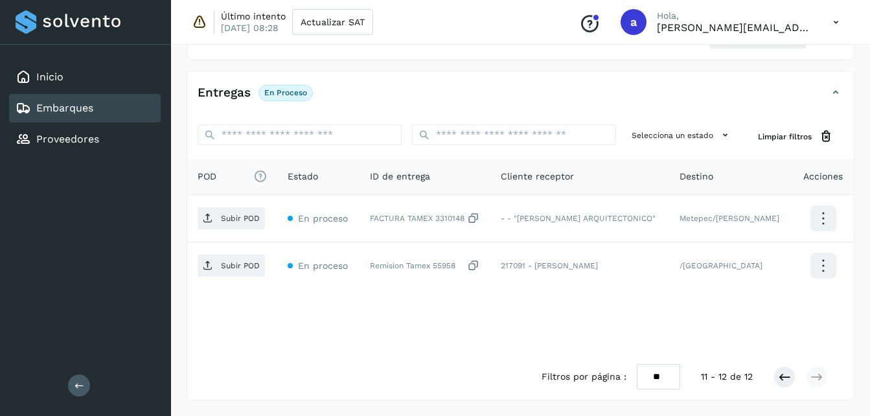
scroll to position [250, 0]
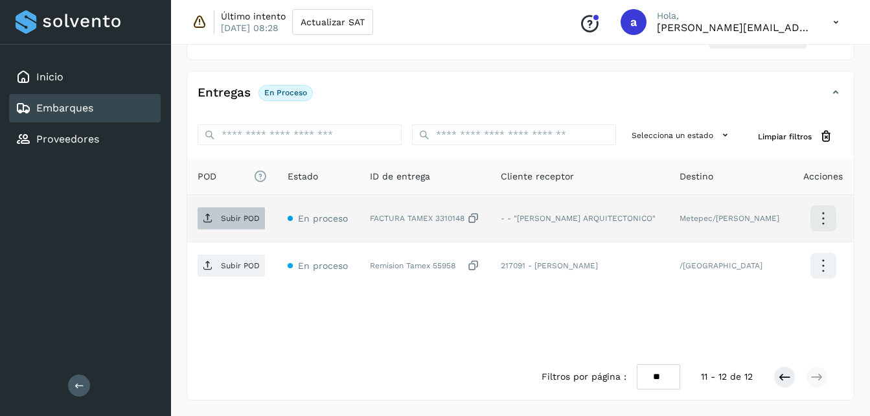
click at [237, 214] on p "Subir POD" at bounding box center [240, 218] width 39 height 9
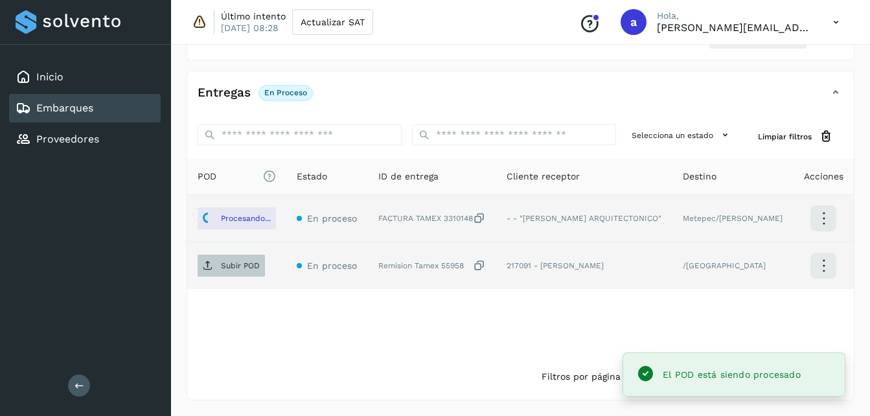
click at [232, 266] on p "Subir POD" at bounding box center [240, 265] width 39 height 9
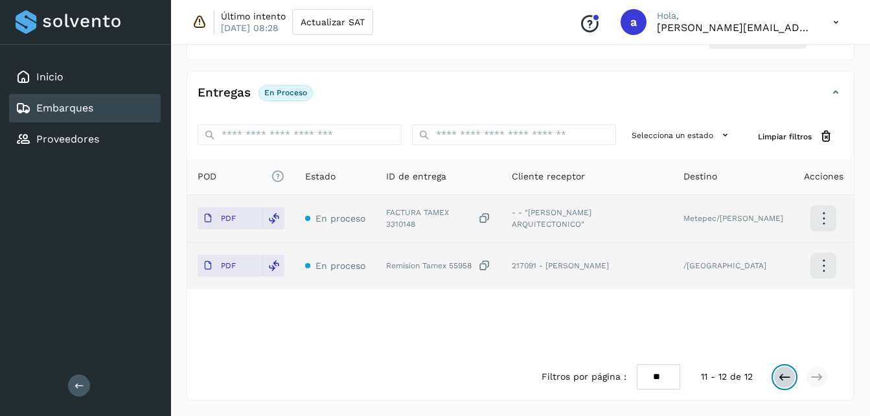
click at [781, 375] on icon at bounding box center [784, 377] width 13 height 13
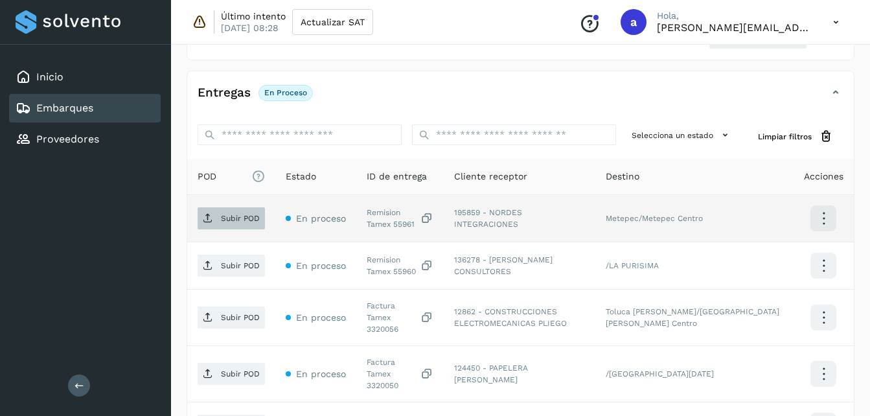
click at [227, 214] on p "Subir POD" at bounding box center [240, 218] width 39 height 9
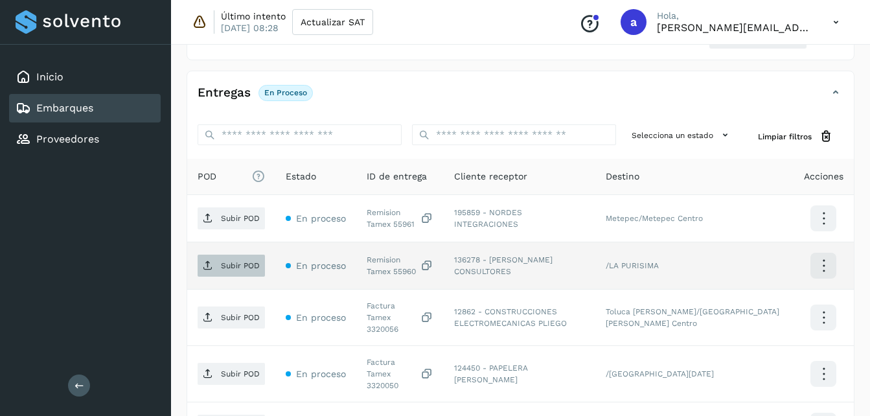
click at [233, 260] on span "Subir POD" at bounding box center [231, 265] width 67 height 21
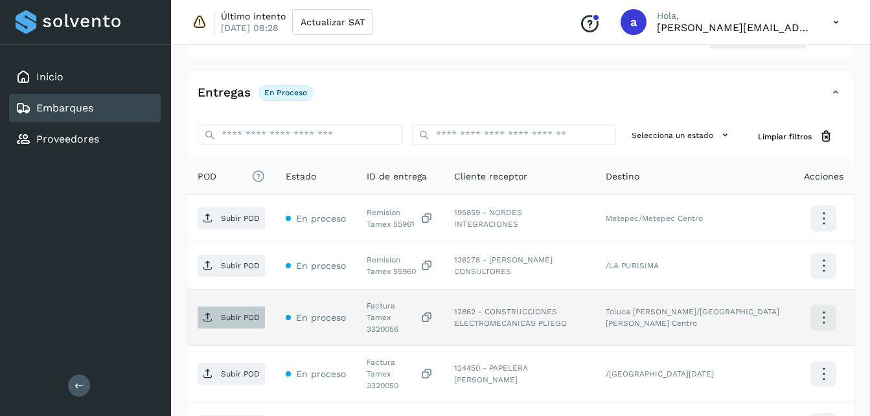
click at [229, 307] on span "Subir POD" at bounding box center [231, 317] width 67 height 21
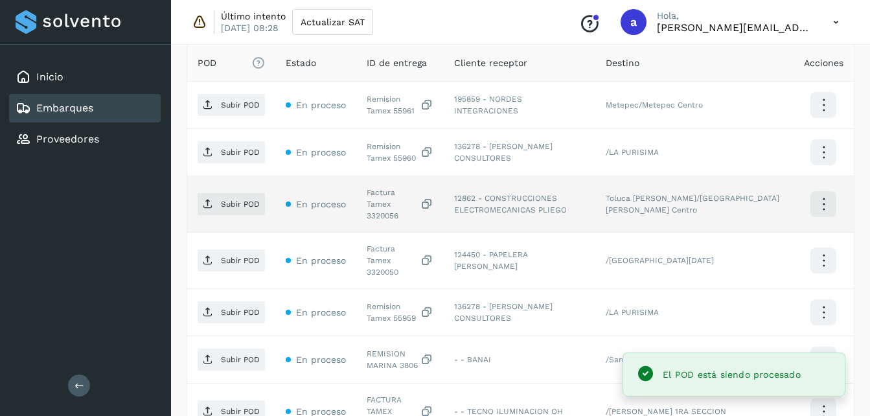
scroll to position [373, 0]
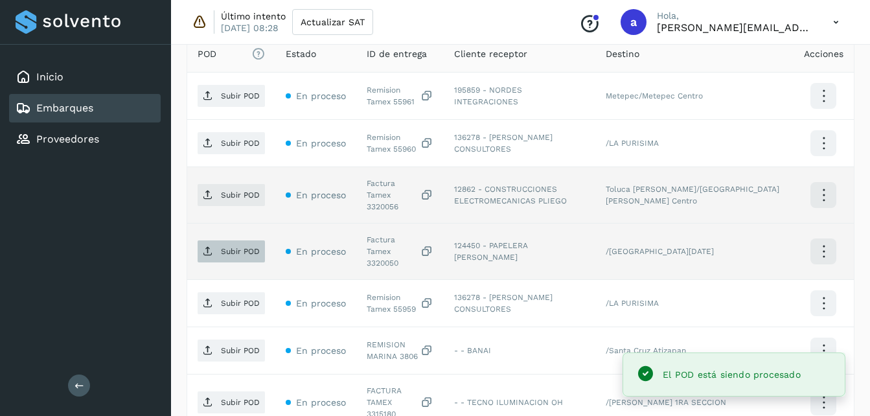
click at [236, 247] on p "Subir POD" at bounding box center [240, 251] width 39 height 9
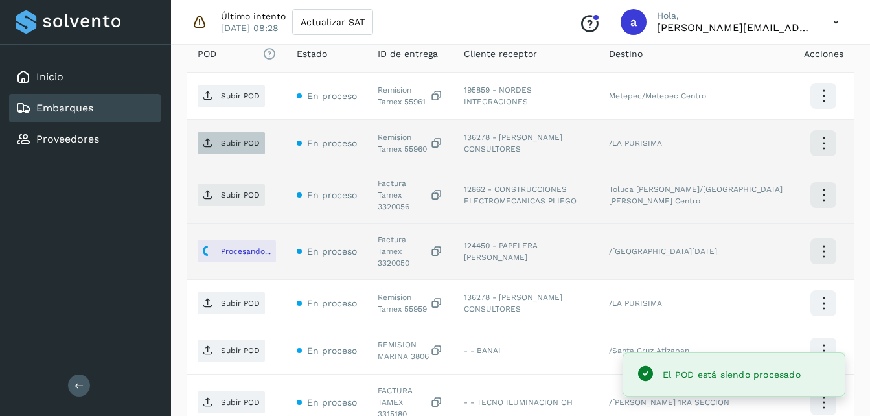
click at [239, 137] on span "Subir POD" at bounding box center [231, 143] width 67 height 21
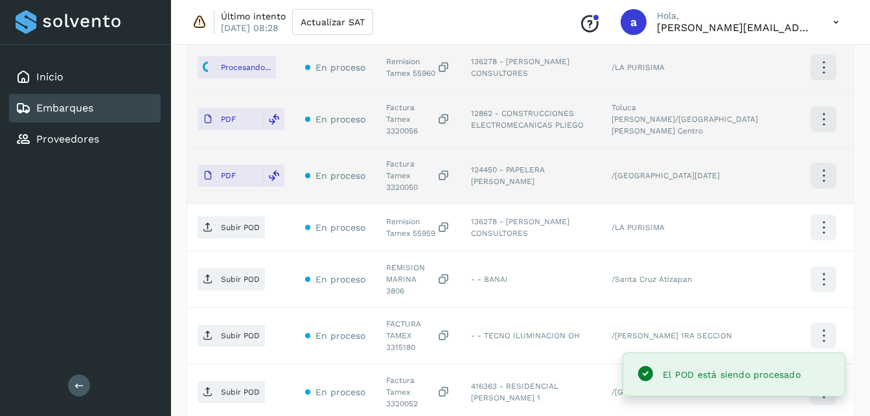
scroll to position [459, 0]
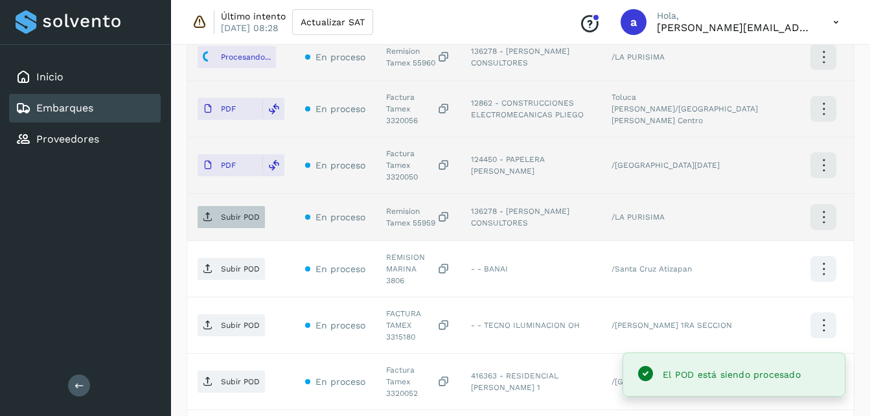
click at [219, 207] on span "Subir POD" at bounding box center [231, 217] width 67 height 21
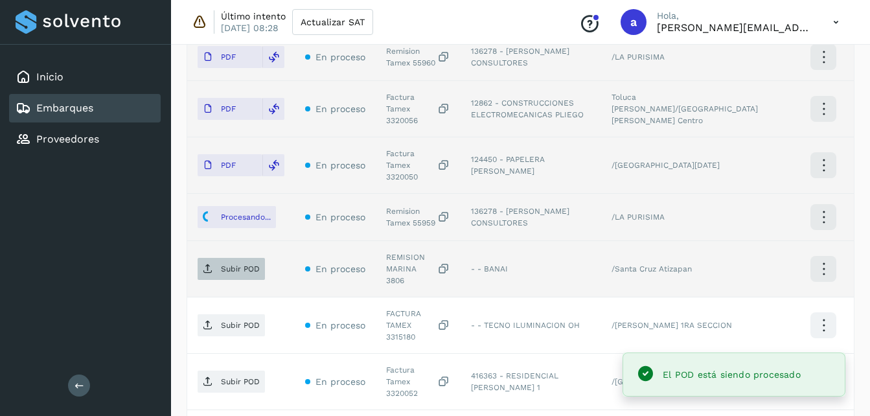
click at [237, 264] on p "Subir POD" at bounding box center [240, 268] width 39 height 9
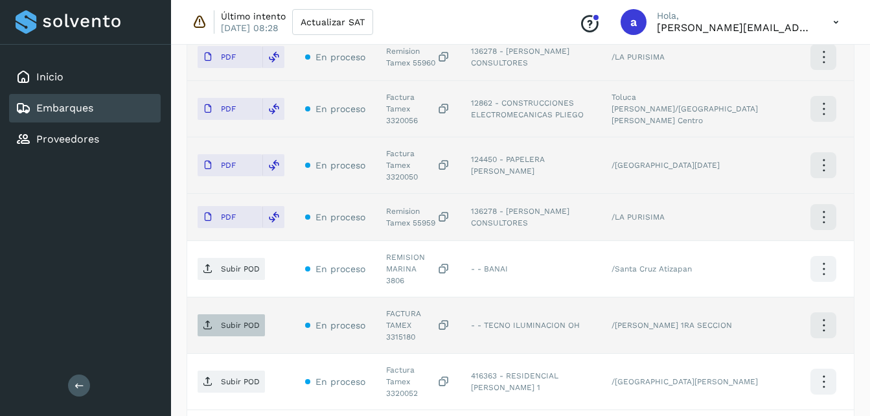
click at [236, 321] on p "Subir POD" at bounding box center [240, 325] width 39 height 9
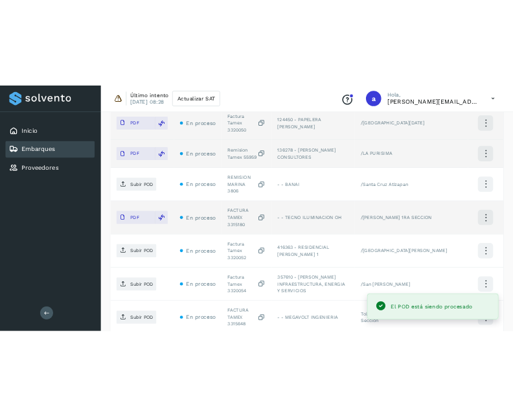
scroll to position [569, 0]
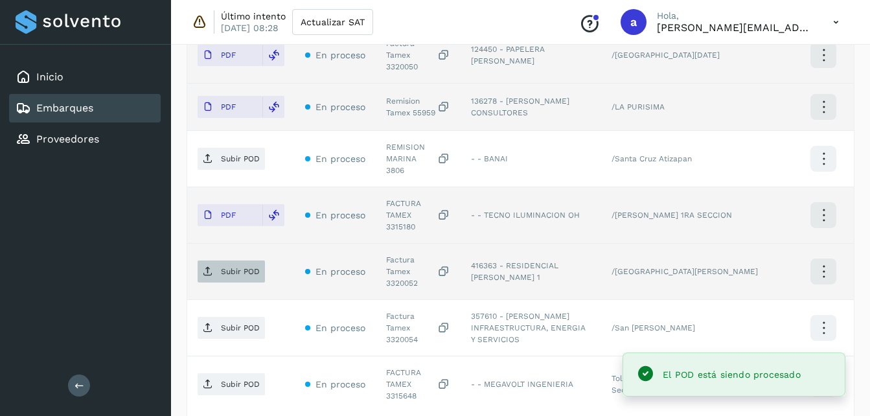
click at [245, 267] on p "Subir POD" at bounding box center [240, 271] width 39 height 9
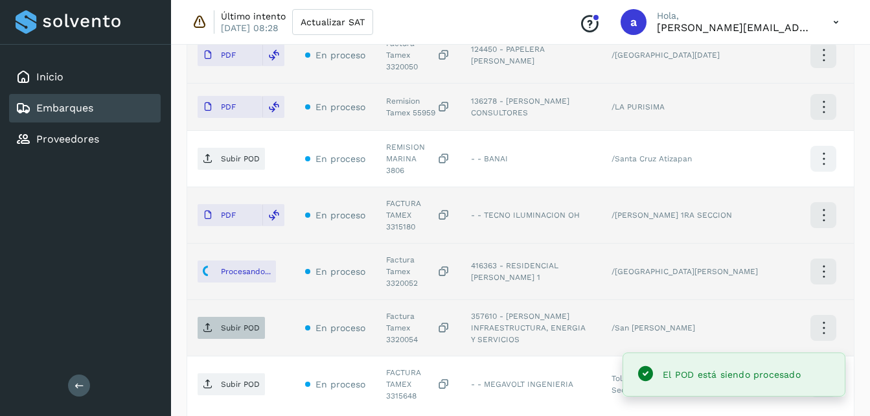
click at [242, 323] on p "Subir POD" at bounding box center [240, 327] width 39 height 9
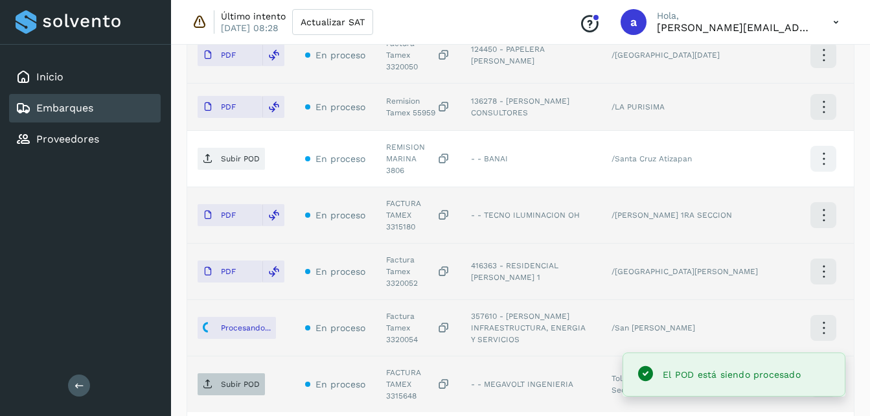
click at [240, 380] on p "Subir POD" at bounding box center [240, 384] width 39 height 9
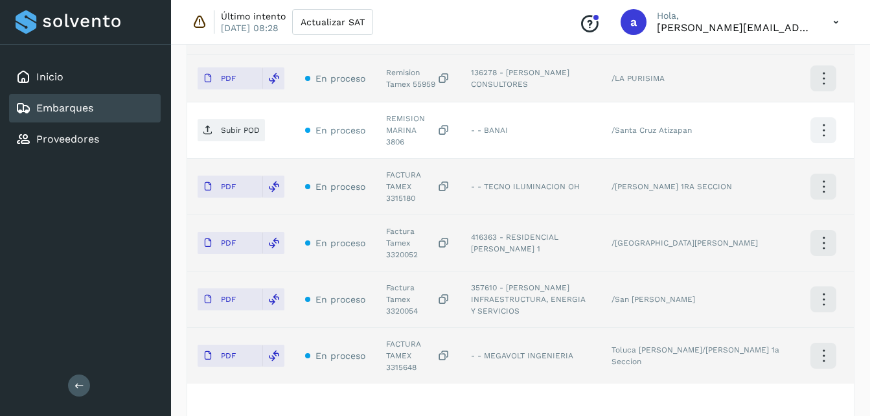
scroll to position [629, 0]
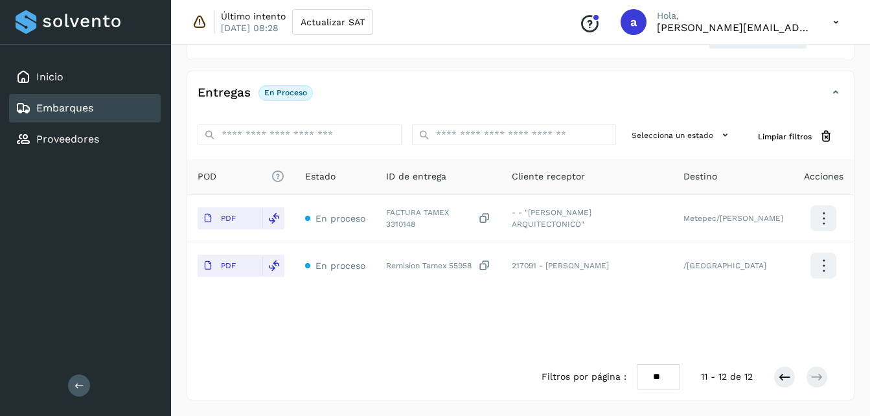
scroll to position [250, 0]
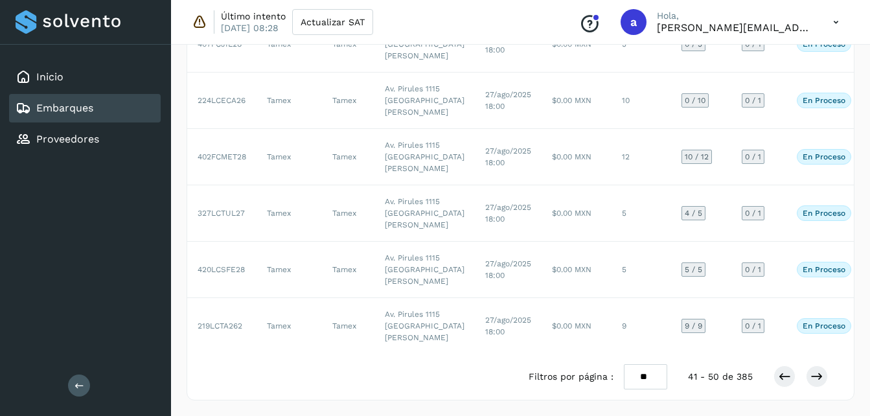
scroll to position [453, 0]
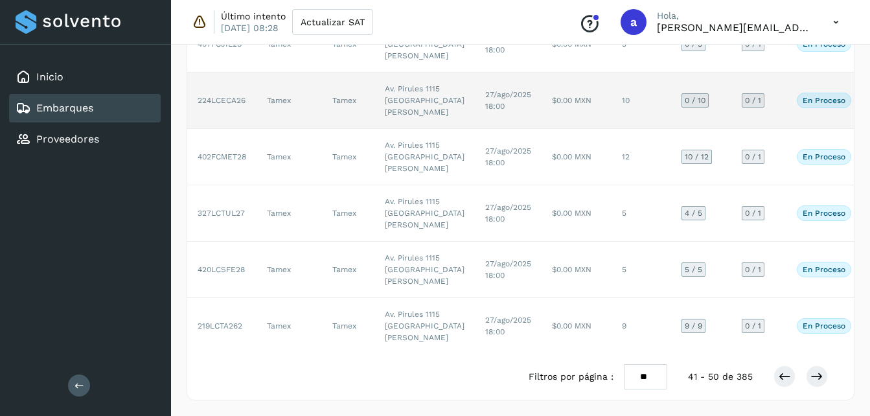
click at [475, 129] on td "27/ago/2025 18:00" at bounding box center [508, 101] width 67 height 56
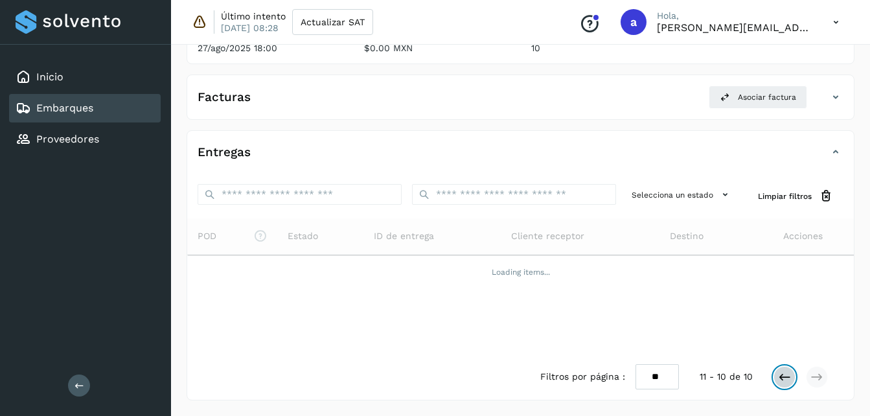
click at [783, 380] on icon at bounding box center [784, 377] width 13 height 13
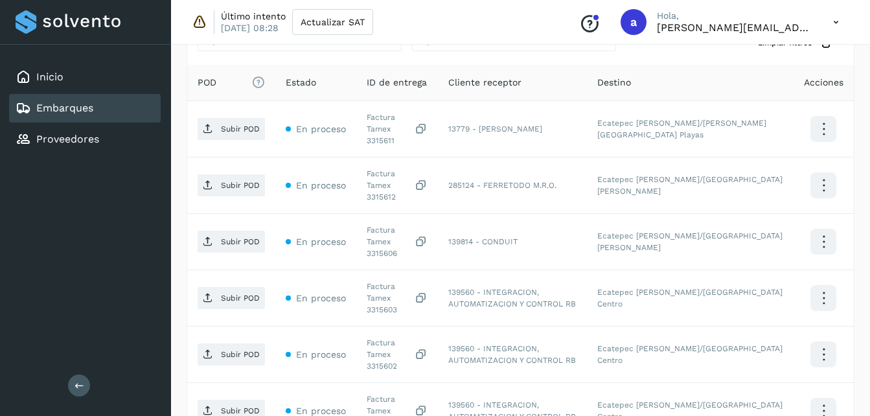
scroll to position [342, 0]
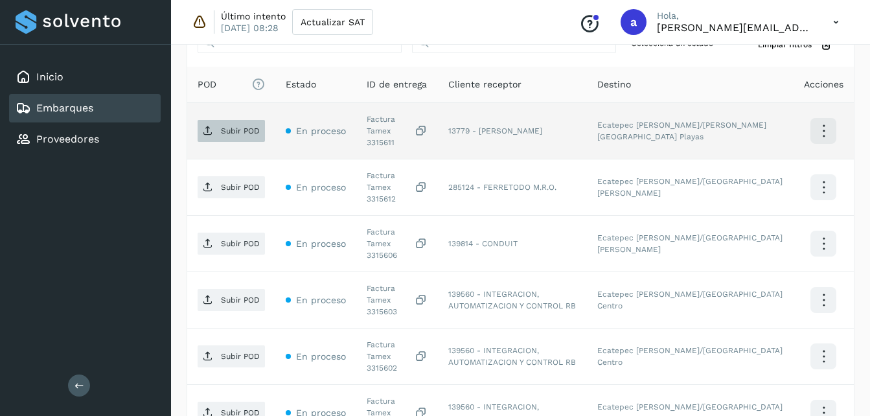
click at [248, 130] on p "Subir POD" at bounding box center [240, 130] width 39 height 9
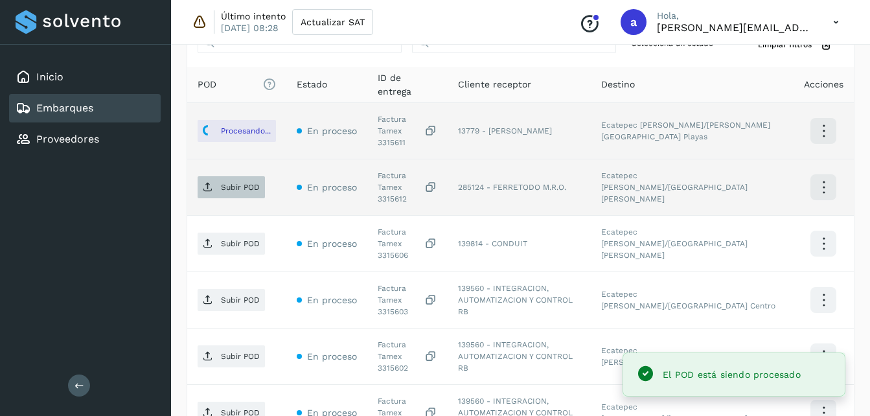
click at [244, 183] on p "Subir POD" at bounding box center [240, 187] width 39 height 9
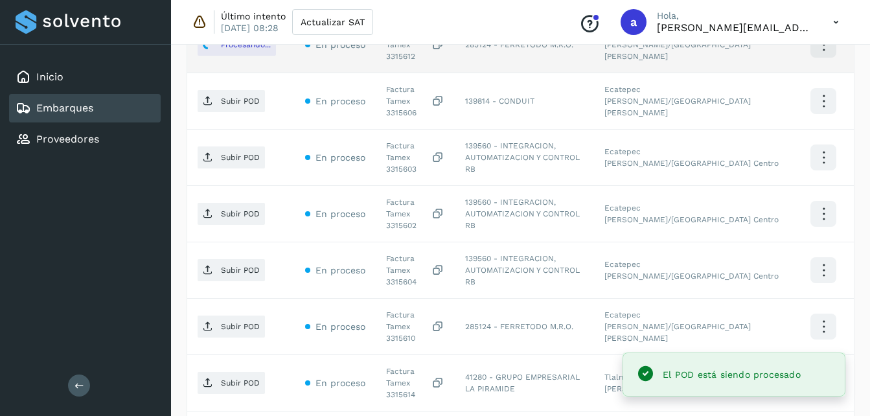
scroll to position [483, 0]
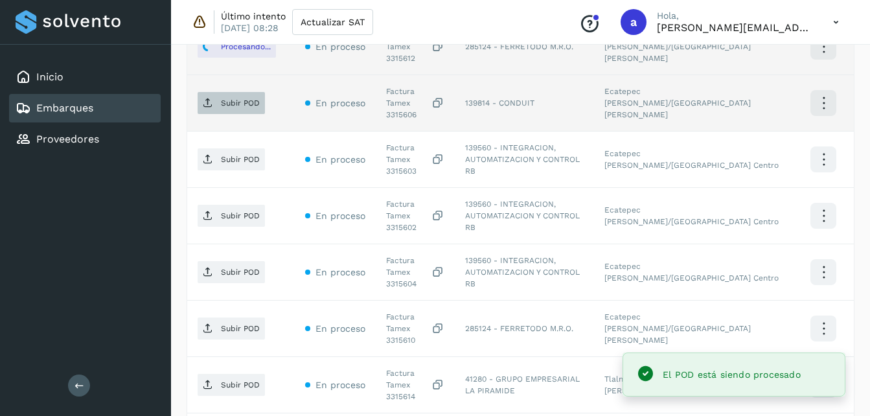
click at [244, 98] on p "Subir POD" at bounding box center [240, 102] width 39 height 9
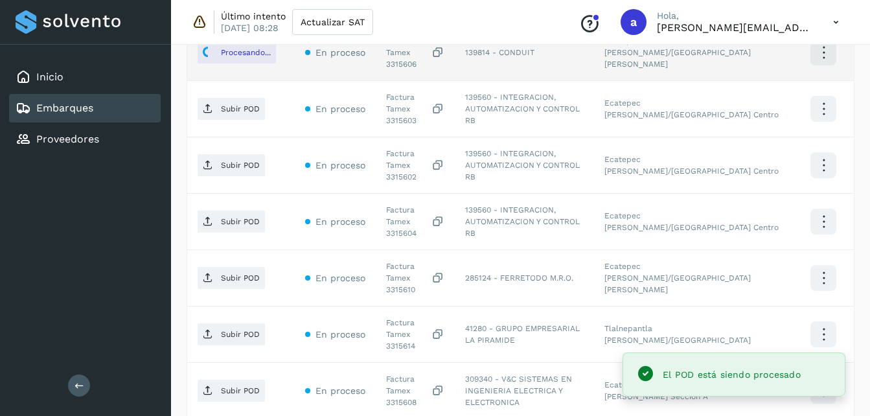
scroll to position [540, 0]
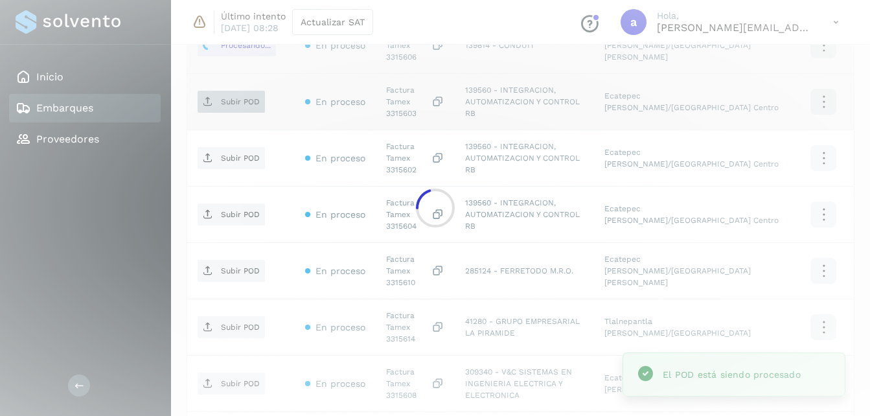
click at [237, 78] on div at bounding box center [435, 208] width 870 height 416
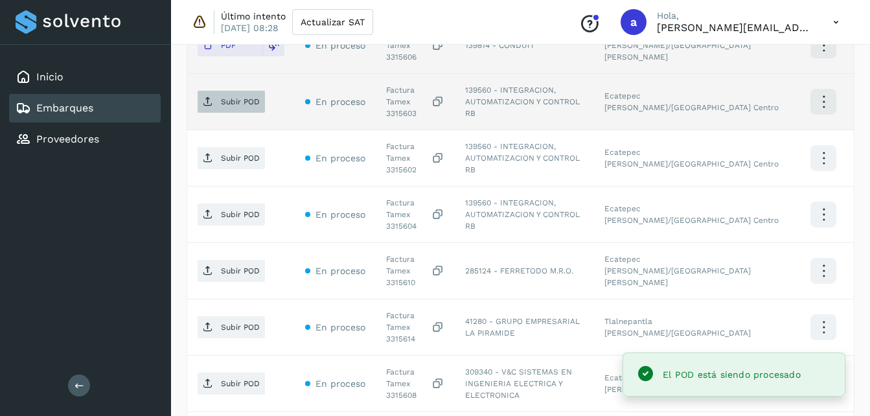
click at [213, 91] on span "Subir POD" at bounding box center [231, 101] width 67 height 21
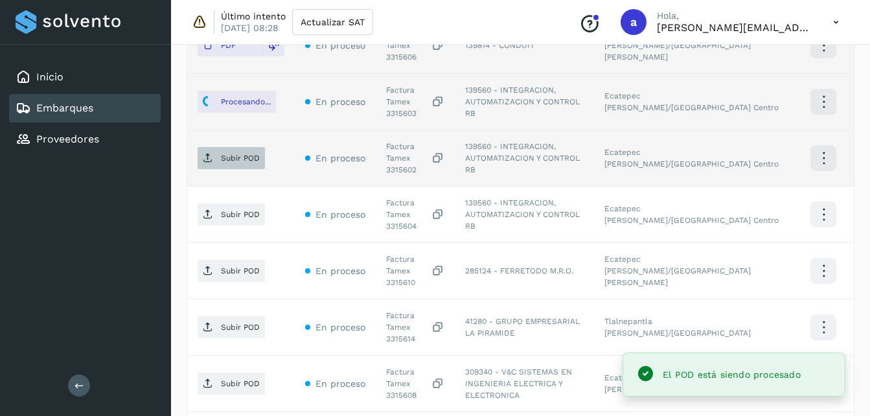
click at [241, 154] on p "Subir POD" at bounding box center [240, 158] width 39 height 9
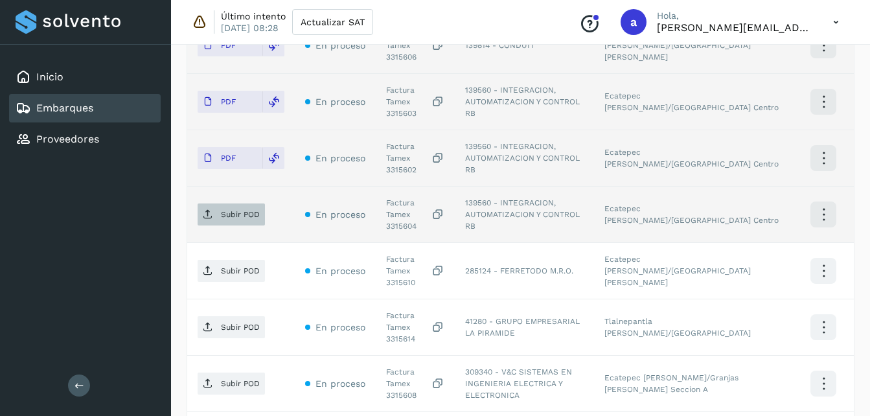
click at [202, 204] on span "Subir POD" at bounding box center [231, 214] width 67 height 21
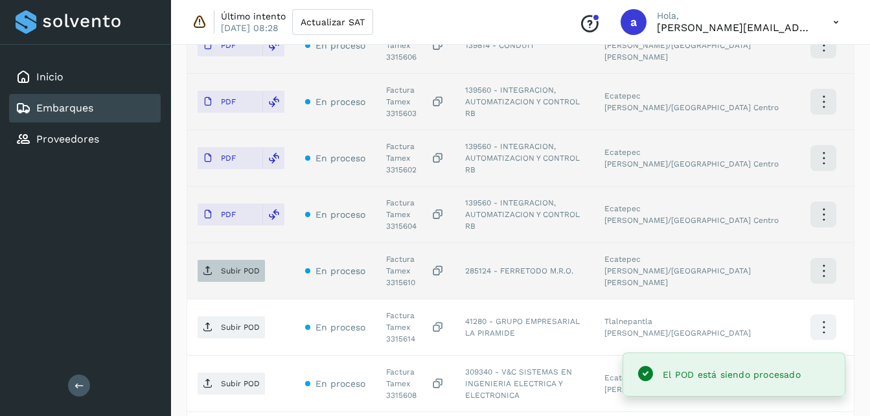
click at [237, 266] on p "Subir POD" at bounding box center [240, 270] width 39 height 9
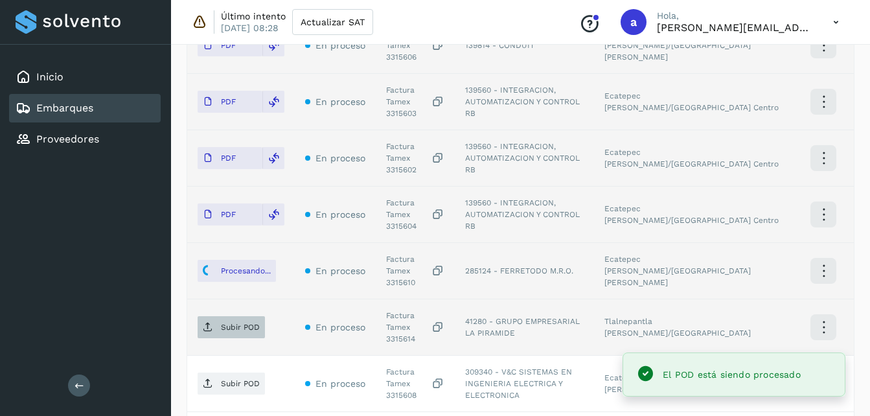
click at [207, 317] on span "Subir POD" at bounding box center [231, 327] width 67 height 21
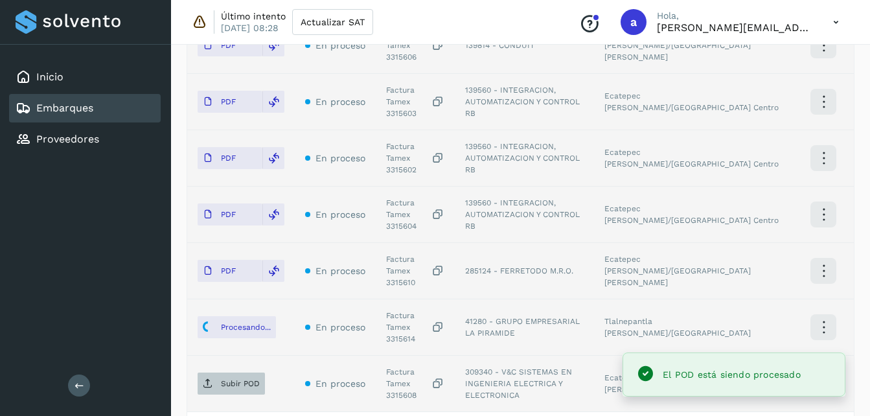
click at [247, 373] on span "Subir POD" at bounding box center [231, 383] width 67 height 21
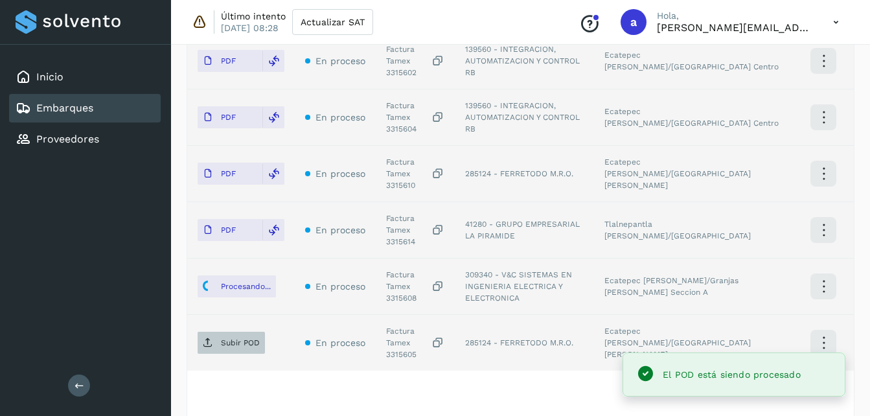
click at [224, 332] on span "Subir POD" at bounding box center [231, 342] width 67 height 21
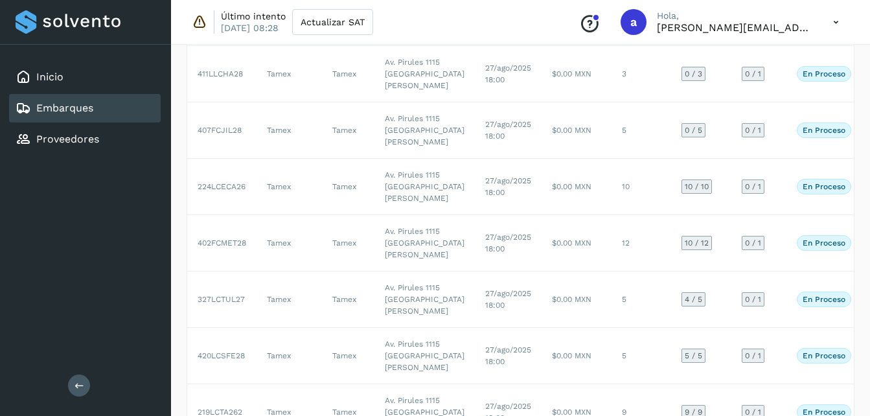
scroll to position [293, 0]
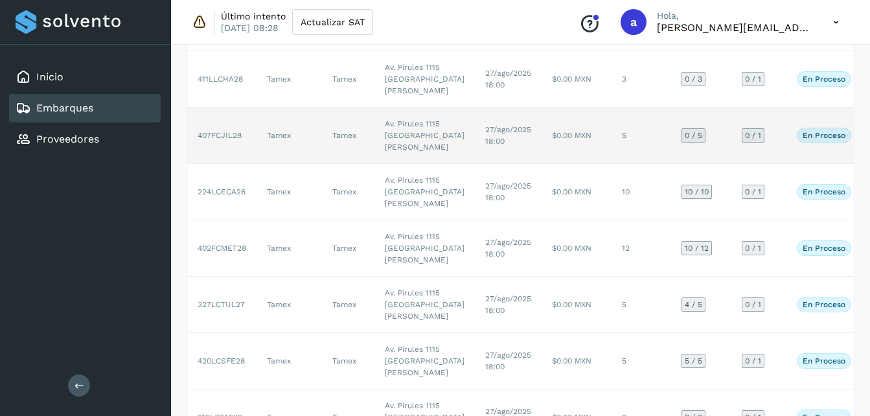
click at [612, 164] on td "5" at bounding box center [642, 136] width 60 height 56
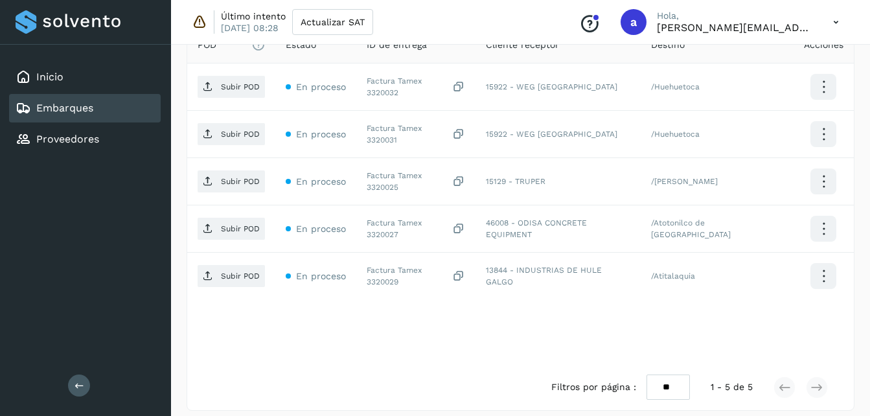
scroll to position [358, 0]
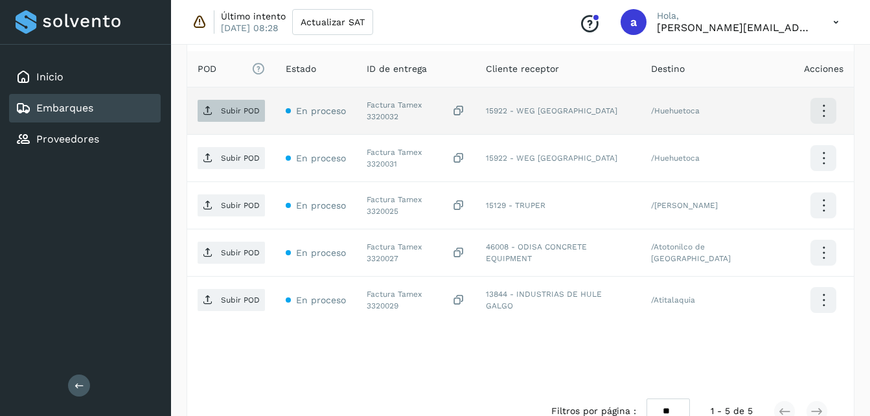
click at [224, 113] on p "Subir POD" at bounding box center [240, 110] width 39 height 9
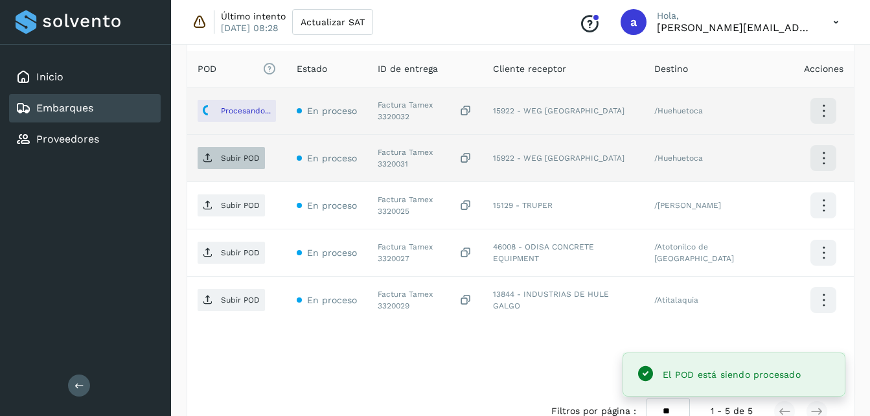
click at [241, 162] on p "Subir POD" at bounding box center [240, 158] width 39 height 9
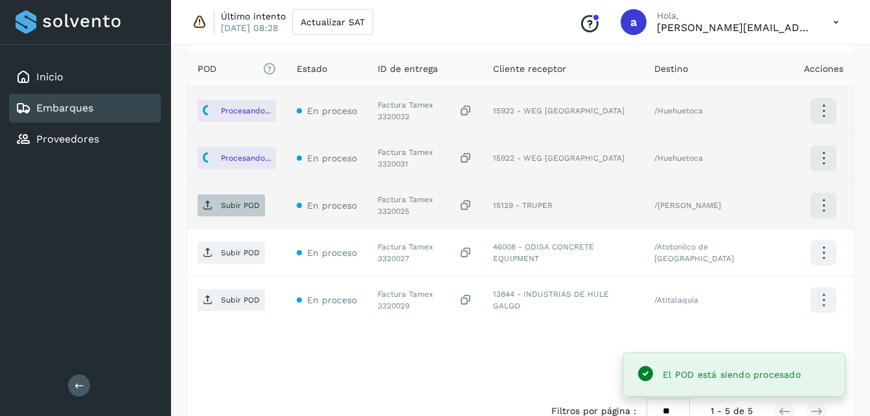
click at [227, 210] on p "Subir POD" at bounding box center [240, 205] width 39 height 9
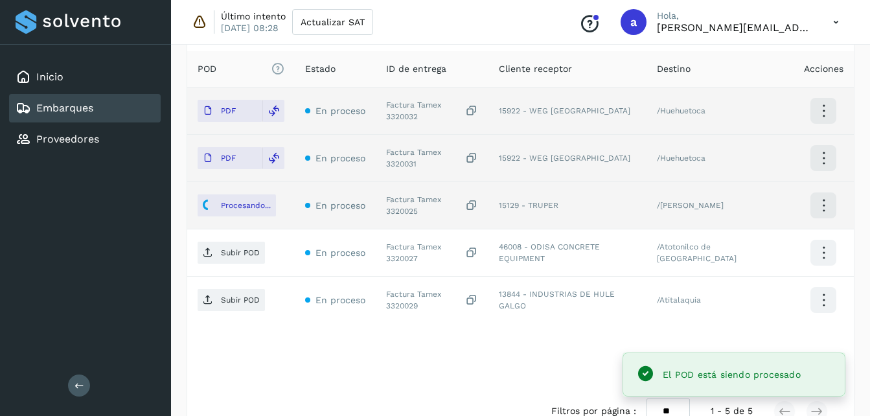
click at [232, 253] on p "Subir POD" at bounding box center [240, 252] width 39 height 9
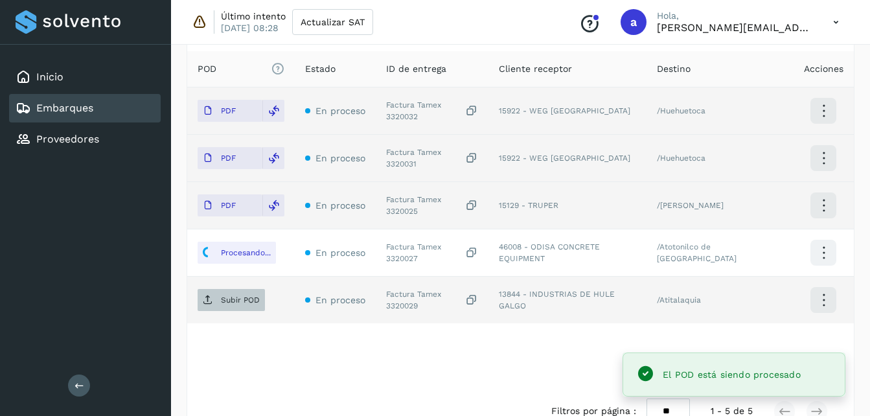
click at [223, 294] on span "Subir POD" at bounding box center [231, 300] width 67 height 21
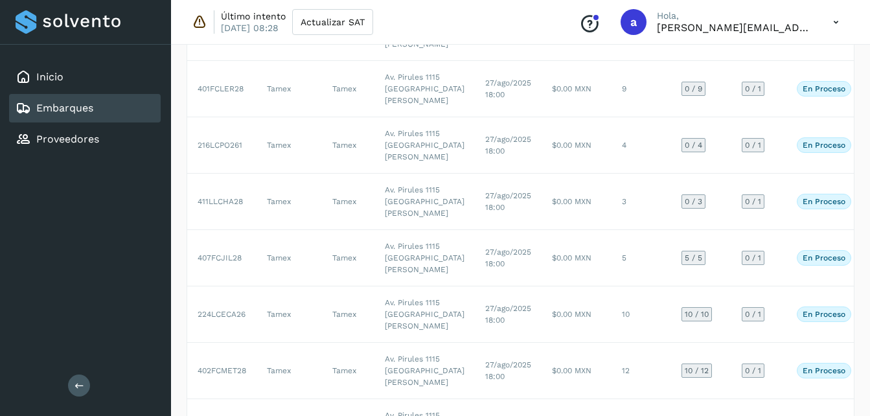
scroll to position [199, 0]
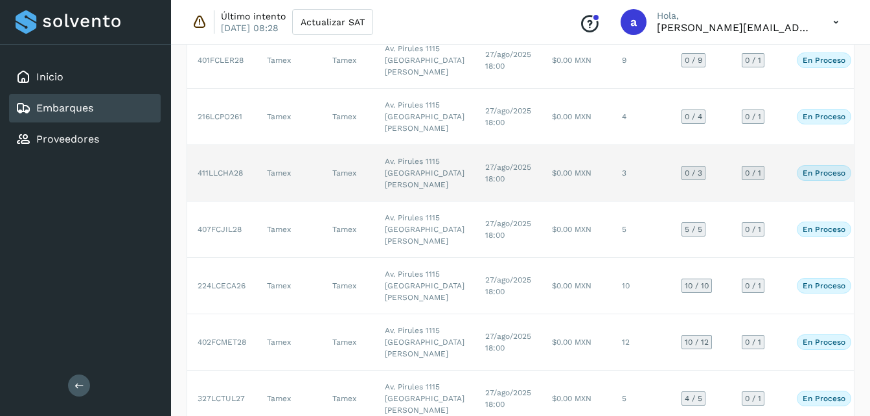
click at [612, 202] on td "3" at bounding box center [642, 173] width 60 height 56
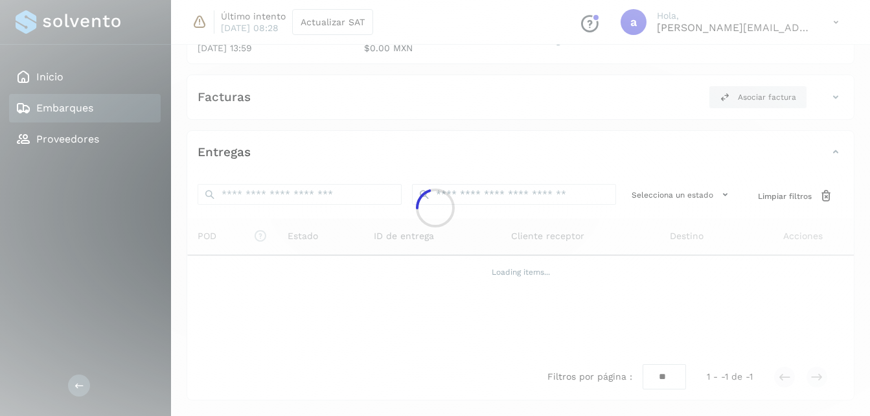
scroll to position [199, 0]
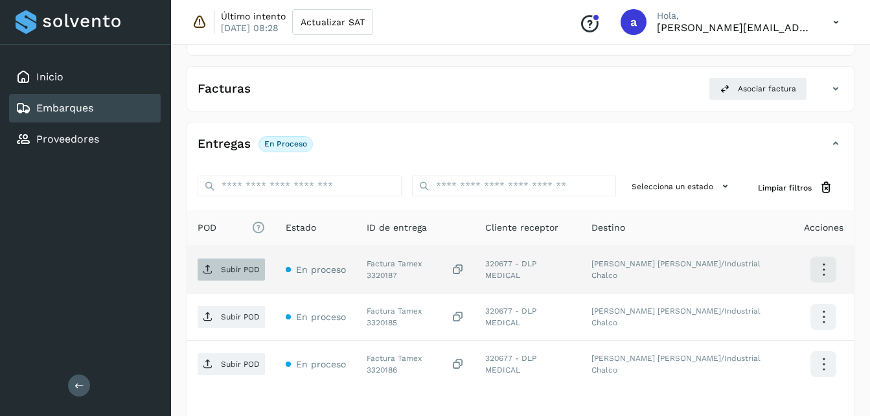
click at [222, 271] on p "Subir POD" at bounding box center [240, 269] width 39 height 9
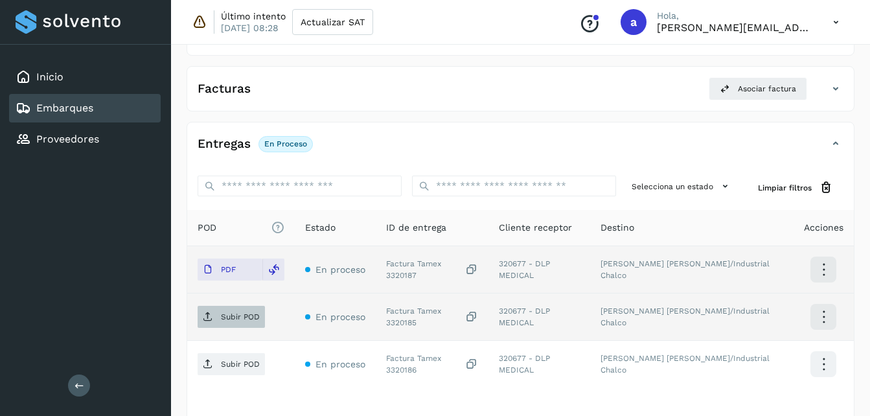
click at [214, 316] on span "Subir POD" at bounding box center [231, 316] width 67 height 21
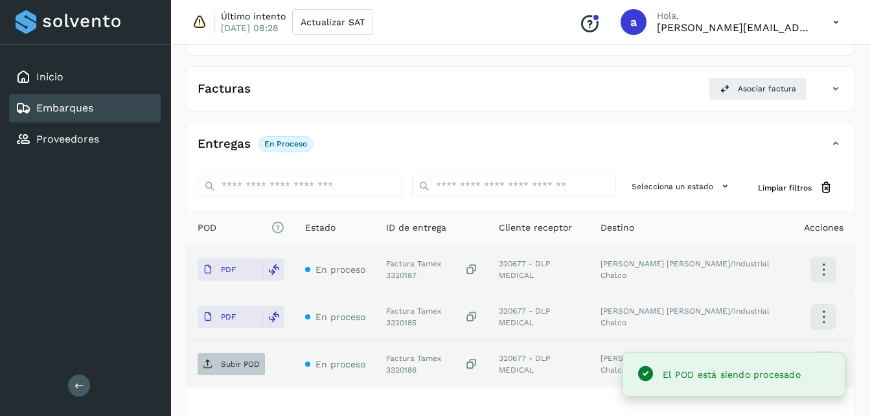
click at [235, 370] on span "Subir POD" at bounding box center [231, 364] width 67 height 21
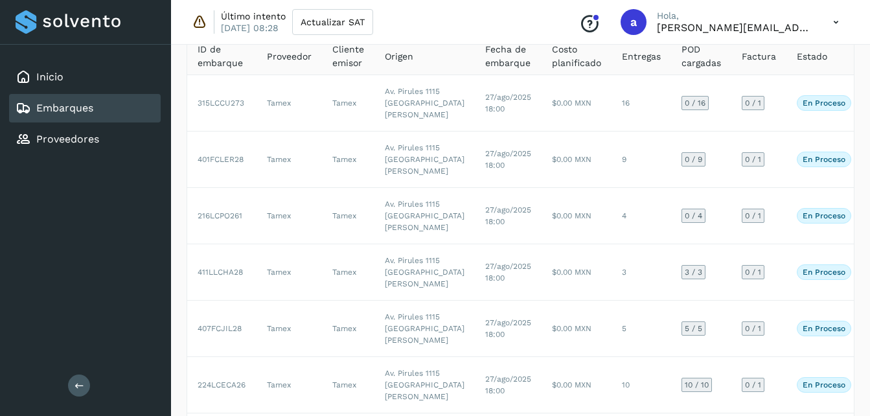
scroll to position [105, 0]
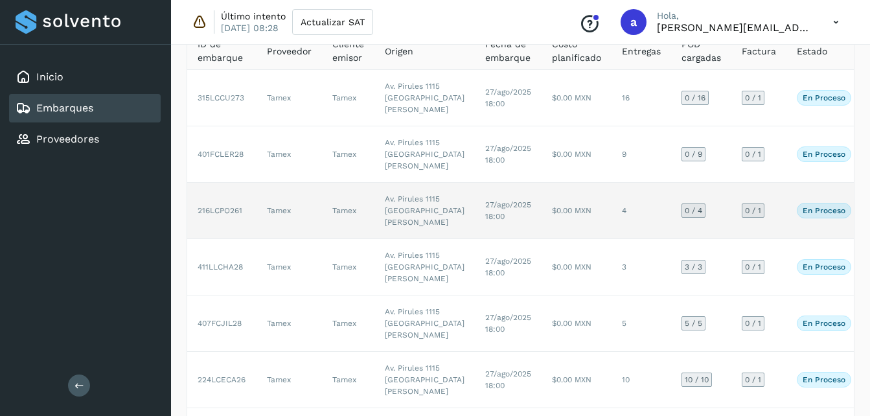
click at [249, 239] on td "216LCPO261" at bounding box center [221, 211] width 69 height 56
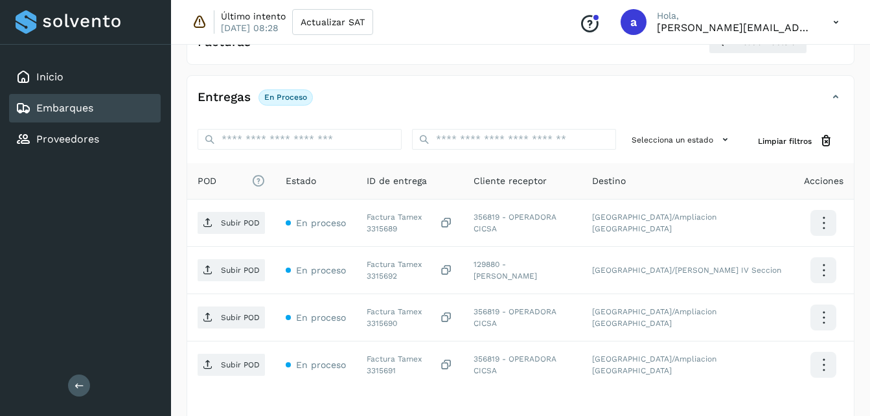
scroll to position [249, 0]
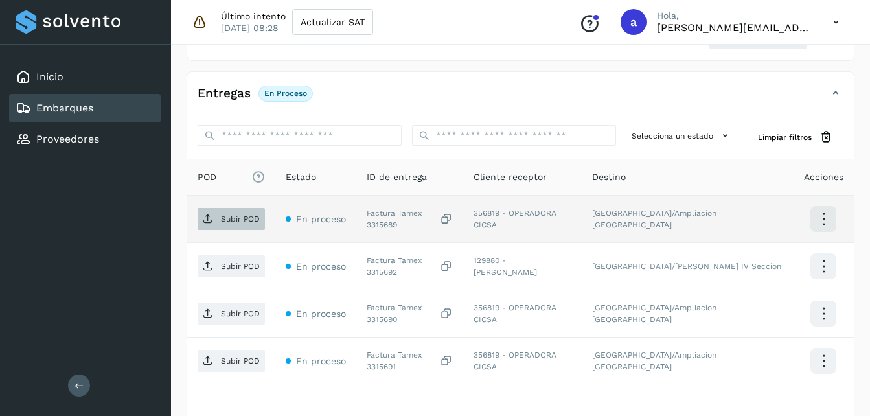
click at [244, 221] on p "Subir POD" at bounding box center [240, 218] width 39 height 9
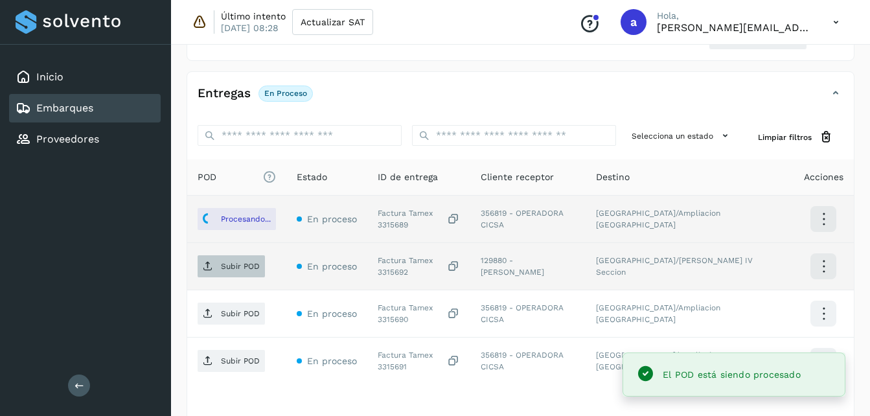
click at [225, 268] on p "Subir POD" at bounding box center [240, 266] width 39 height 9
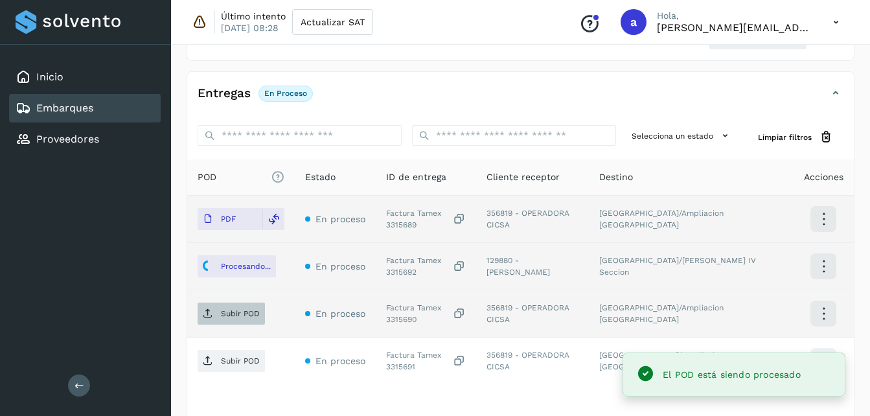
click at [211, 318] on icon at bounding box center [208, 313] width 10 height 10
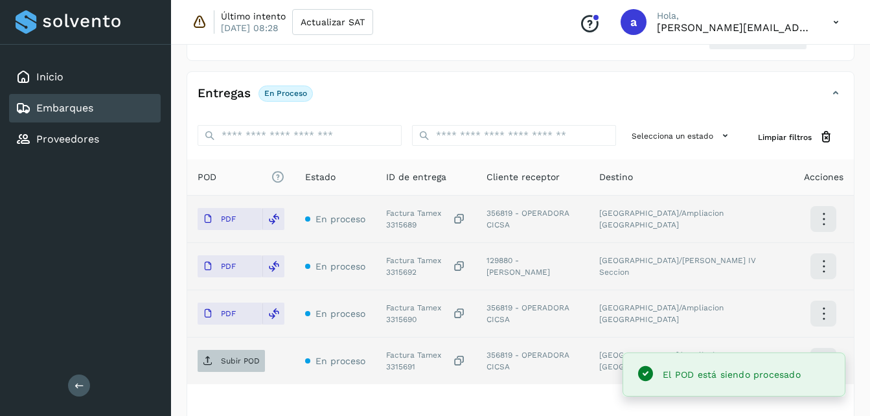
click at [218, 366] on span "Subir POD" at bounding box center [231, 361] width 67 height 21
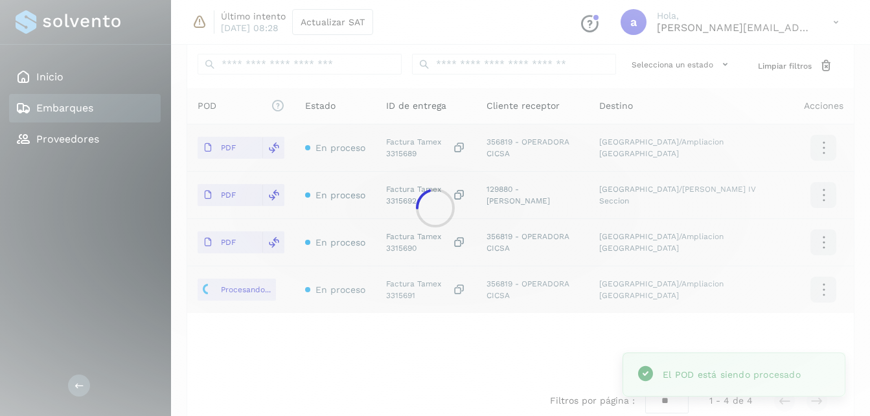
scroll to position [319, 0]
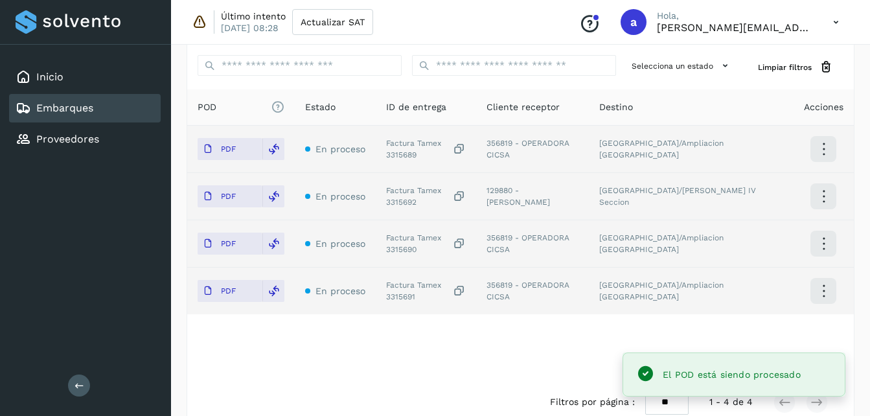
scroll to position [319, 0]
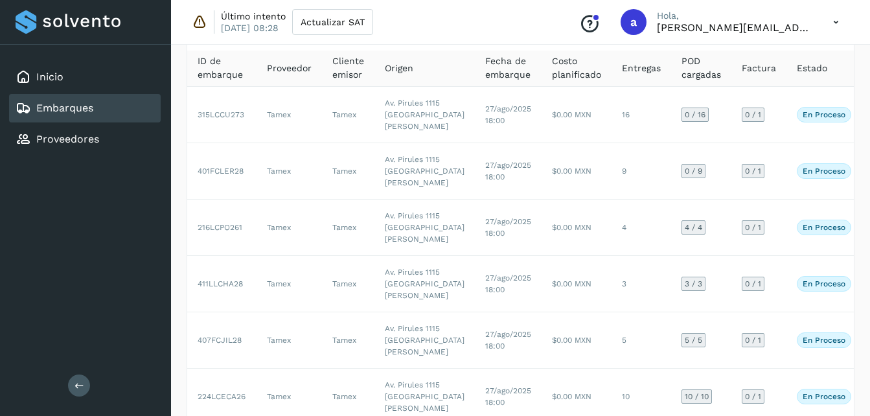
scroll to position [82, 0]
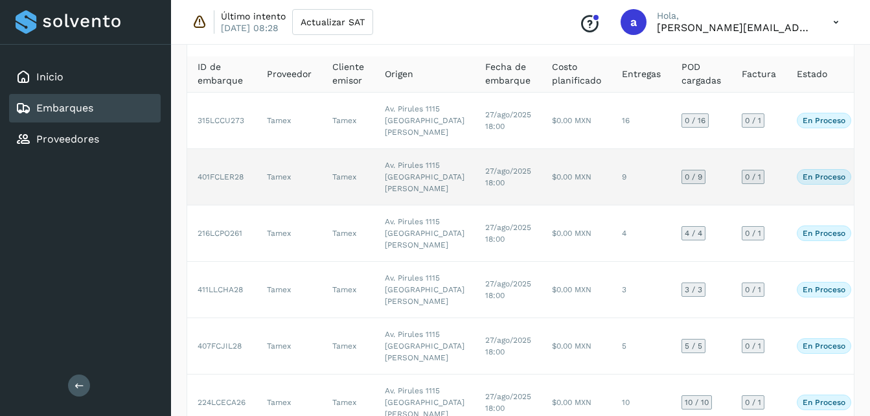
click at [475, 205] on td "27/ago/2025 18:00" at bounding box center [508, 177] width 67 height 56
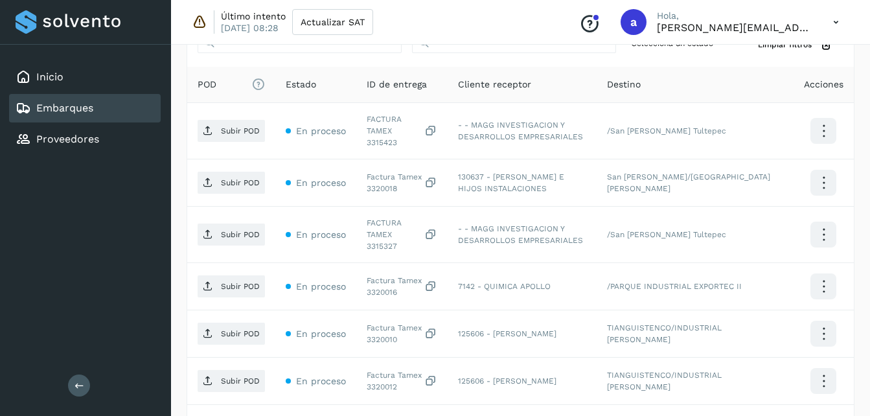
scroll to position [345, 0]
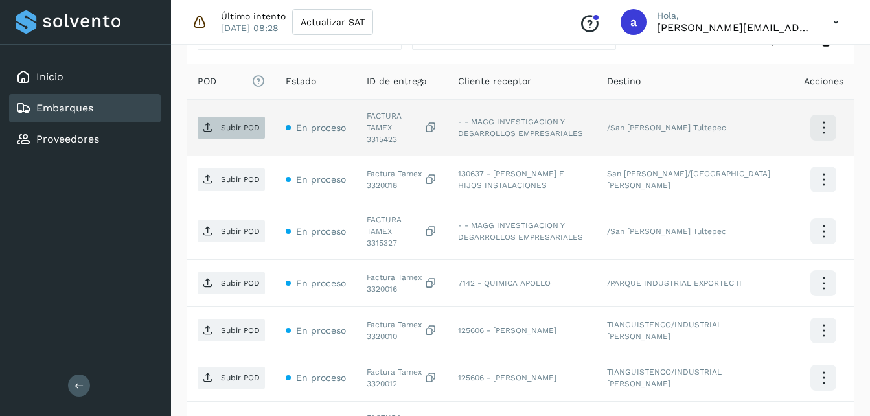
click at [210, 122] on icon at bounding box center [208, 127] width 10 height 10
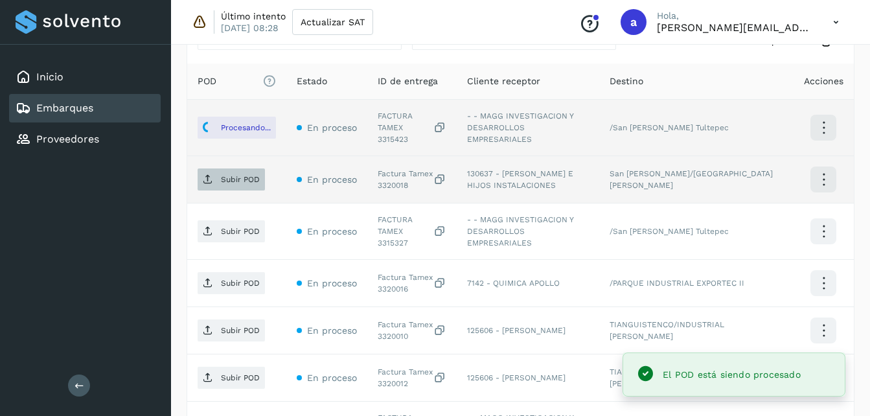
click at [229, 175] on p "Subir POD" at bounding box center [240, 179] width 39 height 9
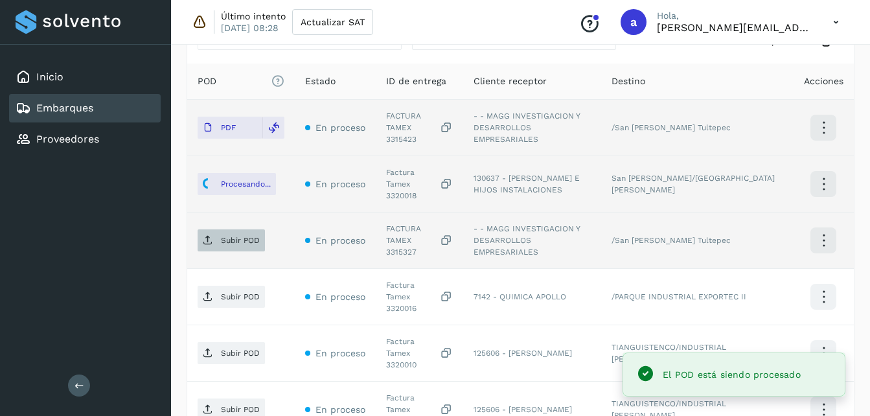
click at [227, 230] on span "Subir POD" at bounding box center [231, 240] width 67 height 21
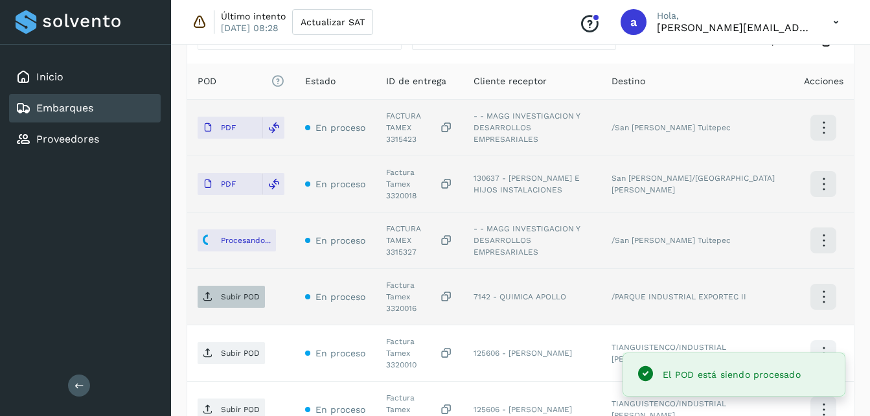
click at [249, 292] on p "Subir POD" at bounding box center [240, 296] width 39 height 9
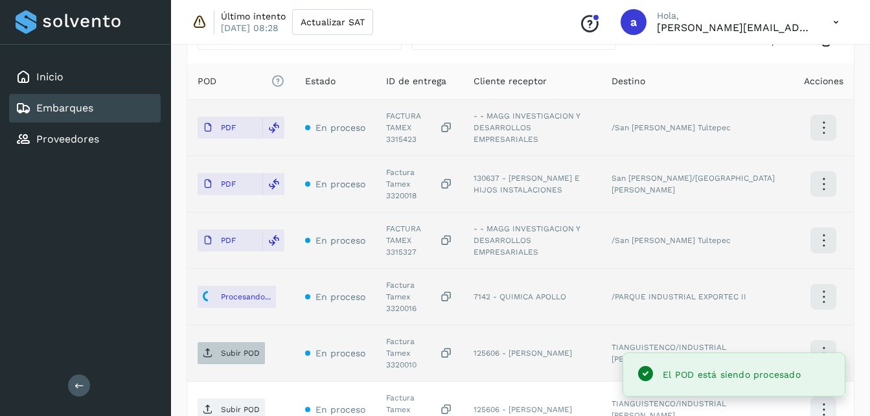
click at [225, 343] on span "Subir POD" at bounding box center [231, 353] width 67 height 21
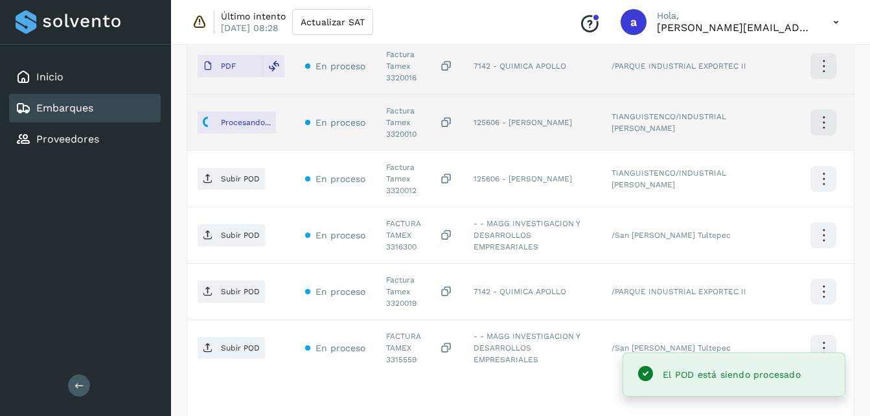
scroll to position [578, 0]
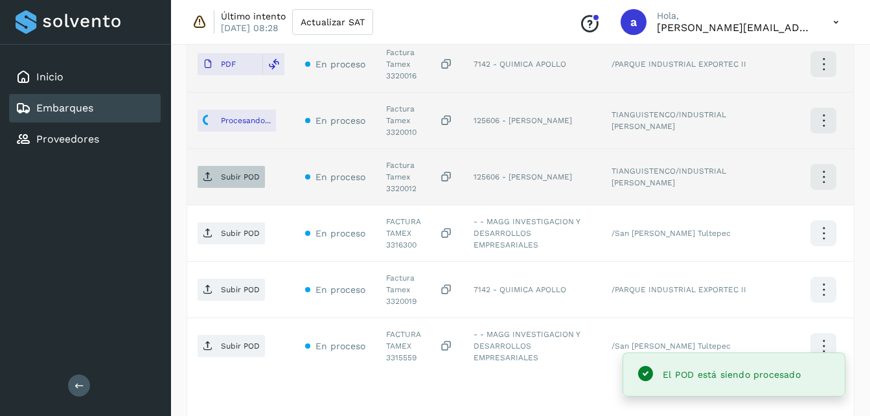
click at [214, 167] on span "Subir POD" at bounding box center [231, 177] width 67 height 21
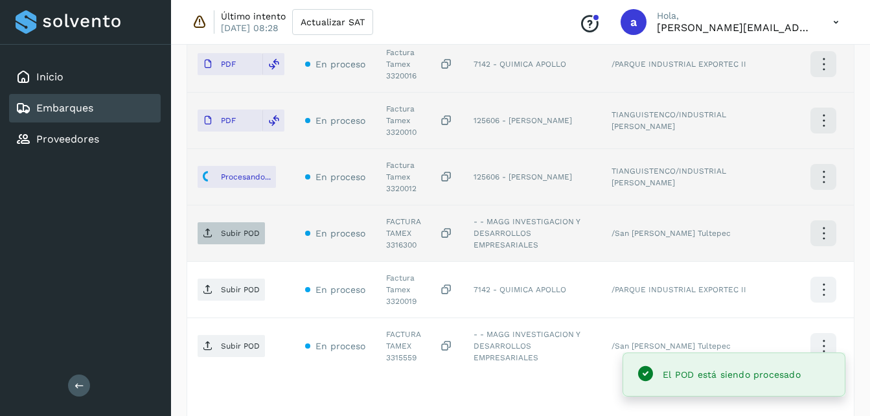
click at [213, 228] on icon at bounding box center [208, 233] width 10 height 10
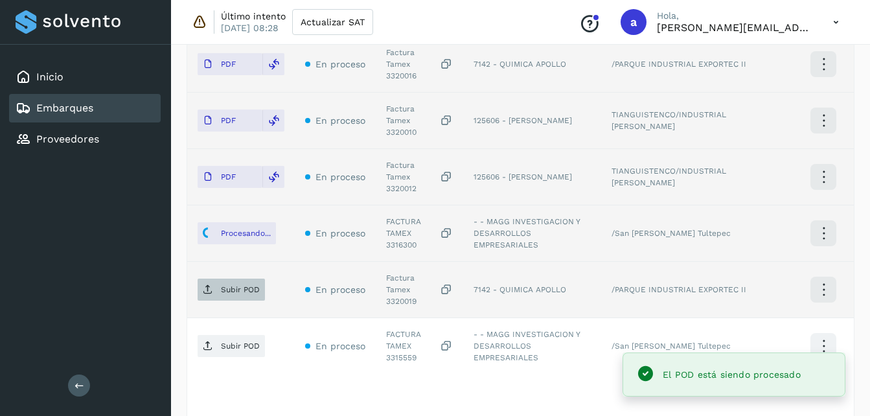
click at [224, 285] on p "Subir POD" at bounding box center [240, 289] width 39 height 9
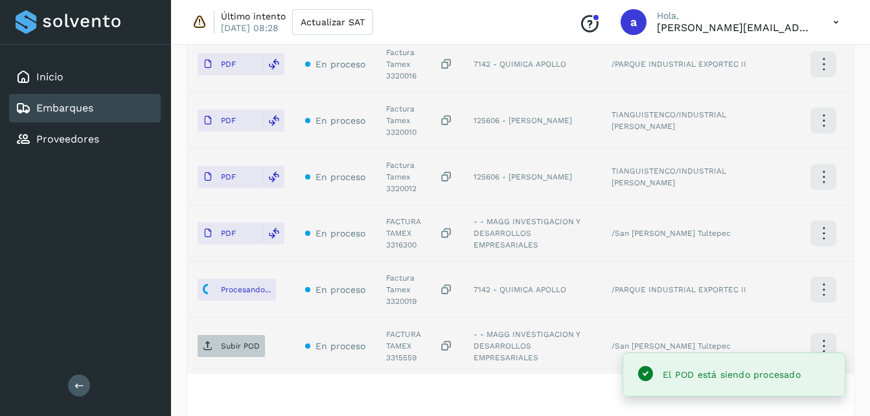
click at [233, 341] on p "Subir POD" at bounding box center [240, 345] width 39 height 9
drag, startPoint x: 869, startPoint y: 290, endPoint x: 872, endPoint y: 277, distance: 14.0
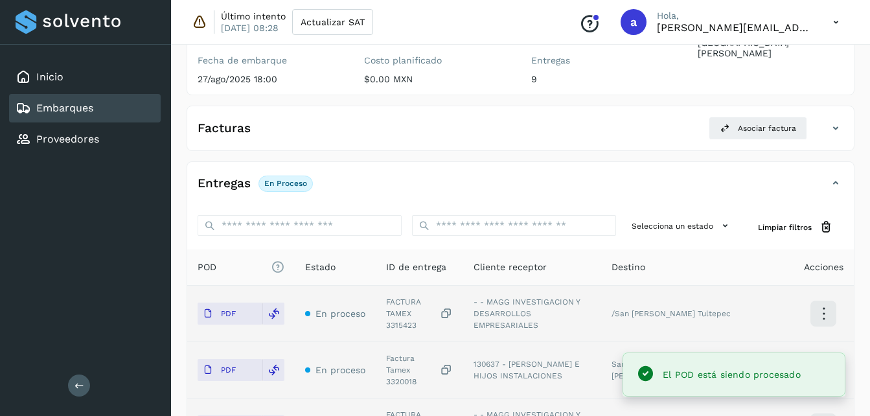
scroll to position [150, 0]
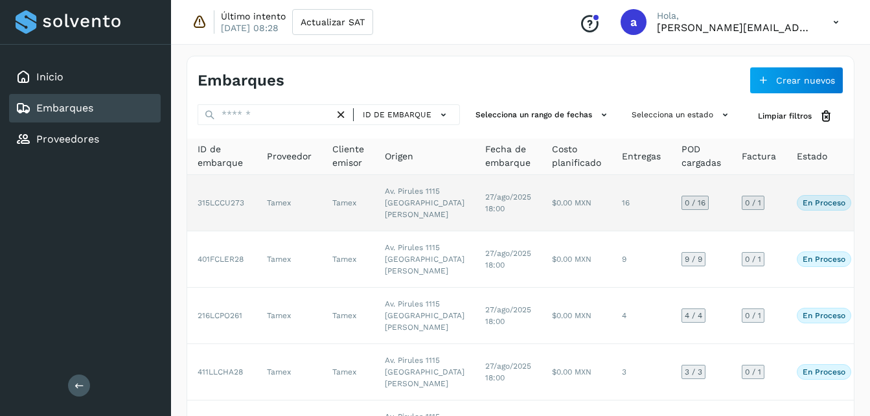
click at [542, 183] on td "$0.00 MXN" at bounding box center [577, 203] width 70 height 56
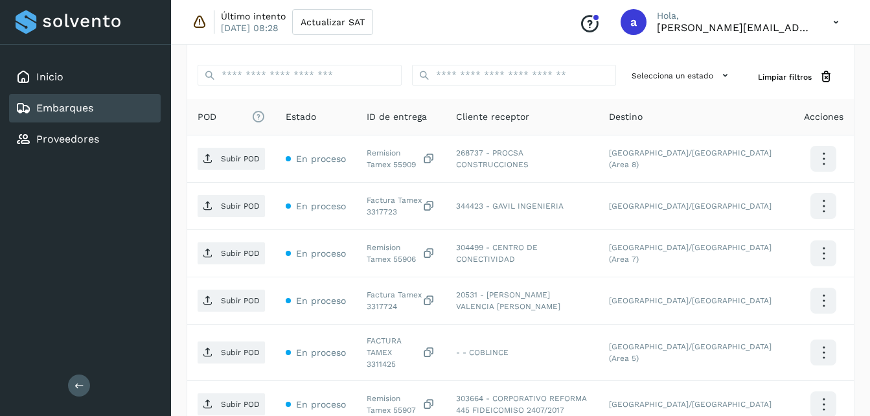
scroll to position [315, 0]
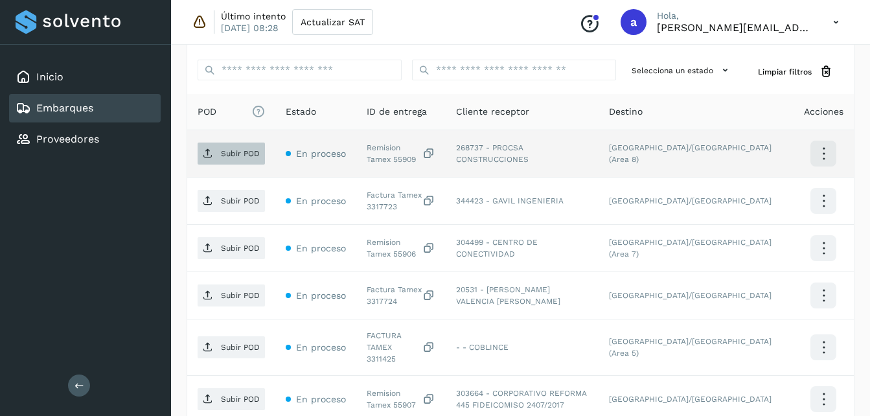
click at [219, 152] on span "Subir POD" at bounding box center [231, 153] width 67 height 21
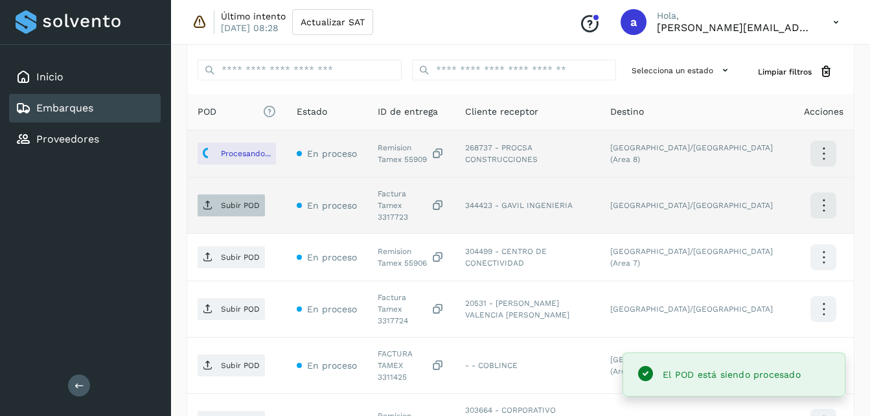
click at [234, 195] on span "Subir POD" at bounding box center [231, 205] width 67 height 21
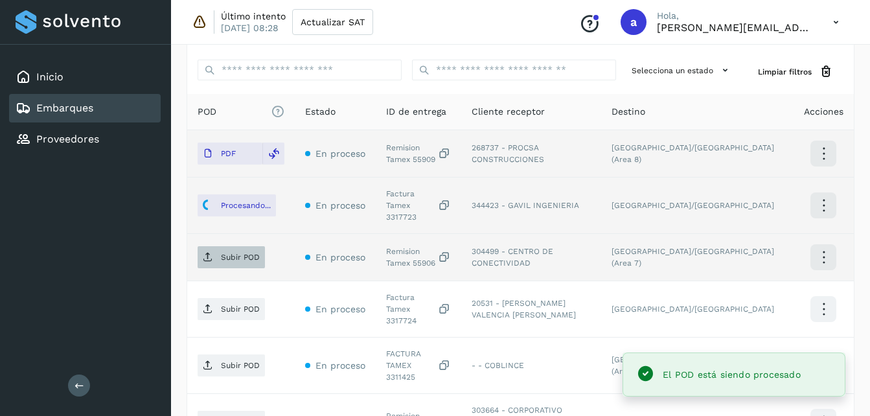
click at [237, 253] on p "Subir POD" at bounding box center [240, 257] width 39 height 9
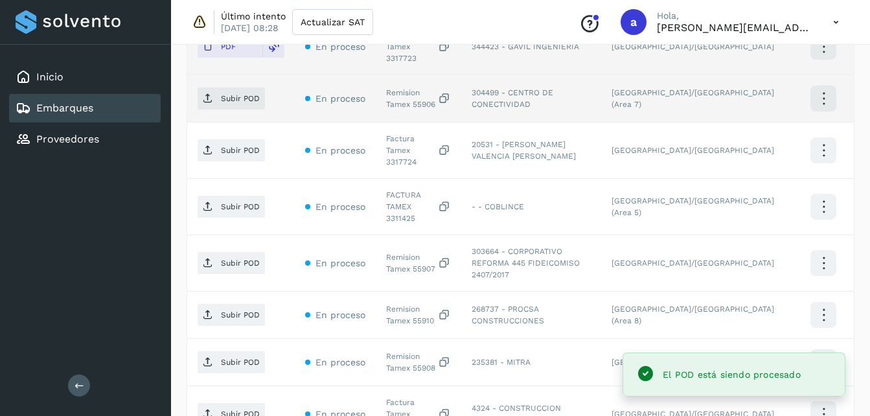
scroll to position [472, 0]
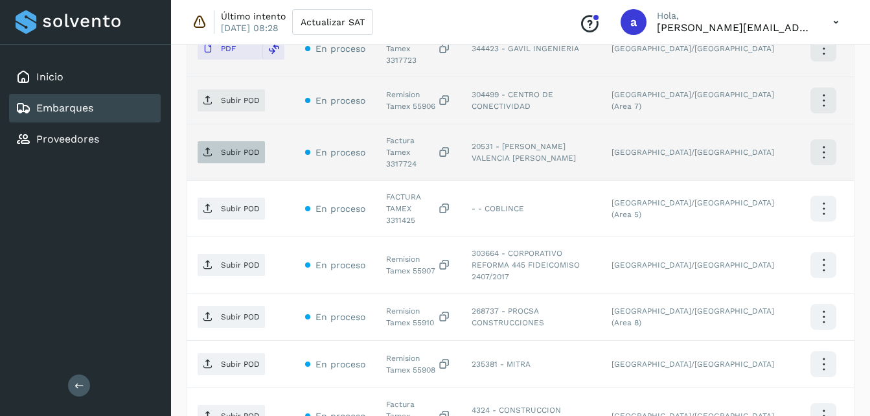
click at [216, 142] on span "Subir POD" at bounding box center [231, 152] width 67 height 21
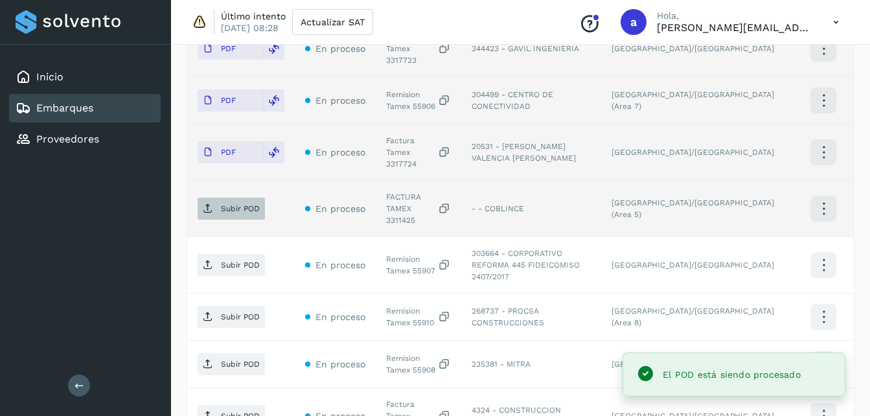
click at [226, 204] on p "Subir POD" at bounding box center [240, 208] width 39 height 9
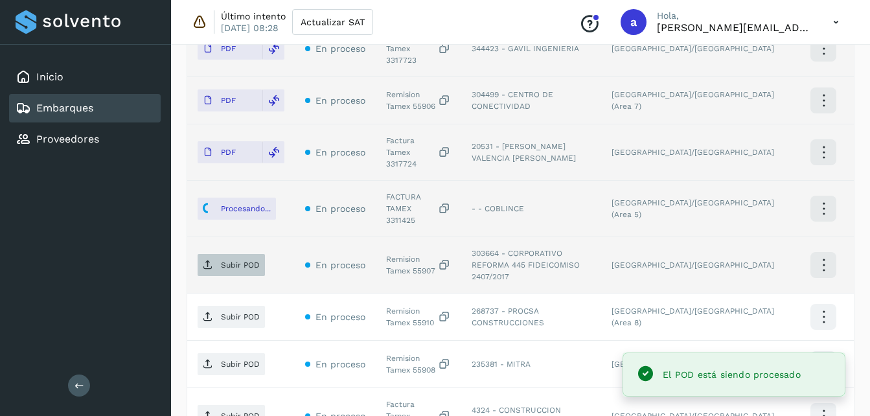
click at [238, 255] on span "Subir POD" at bounding box center [231, 265] width 67 height 21
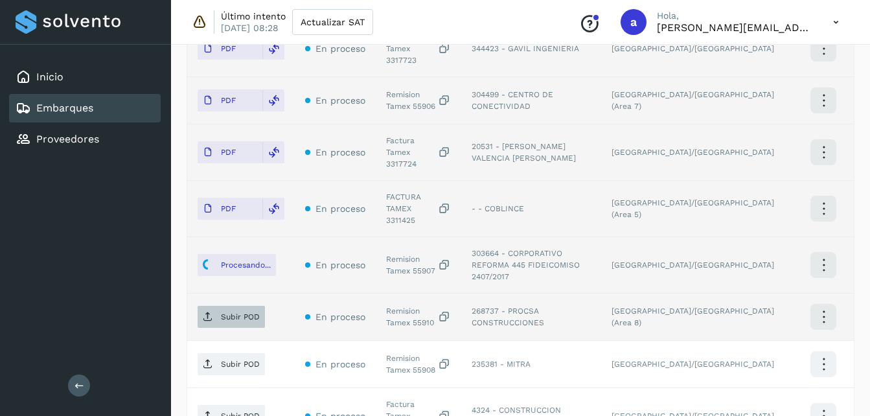
click at [234, 306] on span "Subir POD" at bounding box center [231, 316] width 67 height 21
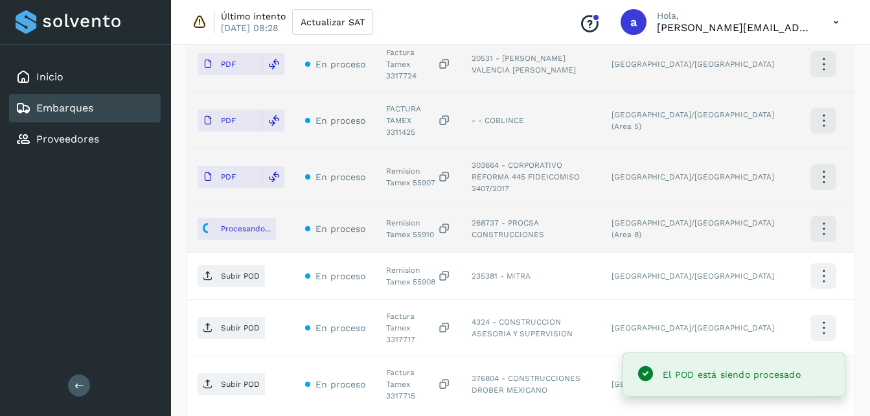
scroll to position [591, 0]
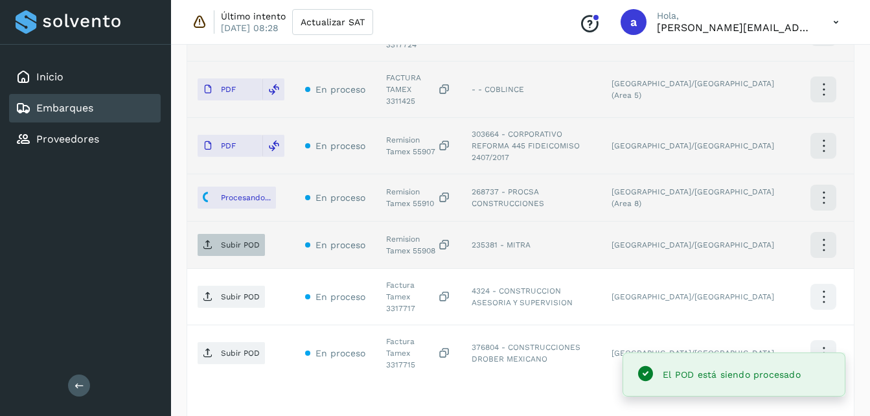
click at [237, 240] on p "Subir POD" at bounding box center [240, 244] width 39 height 9
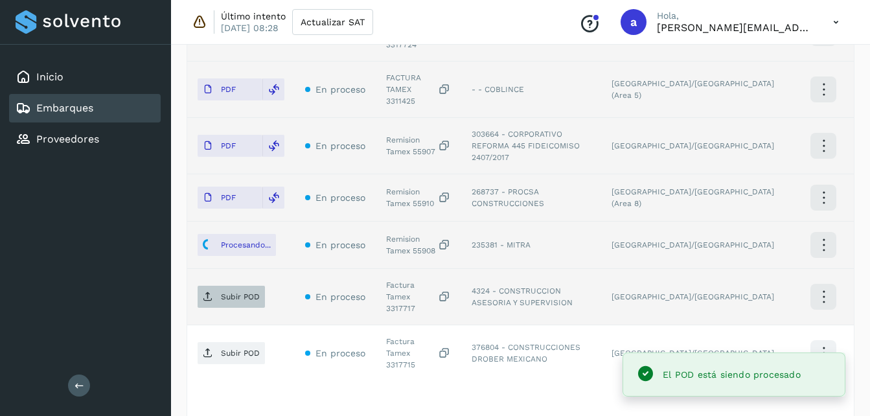
click at [221, 286] on span "Subir POD" at bounding box center [231, 296] width 67 height 21
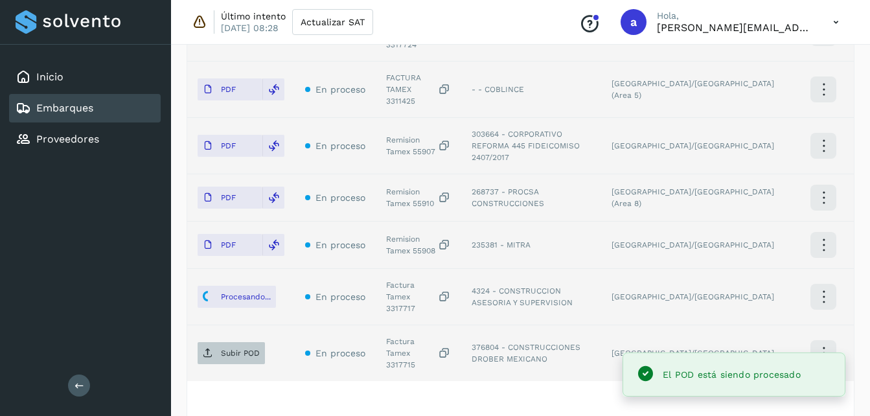
click at [236, 343] on span "Subir POD" at bounding box center [231, 353] width 67 height 21
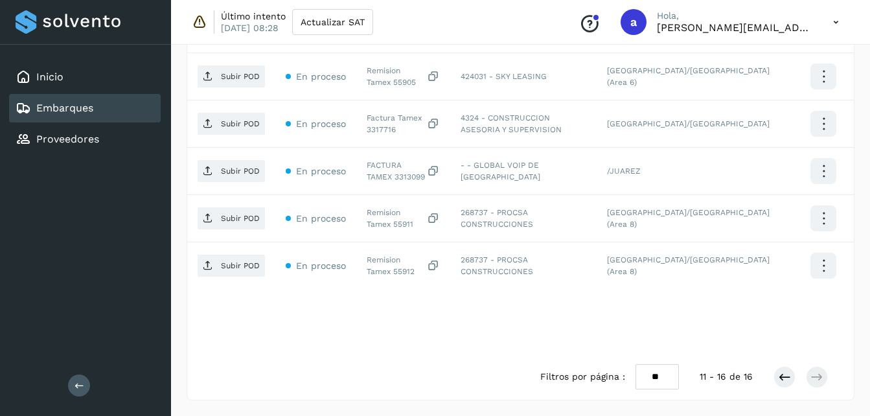
scroll to position [439, 0]
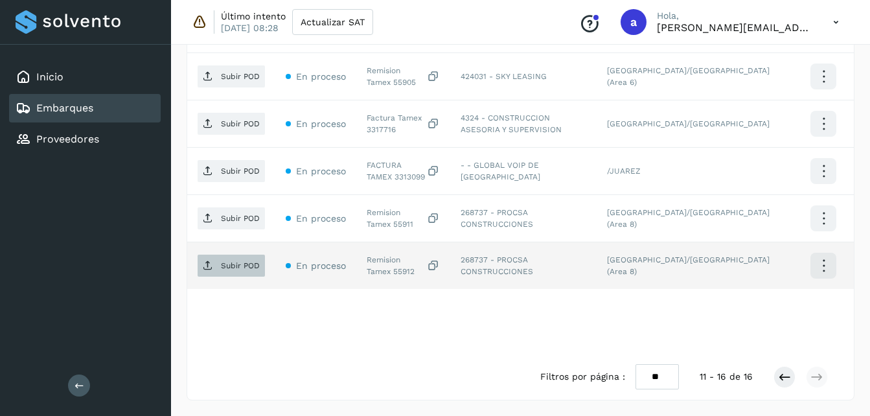
click at [242, 261] on p "Subir POD" at bounding box center [240, 265] width 39 height 9
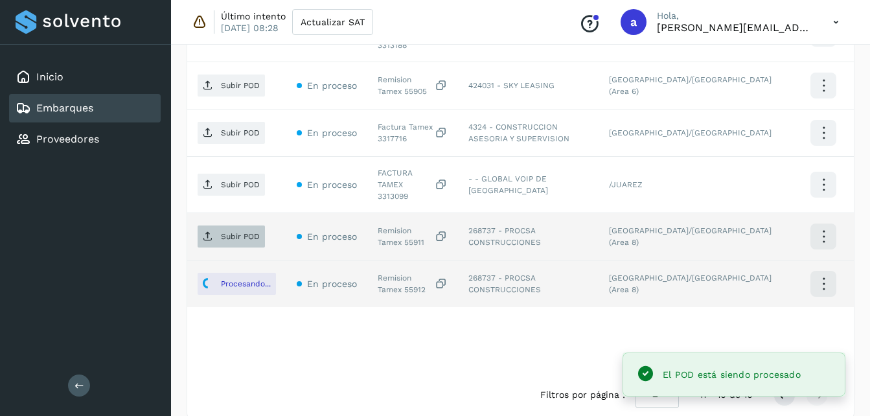
click at [241, 226] on span "Subir POD" at bounding box center [231, 236] width 67 height 21
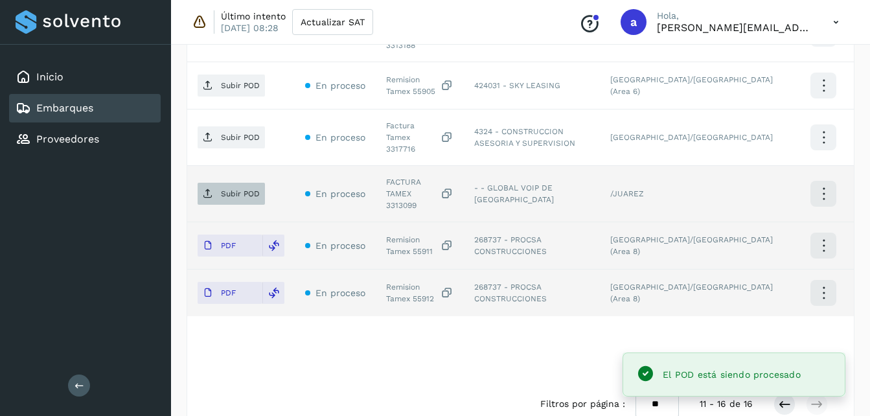
click at [235, 189] on p "Subir POD" at bounding box center [240, 193] width 39 height 9
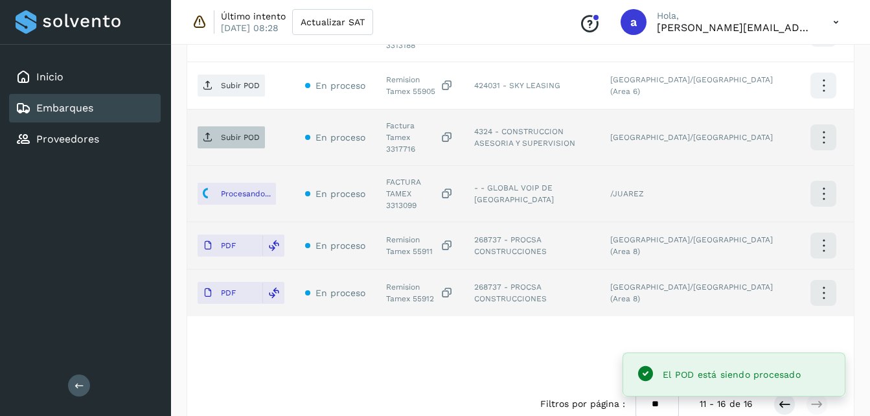
click at [232, 133] on p "Subir POD" at bounding box center [240, 137] width 39 height 9
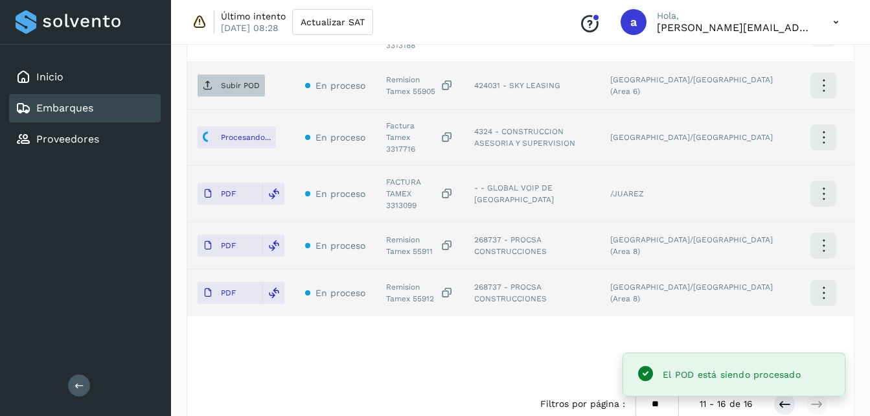
click at [243, 81] on p "Subir POD" at bounding box center [240, 85] width 39 height 9
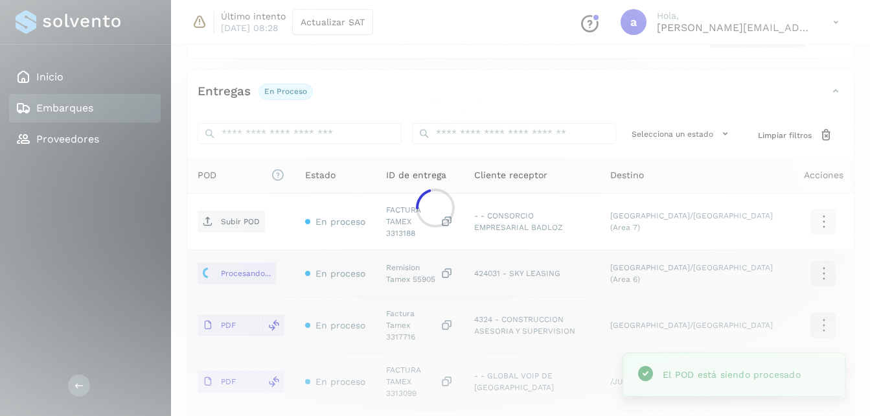
scroll to position [250, 0]
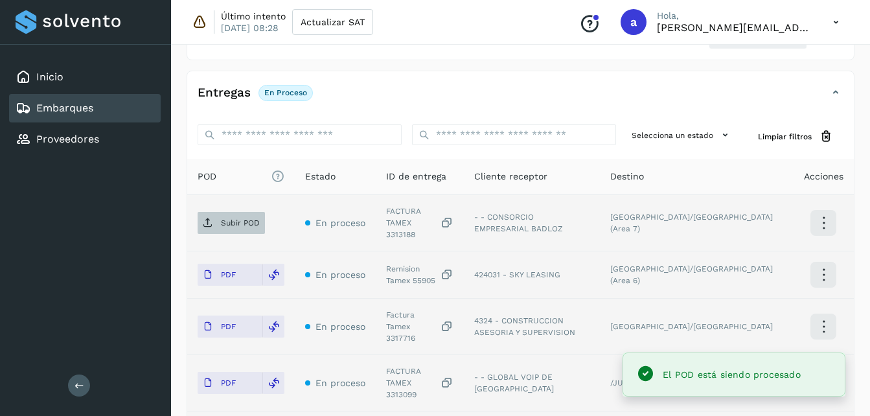
click at [238, 218] on p "Subir POD" at bounding box center [240, 222] width 39 height 9
